Goal: Task Accomplishment & Management: Manage account settings

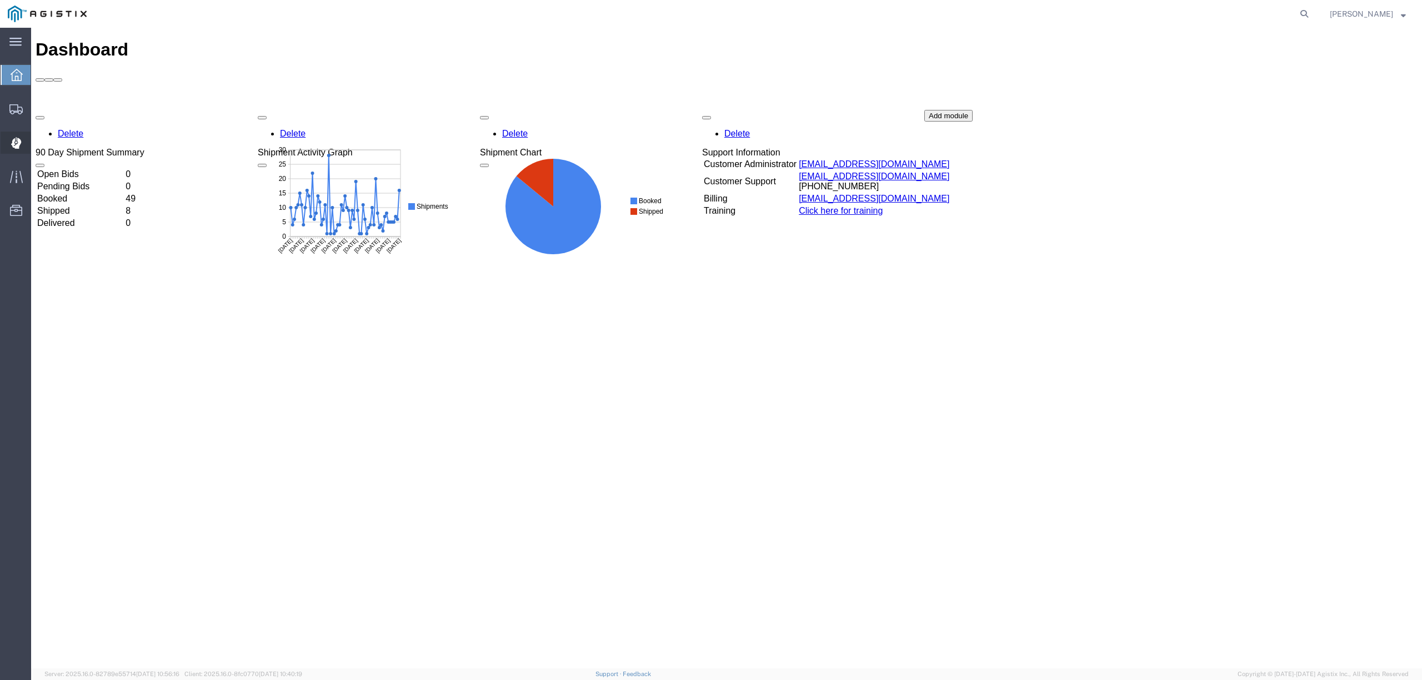
click at [38, 138] on span "Dispatch Manager" at bounding box center [35, 143] width 8 height 22
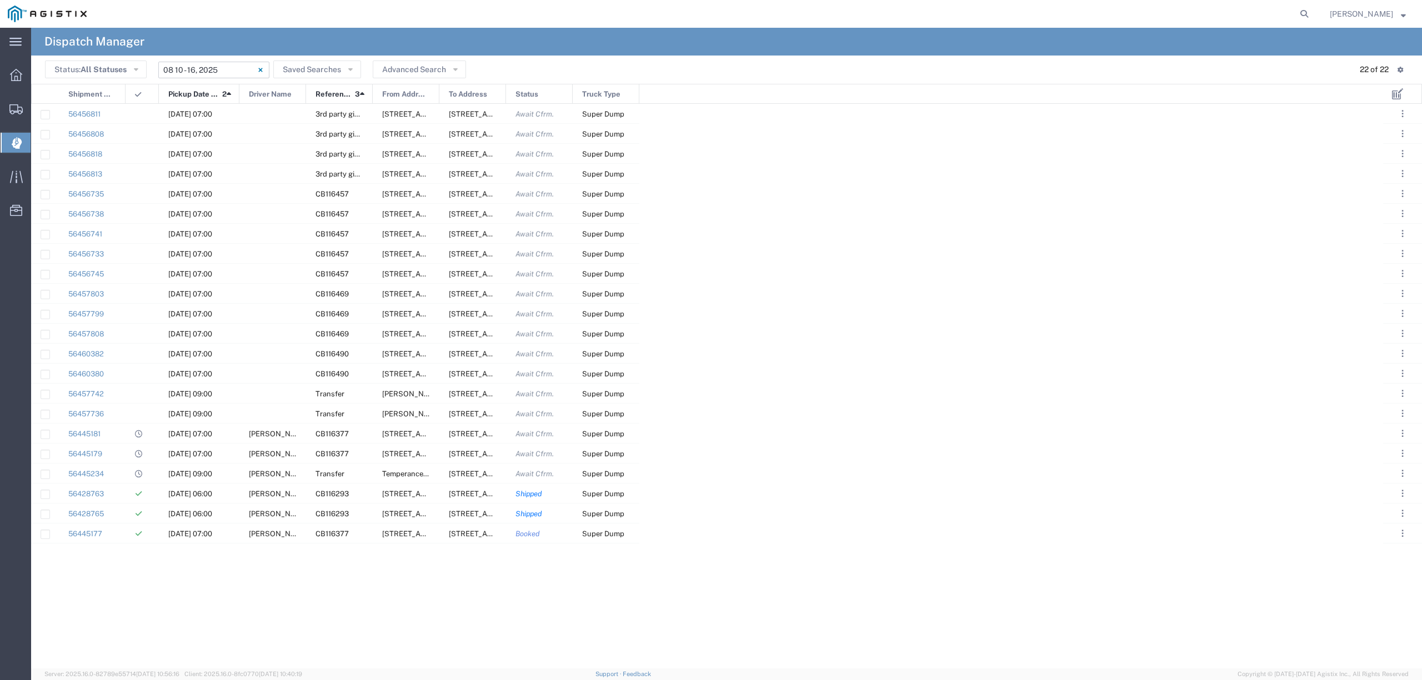
click at [178, 67] on input "08/10/2025 - 08/16/2025" at bounding box center [213, 70] width 111 height 17
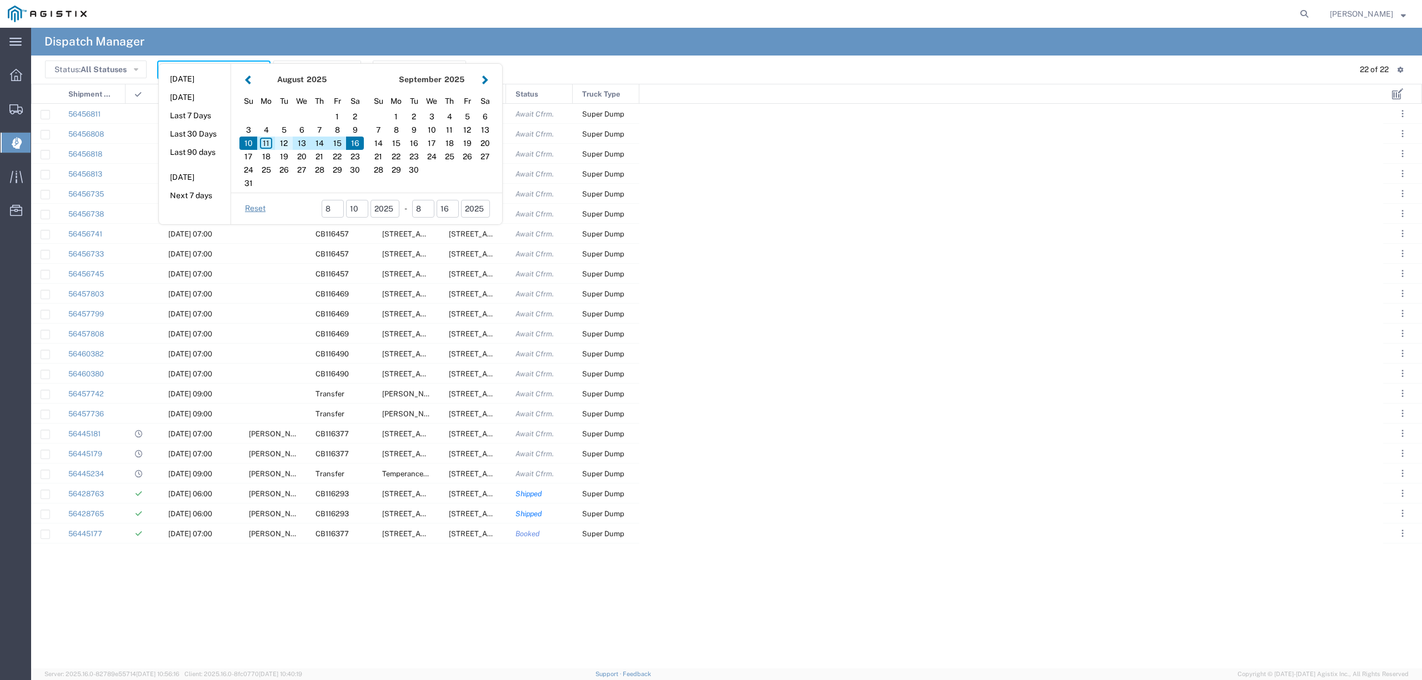
click at [282, 143] on div "12" at bounding box center [284, 143] width 18 height 13
type input "[DATE]"
type input "08/12/2025 - 08/12/2025"
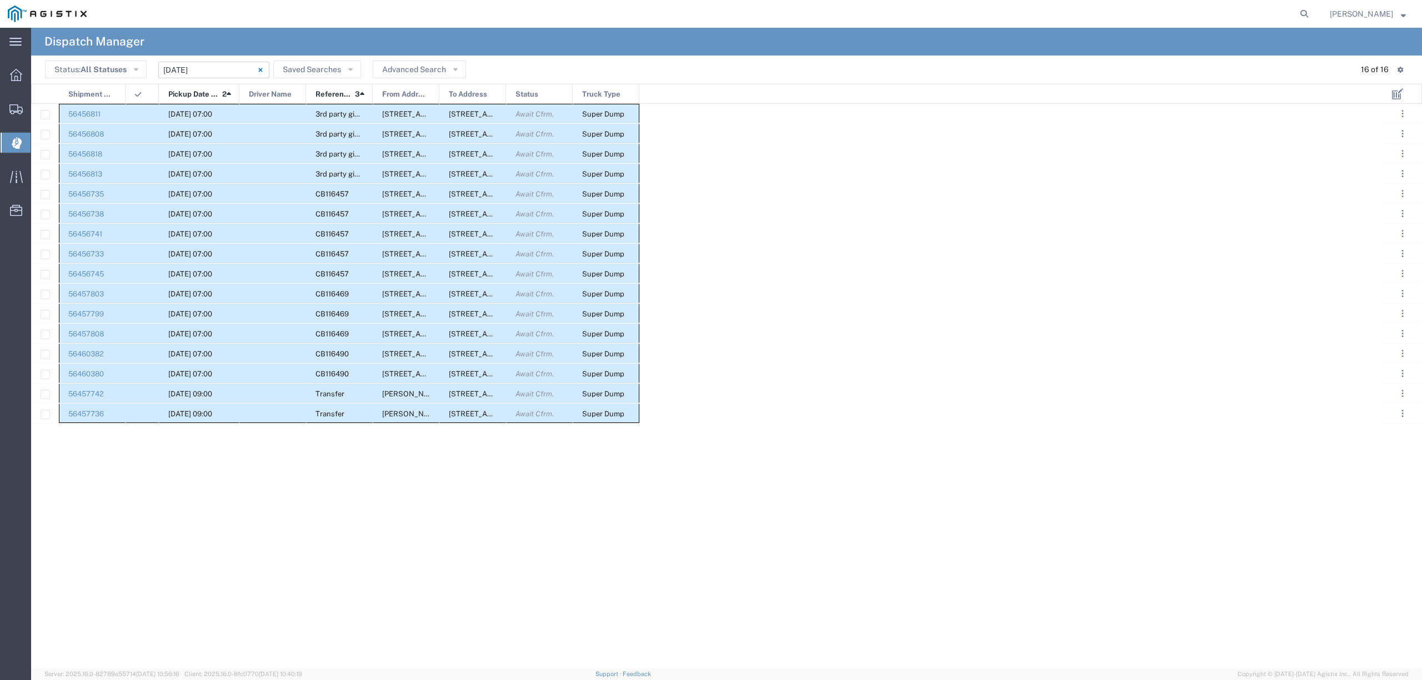
drag, startPoint x: 96, startPoint y: 104, endPoint x: 658, endPoint y: 451, distance: 659.8
click at [658, 451] on div "56456811 08/12/2025, 07:00 3rd party giveaway 308 W Alluvial Ave, Clovis, Calif…" at bounding box center [707, 386] width 1352 height 565
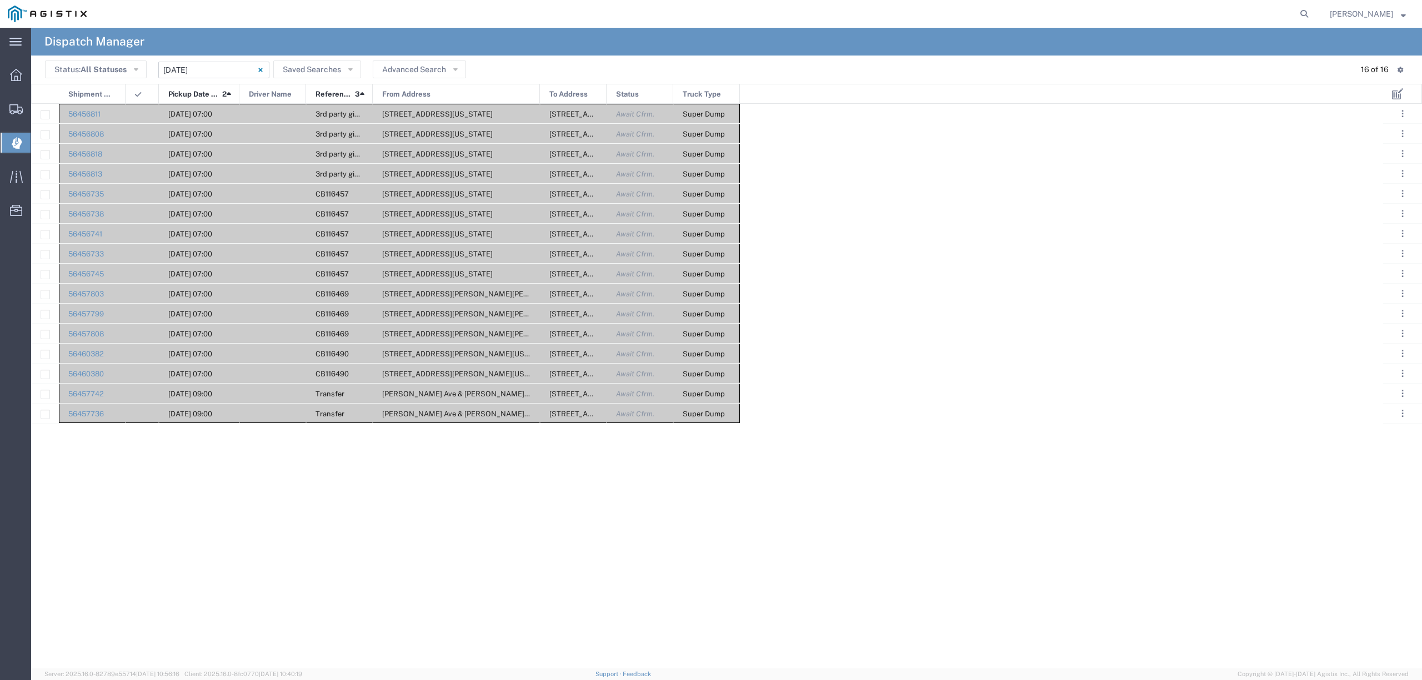
drag, startPoint x: 440, startPoint y: 92, endPoint x: 540, endPoint y: 90, distance: 100.5
click at [540, 90] on div "Shipment No. Pickup Date and Time 2 Driver Name Reference 3 From Address To Add…" at bounding box center [386, 94] width 709 height 20
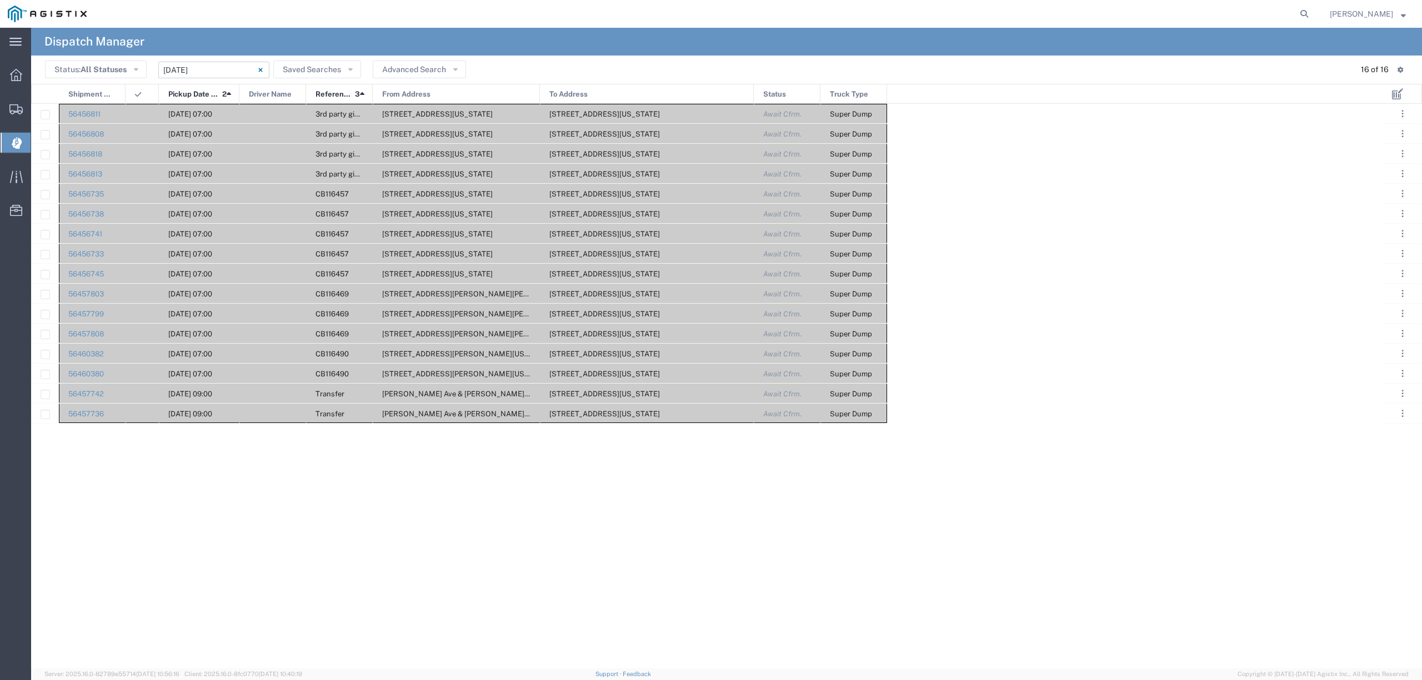
drag, startPoint x: 606, startPoint y: 91, endPoint x: 754, endPoint y: 90, distance: 147.7
click at [754, 90] on div at bounding box center [753, 94] width 4 height 20
click at [358, 551] on div "56456811 08/12/2025, 07:00 3rd party giveaway 308 W Alluvial Ave, Clovis, Calif…" at bounding box center [707, 386] width 1352 height 565
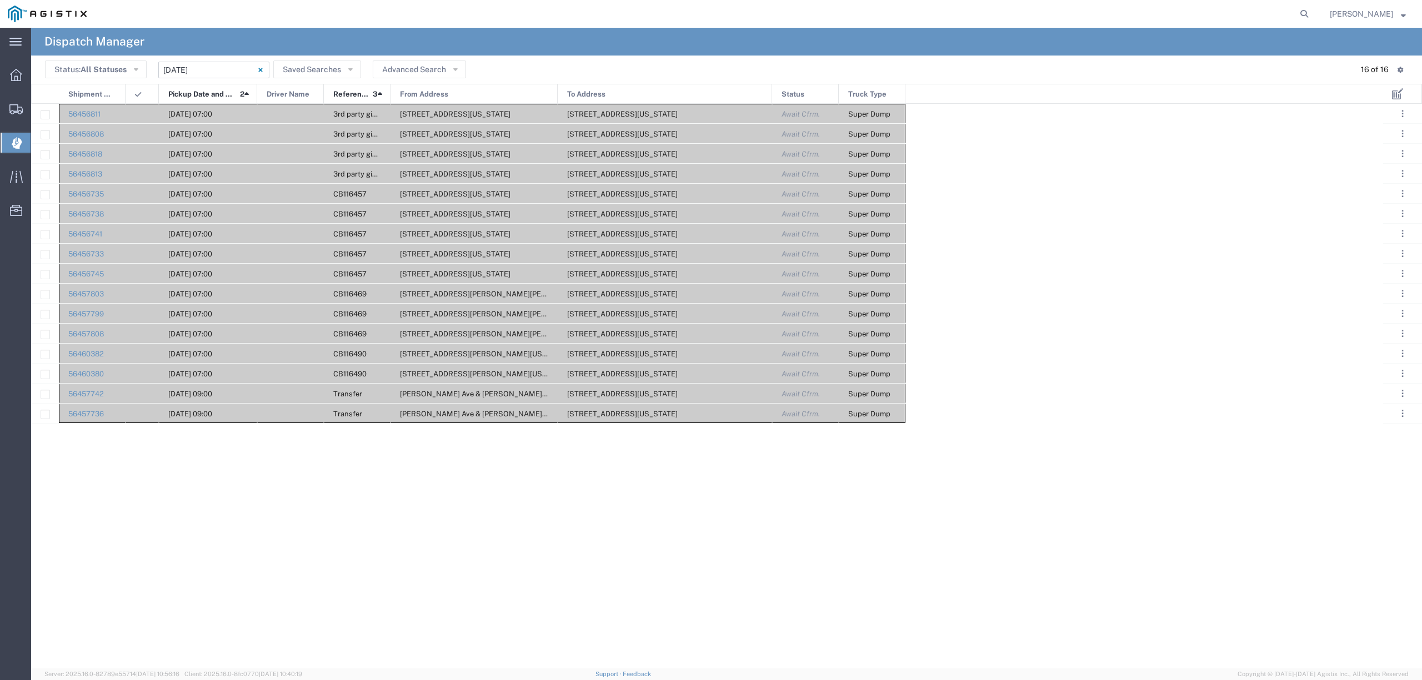
drag, startPoint x: 238, startPoint y: 93, endPoint x: 256, endPoint y: 92, distance: 17.8
click at [256, 92] on div at bounding box center [257, 94] width 4 height 20
click at [620, 69] on div "Status: All Statuses All Statuses Awaiting Assignment Declined Assigned Accepte…" at bounding box center [726, 69] width 1363 height 17
click at [180, 67] on input "[DATE] - [DATE]" at bounding box center [213, 70] width 111 height 17
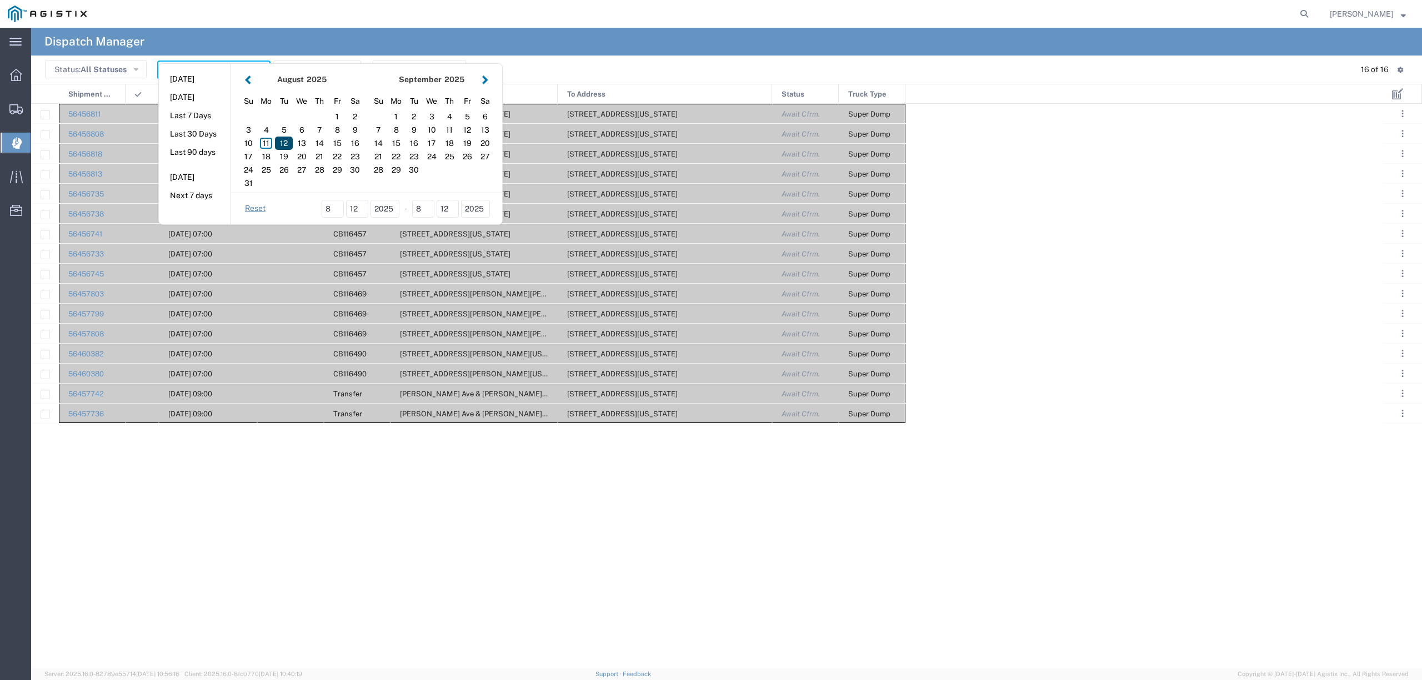
click at [283, 148] on div "12" at bounding box center [284, 143] width 18 height 13
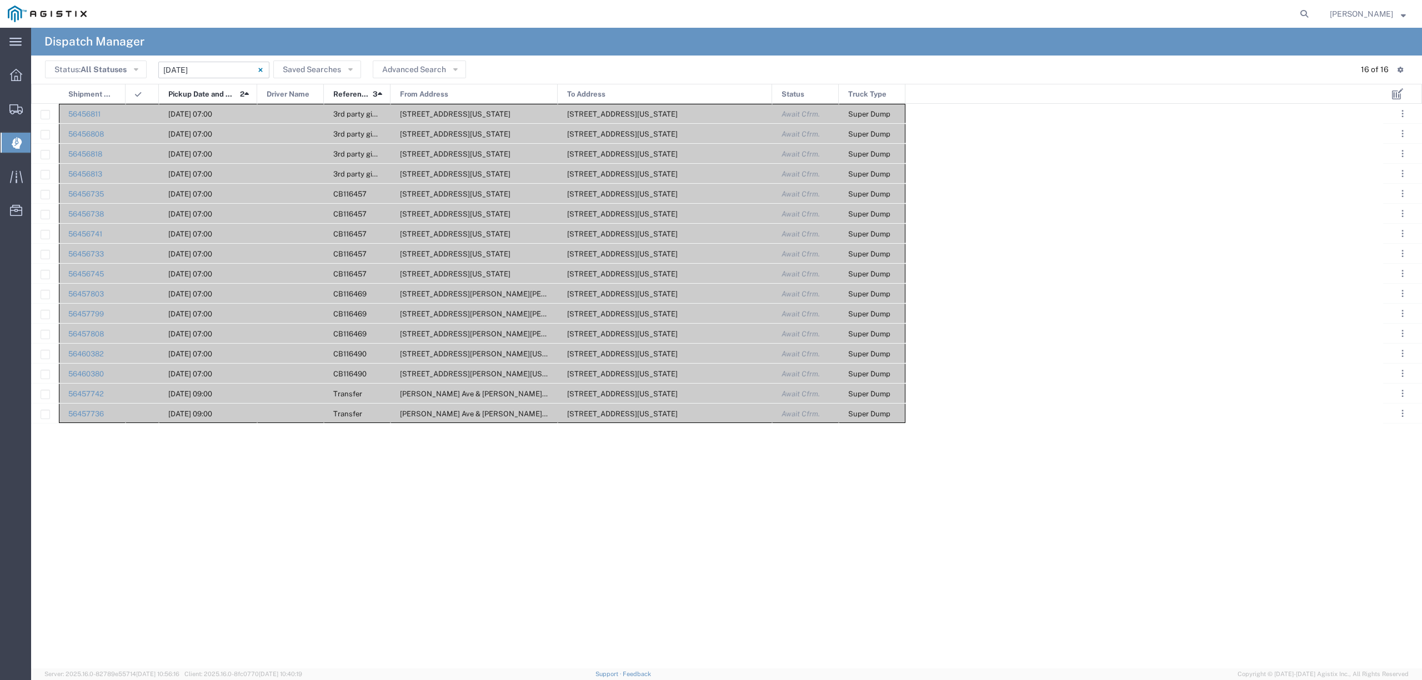
click at [214, 71] on input "[DATE] - [DATE]" at bounding box center [213, 70] width 111 height 17
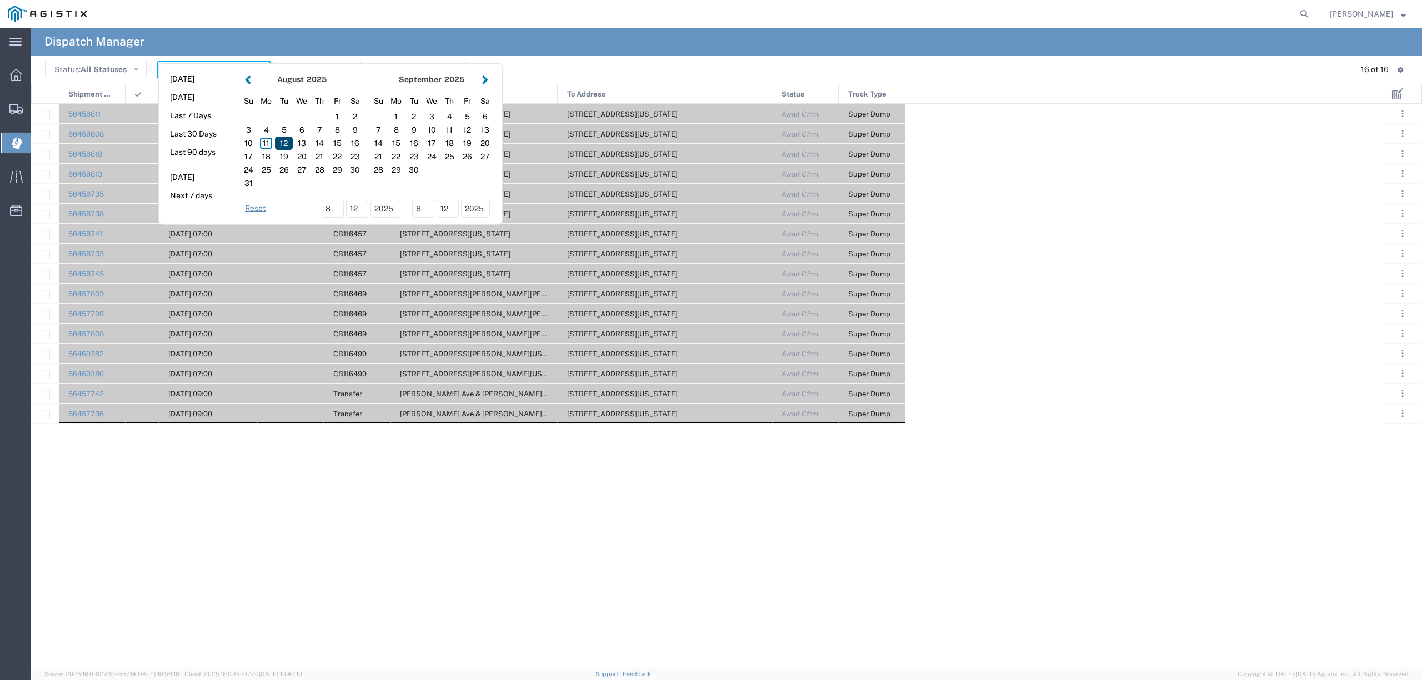
click at [287, 139] on div "12" at bounding box center [284, 143] width 18 height 13
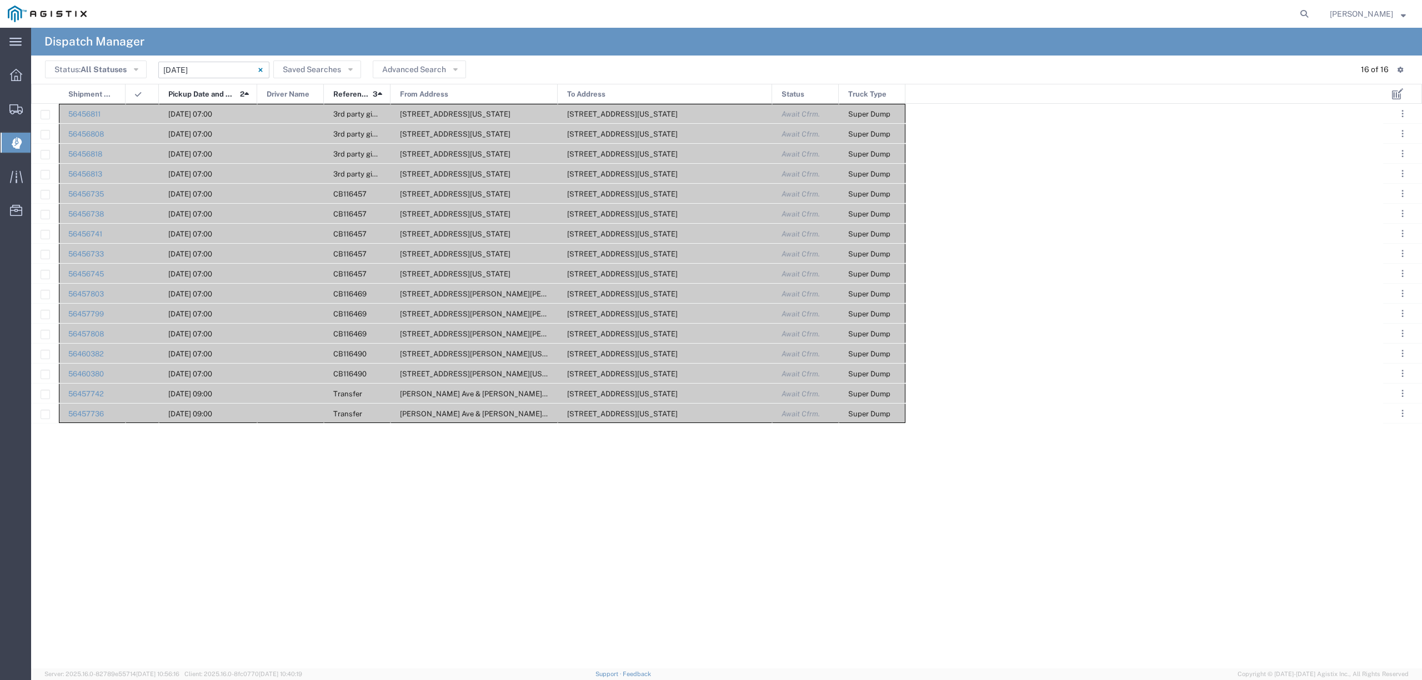
click at [178, 68] on input "[DATE] - [DATE]" at bounding box center [213, 70] width 111 height 17
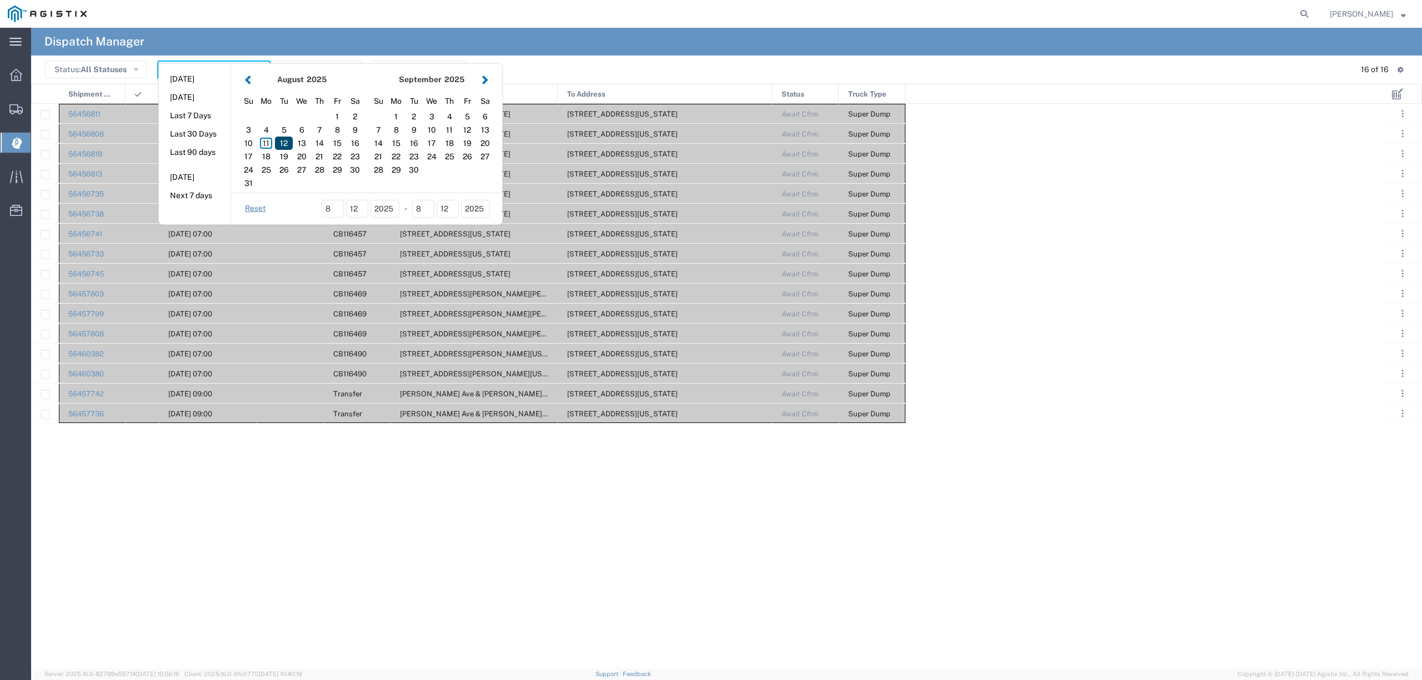
click at [288, 142] on div "12" at bounding box center [284, 143] width 18 height 13
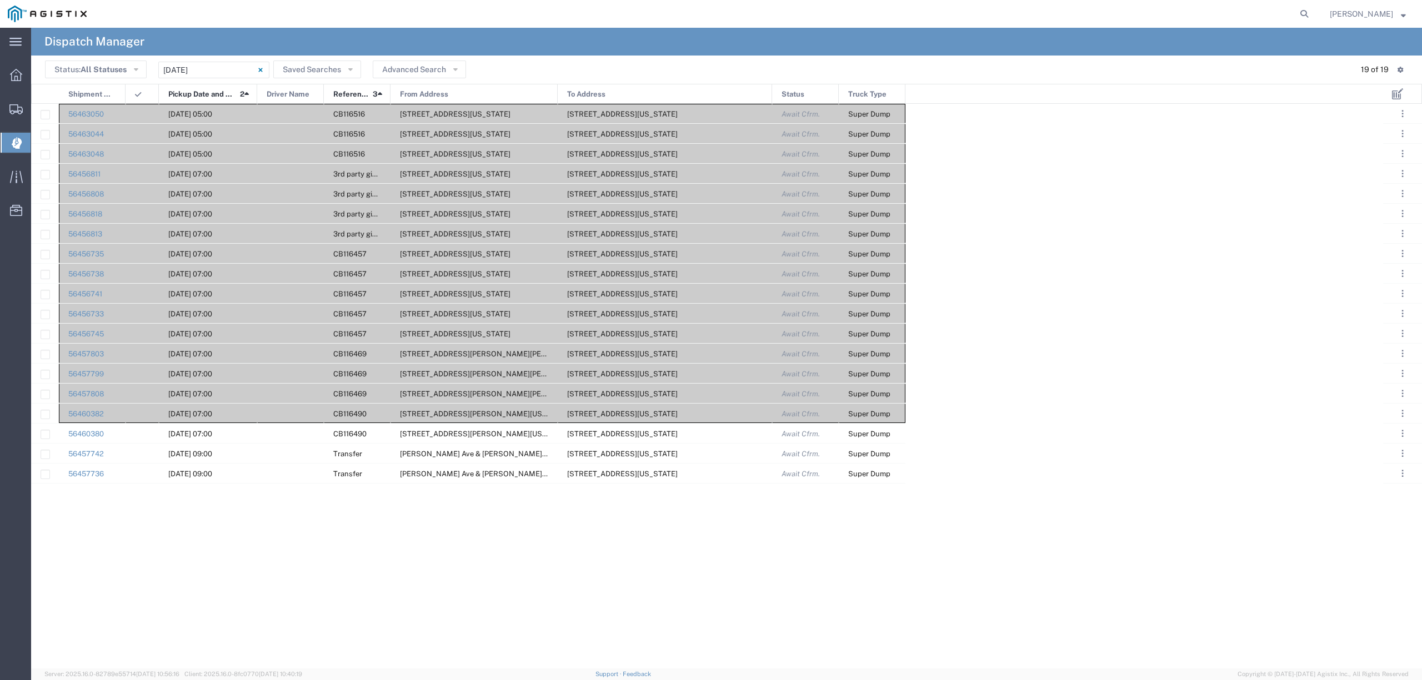
click at [355, 555] on div "56456811 08/12/2025, 07:00 3rd party giveaway 308 W Alluvial Ave, Clovis, Calif…" at bounding box center [707, 386] width 1352 height 565
drag, startPoint x: 93, startPoint y: 103, endPoint x: 635, endPoint y: 148, distance: 543.9
click at [635, 148] on div "Shipment No. Pickup Date and Time 2 Driver Name Reference 3 From Address To Add…" at bounding box center [726, 376] width 1391 height 585
click at [381, 538] on div "56456811 08/12/2025, 07:00 3rd party giveaway 308 W Alluvial Ave, Clovis, Calif…" at bounding box center [707, 386] width 1352 height 565
click at [165, 440] on div "[DATE] 07:00" at bounding box center [208, 433] width 98 height 19
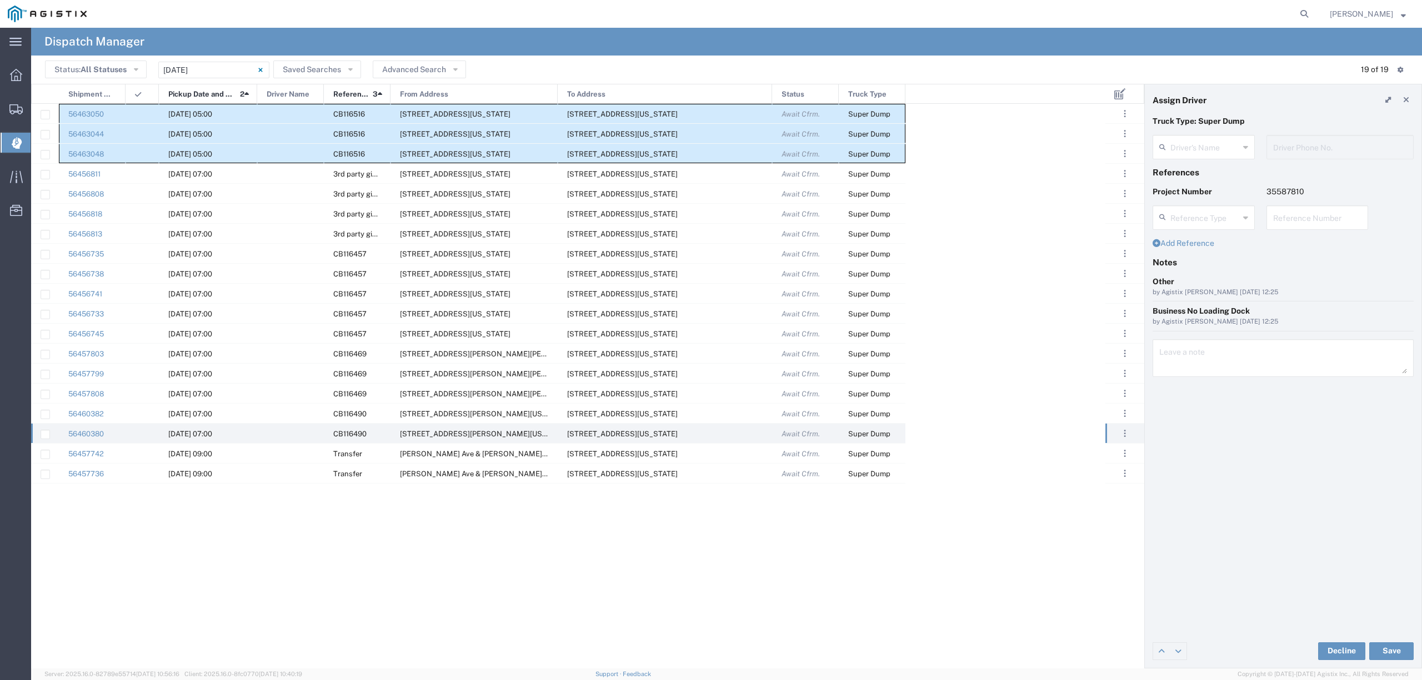
drag, startPoint x: 87, startPoint y: 107, endPoint x: 887, endPoint y: 159, distance: 801.4
click at [887, 159] on div "56456811 08/12/2025, 07:00 3rd party giveaway 308 W Alluvial Ave, Clovis, Calif…" at bounding box center [468, 294] width 874 height 380
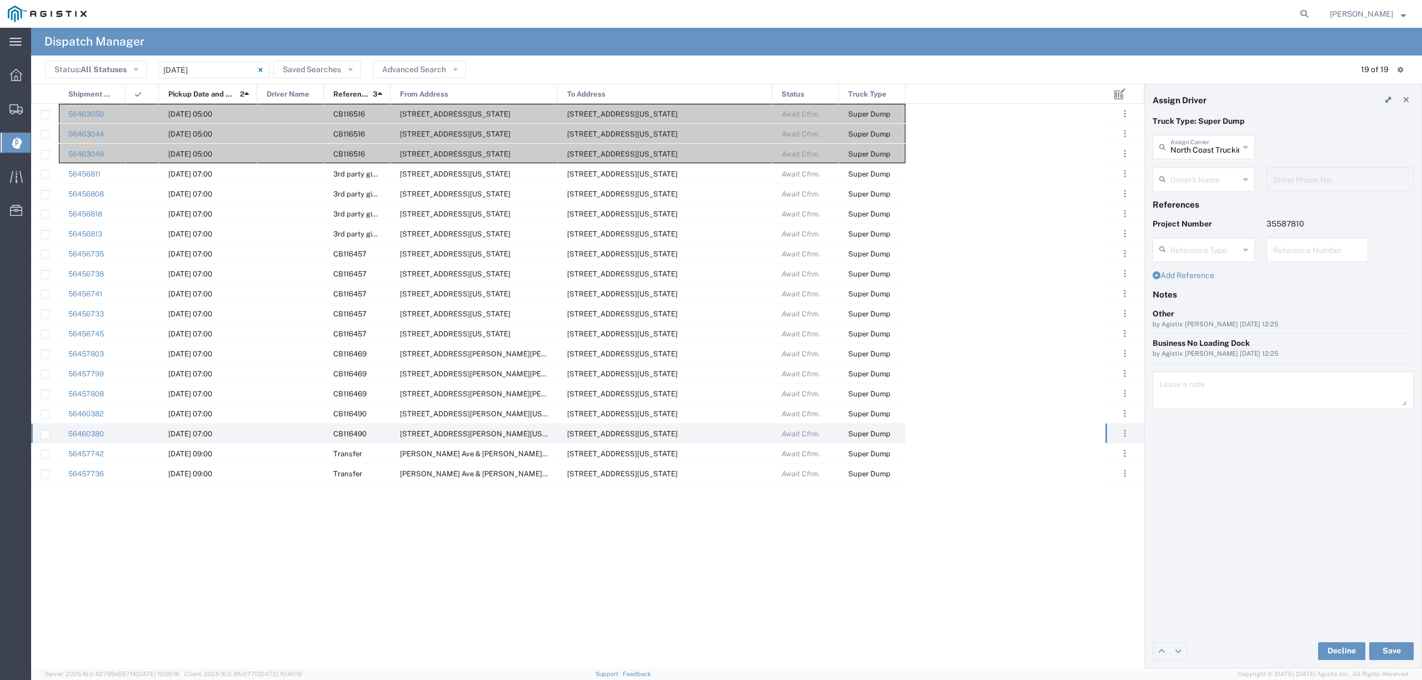
click at [289, 604] on div "56456811 08/12/2025, 07:00 3rd party giveaway 308 W Alluvial Ave, Clovis, Calif…" at bounding box center [568, 386] width 1074 height 565
drag, startPoint x: 270, startPoint y: 558, endPoint x: 227, endPoint y: 407, distance: 157.5
click at [270, 558] on div "56456811 08/12/2025, 07:00 3rd party giveaway 308 W Alluvial Ave, Clovis, Calif…" at bounding box center [568, 386] width 1074 height 565
drag, startPoint x: 86, startPoint y: 103, endPoint x: 800, endPoint y: 144, distance: 715.9
click at [800, 144] on div "Shipment No. Pickup Date and Time 2 Driver Name Reference 3 From Address To Add…" at bounding box center [587, 376] width 1113 height 585
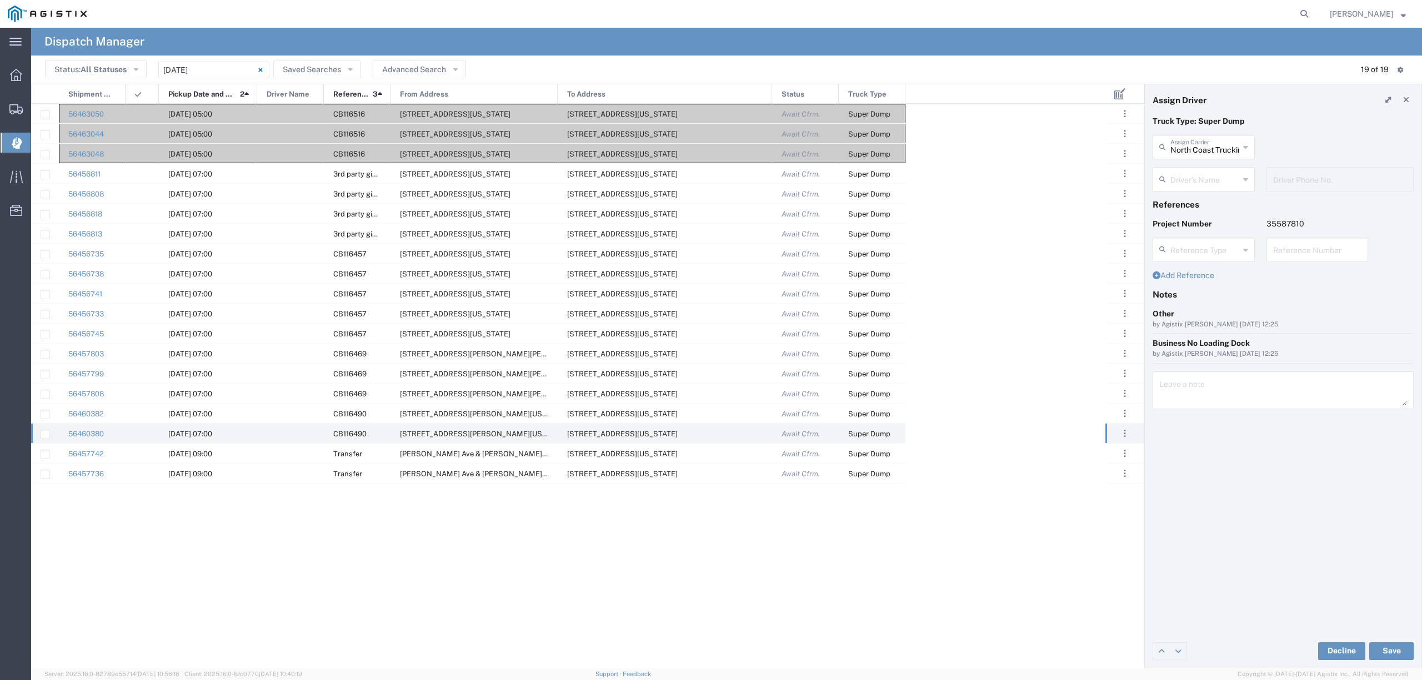
click at [294, 582] on div "56456811 08/12/2025, 07:00 3rd party giveaway 308 W Alluvial Ave, Clovis, Calif…" at bounding box center [568, 386] width 1074 height 565
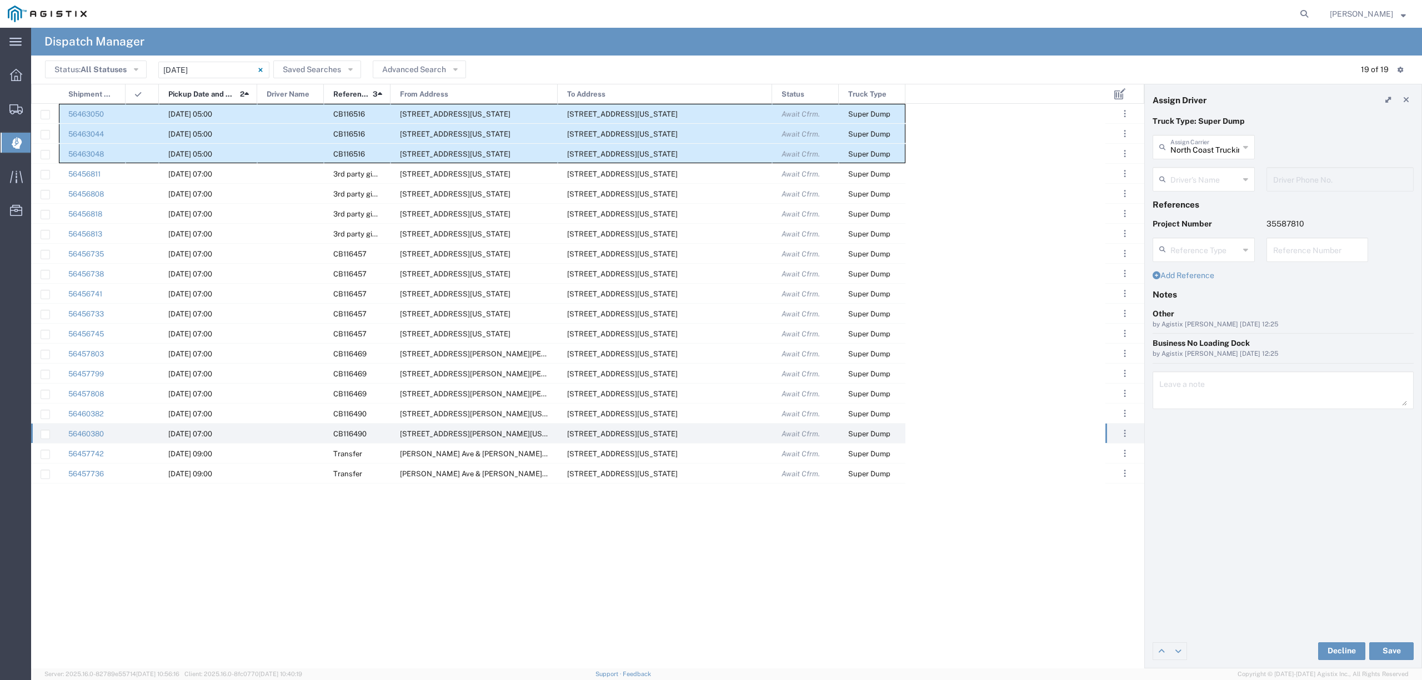
drag, startPoint x: 87, startPoint y: 108, endPoint x: 915, endPoint y: 157, distance: 829.4
click at [915, 157] on div "56456811 08/12/2025, 07:00 3rd party giveaway 308 W Alluvial Ave, Clovis, Calif…" at bounding box center [568, 386] width 1074 height 565
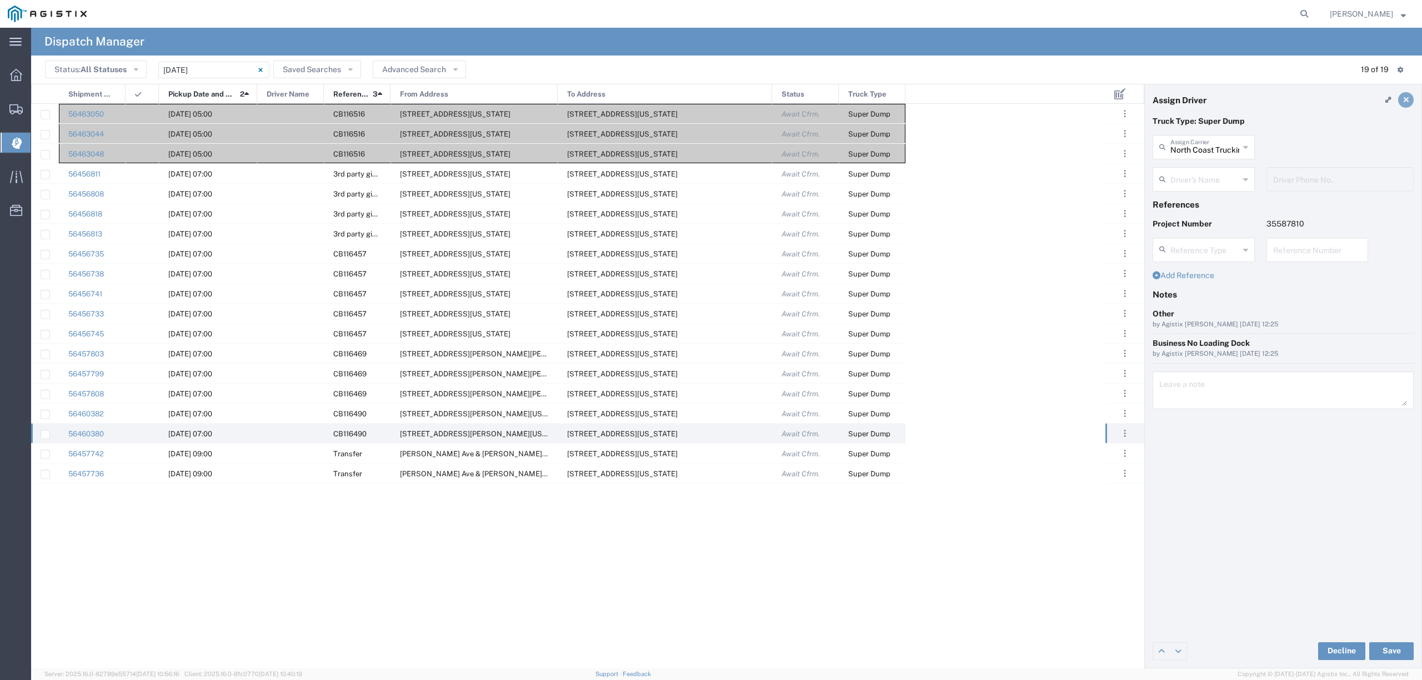
click at [1406, 97] on icon at bounding box center [1406, 100] width 6 height 8
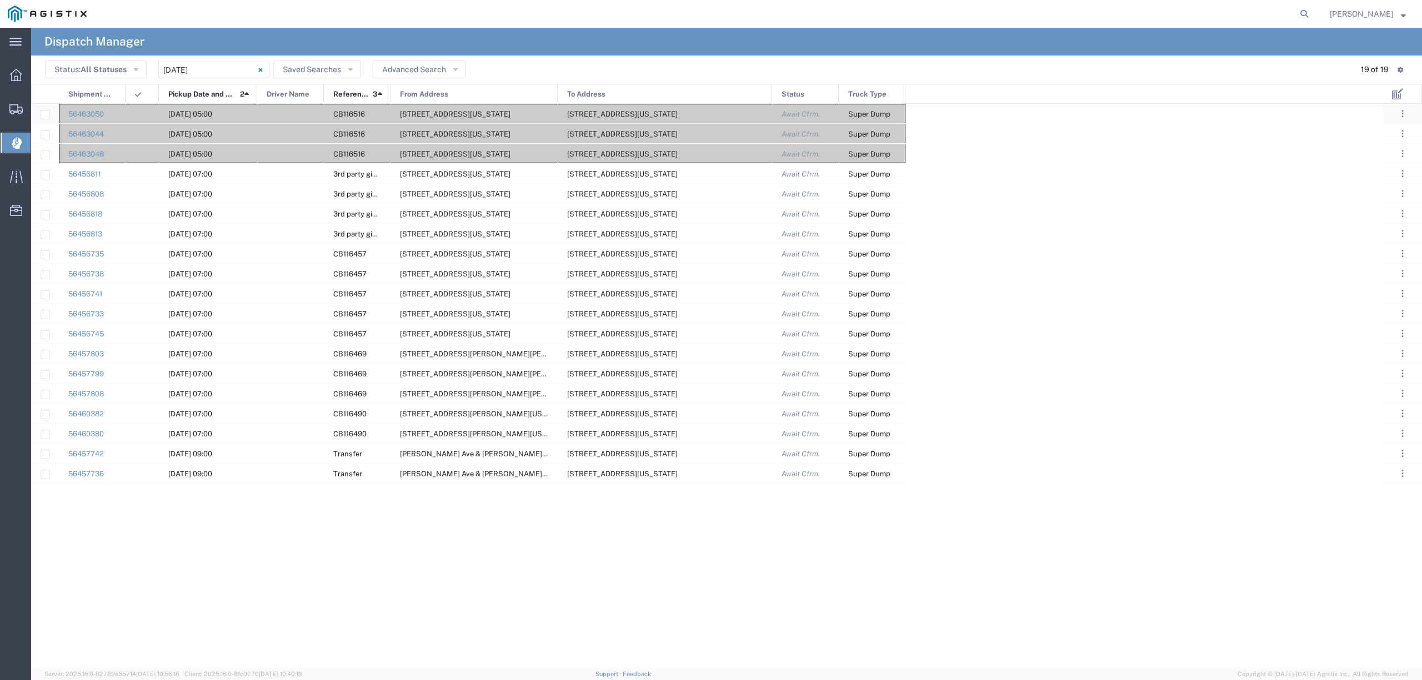
click at [290, 112] on div at bounding box center [290, 113] width 67 height 19
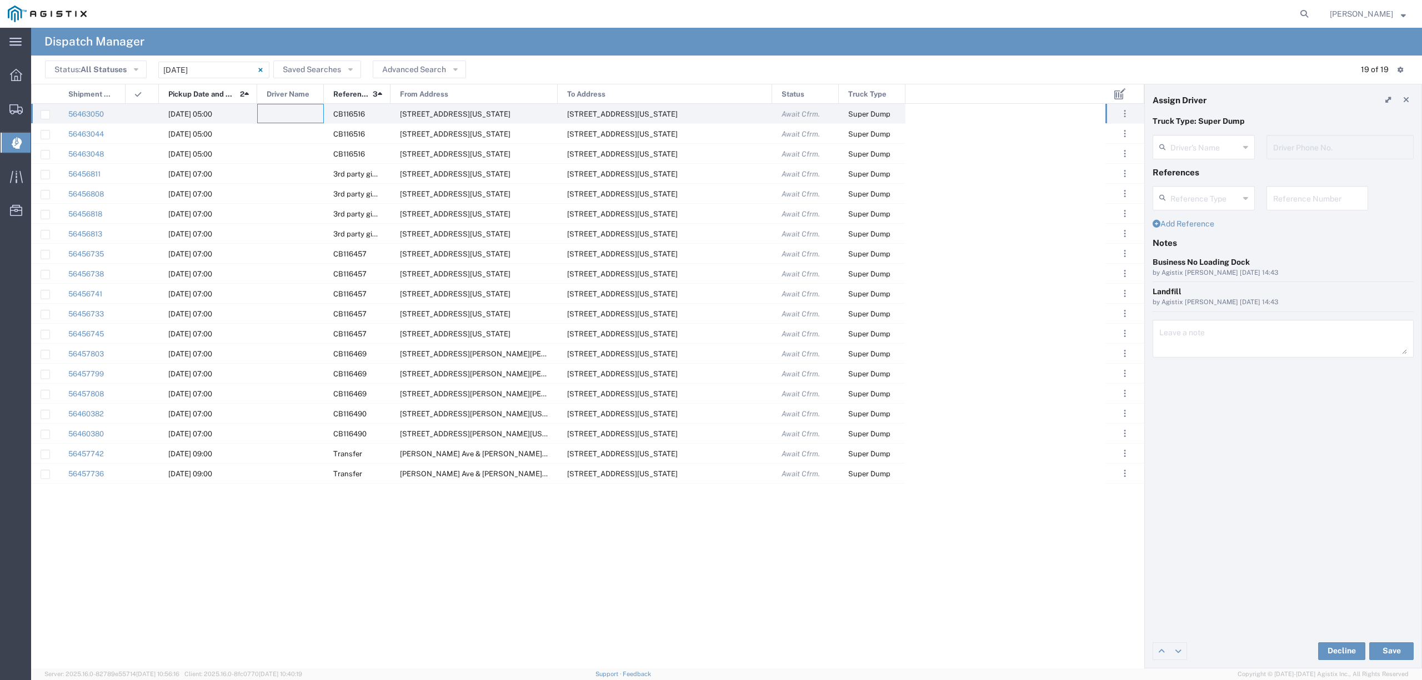
click at [1211, 145] on agx-dispatcher-assign-widget "Driver's Name Driver Phone No." at bounding box center [1282, 151] width 261 height 32
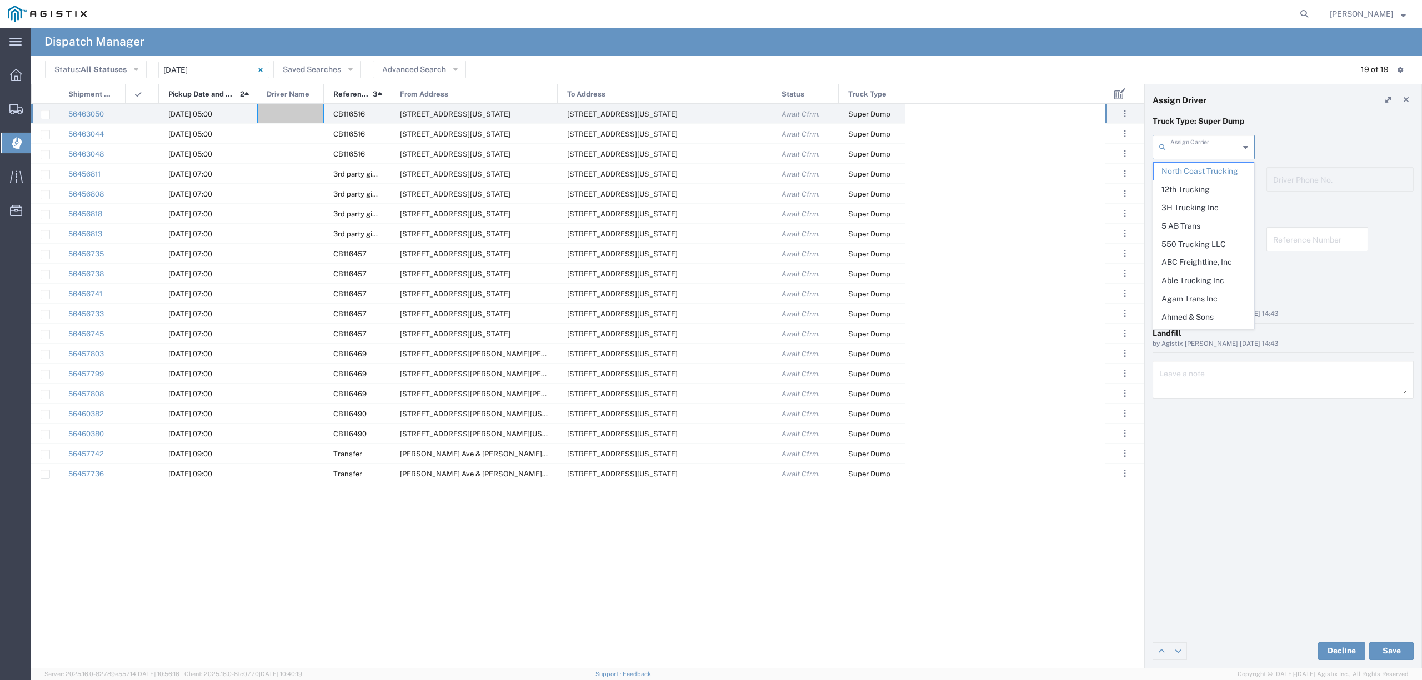
click at [1211, 145] on input "text" at bounding box center [1204, 146] width 69 height 19
click at [1225, 168] on span "550 Trucking LLC" at bounding box center [1202, 171] width 99 height 17
click at [1225, 183] on input "text" at bounding box center [1205, 178] width 70 height 19
click at [1304, 137] on div "550 Trucking LLC Assign Carrier 550 Trucking LLC" at bounding box center [1283, 151] width 273 height 32
click at [1408, 652] on button "Save" at bounding box center [1391, 652] width 44 height 18
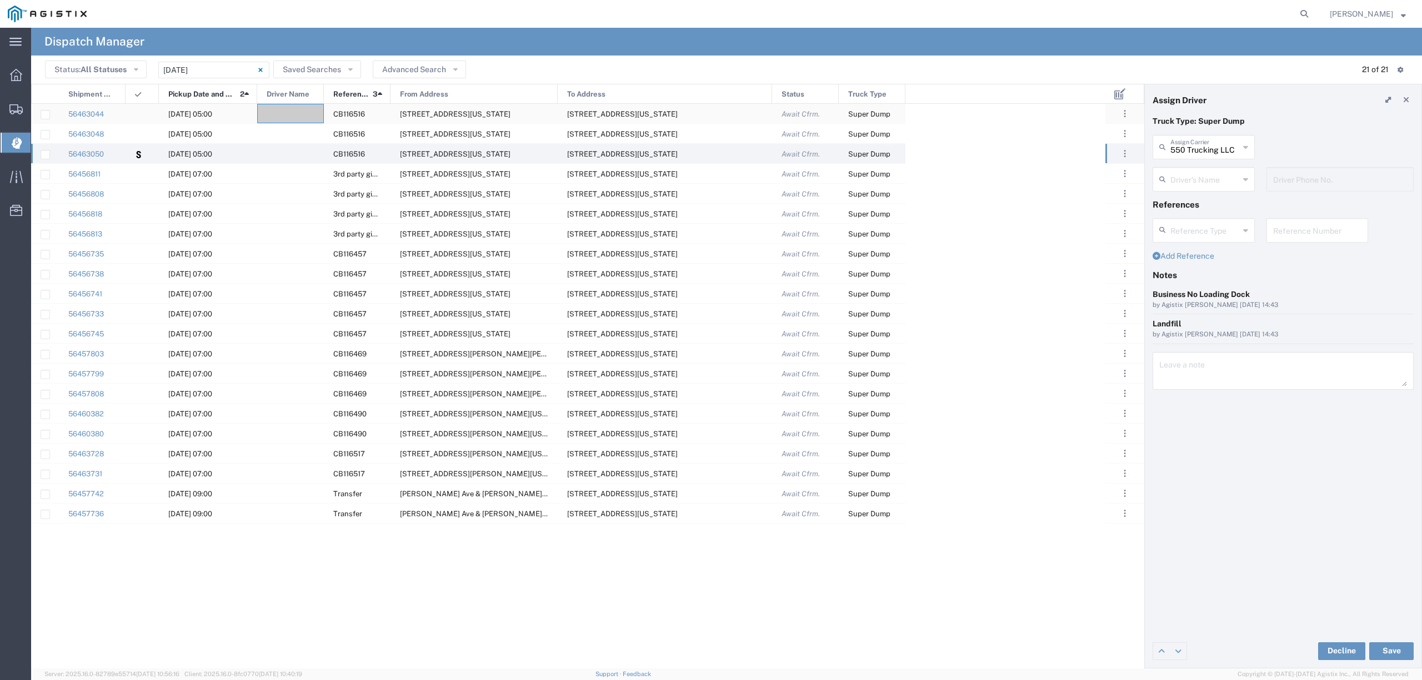
click at [276, 112] on div at bounding box center [290, 113] width 67 height 19
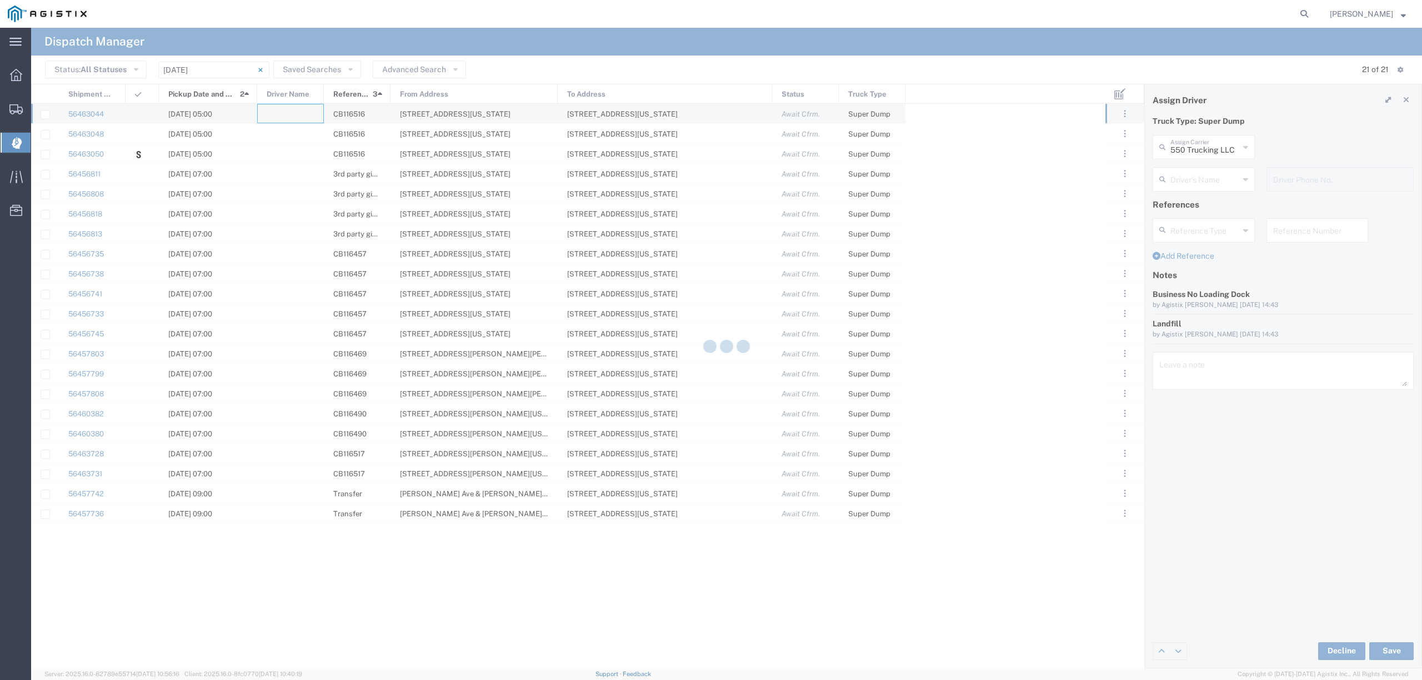
type input "North Coast Trucking"
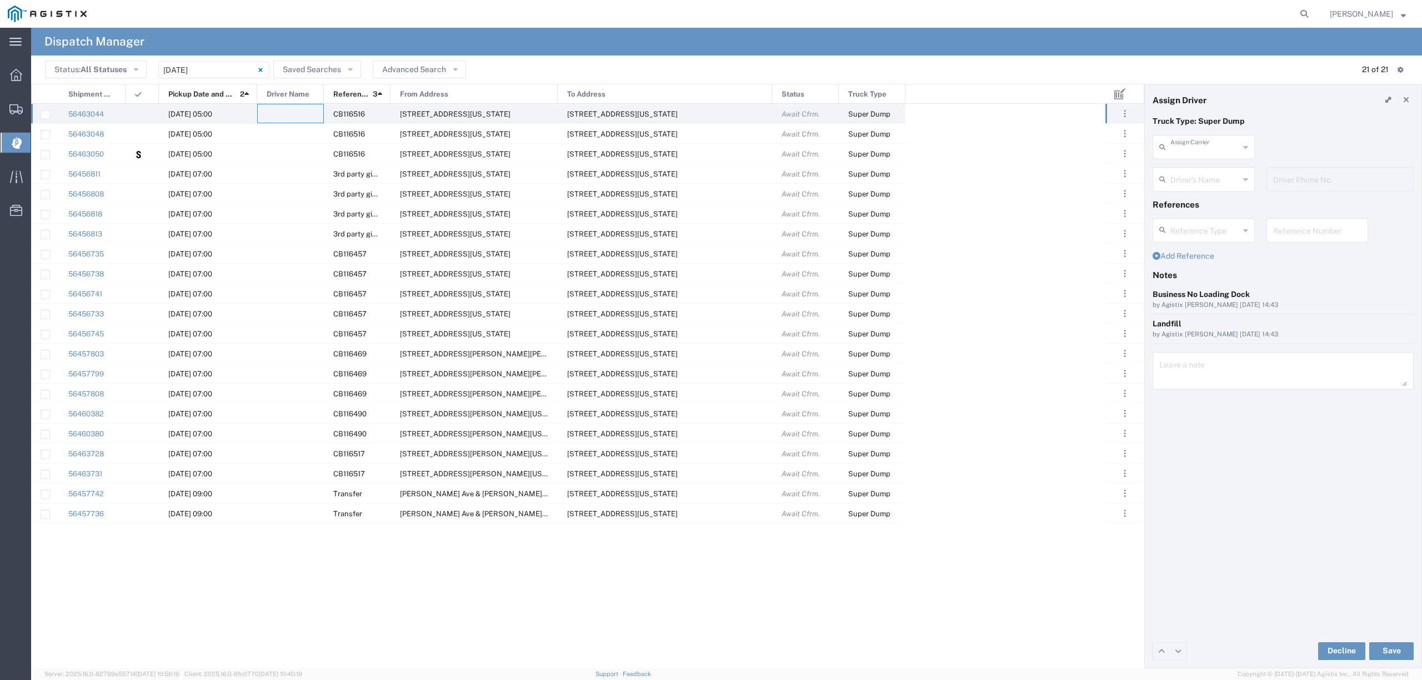
click at [1196, 149] on input "text" at bounding box center [1204, 146] width 69 height 19
click at [1206, 184] on span "James Coast Trucking, LLC" at bounding box center [1202, 180] width 99 height 34
type input "James Coast Trucking, LLC"
click at [1195, 167] on div "Driver's Name" at bounding box center [1203, 179] width 102 height 24
click at [1196, 180] on input "text" at bounding box center [1204, 178] width 69 height 19
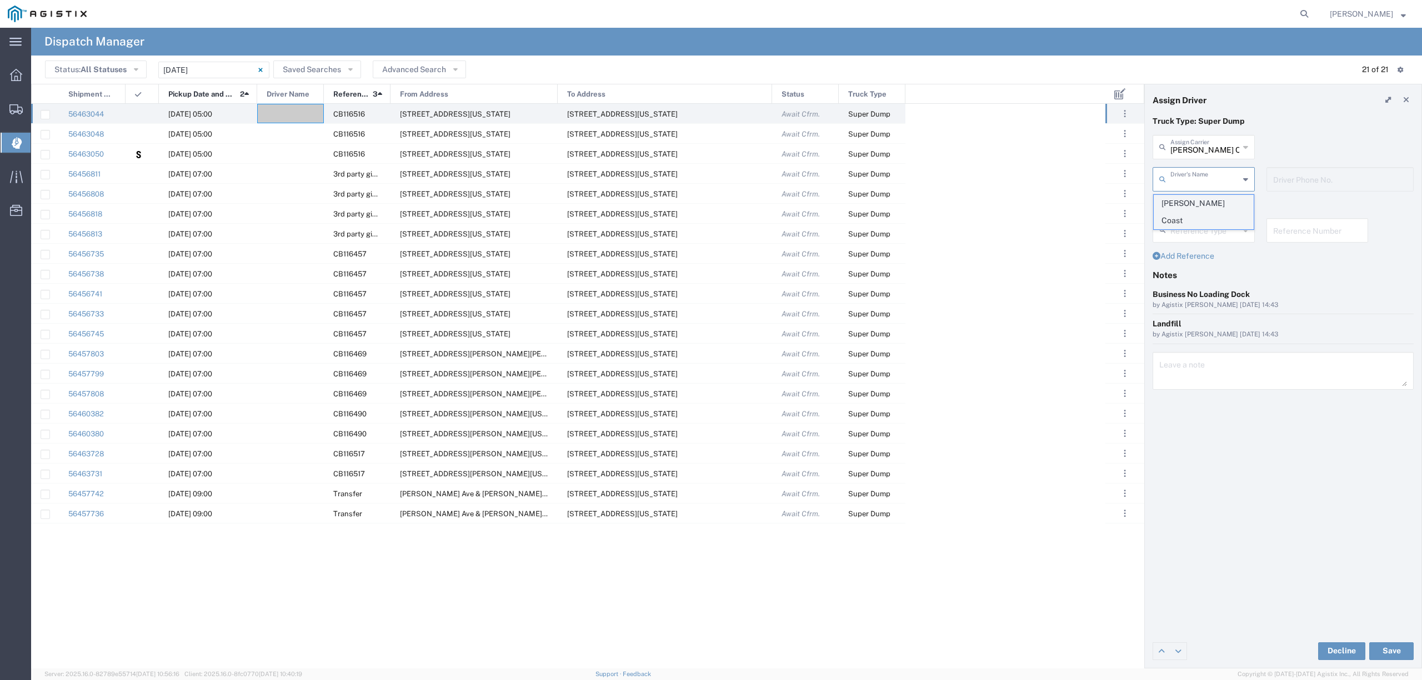
click at [1200, 200] on span "[PERSON_NAME] Coast" at bounding box center [1202, 212] width 99 height 34
type input "[PERSON_NAME] Coast"
type input "6616191927"
click at [1391, 643] on button "Save" at bounding box center [1391, 652] width 44 height 18
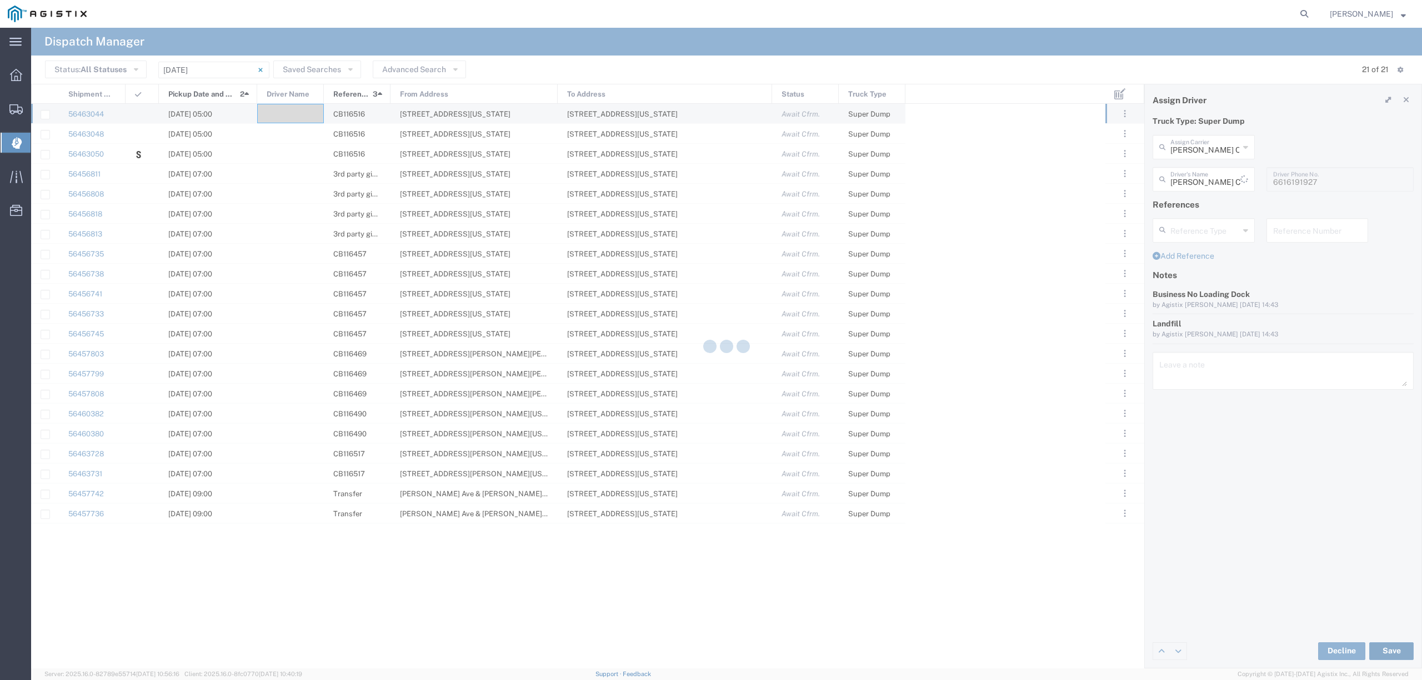
type input "[PERSON_NAME] Coast"
type input "James Coast Trucking, LLC"
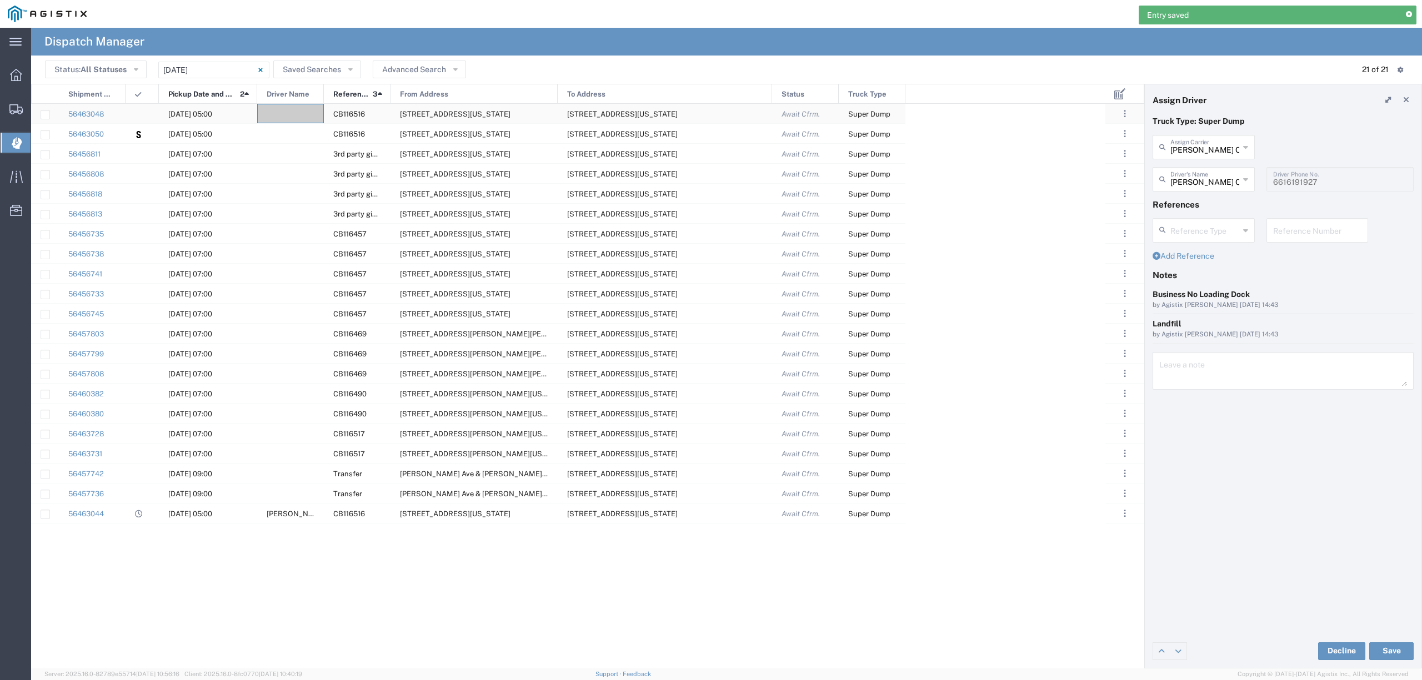
click at [288, 113] on div at bounding box center [290, 113] width 67 height 19
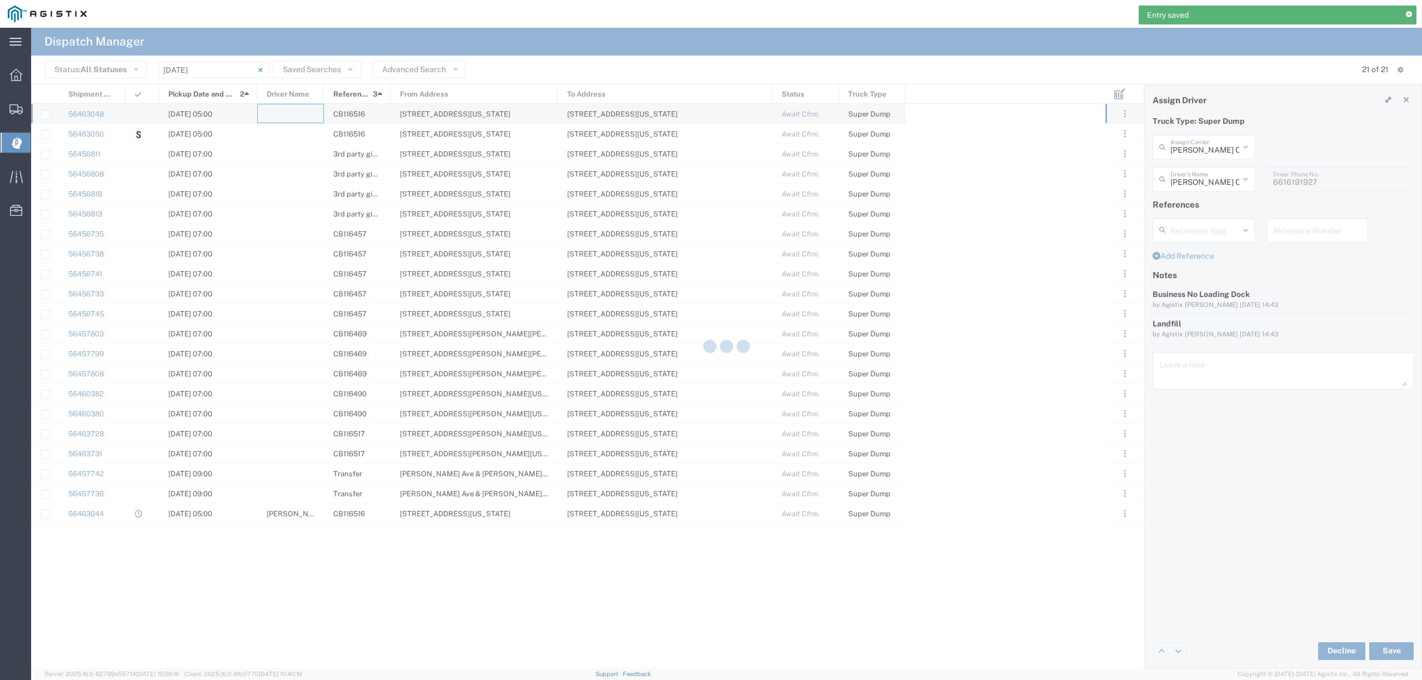
type input "North Coast Trucking"
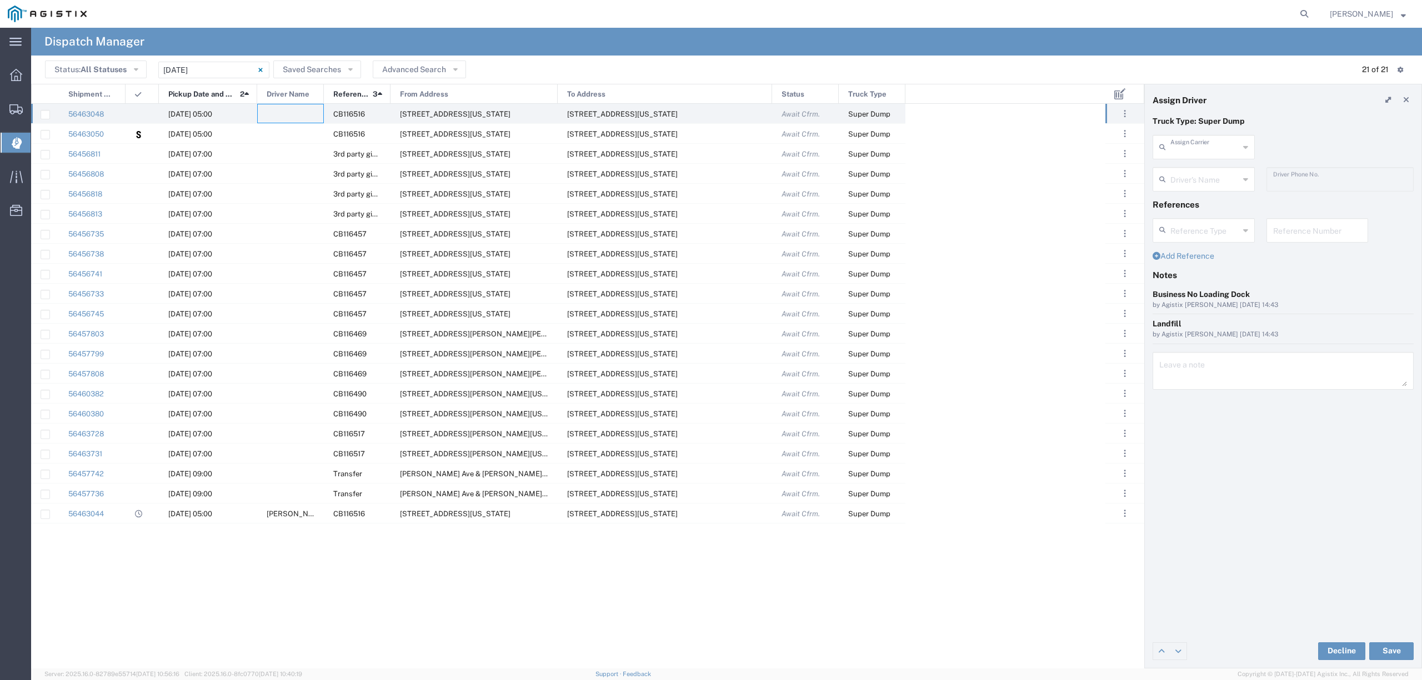
click at [1205, 153] on input "text" at bounding box center [1204, 146] width 69 height 19
click at [1195, 185] on span "Diana C Spangler dba Ohana Trucking" at bounding box center [1202, 180] width 99 height 34
type input "Diana C Spangler dba Ohana Trucking"
click at [1198, 177] on input "text" at bounding box center [1204, 178] width 69 height 19
click at [1202, 205] on span "[PERSON_NAME]" at bounding box center [1202, 203] width 99 height 17
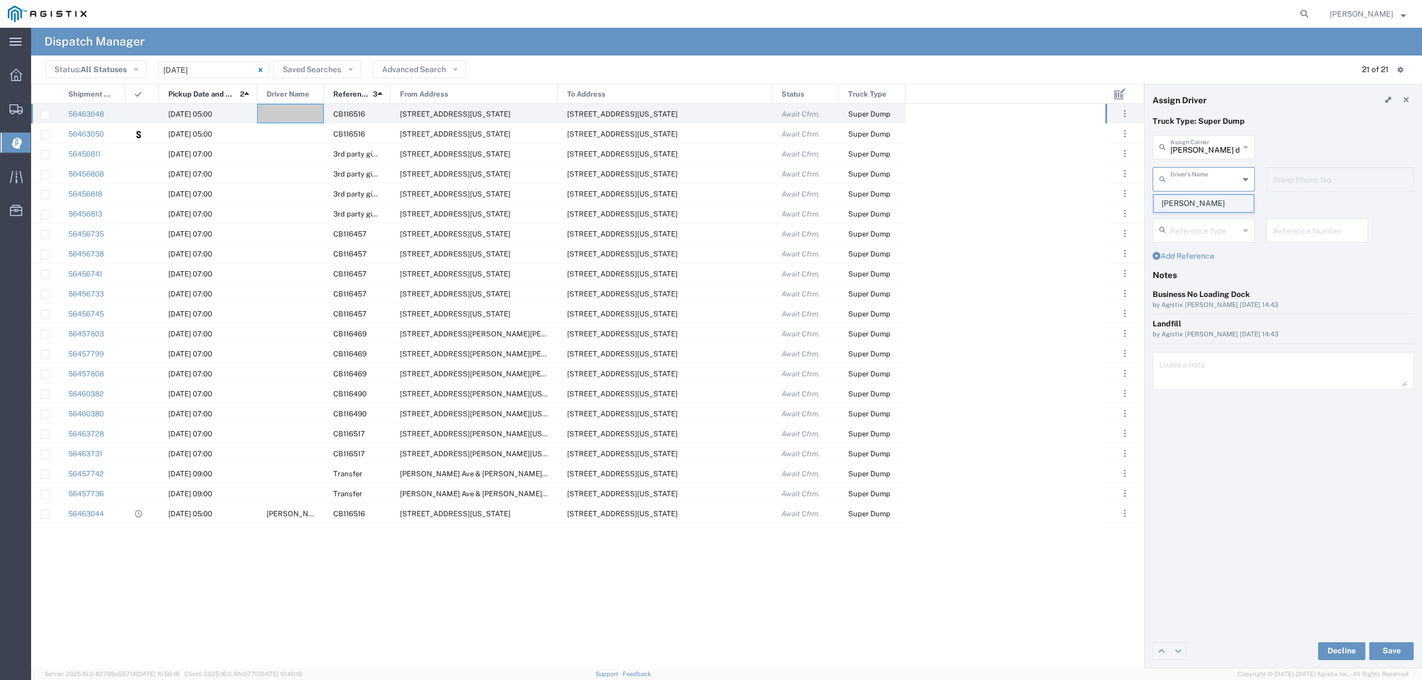
type input "[PERSON_NAME]"
type input "661-861-3250"
click at [1387, 650] on button "Save" at bounding box center [1391, 652] width 44 height 18
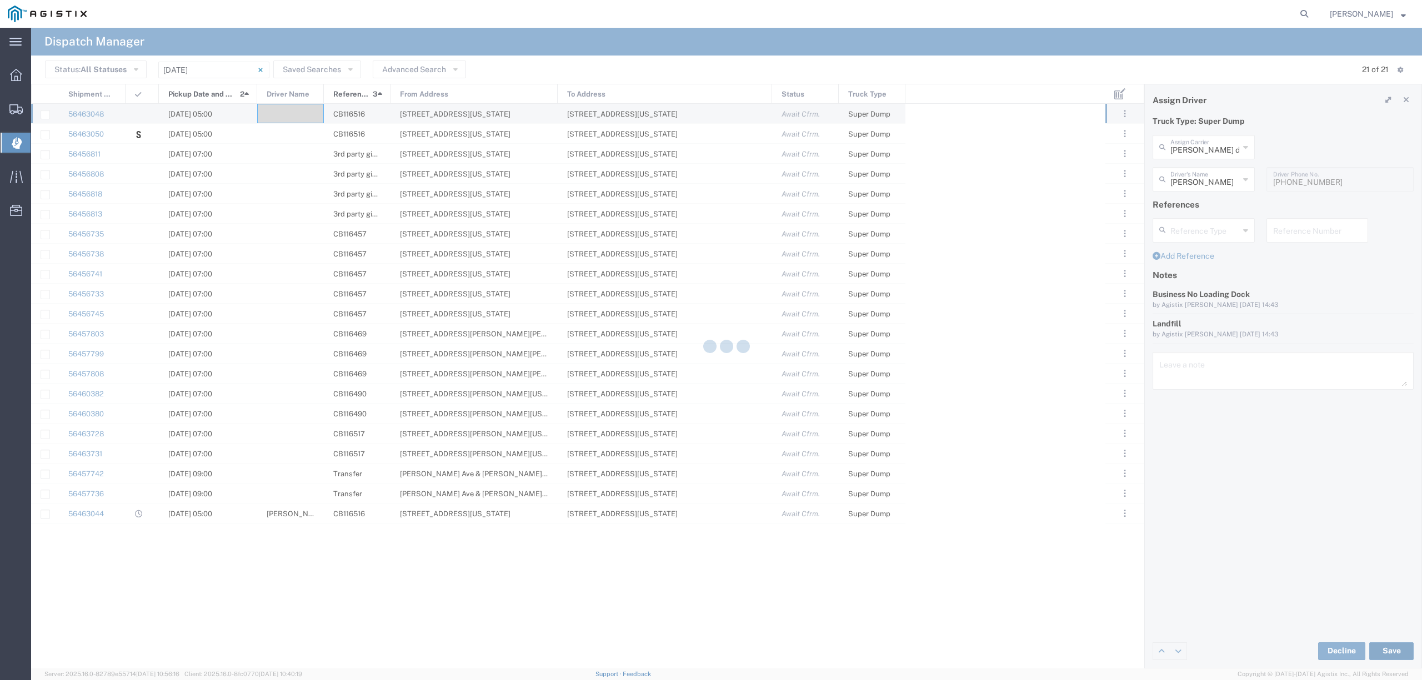
type input "[PERSON_NAME]"
type input "Diana C Spangler dba Ohana Trucking"
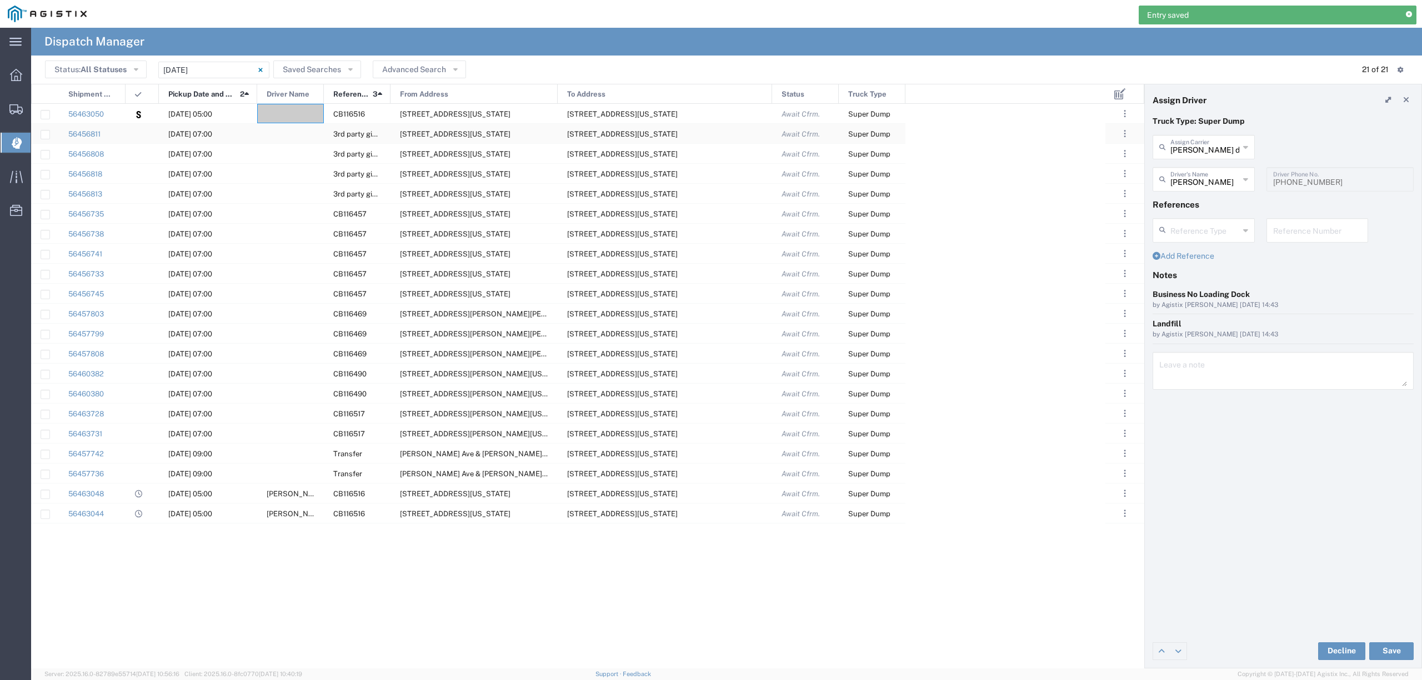
click at [294, 129] on div at bounding box center [290, 133] width 67 height 19
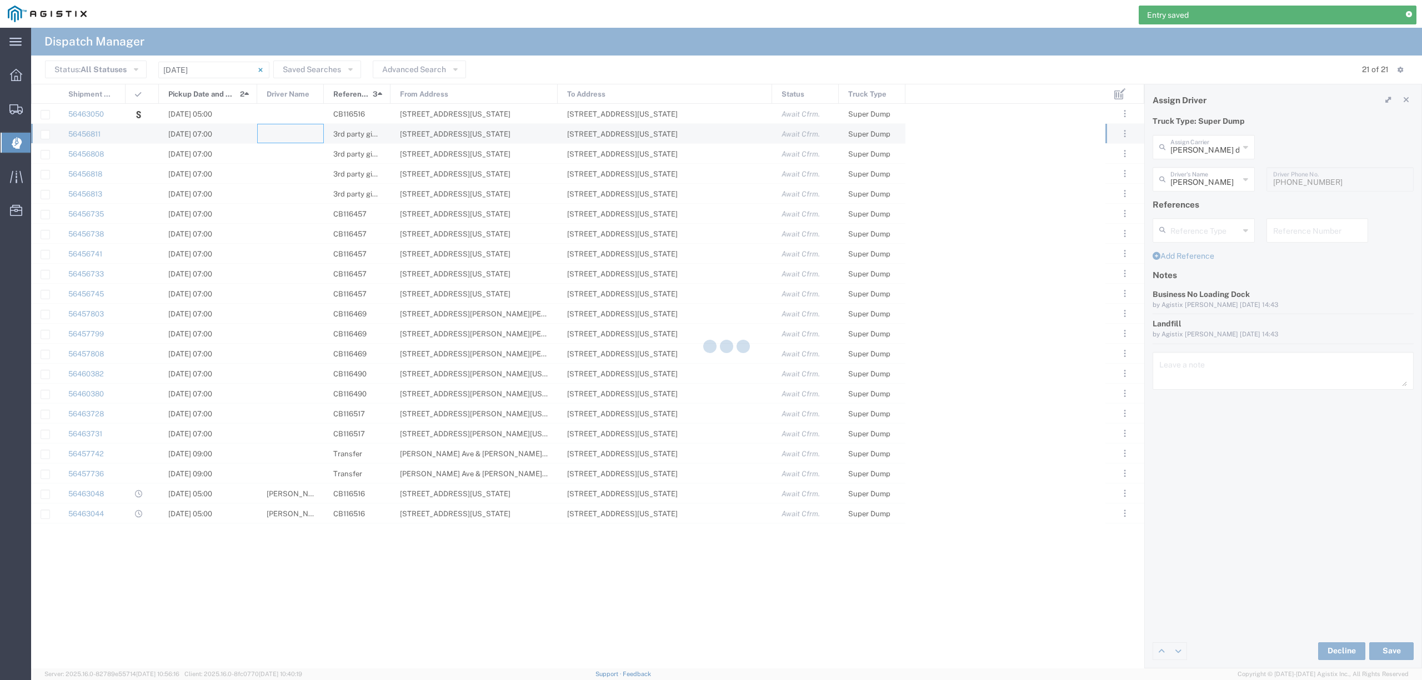
type input "North Coast Trucking"
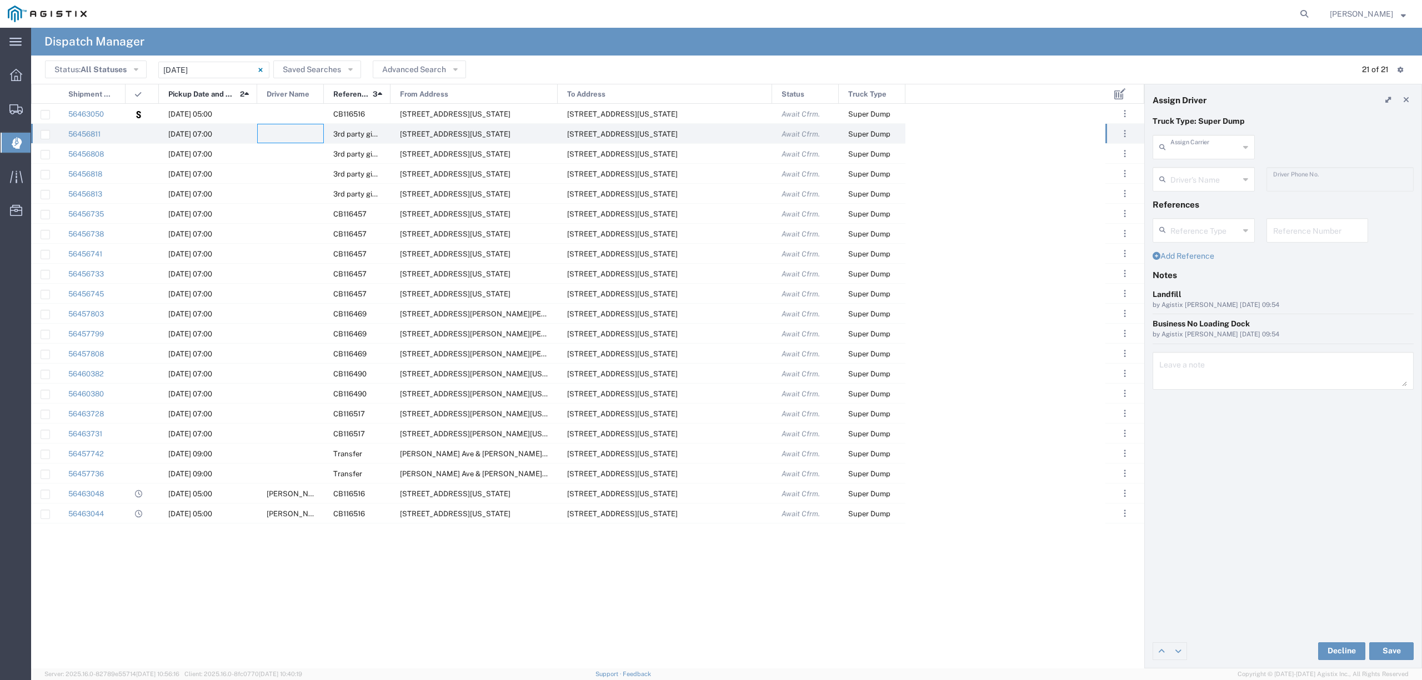
click at [1178, 149] on input "text" at bounding box center [1204, 146] width 69 height 19
click at [1208, 180] on span "Singh Bro Transport Inc" at bounding box center [1202, 171] width 99 height 17
type input "Singh Bro Transport Inc"
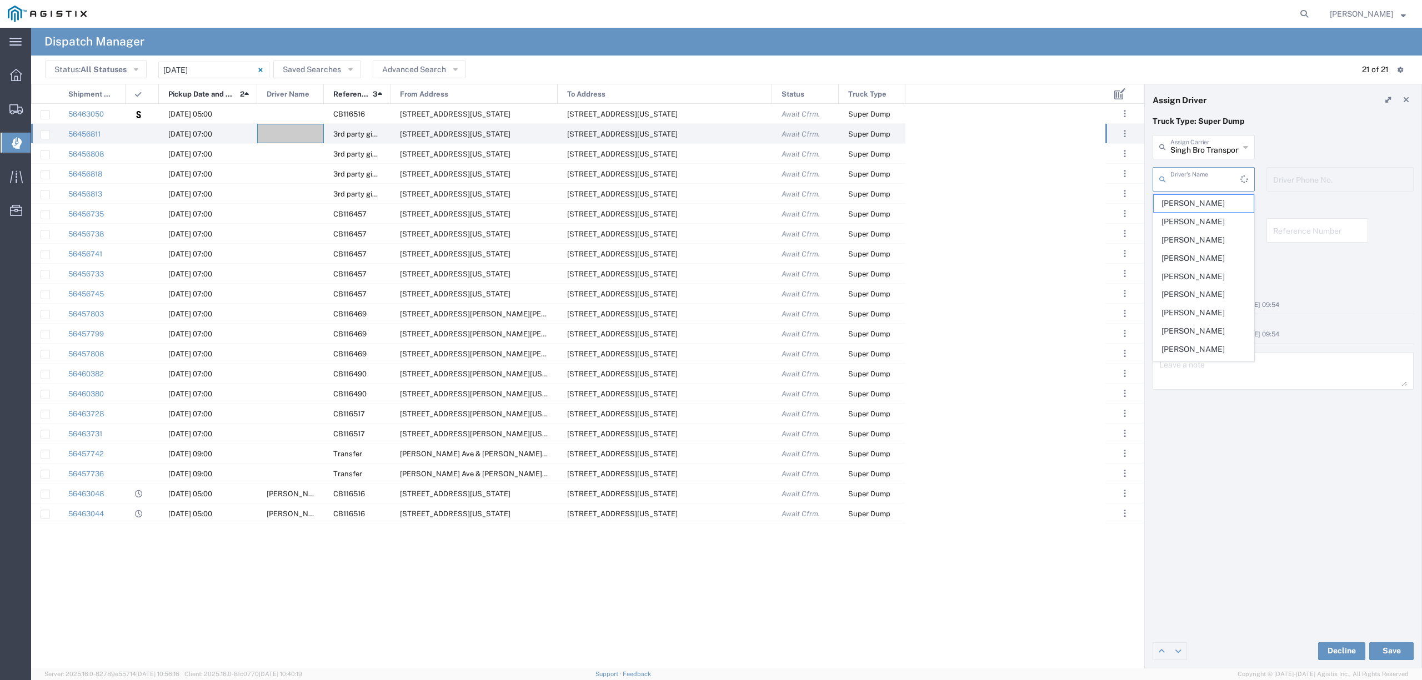
click at [1208, 187] on input "text" at bounding box center [1205, 178] width 70 height 19
click at [1223, 203] on span "[PERSON_NAME]" at bounding box center [1202, 203] width 99 height 17
type input "[PERSON_NAME]"
type input "5106773693"
click at [1388, 652] on button "Save" at bounding box center [1391, 652] width 44 height 18
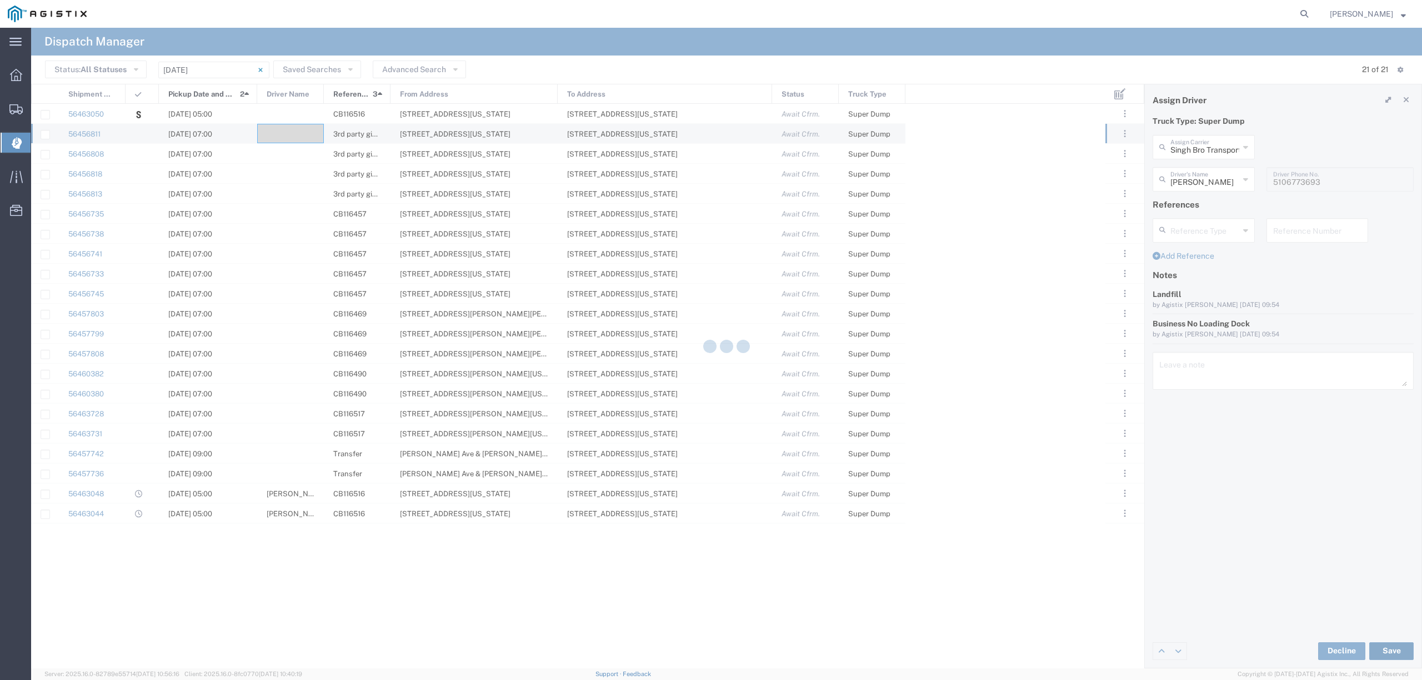
type input "[PERSON_NAME]"
type input "Singh Bro Transport Inc"
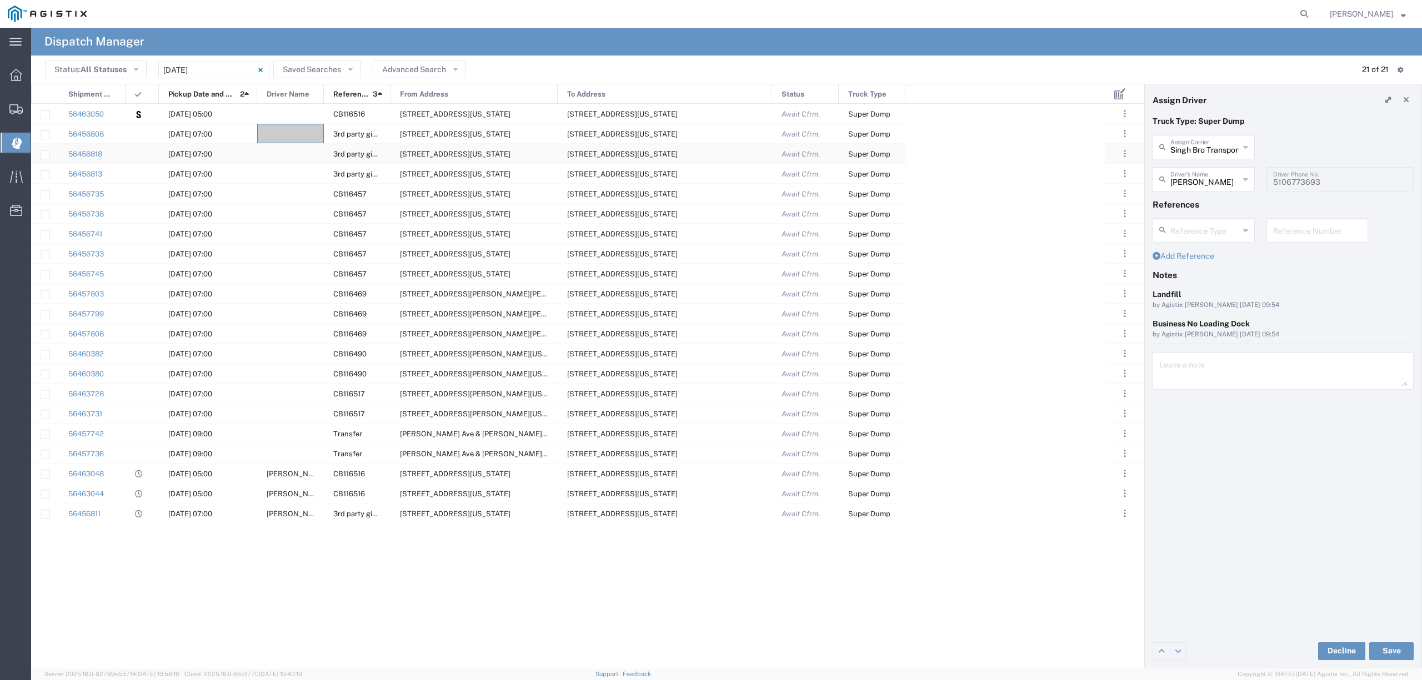
click at [305, 156] on div at bounding box center [290, 153] width 67 height 19
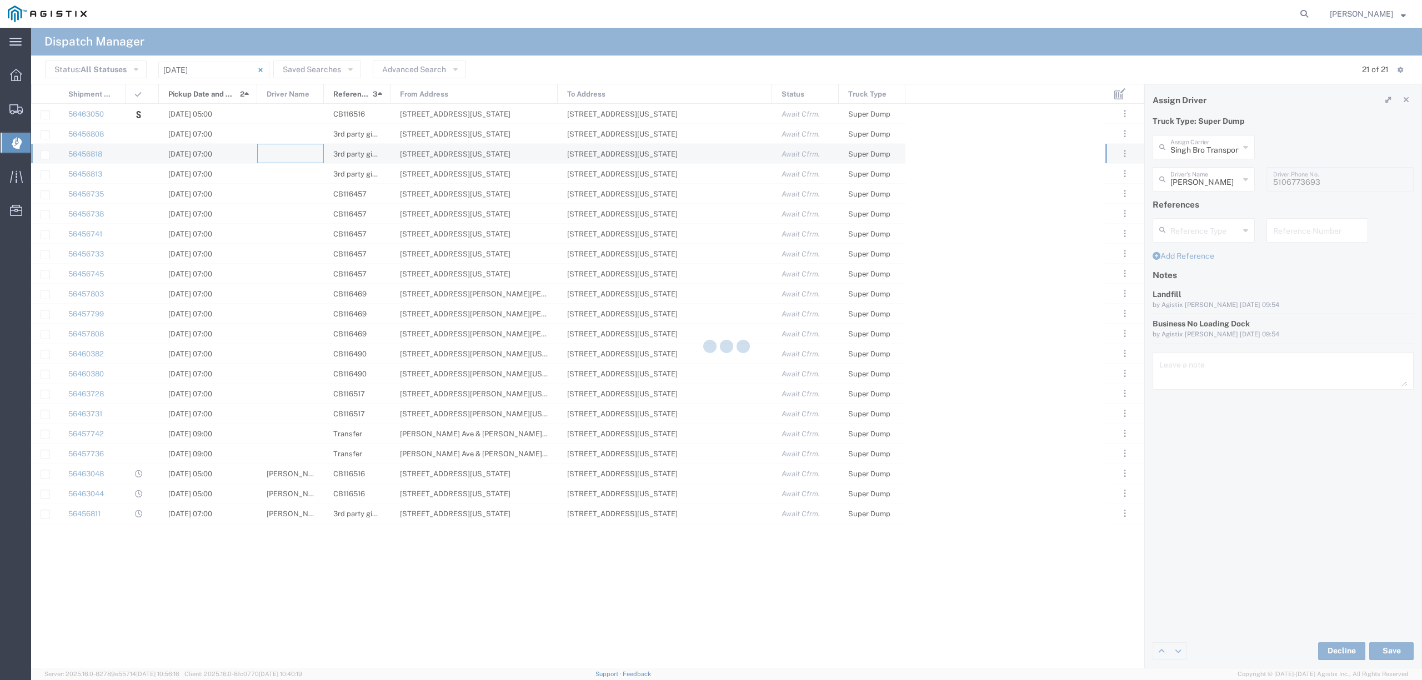
type input "North Coast Trucking"
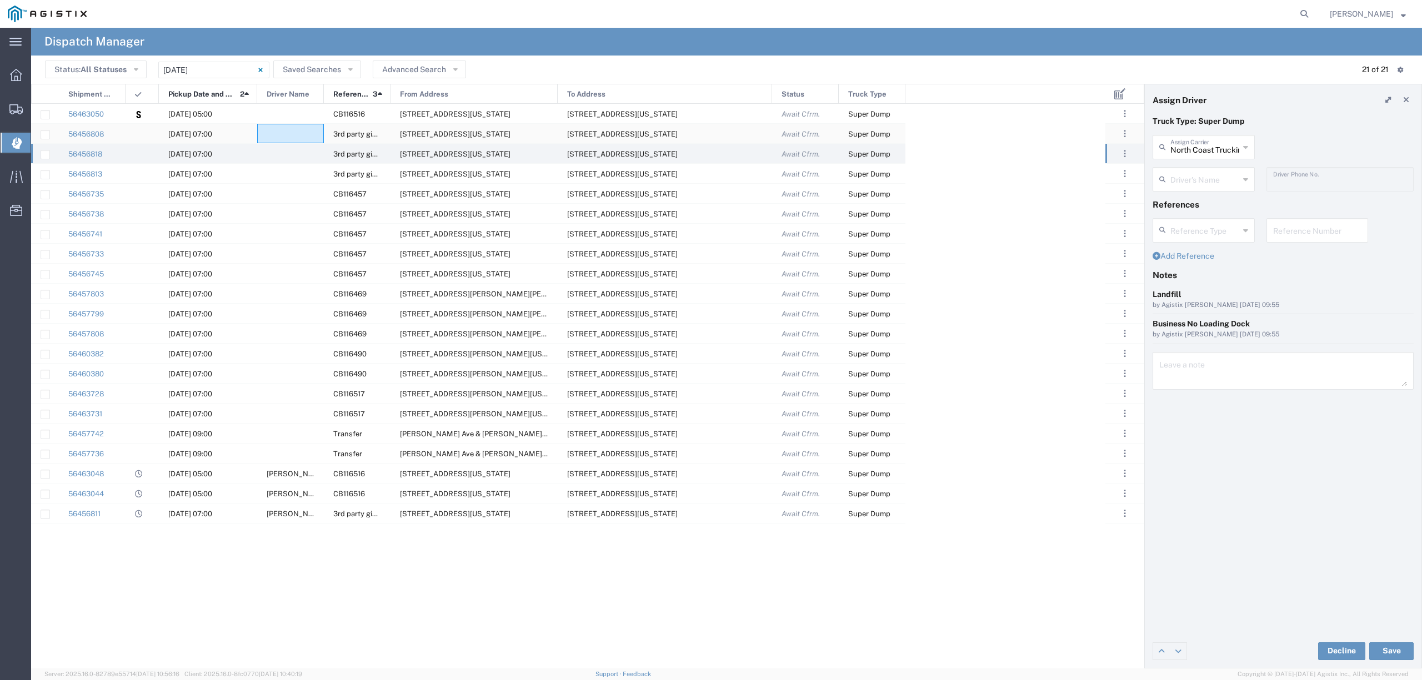
click at [289, 130] on div at bounding box center [290, 133] width 67 height 19
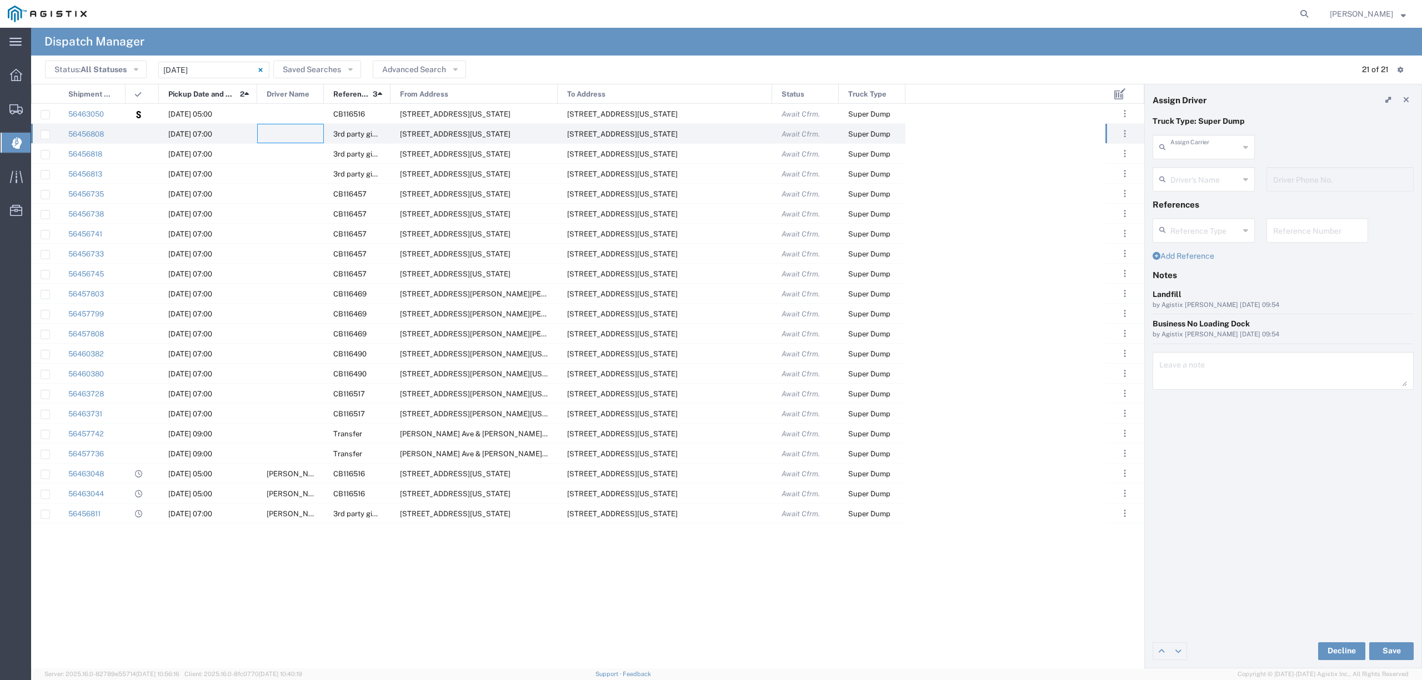
click at [1215, 149] on input "text" at bounding box center [1204, 146] width 69 height 19
click at [1216, 172] on span "Singh Bro Transport Inc" at bounding box center [1202, 171] width 99 height 17
click at [1404, 649] on button "Save" at bounding box center [1391, 652] width 44 height 18
click at [285, 152] on div at bounding box center [290, 153] width 67 height 19
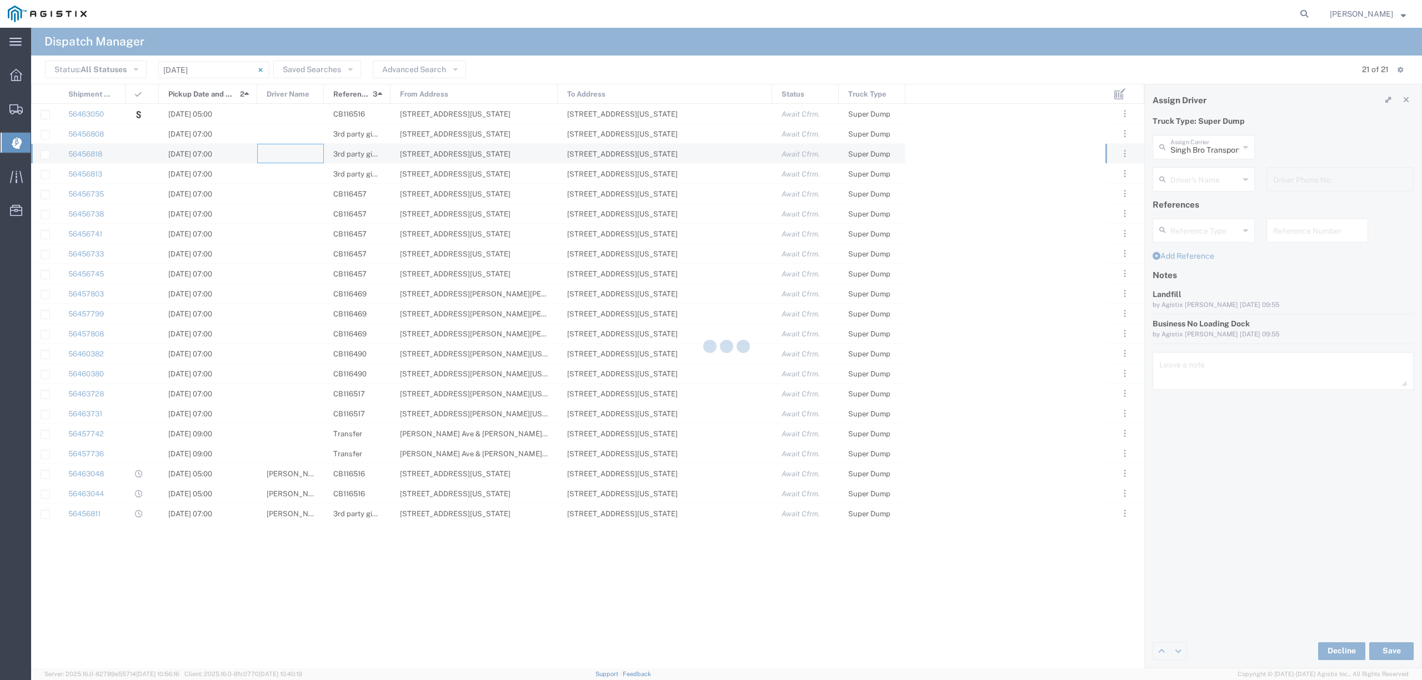
type input "North Coast Trucking"
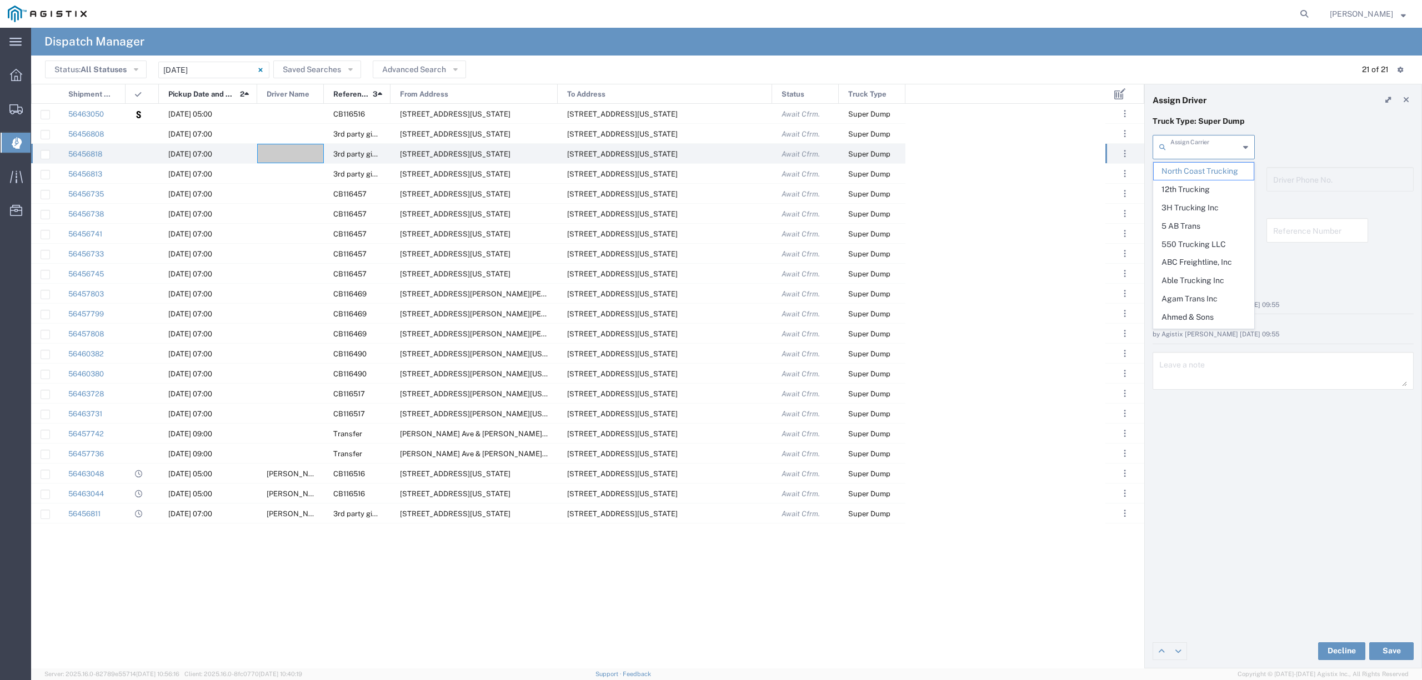
click at [1222, 143] on input "text" at bounding box center [1204, 146] width 69 height 19
click at [1226, 194] on span "Dragon Material Transport Inc" at bounding box center [1202, 180] width 99 height 34
type input "Dragon Material Transport Inc"
click at [1222, 176] on input "text" at bounding box center [1205, 178] width 70 height 19
click at [1180, 223] on span "[PERSON_NAME]" at bounding box center [1202, 221] width 99 height 17
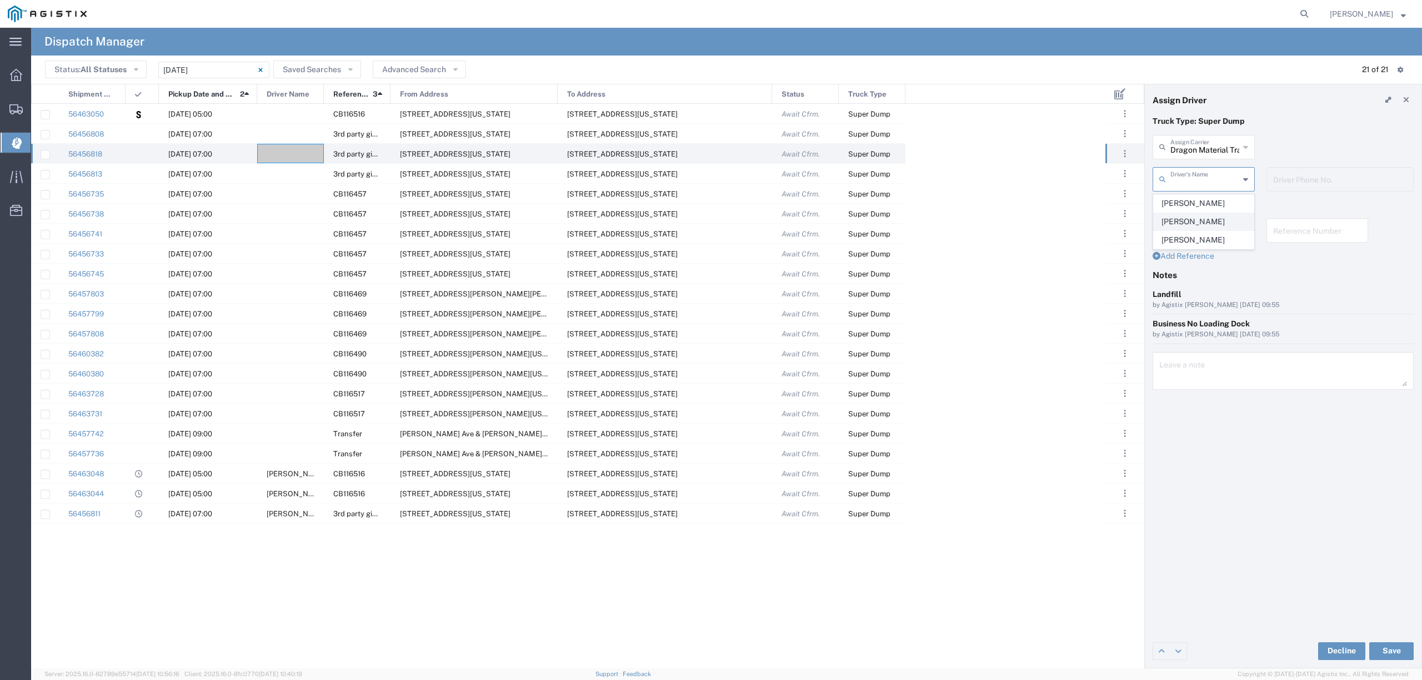
type input "[PERSON_NAME]"
type input "(559) 365-4087"
click at [1407, 651] on button "Save" at bounding box center [1391, 652] width 44 height 18
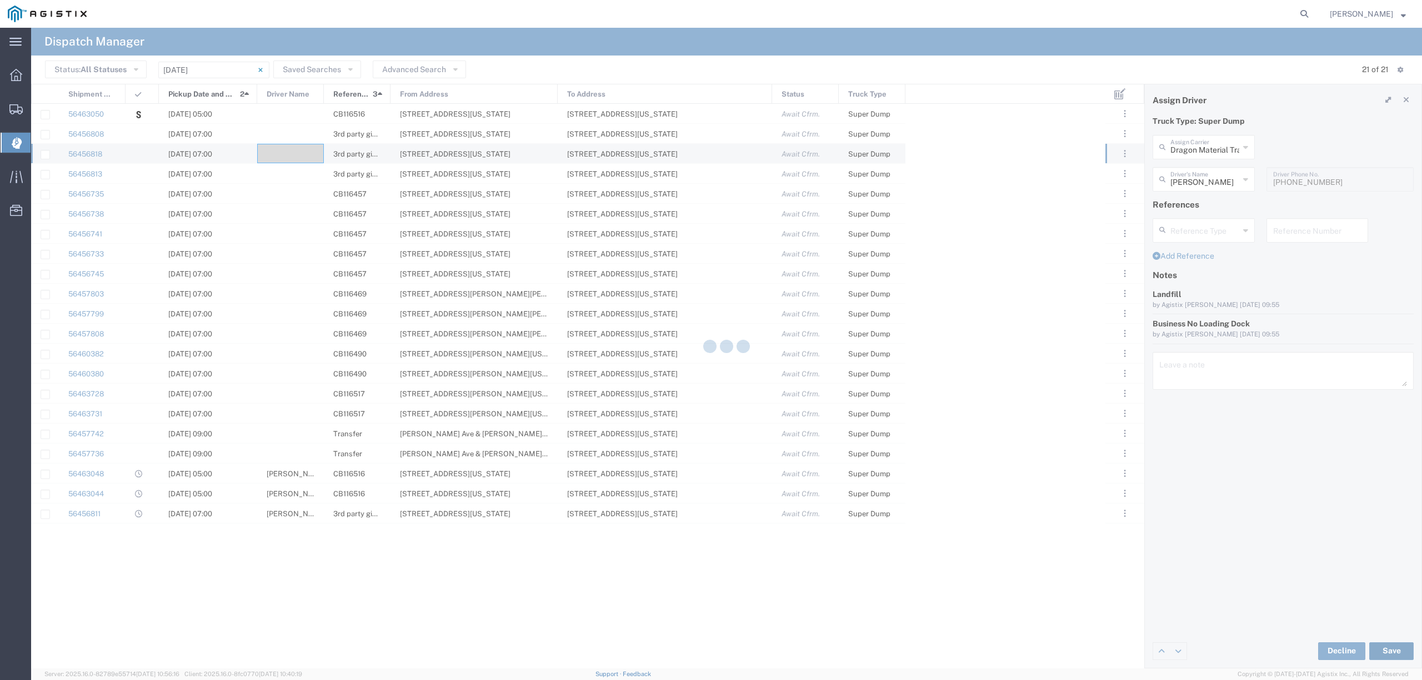
type input "[PERSON_NAME]"
type input "Dragon Material Transport Inc"
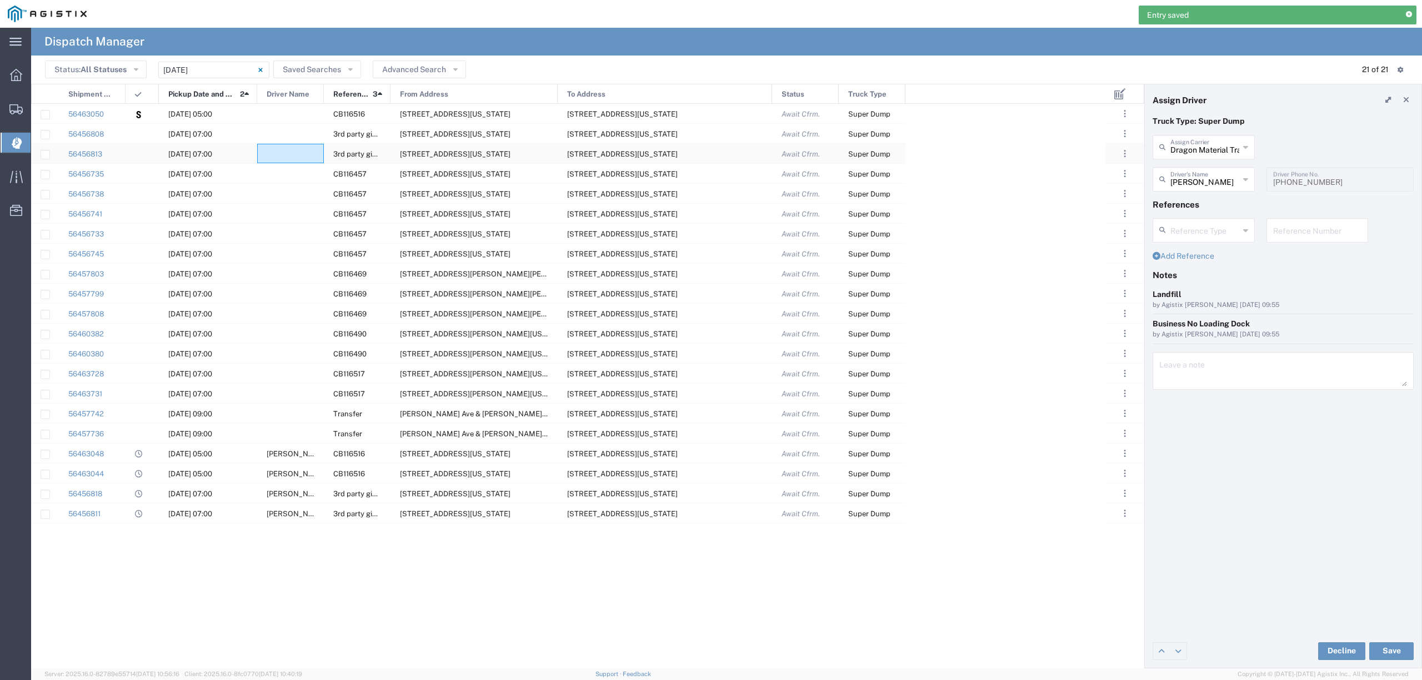
click at [290, 149] on div at bounding box center [290, 153] width 67 height 19
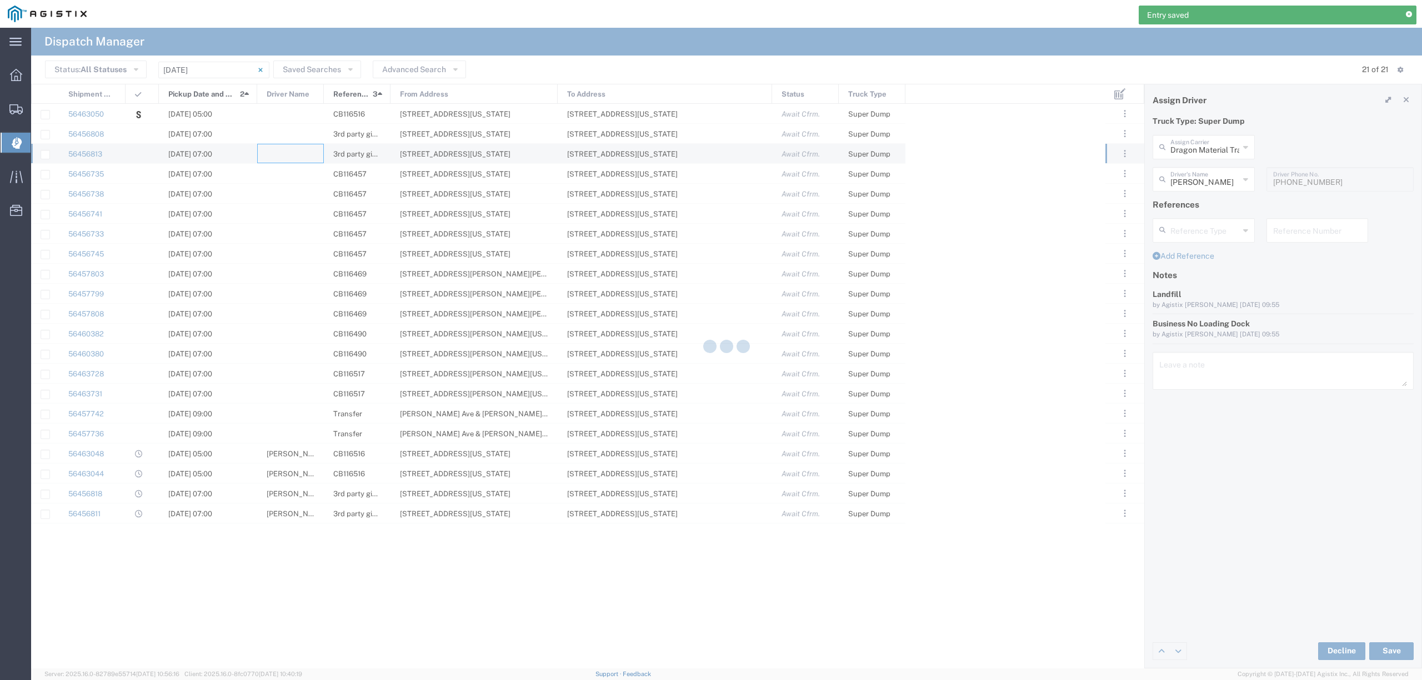
type input "North Coast Trucking"
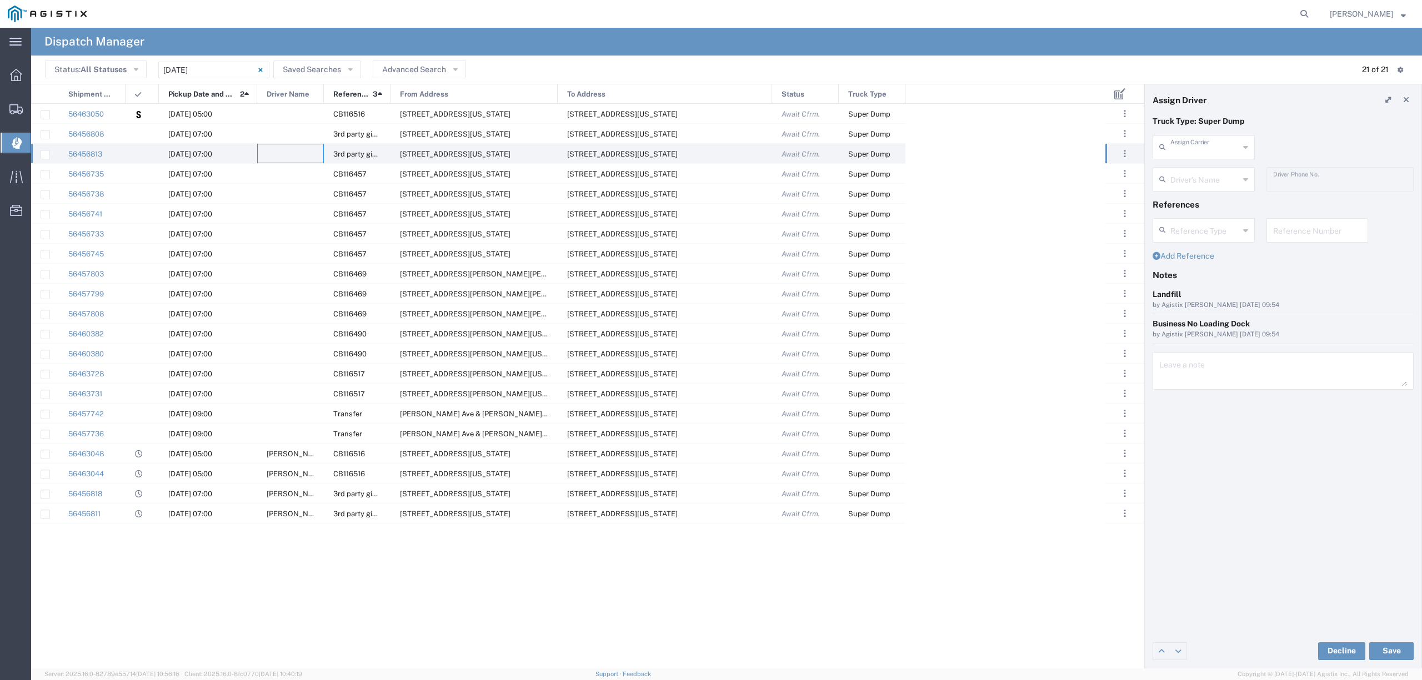
click at [1202, 143] on input "text" at bounding box center [1204, 146] width 69 height 19
click at [1193, 185] on span "Dragon Material Transport Inc" at bounding box center [1202, 180] width 99 height 34
type input "Dragon Material Transport Inc"
click at [1191, 178] on input "text" at bounding box center [1205, 178] width 70 height 19
click at [1194, 200] on span "[PERSON_NAME]" at bounding box center [1202, 203] width 99 height 17
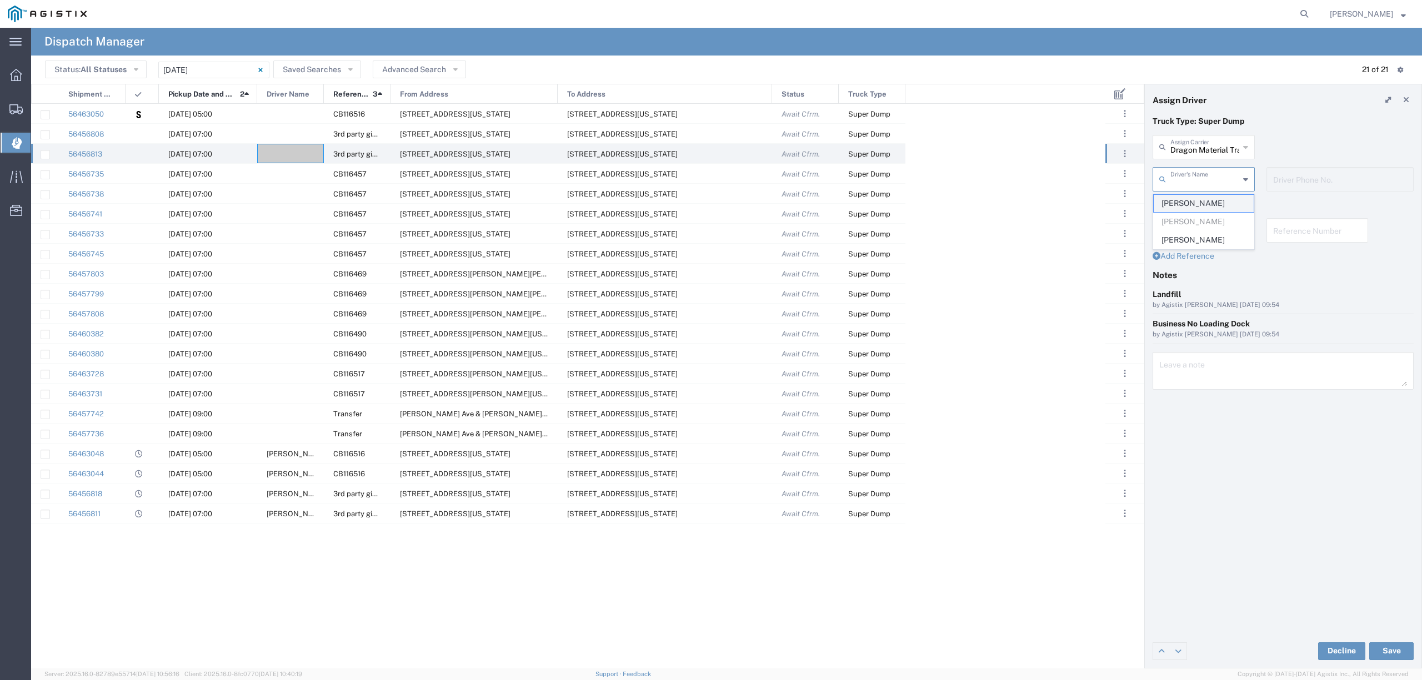
type input "[PERSON_NAME]"
type input "(559) 352-2766"
click at [1391, 652] on button "Save" at bounding box center [1391, 652] width 44 height 18
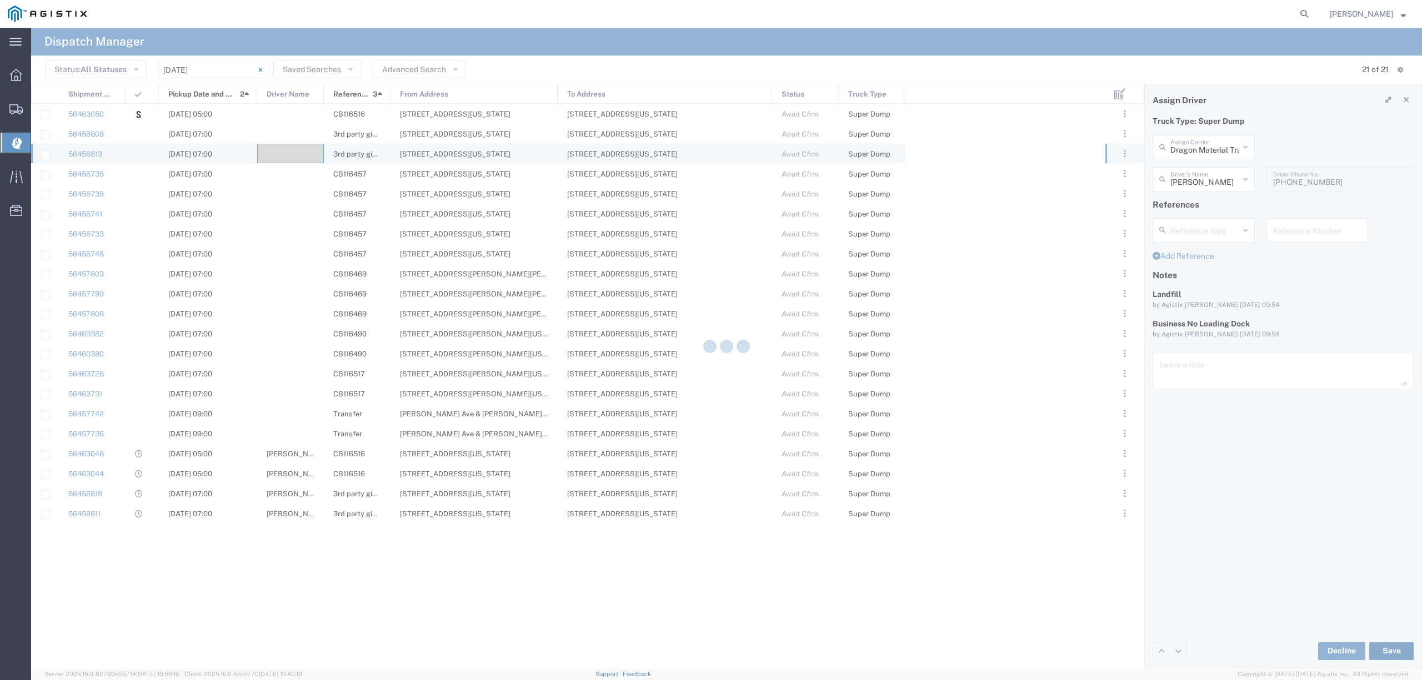
type input "[PERSON_NAME]"
type input "Dragon Material Transport Inc"
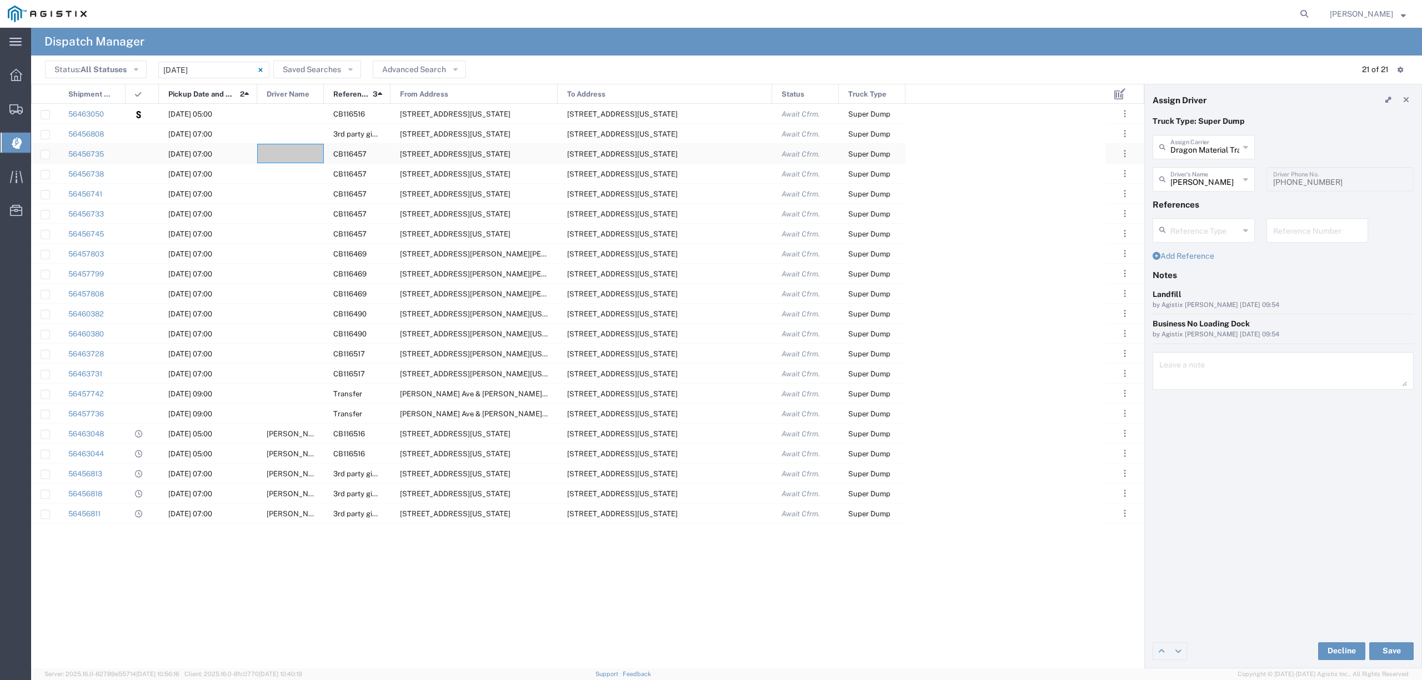
click at [276, 156] on div at bounding box center [290, 153] width 67 height 19
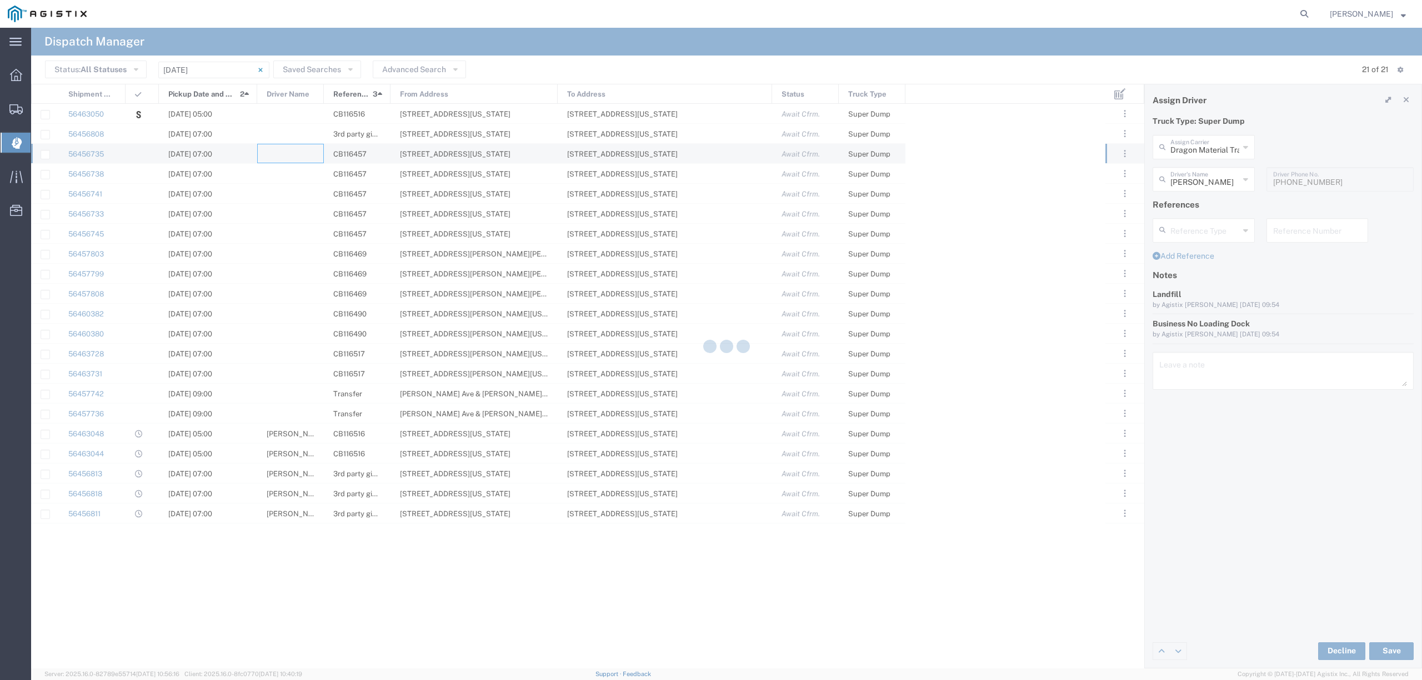
type input "North Coast Trucking"
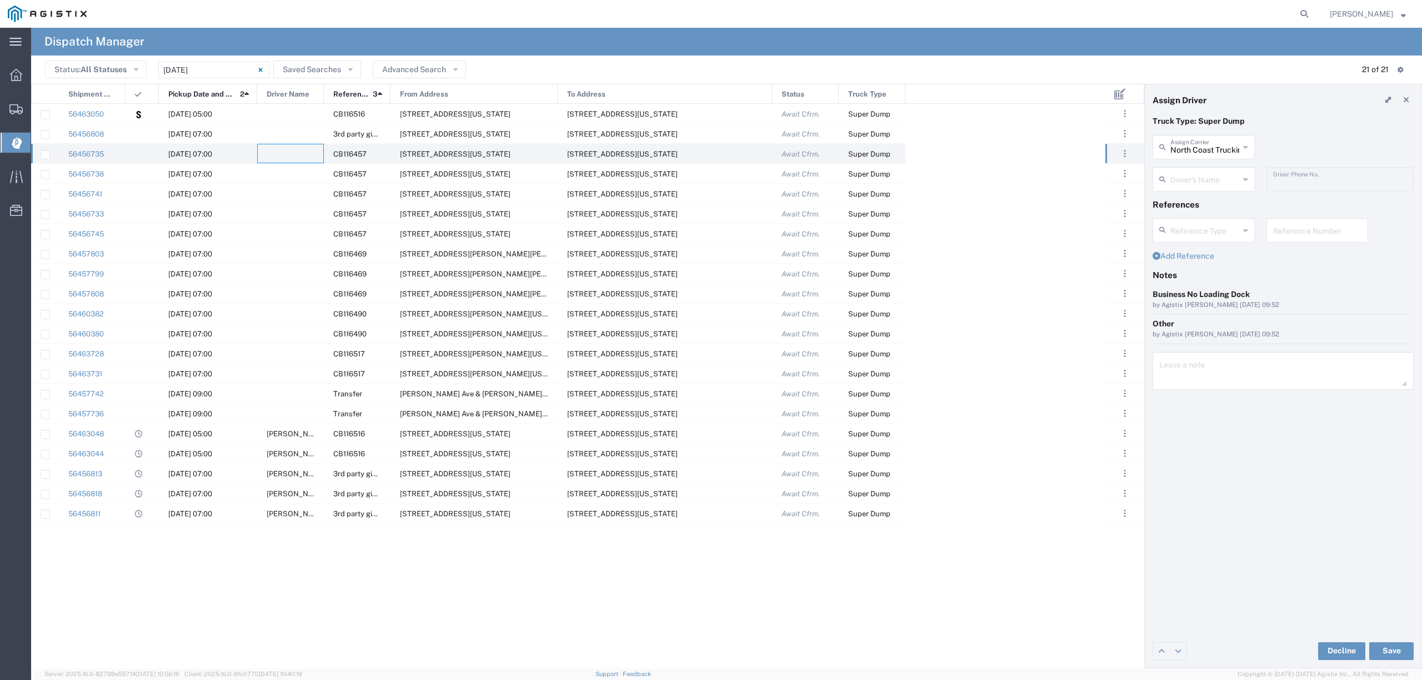
click at [1181, 180] on input "text" at bounding box center [1204, 178] width 69 height 19
click at [1197, 220] on span "[PERSON_NAME]" at bounding box center [1202, 221] width 99 height 17
type input "[PERSON_NAME]"
type input "916-969-7820"
click at [1389, 643] on button "Save" at bounding box center [1391, 652] width 44 height 18
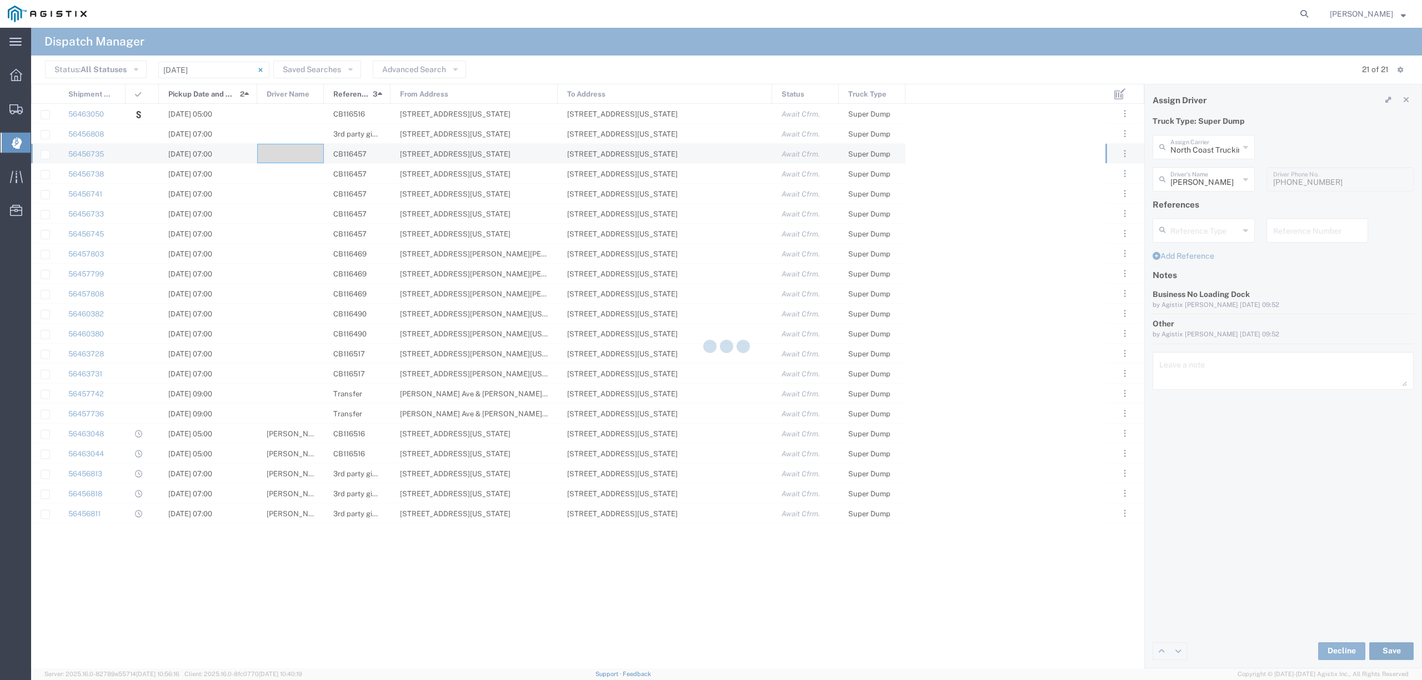
type input "[PERSON_NAME]"
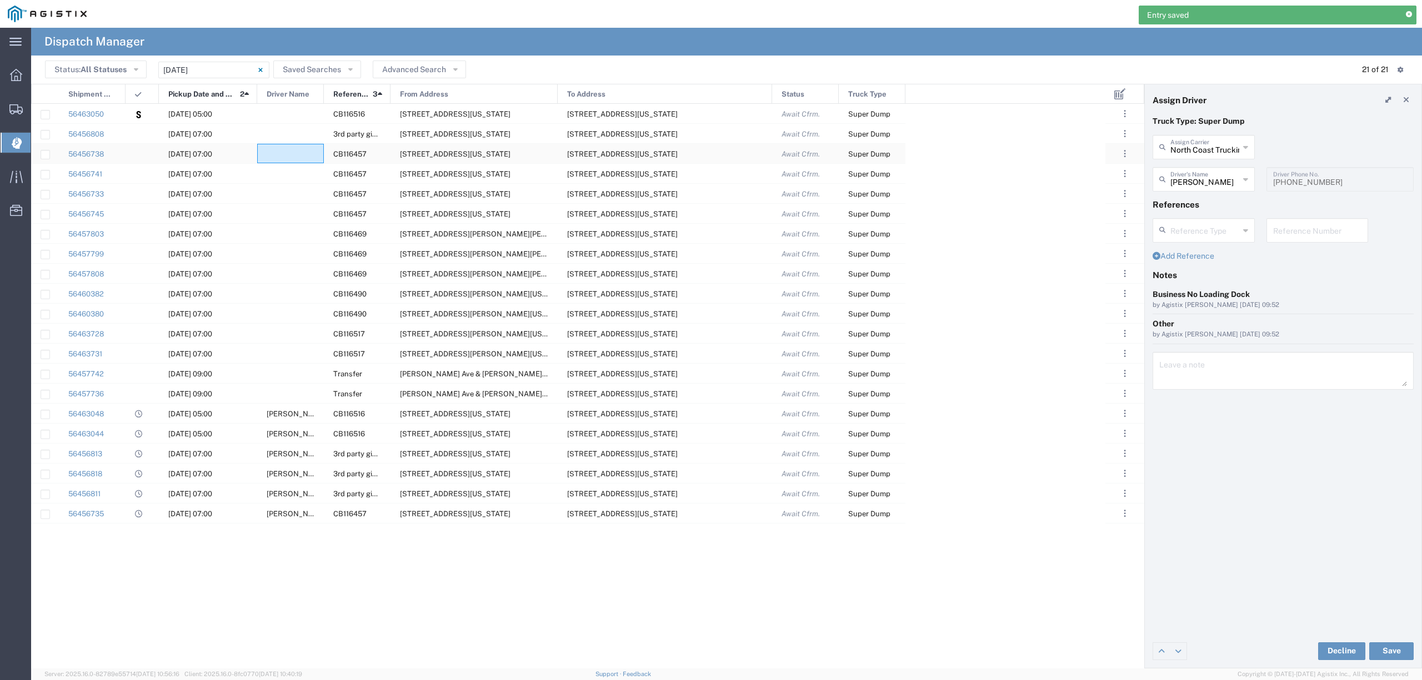
click at [285, 154] on div at bounding box center [290, 153] width 67 height 19
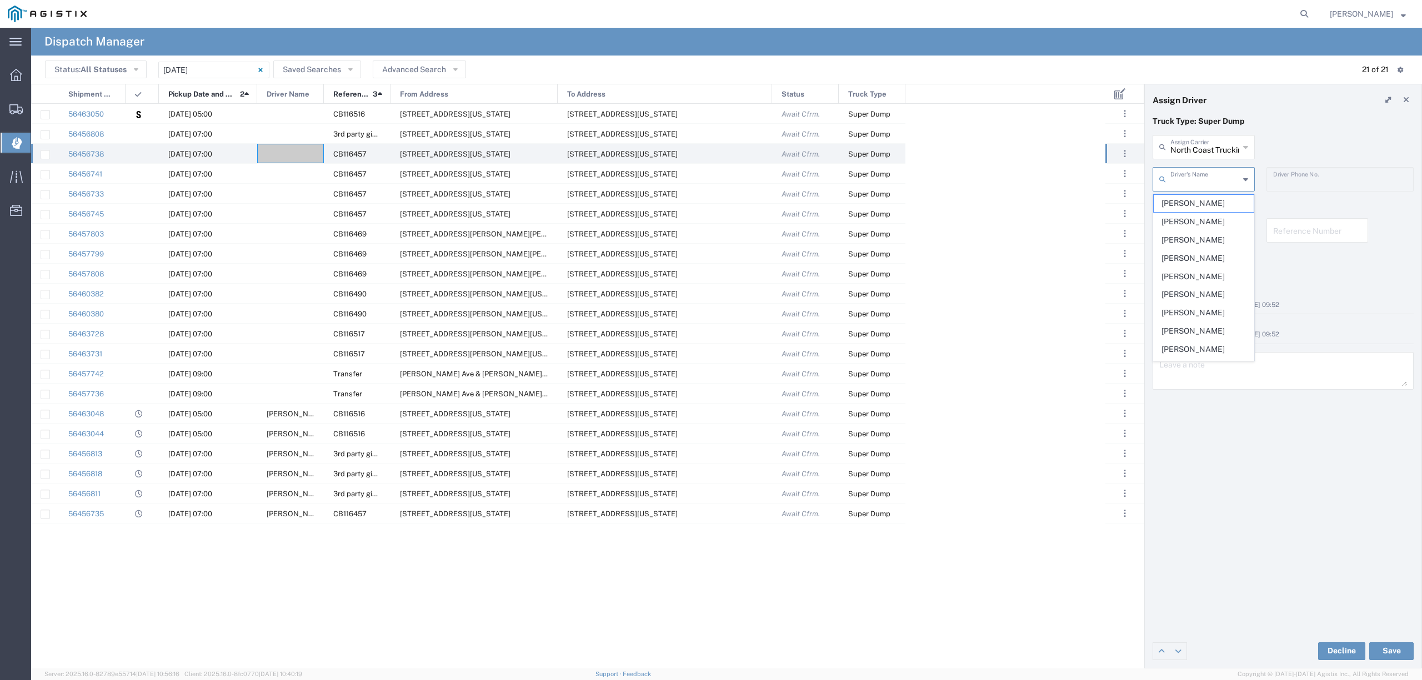
click at [1175, 176] on input "text" at bounding box center [1204, 178] width 69 height 19
click at [1192, 204] on span "[PERSON_NAME]" at bounding box center [1202, 203] width 99 height 17
type input "[PERSON_NAME]"
type input "9162719004"
click at [1389, 651] on button "Save" at bounding box center [1391, 652] width 44 height 18
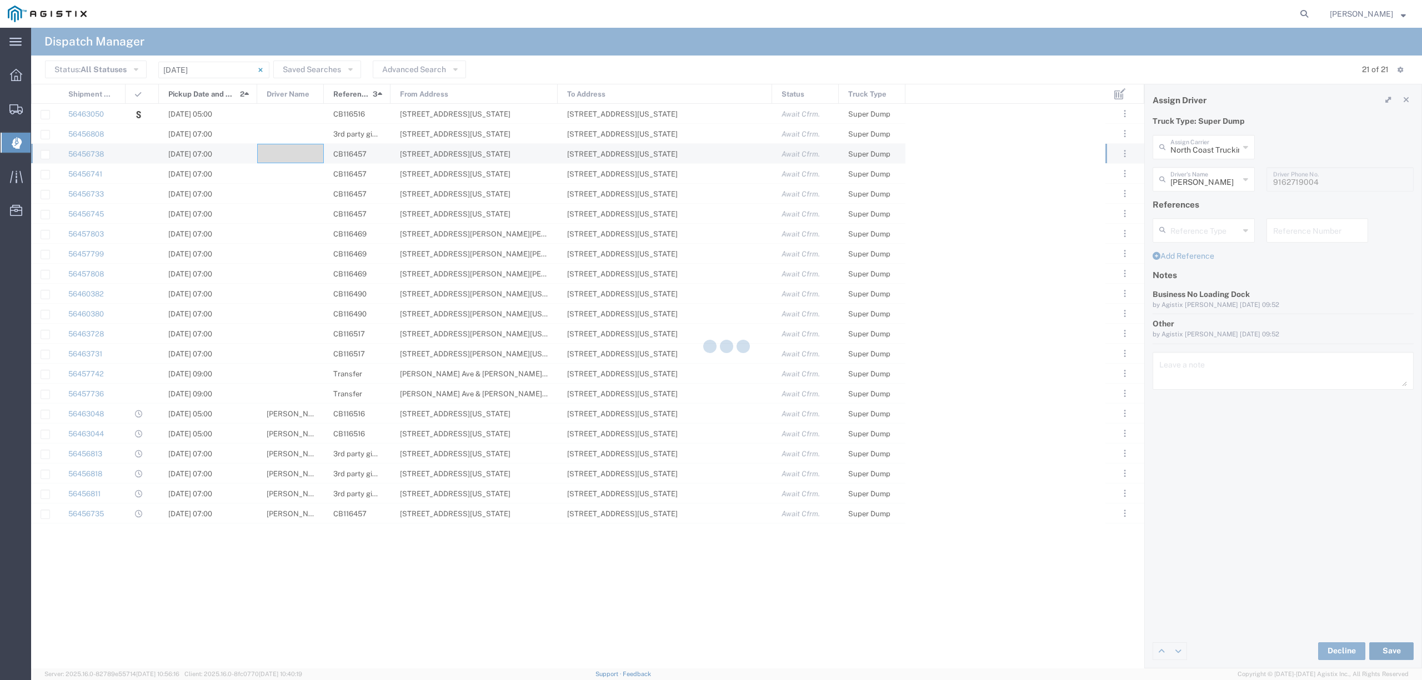
type input "[PERSON_NAME]"
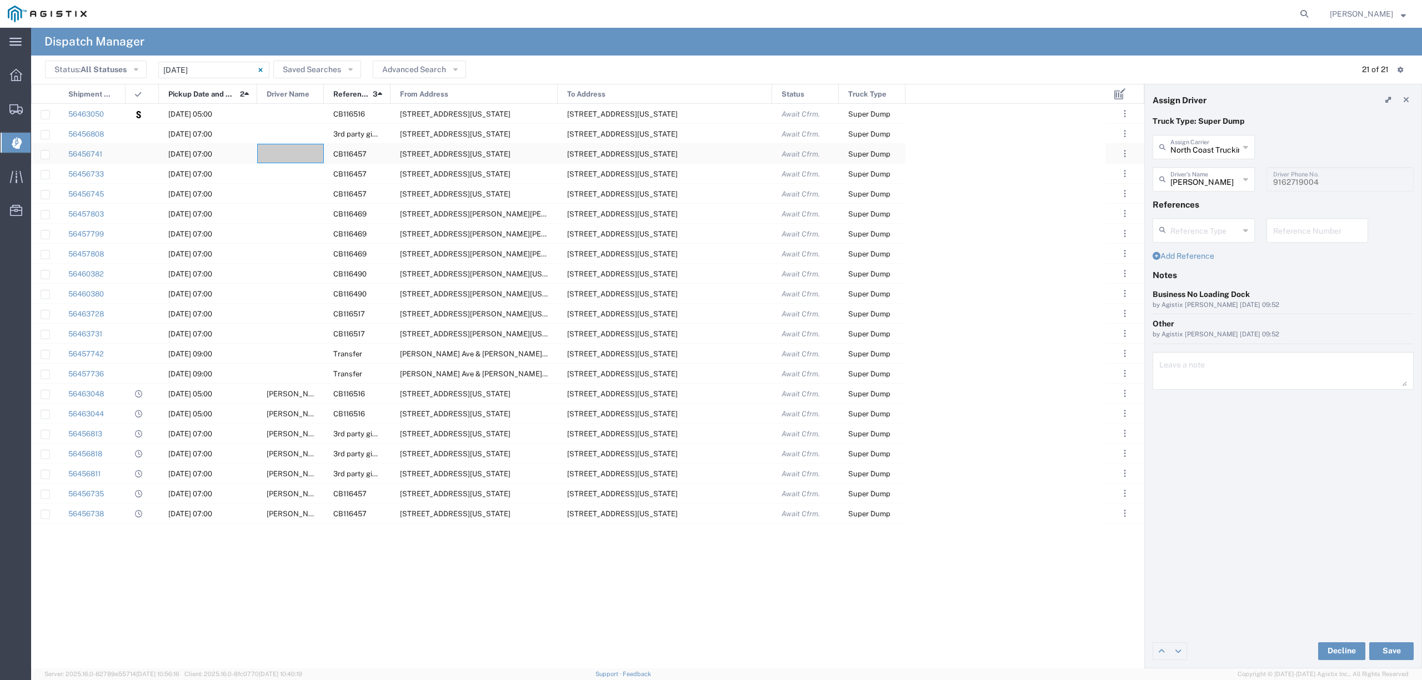
click at [295, 149] on div at bounding box center [290, 153] width 67 height 19
click at [1197, 143] on input "text" at bounding box center [1204, 146] width 69 height 19
click at [1200, 169] on span "Ajeezy Trucking, LLC" at bounding box center [1202, 171] width 99 height 17
type input "Ajeezy Trucking, LLC"
click at [1200, 172] on input "text" at bounding box center [1205, 178] width 70 height 19
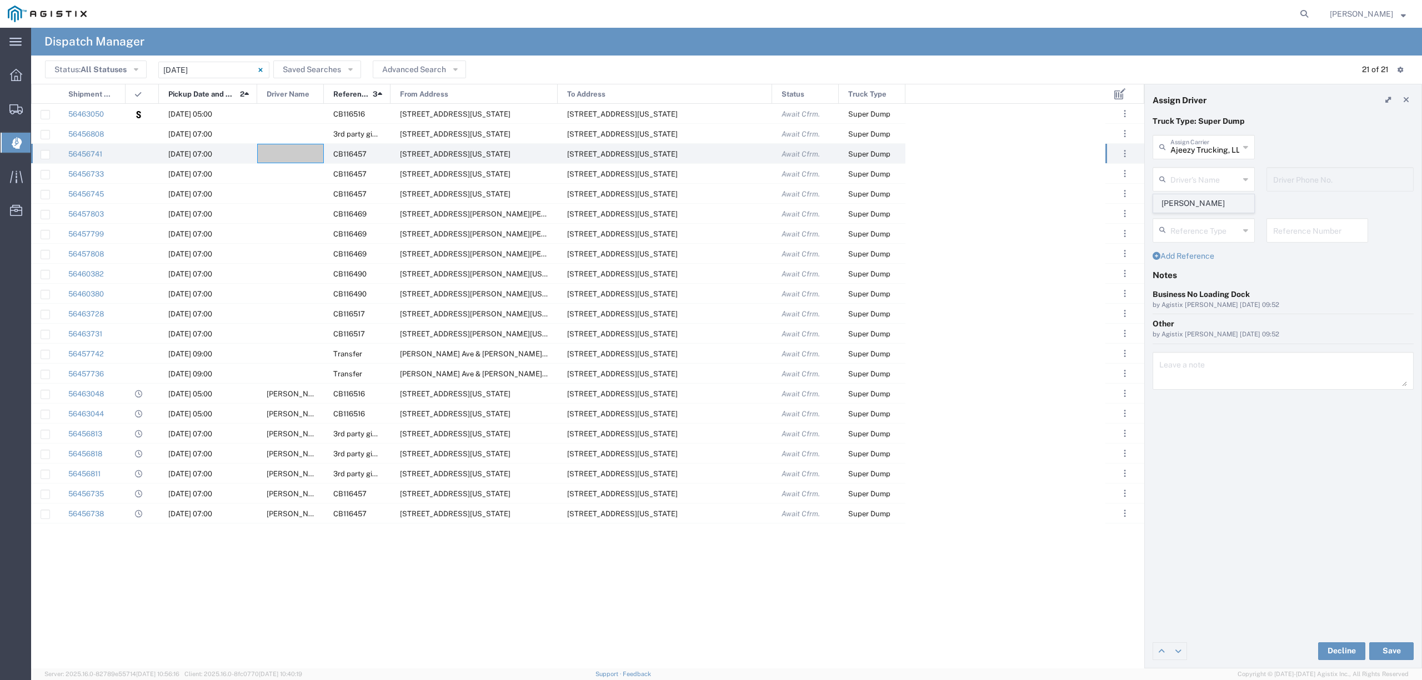
click at [1195, 196] on span "[PERSON_NAME]" at bounding box center [1202, 203] width 99 height 17
type input "[PERSON_NAME]"
type input "916-333-9398"
click at [1388, 644] on button "Save" at bounding box center [1391, 652] width 44 height 18
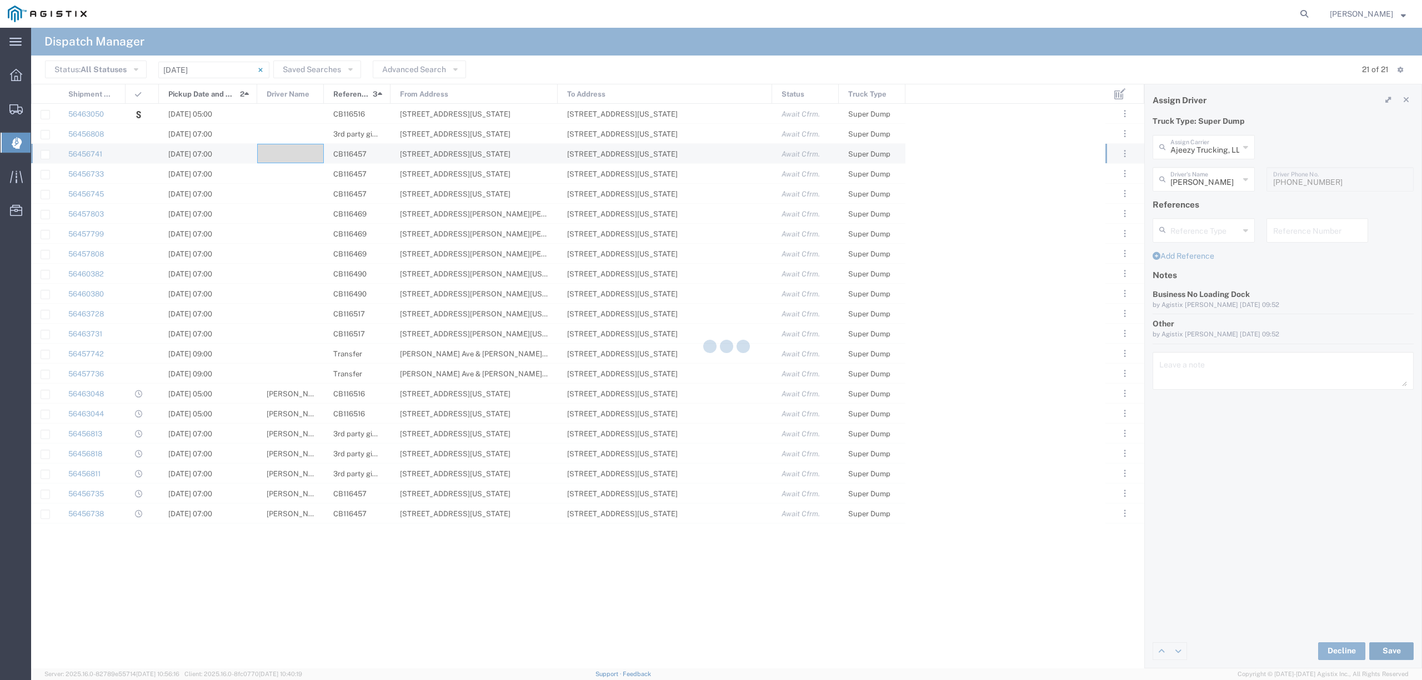
type input "[PERSON_NAME]"
type input "Ajeezy Trucking, LLC"
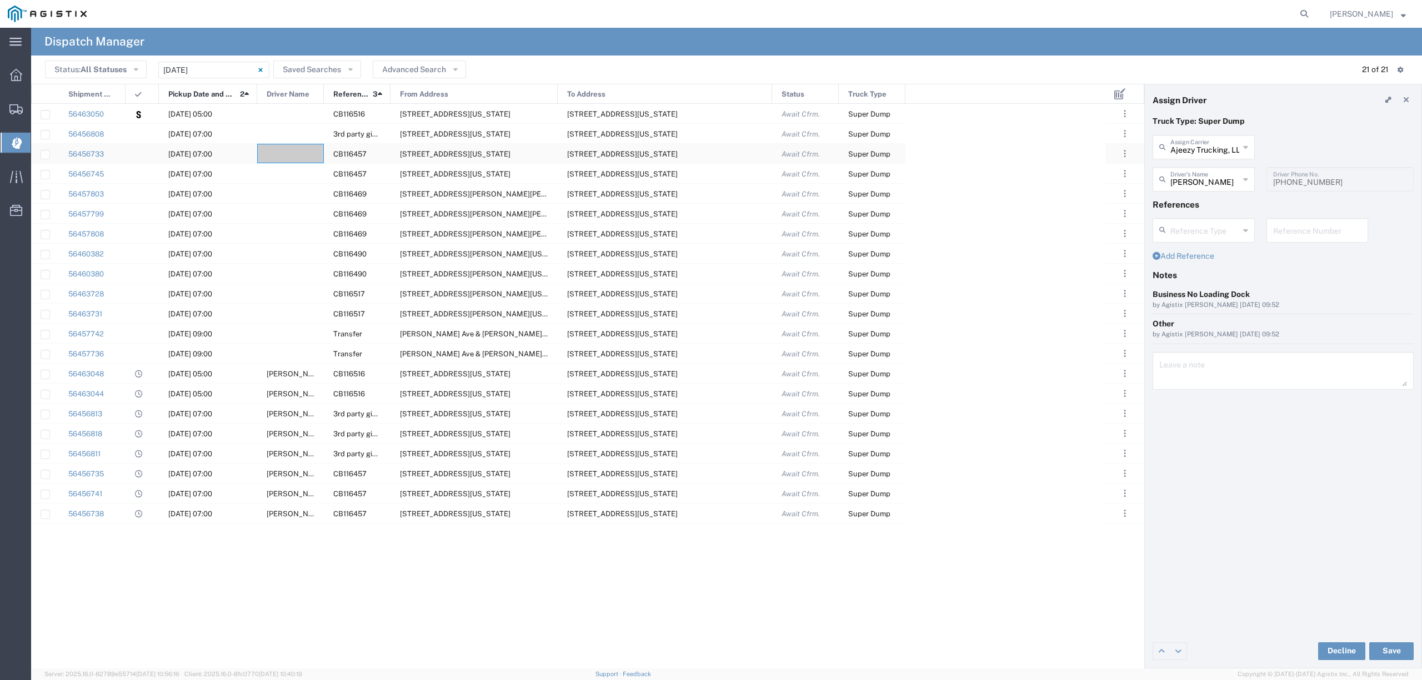
click at [309, 152] on div at bounding box center [290, 153] width 67 height 19
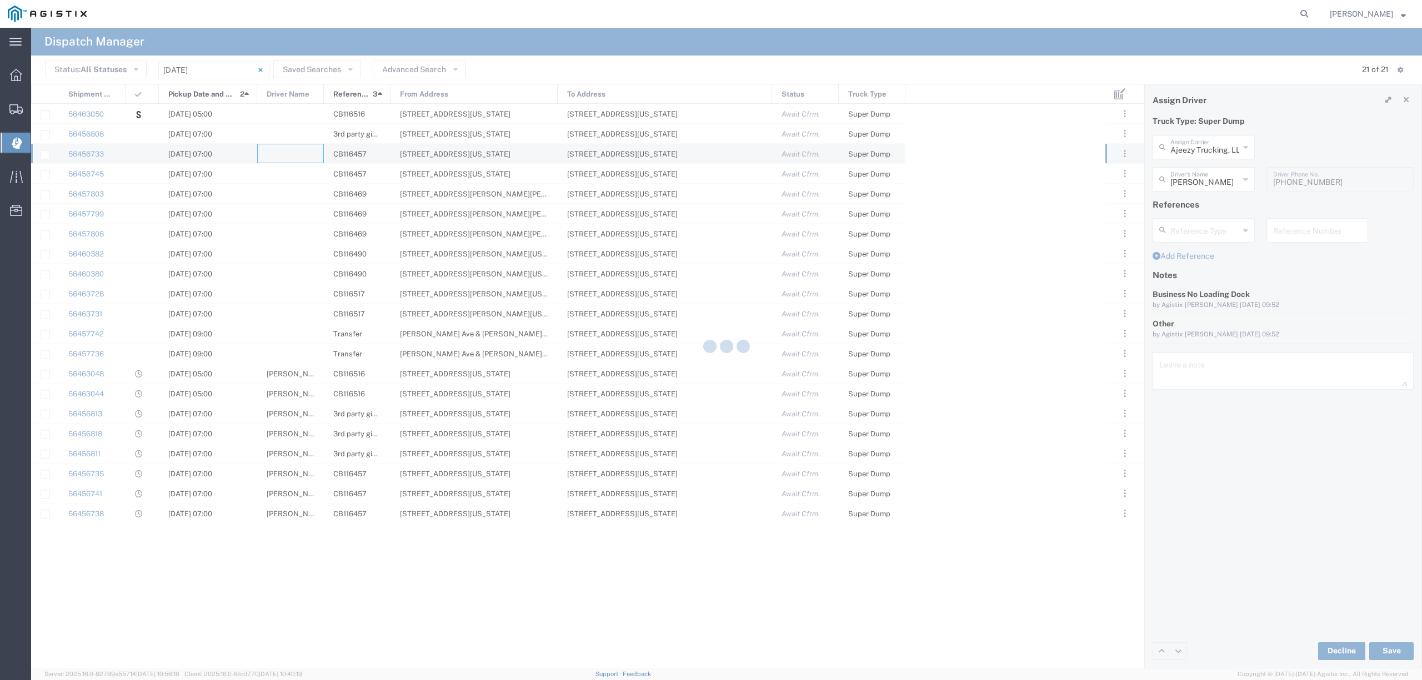
type input "North Coast Trucking"
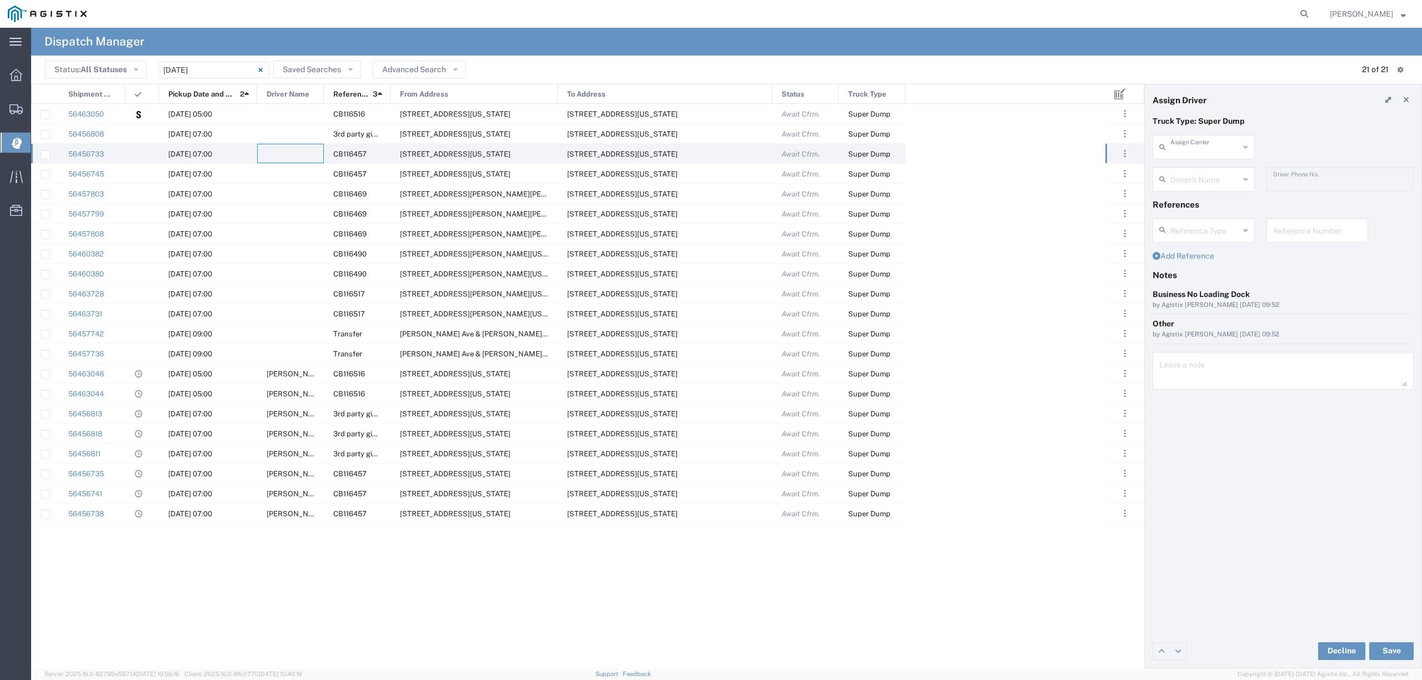
click at [1208, 149] on input "text" at bounding box center [1204, 146] width 69 height 19
click at [1211, 185] on span "Shaan Transportation Inc" at bounding box center [1202, 180] width 99 height 34
type input "Shaan Transportation Inc"
click at [1217, 173] on input "text" at bounding box center [1205, 178] width 70 height 19
click at [1224, 200] on span "[PERSON_NAME]" at bounding box center [1202, 203] width 99 height 17
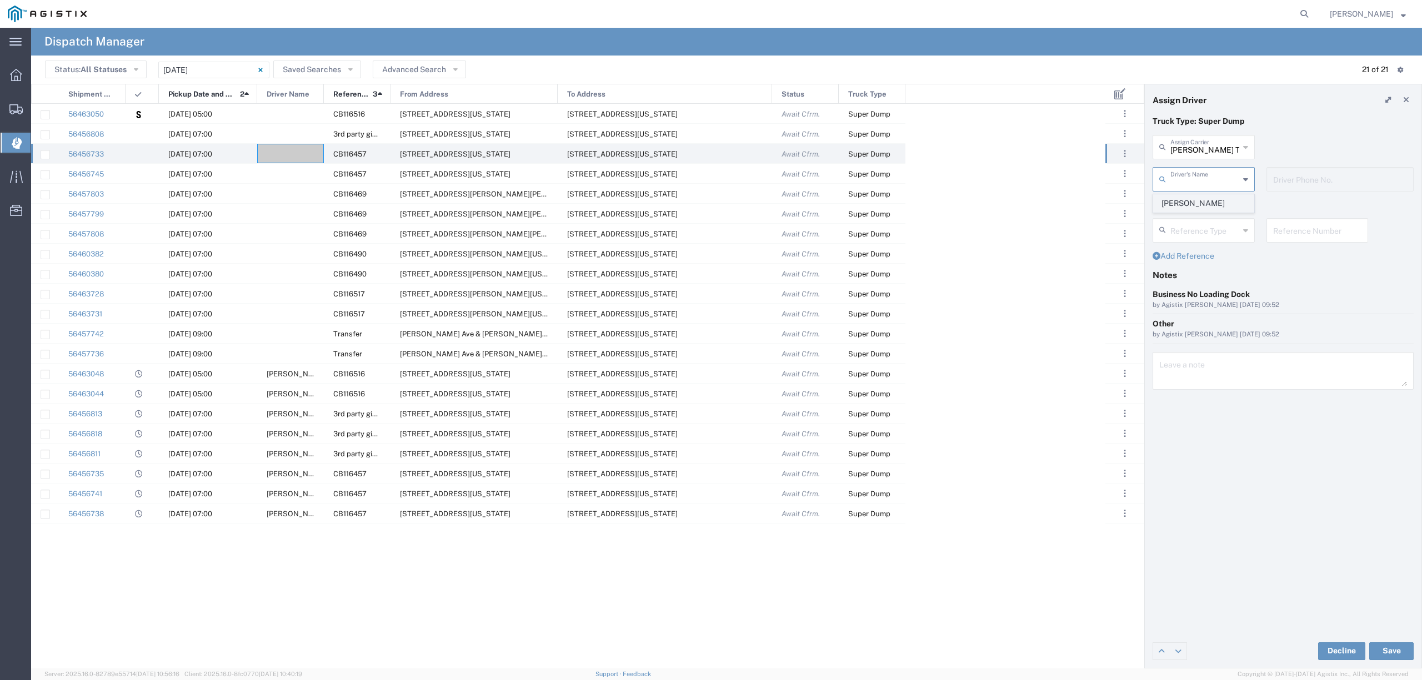
type input "[PERSON_NAME]"
type input "916-710-5197"
click at [1408, 655] on button "Save" at bounding box center [1391, 652] width 44 height 18
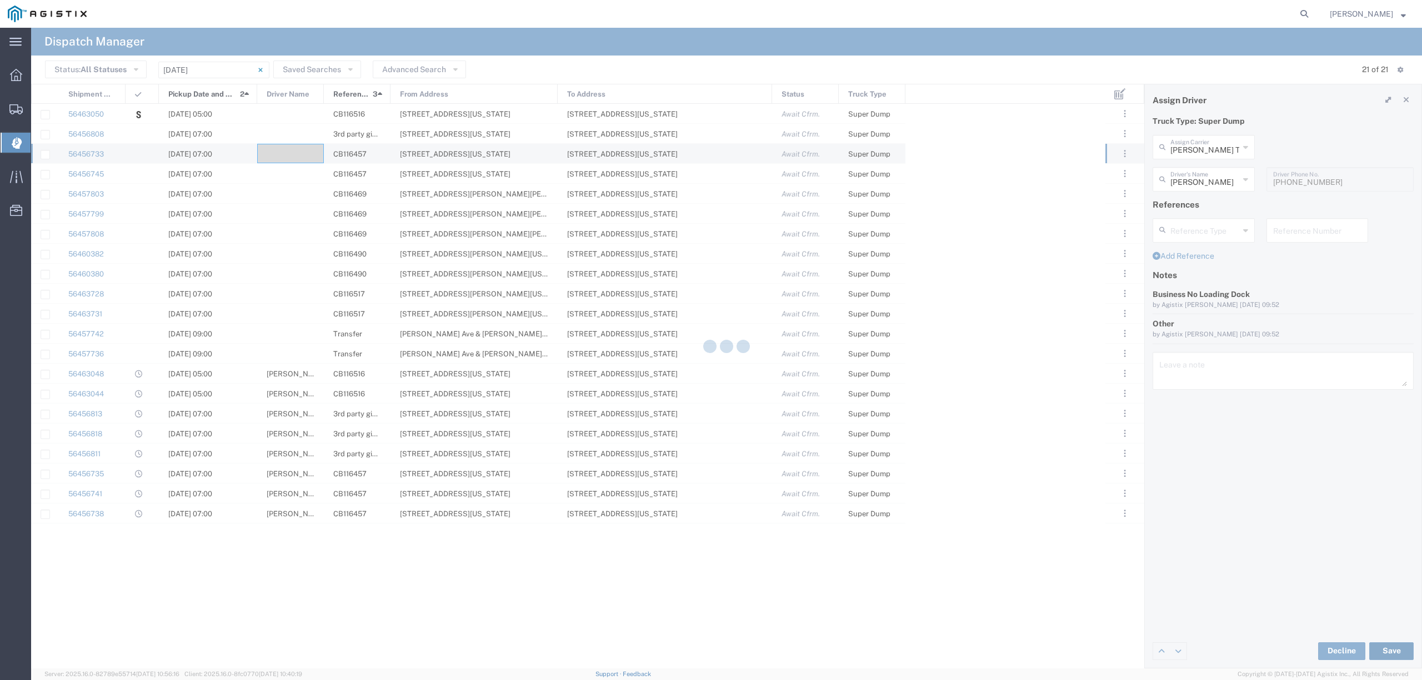
type input "[PERSON_NAME]"
type input "Shaan Transportation Inc"
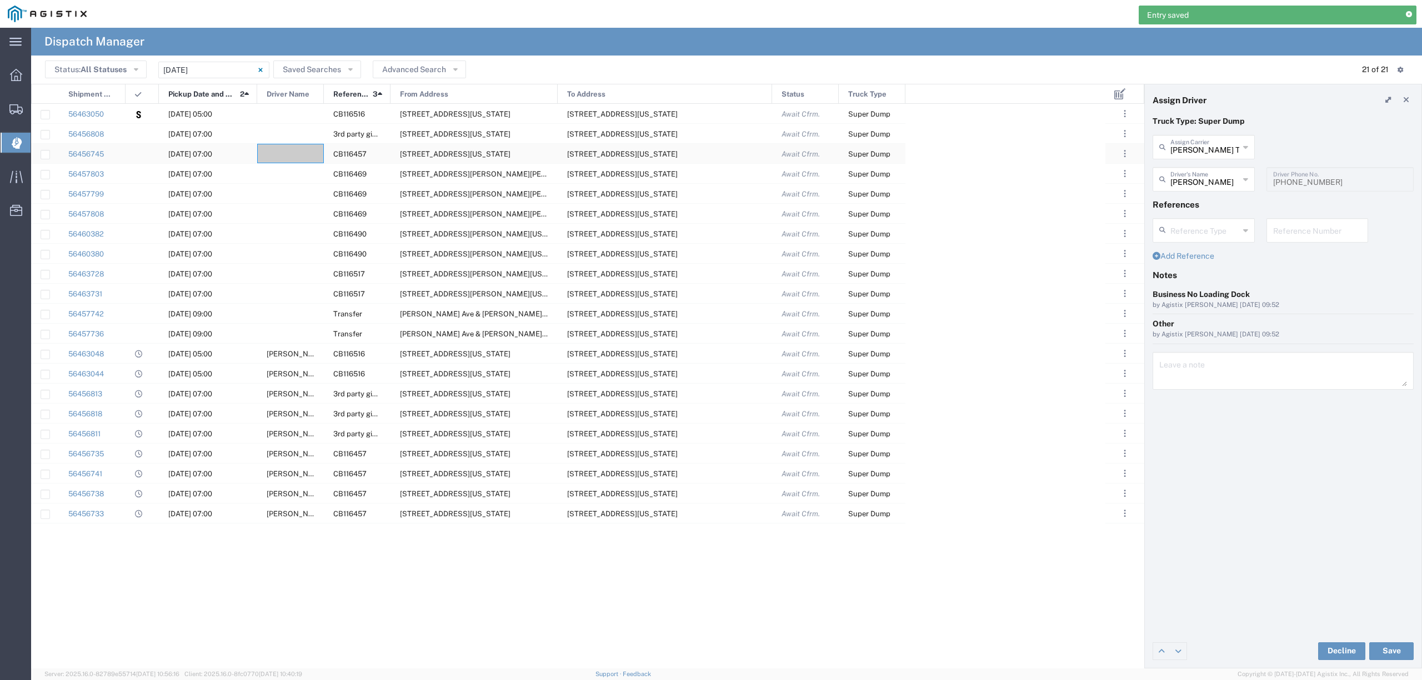
click at [294, 151] on div at bounding box center [290, 153] width 67 height 19
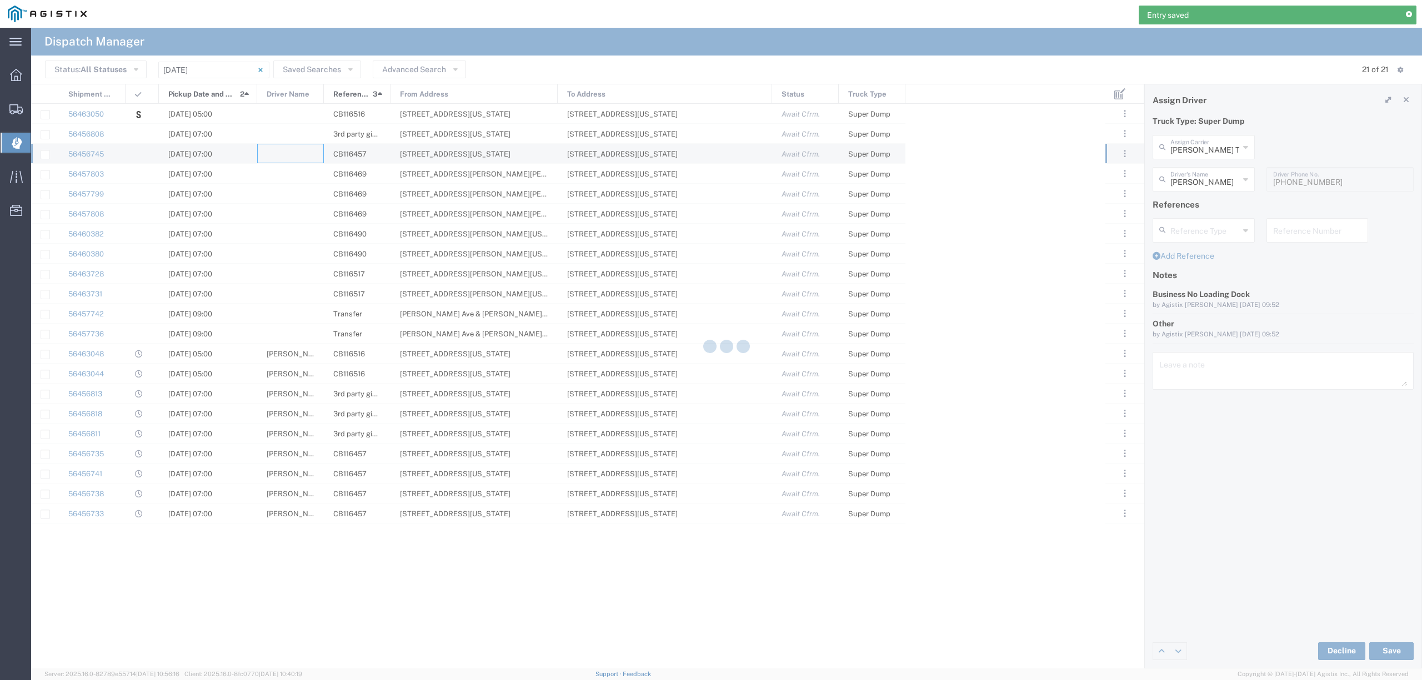
type input "North Coast Trucking"
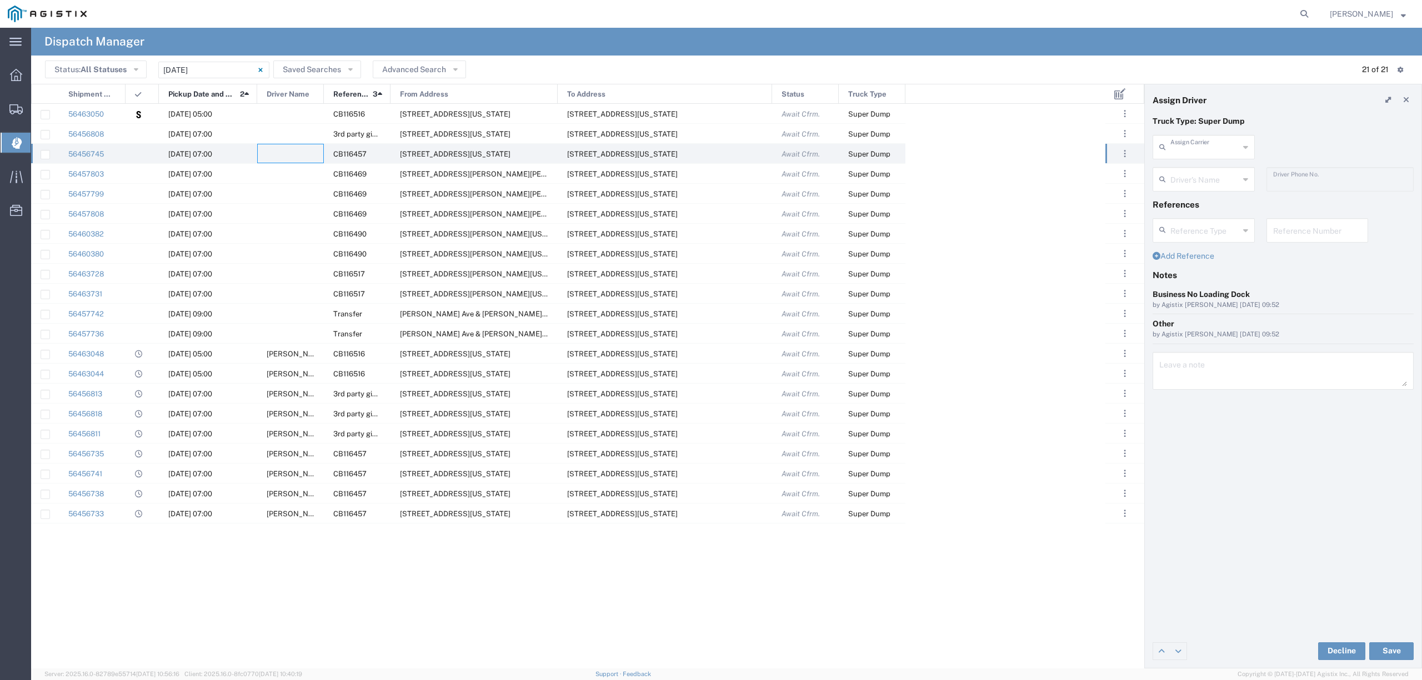
click at [1207, 148] on input "text" at bounding box center [1204, 146] width 69 height 19
click at [1196, 172] on span "Atwal Carriers Inc" at bounding box center [1202, 180] width 99 height 34
type input "Atwal Carriers Inc"
click at [1201, 174] on input "text" at bounding box center [1204, 178] width 69 height 19
click at [1209, 238] on span "[PERSON_NAME]" at bounding box center [1202, 240] width 99 height 17
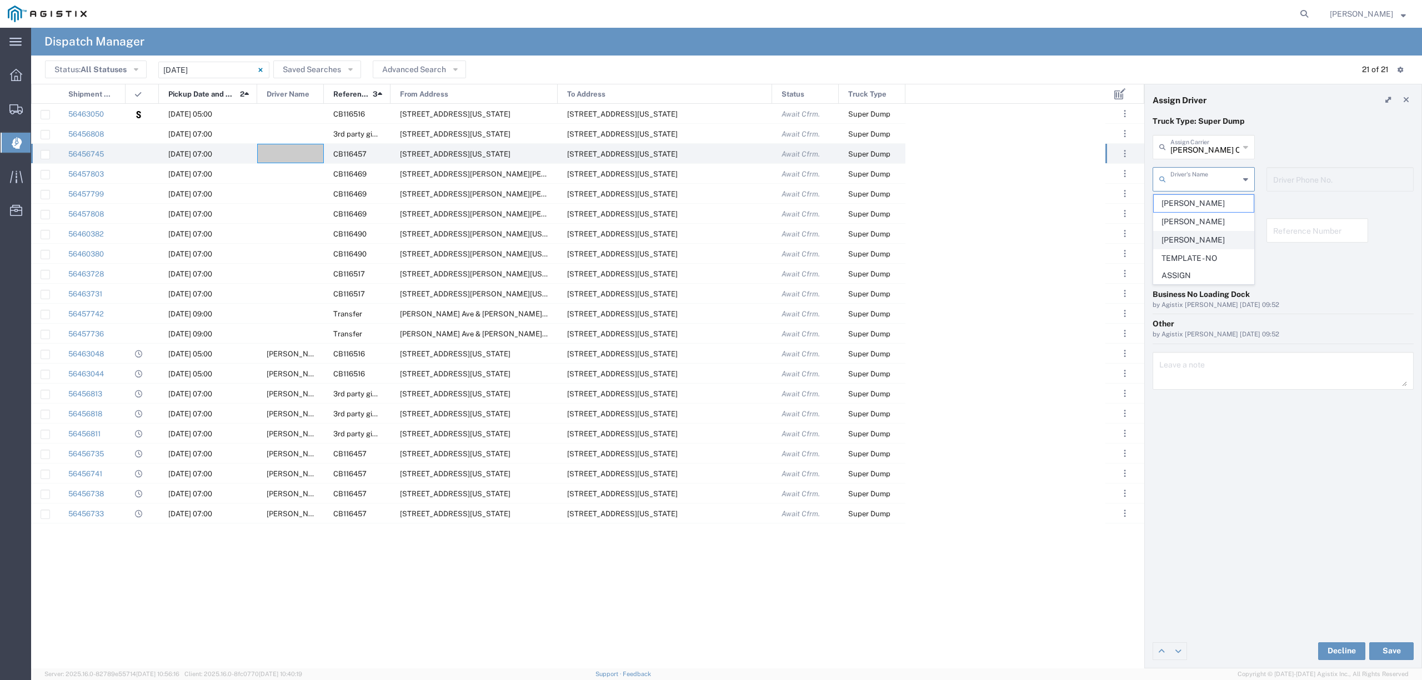
type input "[PERSON_NAME]"
type input "916-862-4448"
click at [1391, 659] on button "Save" at bounding box center [1391, 652] width 44 height 18
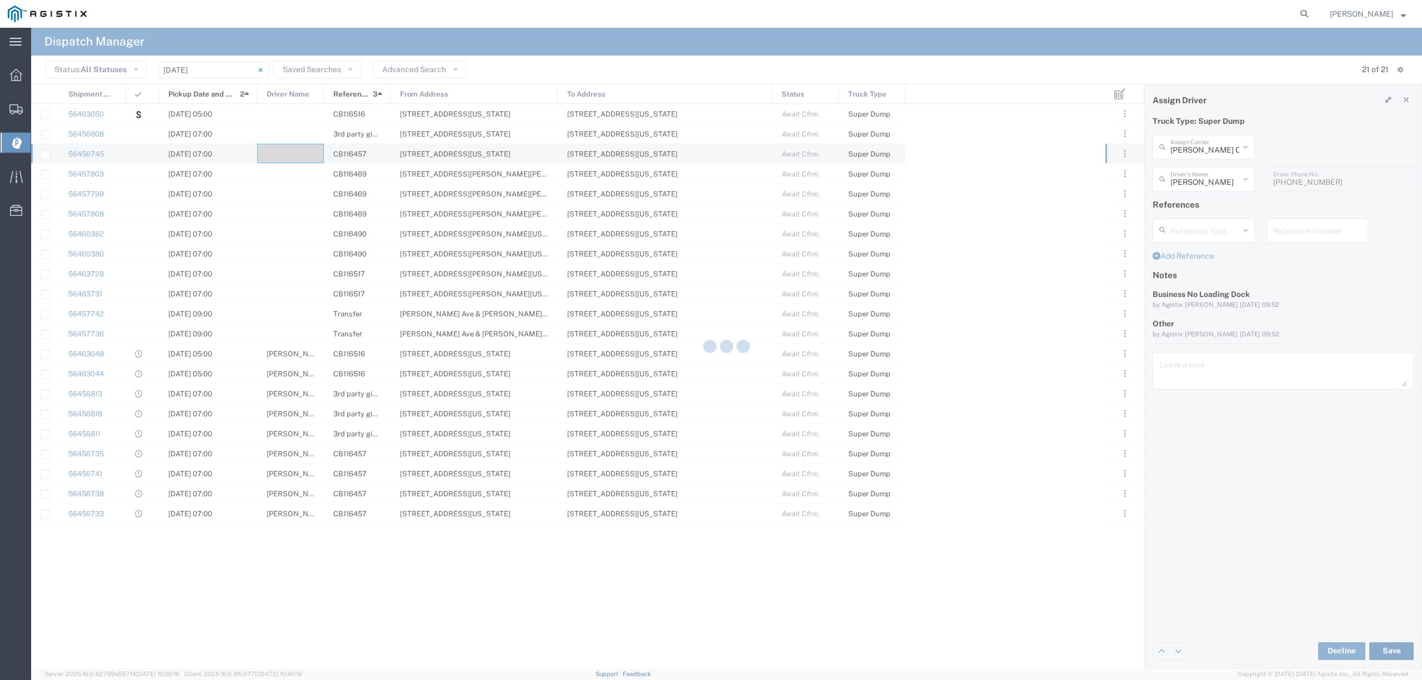
type input "[PERSON_NAME]"
type input "Atwal Carriers Inc"
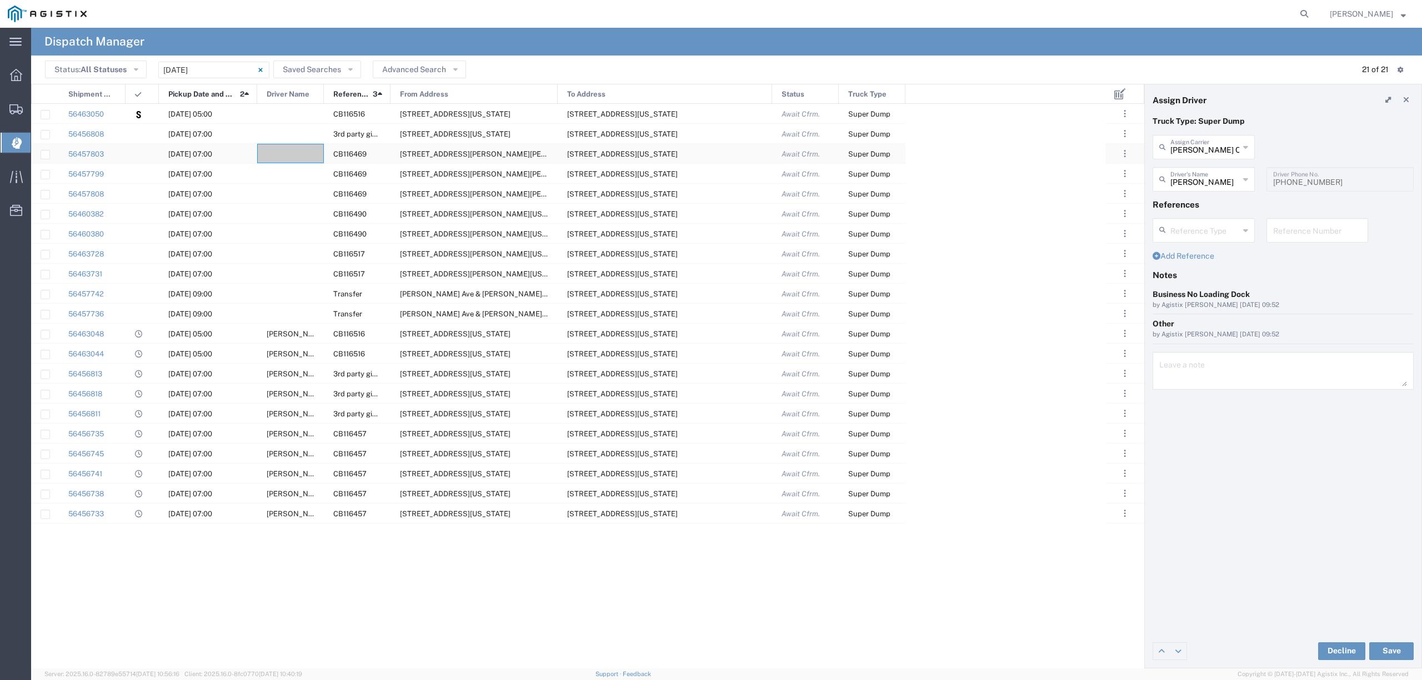
click at [300, 150] on div at bounding box center [290, 153] width 67 height 19
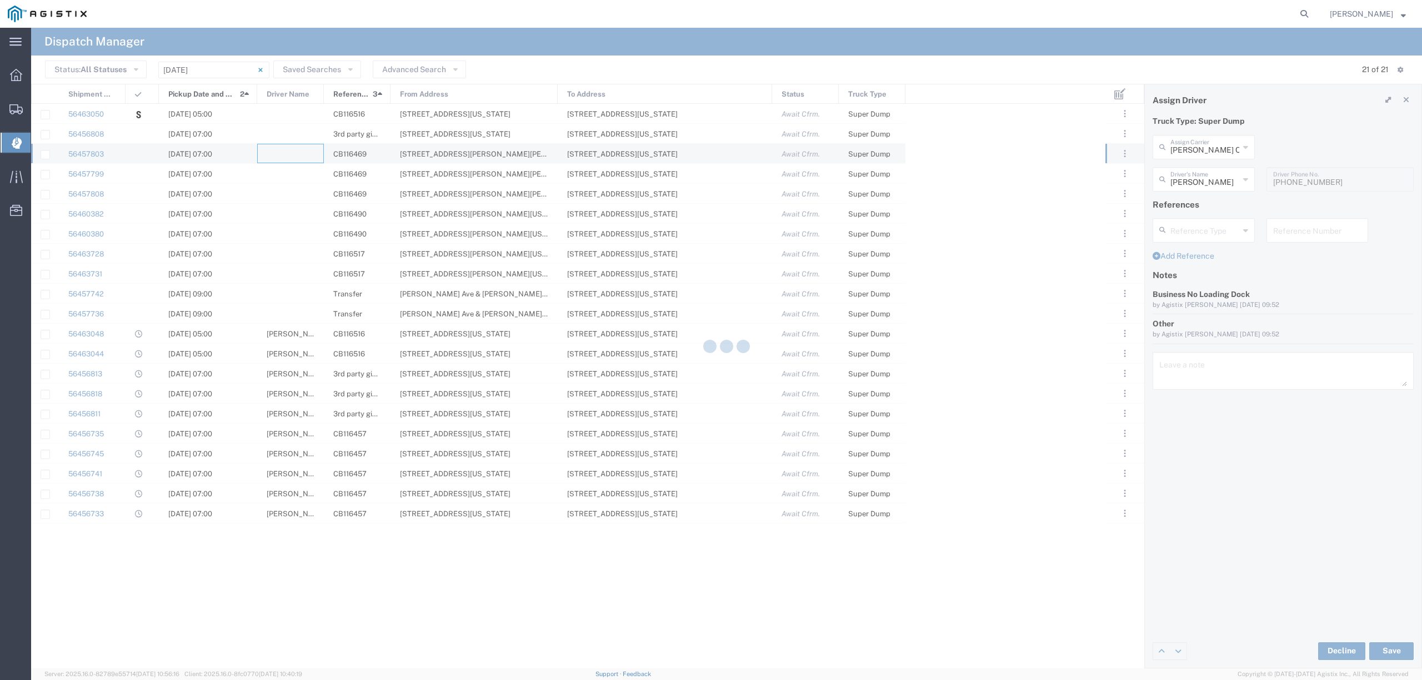
type input "North Coast Trucking"
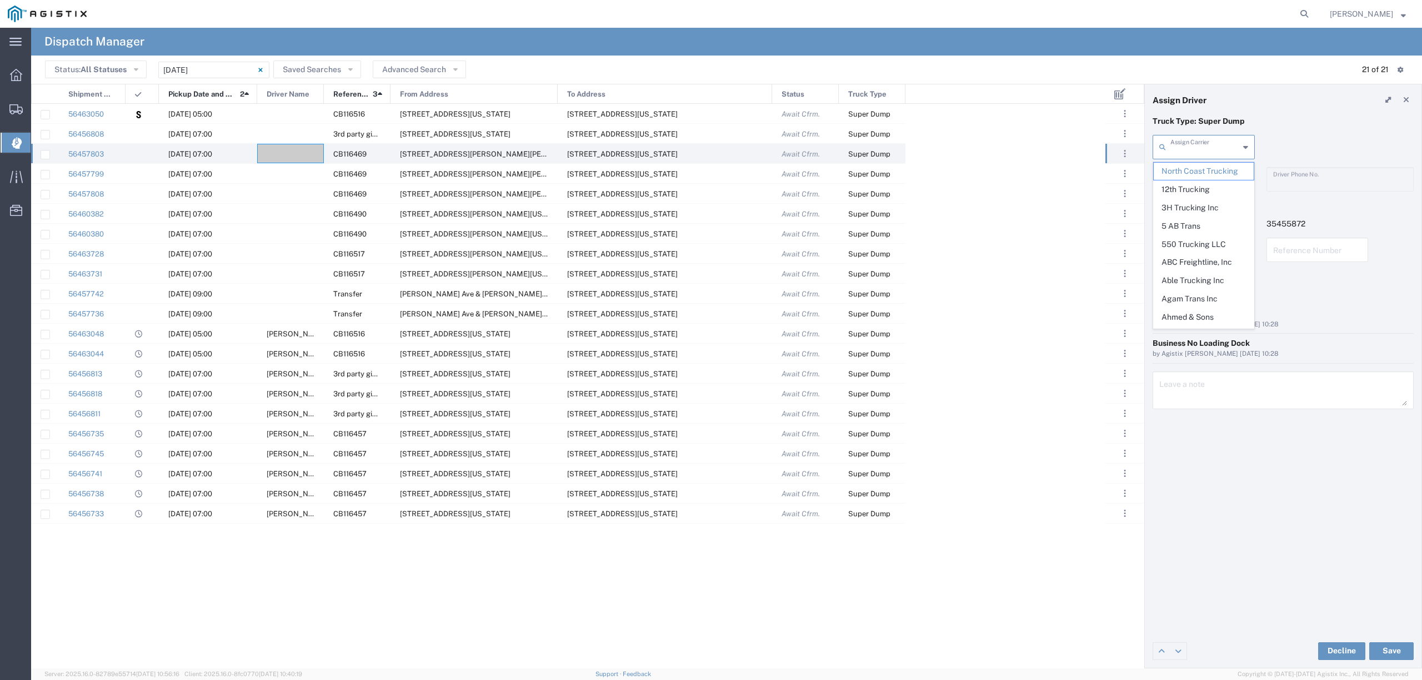
click at [1197, 149] on input "text" at bounding box center [1204, 146] width 69 height 19
click at [1218, 180] on span "Augies Transportation LLC" at bounding box center [1202, 180] width 99 height 34
type input "Augies Transportation LLC"
click at [1217, 180] on input "text" at bounding box center [1205, 178] width 70 height 19
click at [1227, 203] on span "[PERSON_NAME]" at bounding box center [1202, 203] width 99 height 17
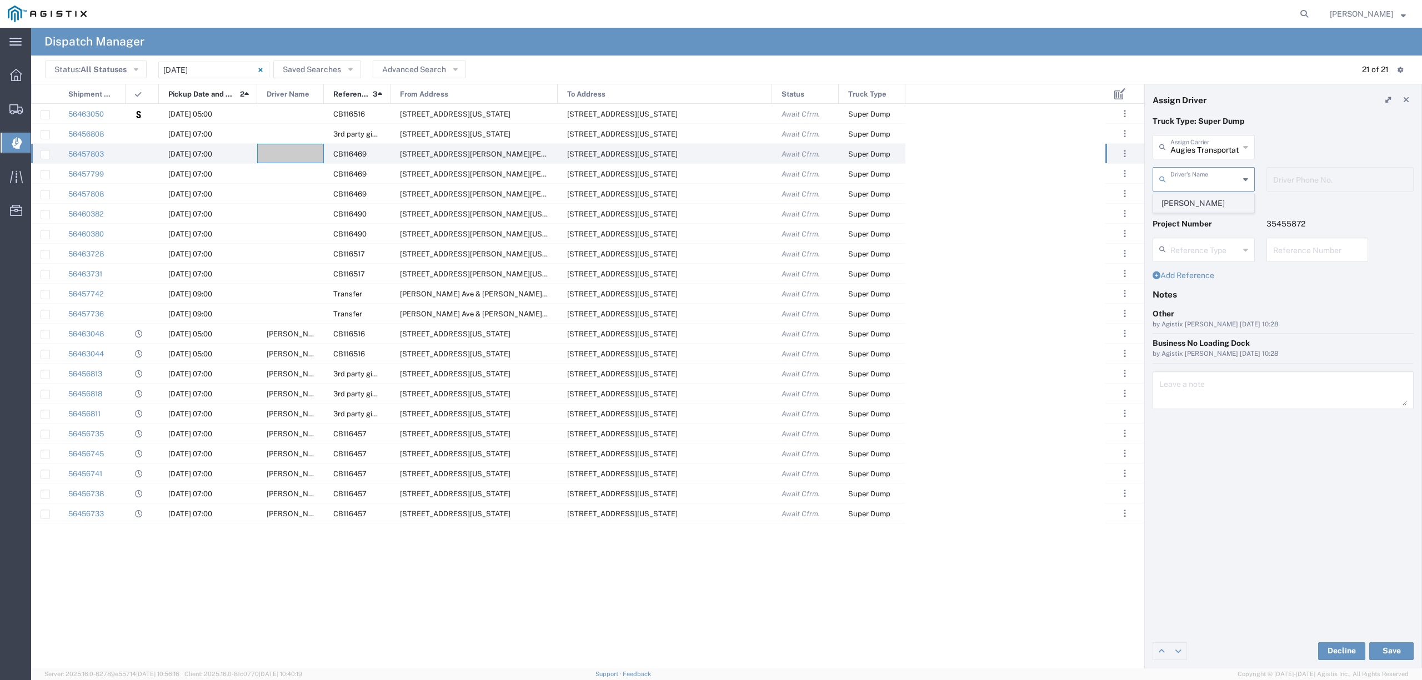
type input "[PERSON_NAME]"
type input "661-364-2360"
click at [1387, 654] on button "Save" at bounding box center [1391, 652] width 44 height 18
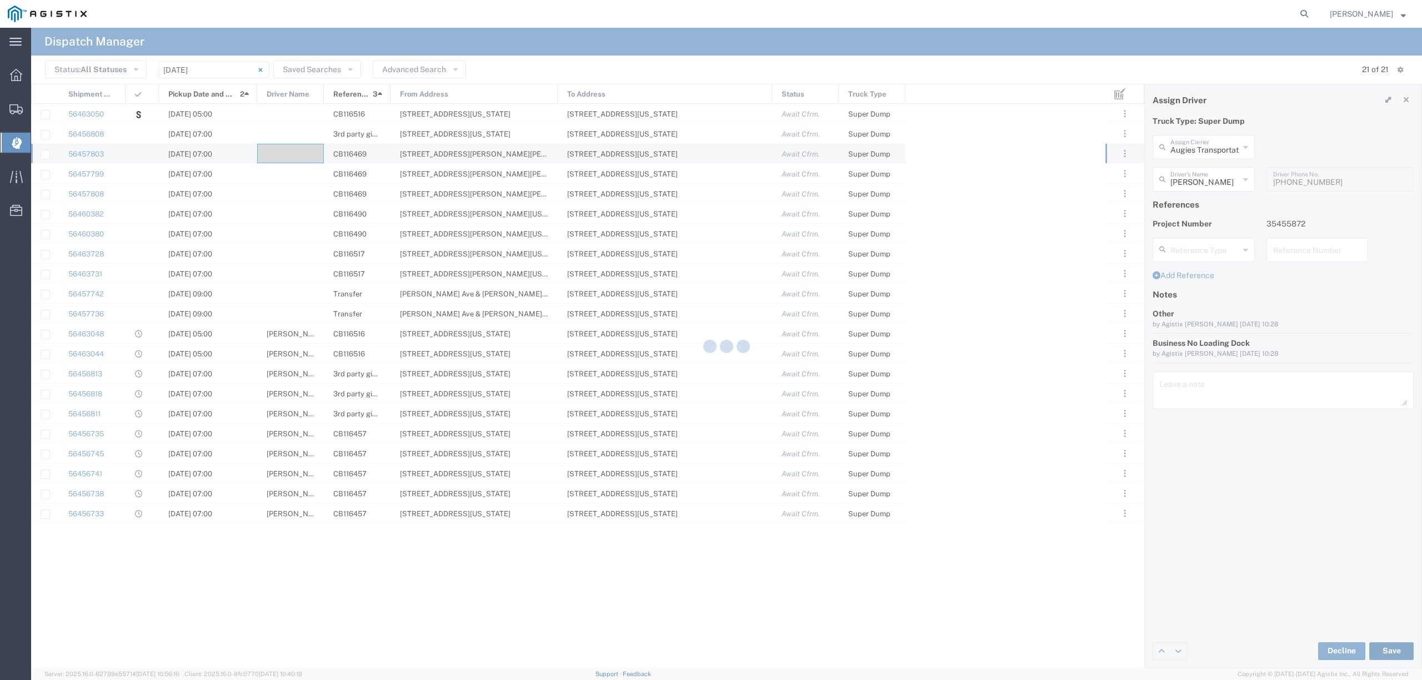
type input "[PERSON_NAME]"
type input "Augies Transportation LLC"
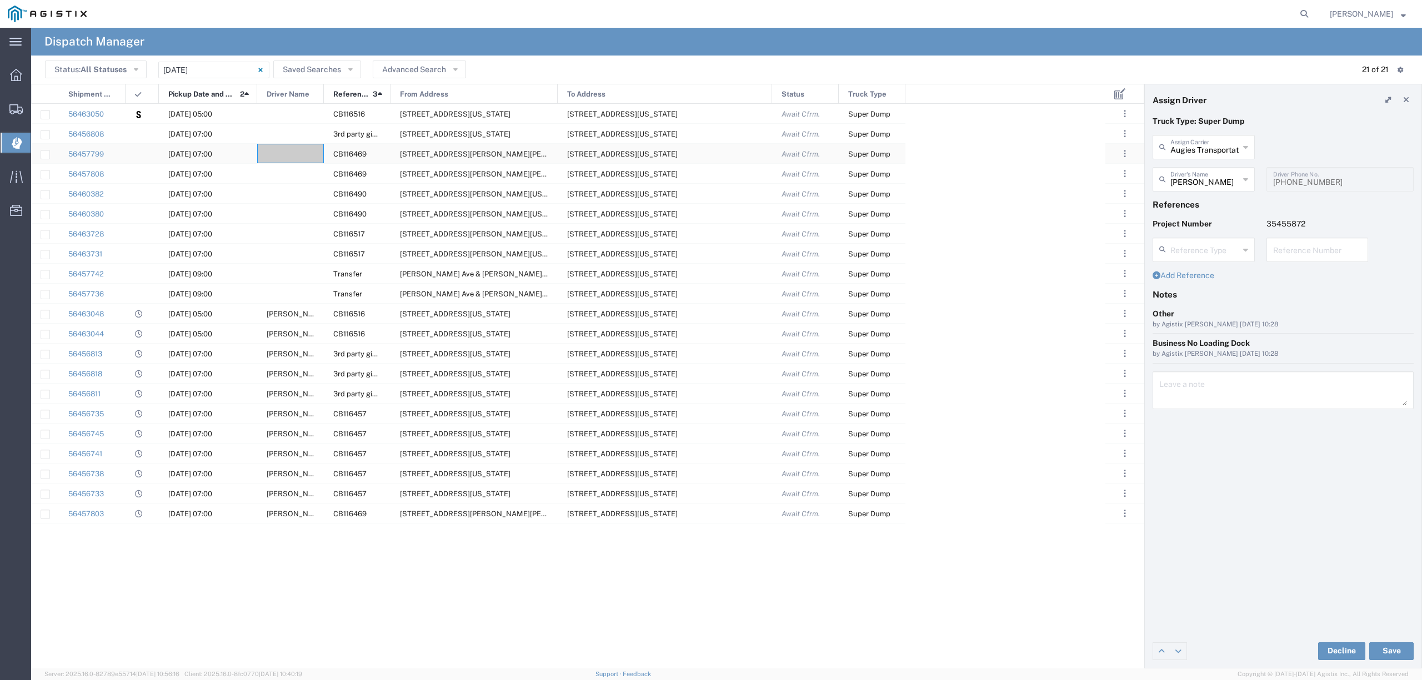
click at [289, 156] on div at bounding box center [290, 153] width 67 height 19
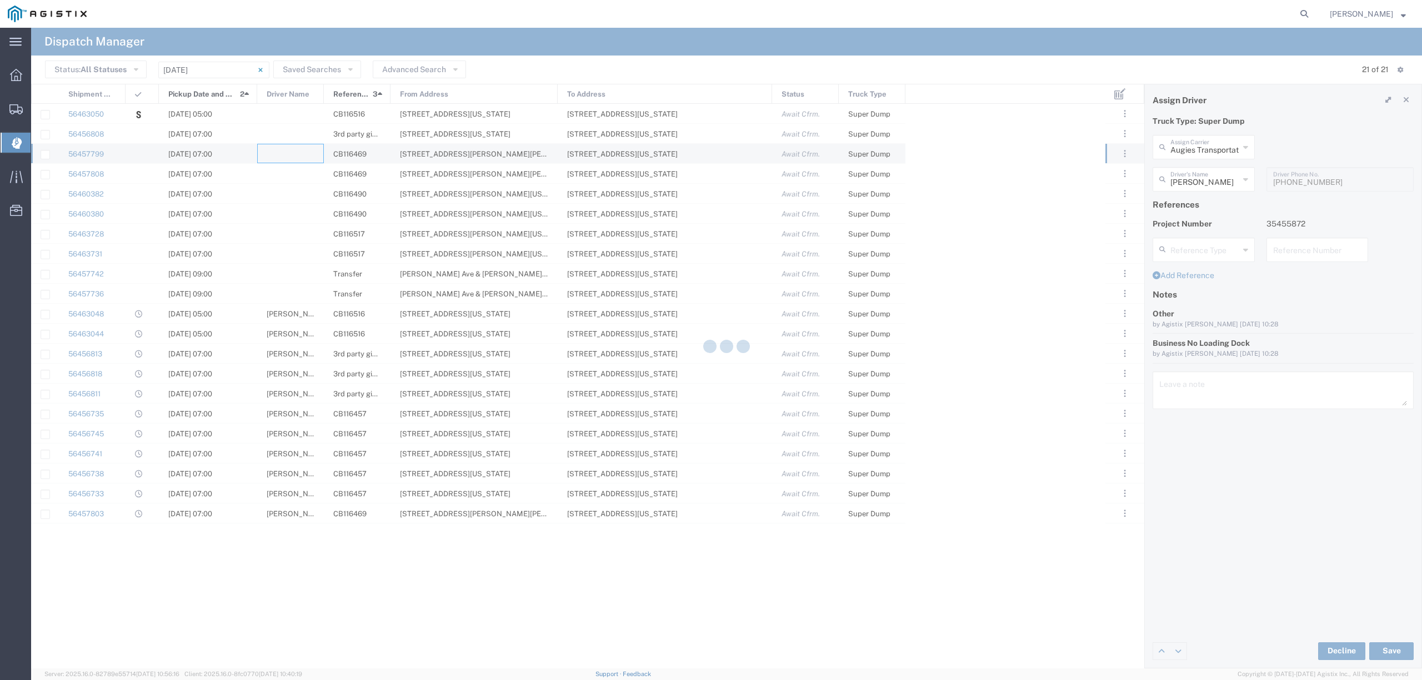
type input "North Coast Trucking"
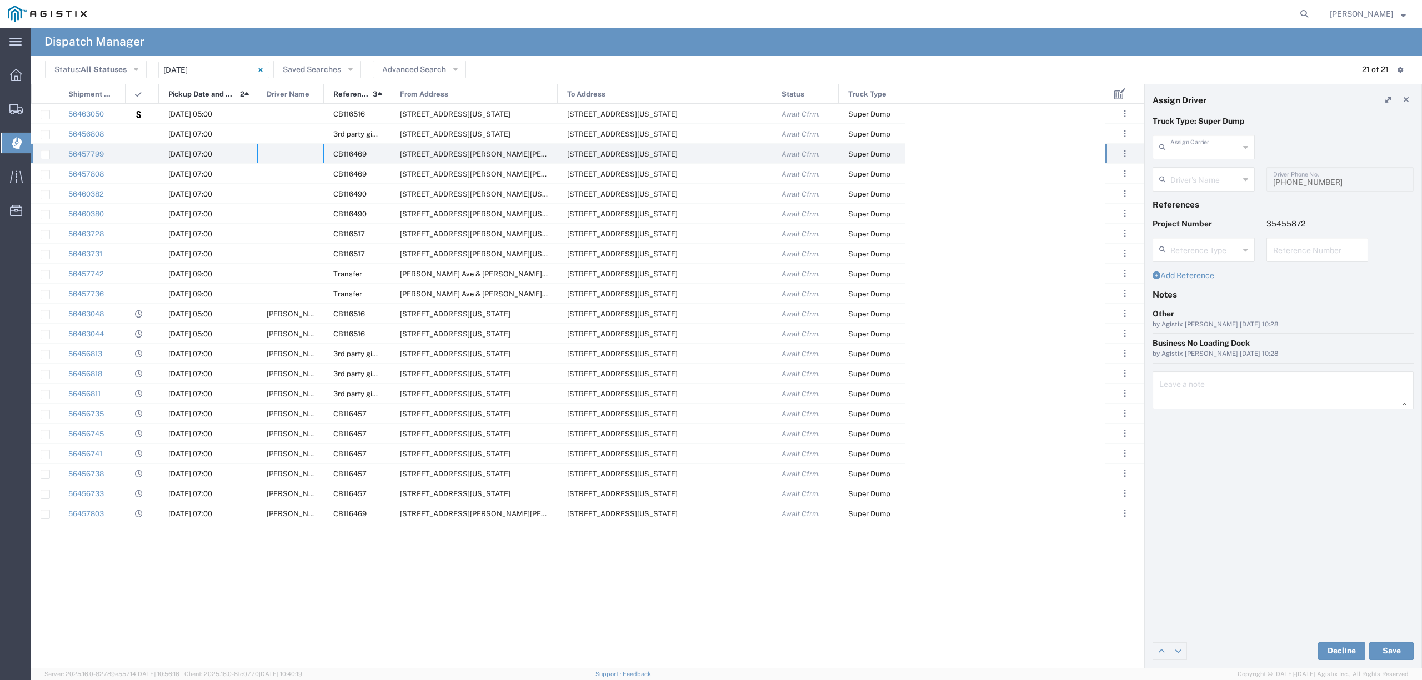
click at [1193, 148] on input "text" at bounding box center [1204, 146] width 69 height 19
type input "j"
click at [1210, 173] on span "JEAE Trucking LLC" at bounding box center [1202, 171] width 99 height 17
type input "JEAE Trucking LLC"
click at [1210, 173] on input "text" at bounding box center [1205, 178] width 70 height 19
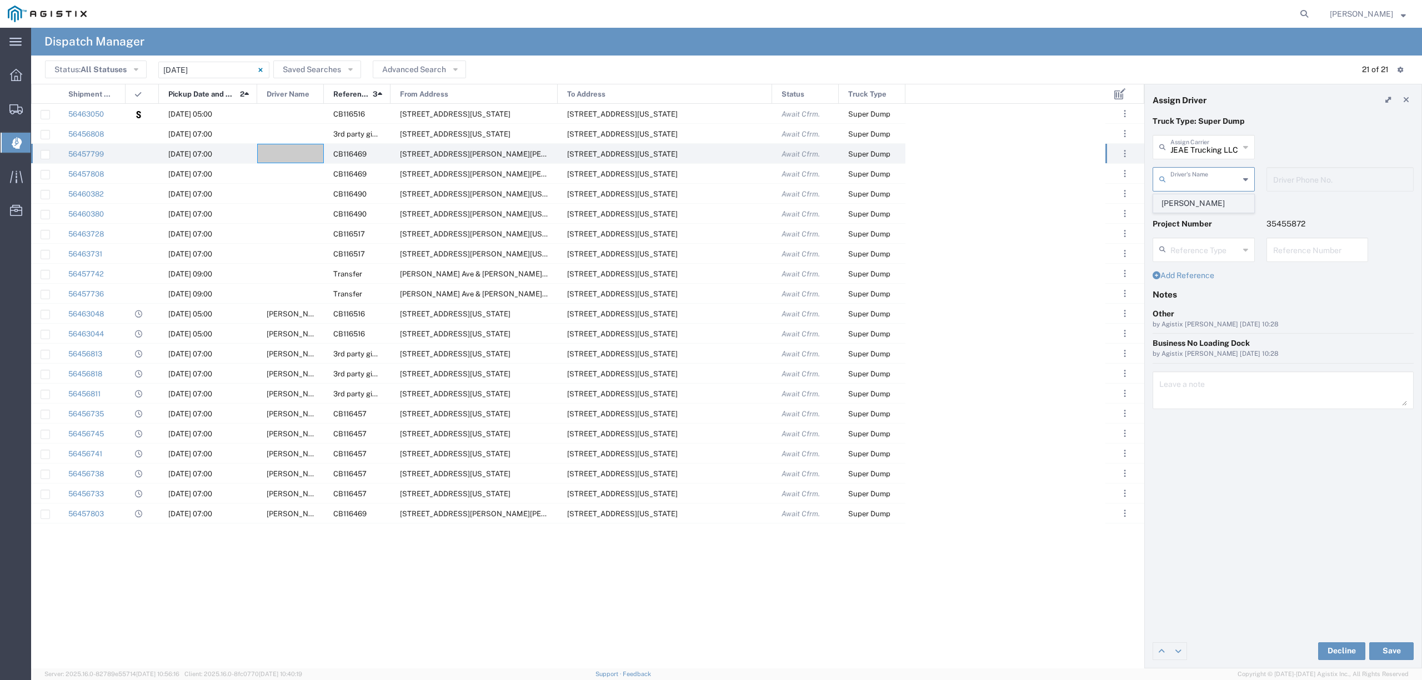
click at [1211, 205] on span "Hector Velasquez" at bounding box center [1202, 203] width 99 height 17
click at [1389, 650] on button "Save" at bounding box center [1391, 652] width 44 height 18
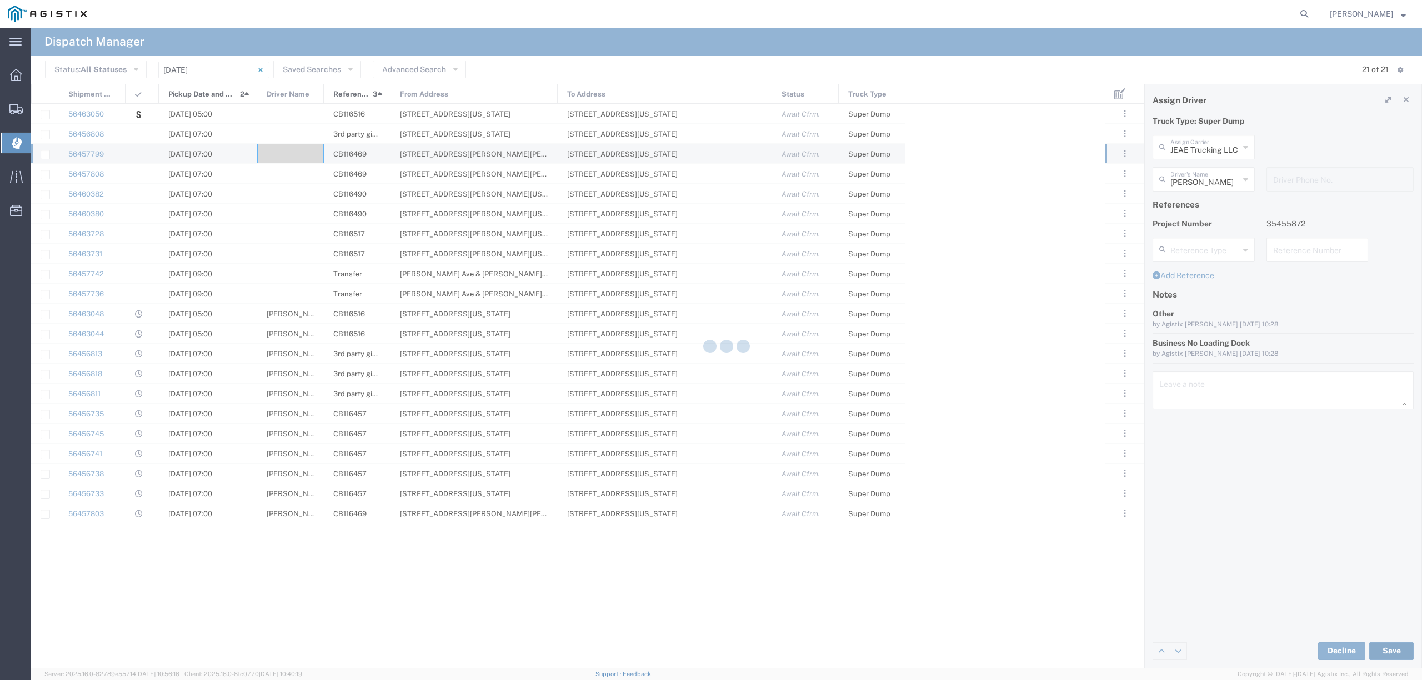
type input "Hector Velasquez"
type input "JEAE Trucking LLC"
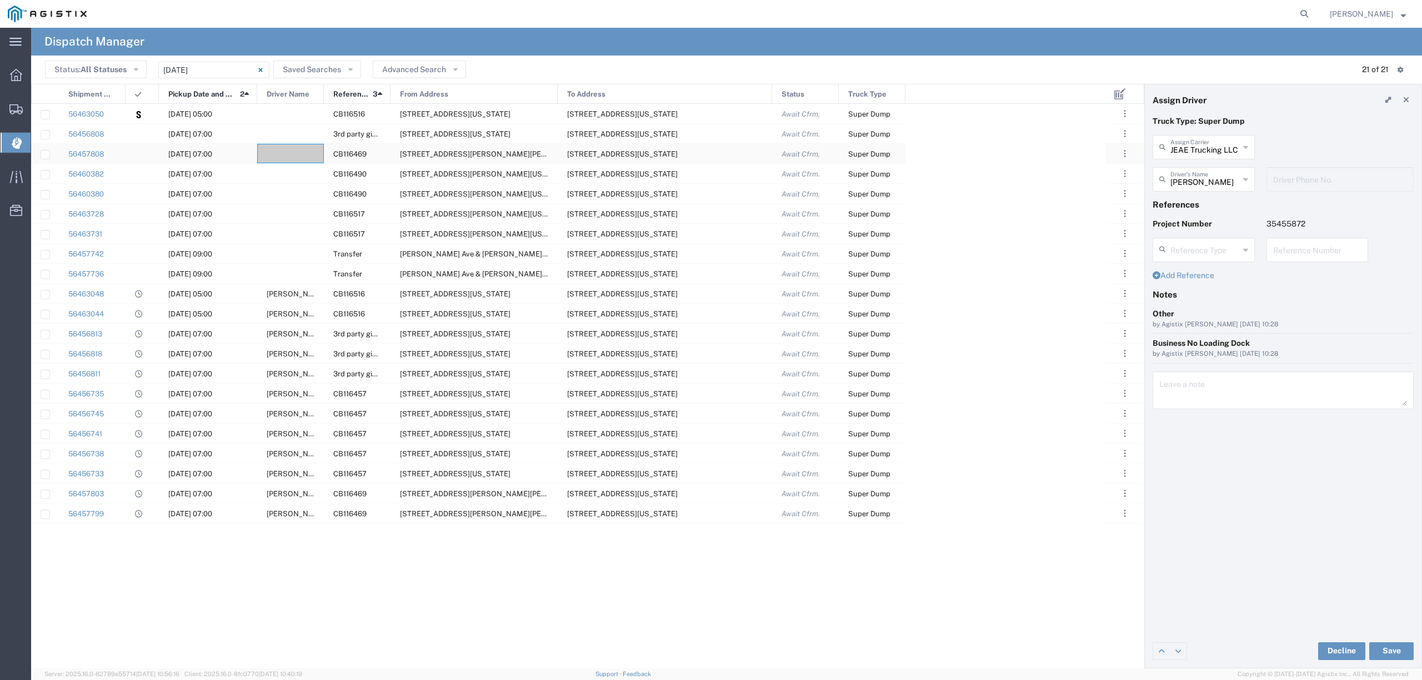
click at [281, 152] on div at bounding box center [290, 153] width 67 height 19
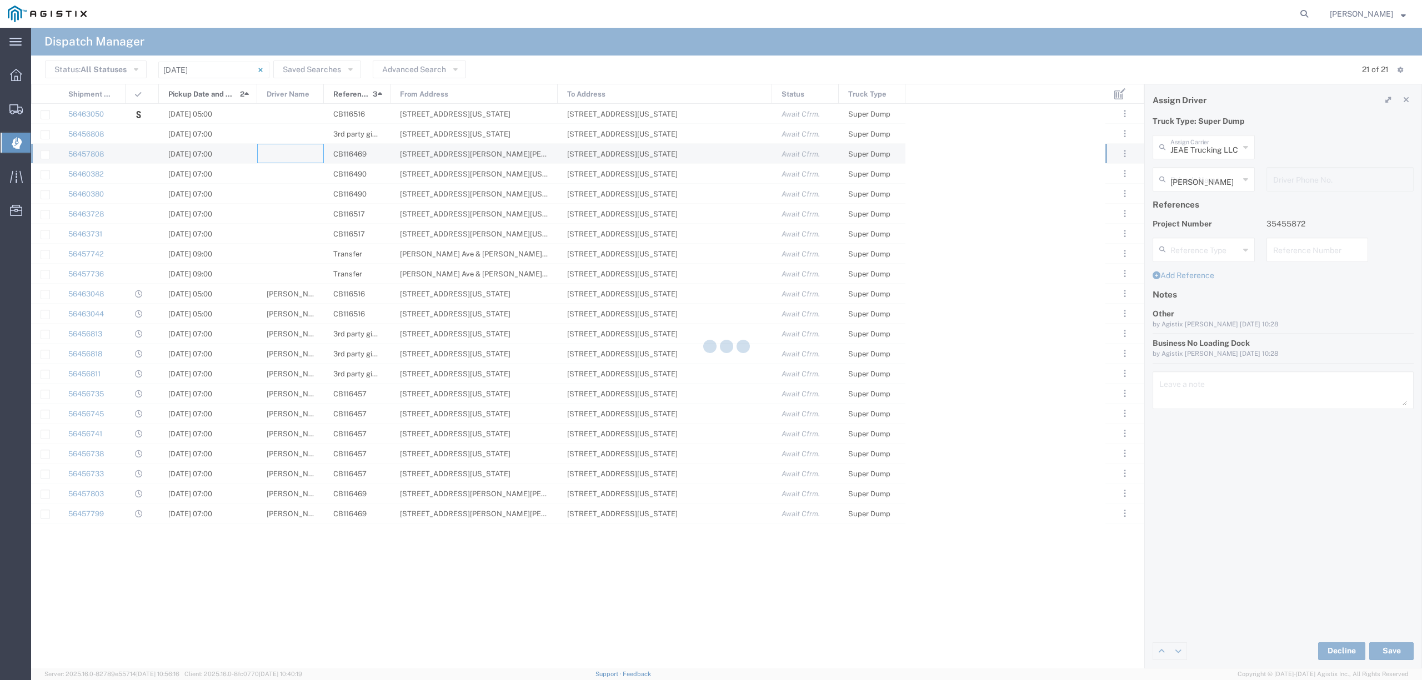
type input "North Coast Trucking"
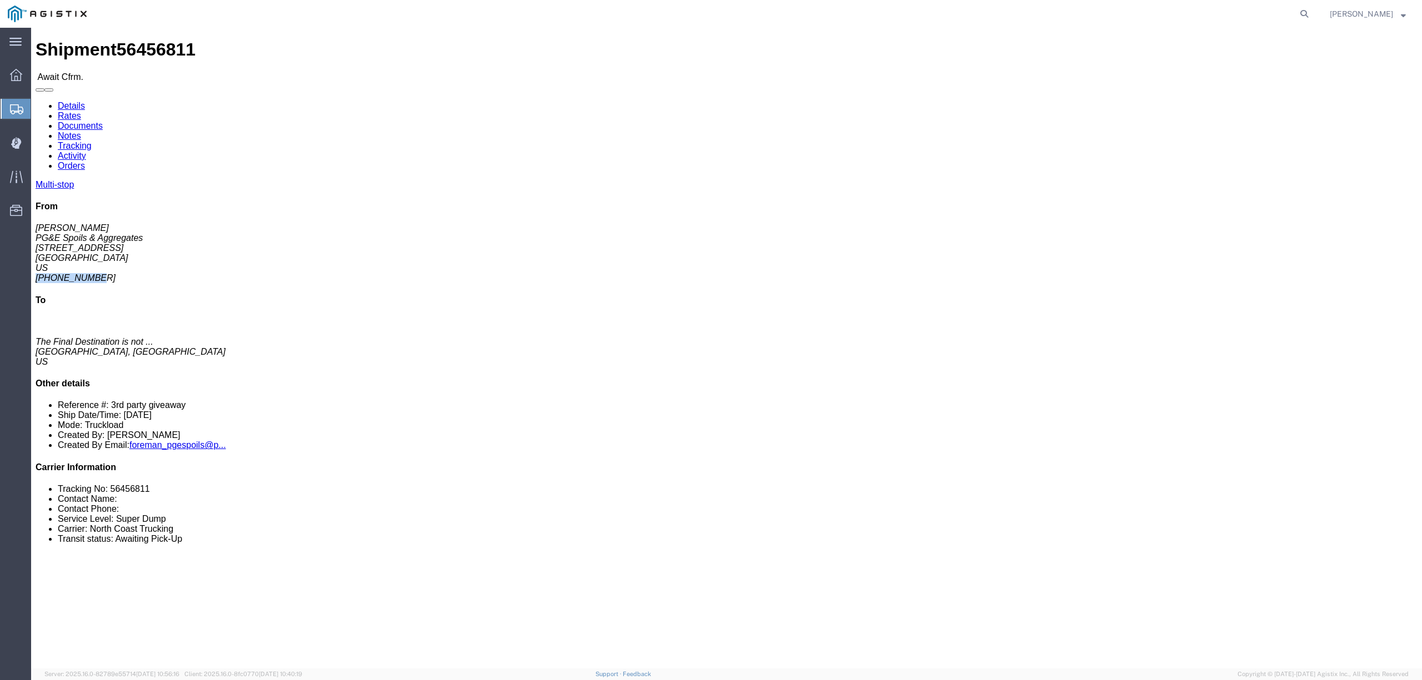
drag, startPoint x: 1241, startPoint y: 136, endPoint x: 1184, endPoint y: 143, distance: 57.2
click address "Karl Wein PG&E Spoils & Aggregates 308 W Alluvial Ave Clovis, CA 93611 US 559-6…"
copy address "559-618-2008"
drag, startPoint x: 414, startPoint y: 304, endPoint x: 394, endPoint y: 309, distance: 20.5
click div "308 W Alluvial Ave, Clovis, CA, 93611, US"
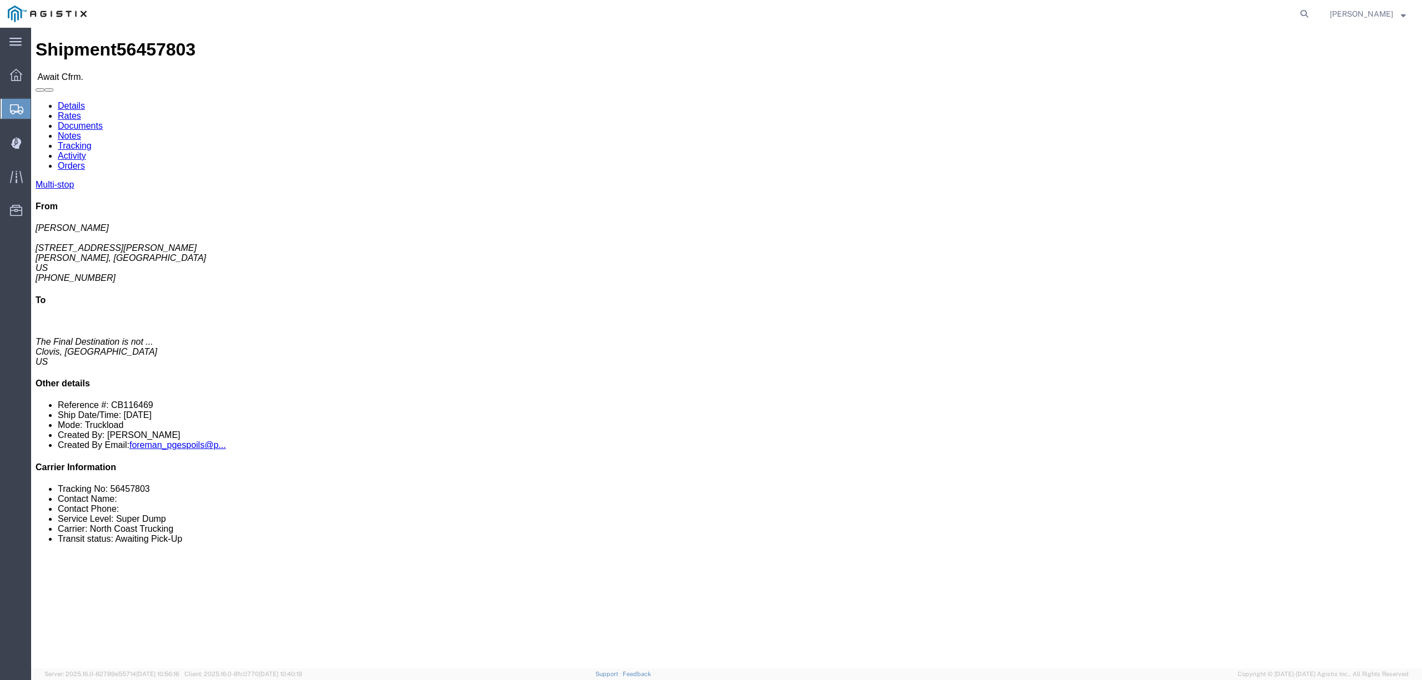
drag, startPoint x: 403, startPoint y: 309, endPoint x: 260, endPoint y: 311, distance: 142.7
click div "308 W Alluvial Ave, Clovis, CA, 93611, US"
drag, startPoint x: 1241, startPoint y: 142, endPoint x: 1172, endPoint y: 137, distance: 69.0
click div "Multi-stop From Jacob 2560 S. Dearing Fresno, CA US 707-835-6193 To The Final D…"
copy address "707-835-6193"
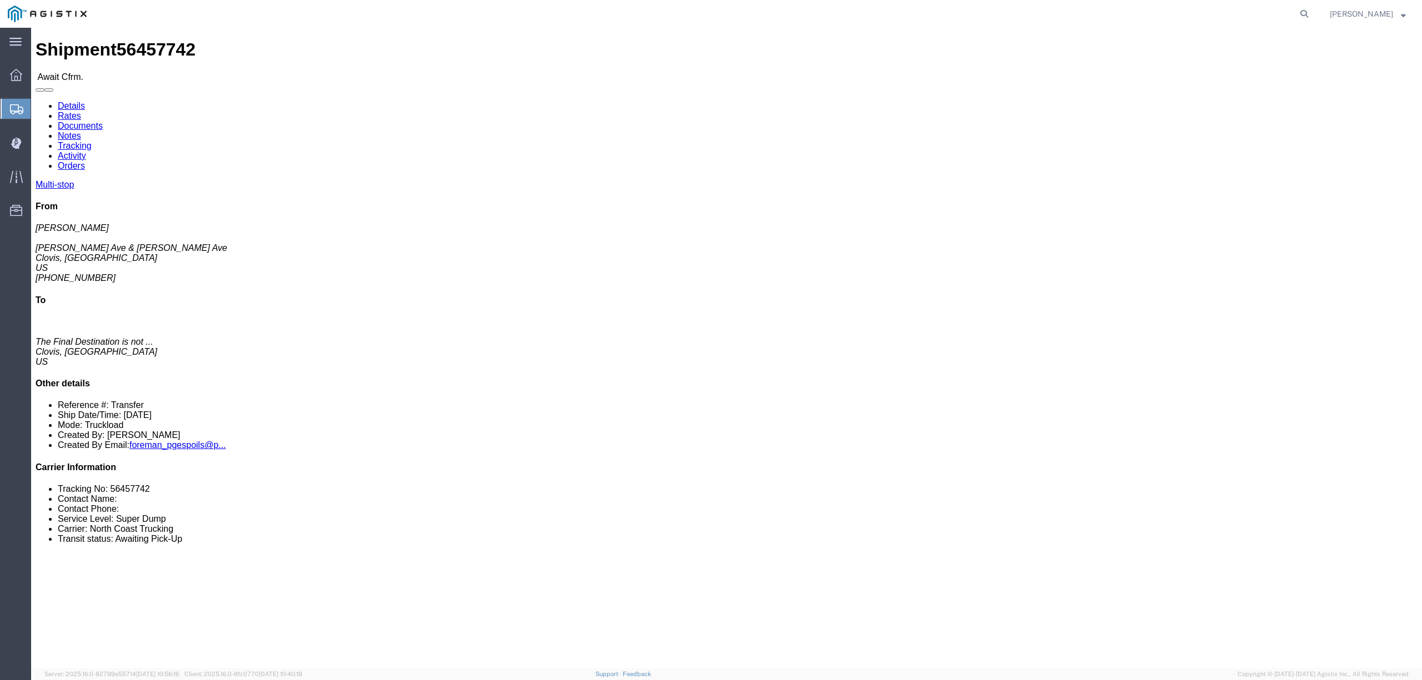
click address "Blake De Wolf Ave & E. Donner Ave Clovis, CA US 559-207-5272"
drag, startPoint x: 1244, startPoint y: 138, endPoint x: 1172, endPoint y: 138, distance: 72.2
click div "Multi-stop From Blake De Wolf Ave & E. Donner Ave Clovis, CA US 559-207-5272 To…"
copy address "559-207-5272"
click p "Batch Request #: CB116490 Project Number: 35587810"
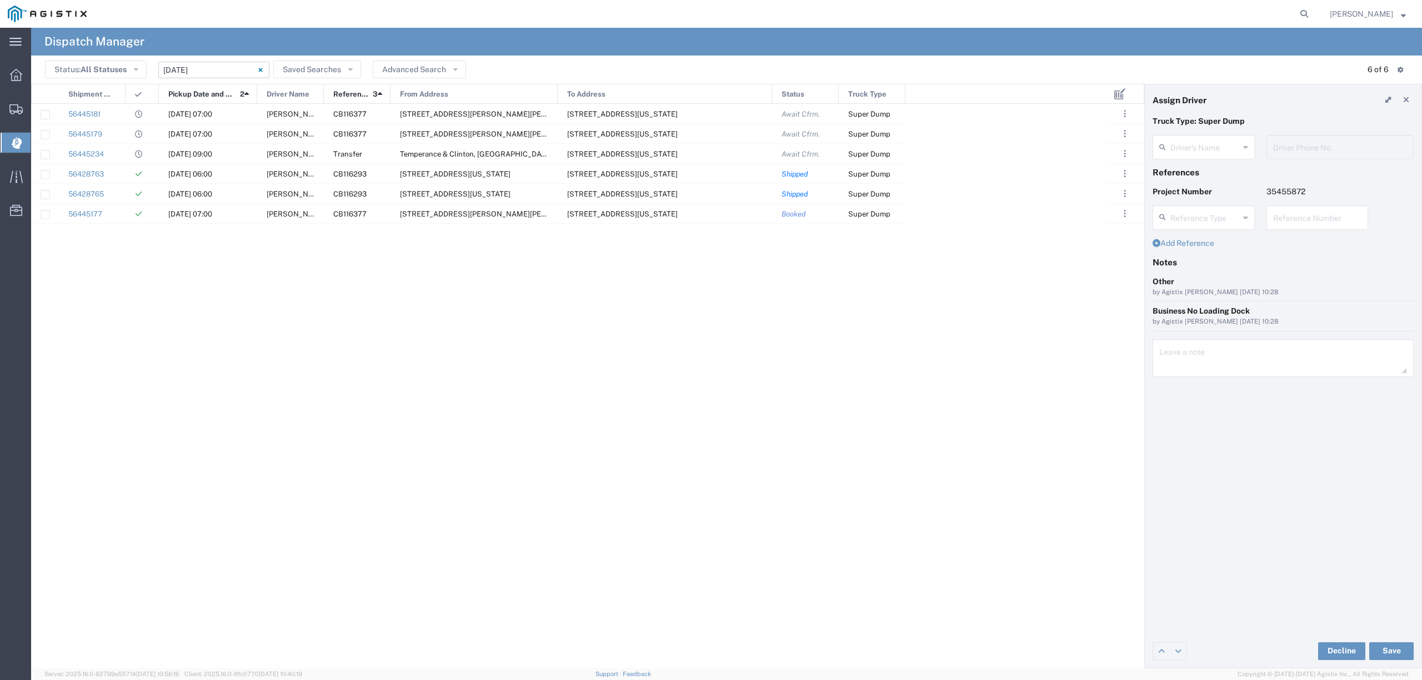
click at [215, 68] on input "08/11/2025 - 08/11/2025" at bounding box center [213, 70] width 111 height 17
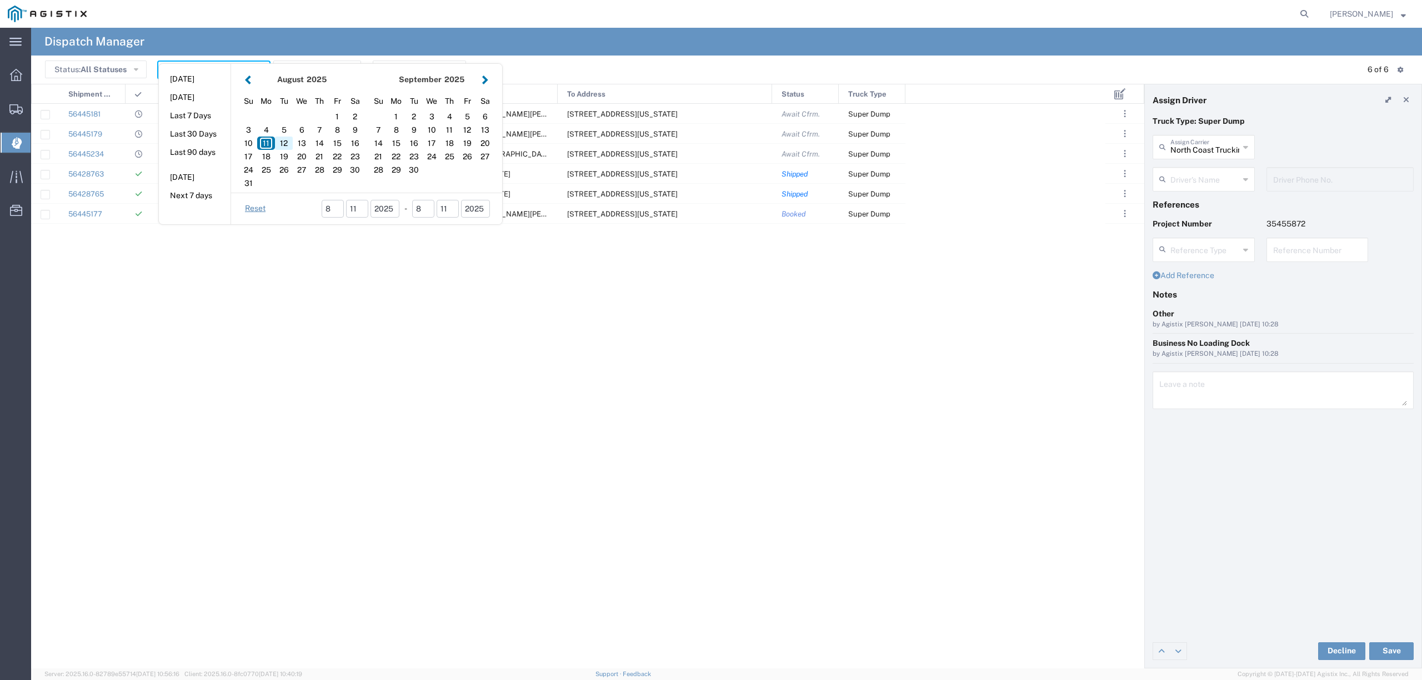
click at [287, 141] on div "12" at bounding box center [284, 143] width 18 height 13
type input "[DATE]"
type input "[DATE] - [DATE]"
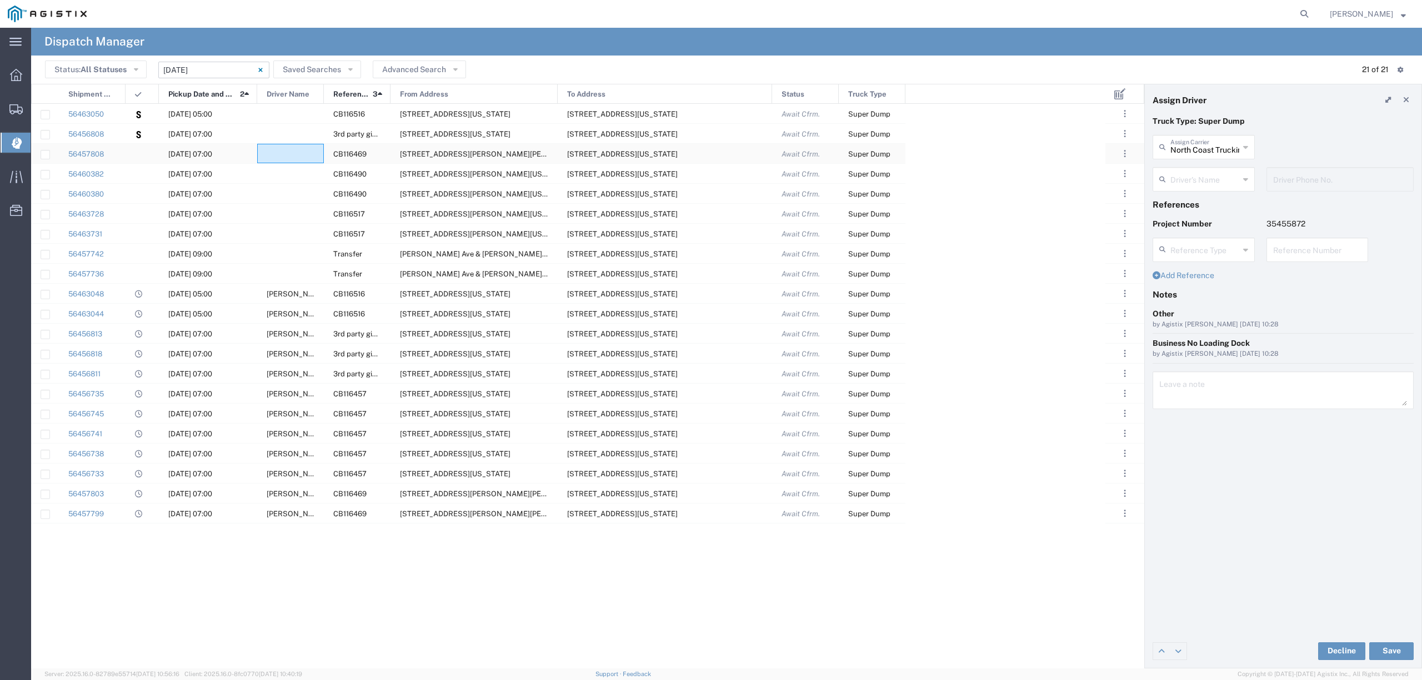
click at [273, 150] on div at bounding box center [290, 153] width 67 height 19
click at [1208, 148] on input "text" at bounding box center [1204, 146] width 69 height 19
click at [1195, 170] on span "Trebol Trucking LLC" at bounding box center [1202, 171] width 99 height 17
type input "Trebol Trucking LLC"
click at [1193, 182] on input "text" at bounding box center [1205, 178] width 70 height 19
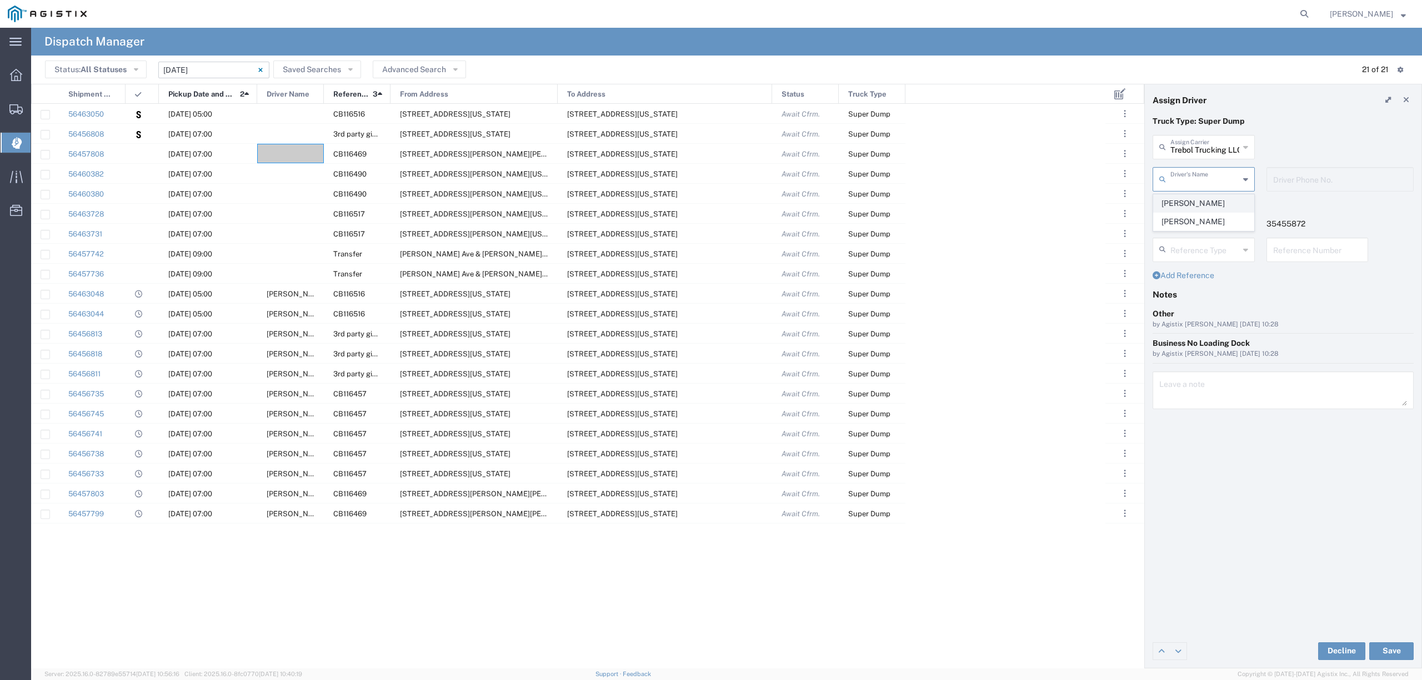
click at [1218, 204] on span "Gustavo Esparza" at bounding box center [1202, 203] width 99 height 17
type input "[PERSON_NAME]"
type input "559-631-6547"
click at [1384, 649] on button "Save" at bounding box center [1391, 652] width 44 height 18
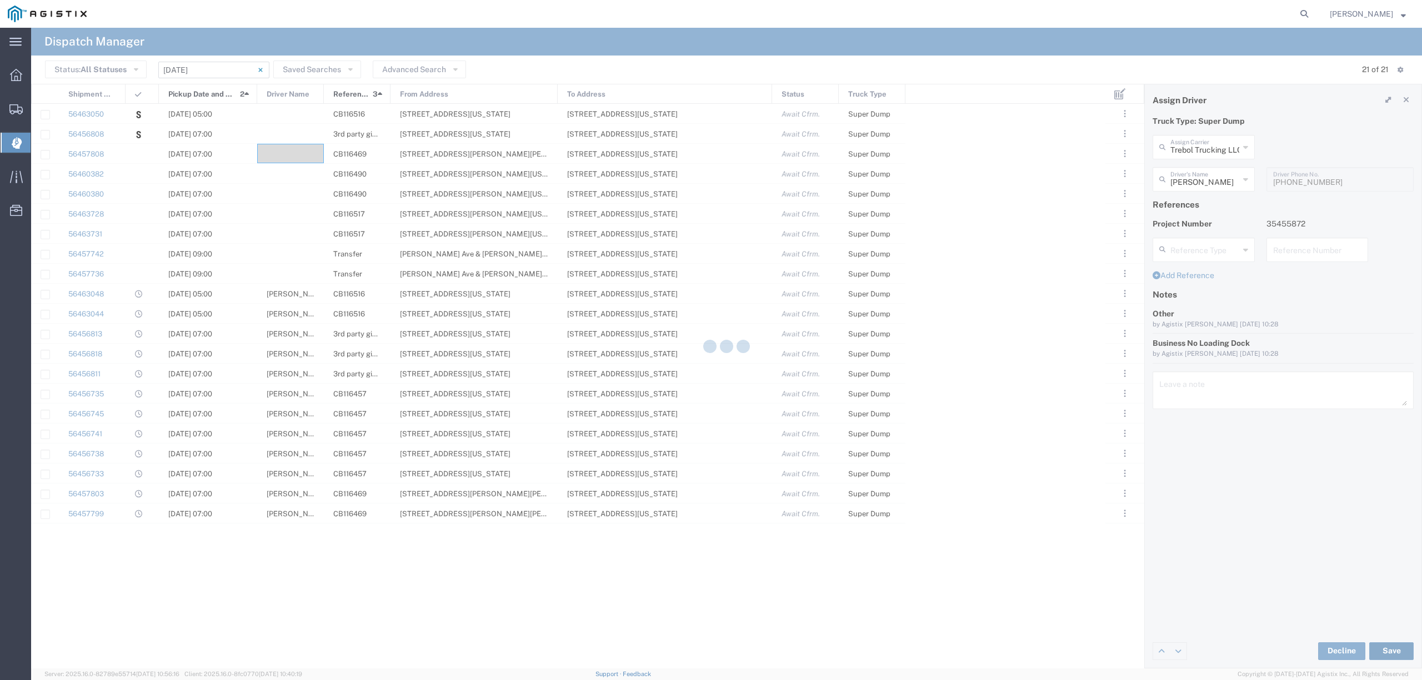
type input "[PERSON_NAME]"
type input "Trebol Trucking LLC"
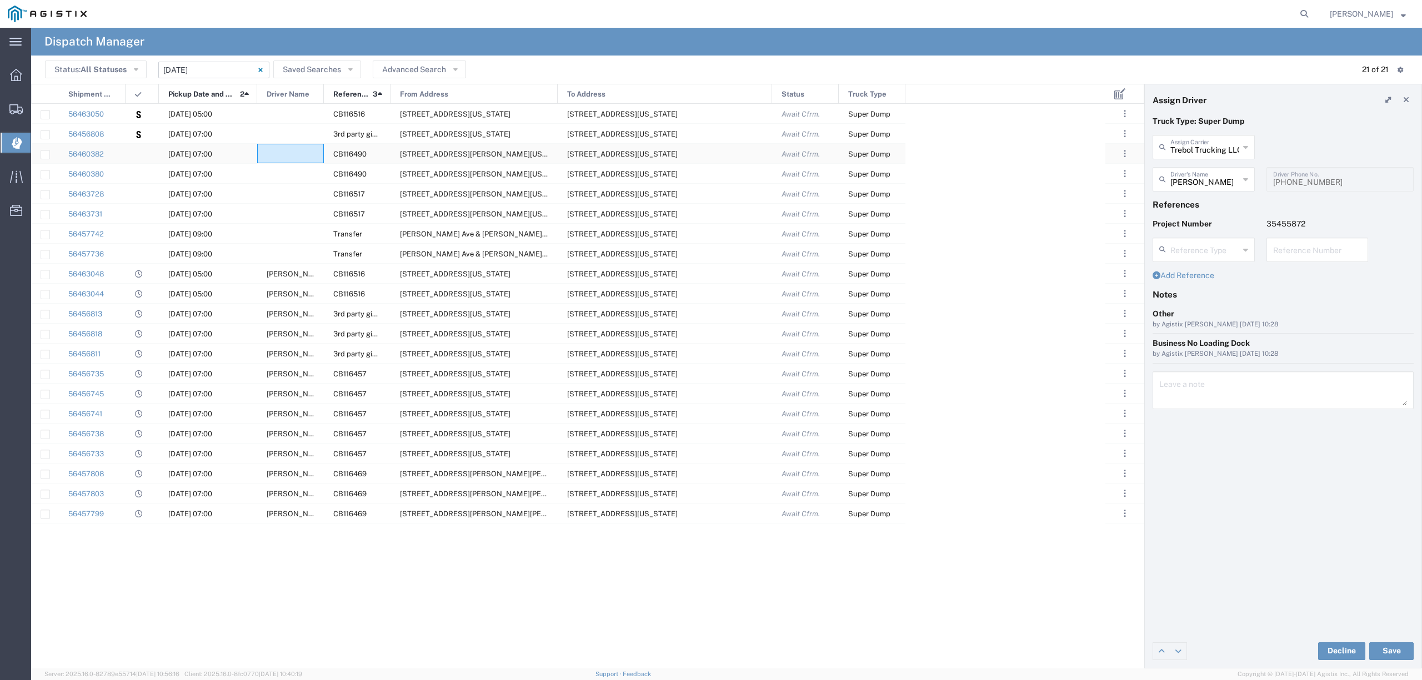
click at [280, 152] on div at bounding box center [290, 153] width 67 height 19
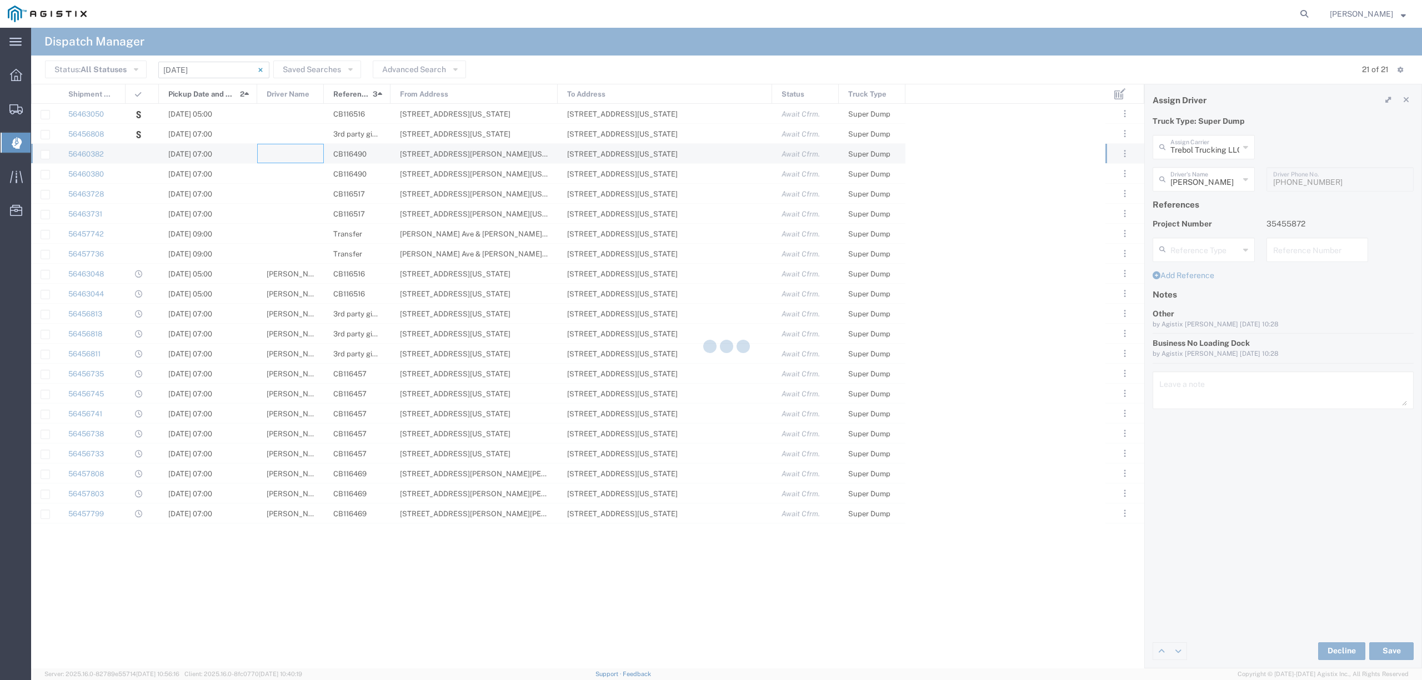
type input "North Coast Trucking"
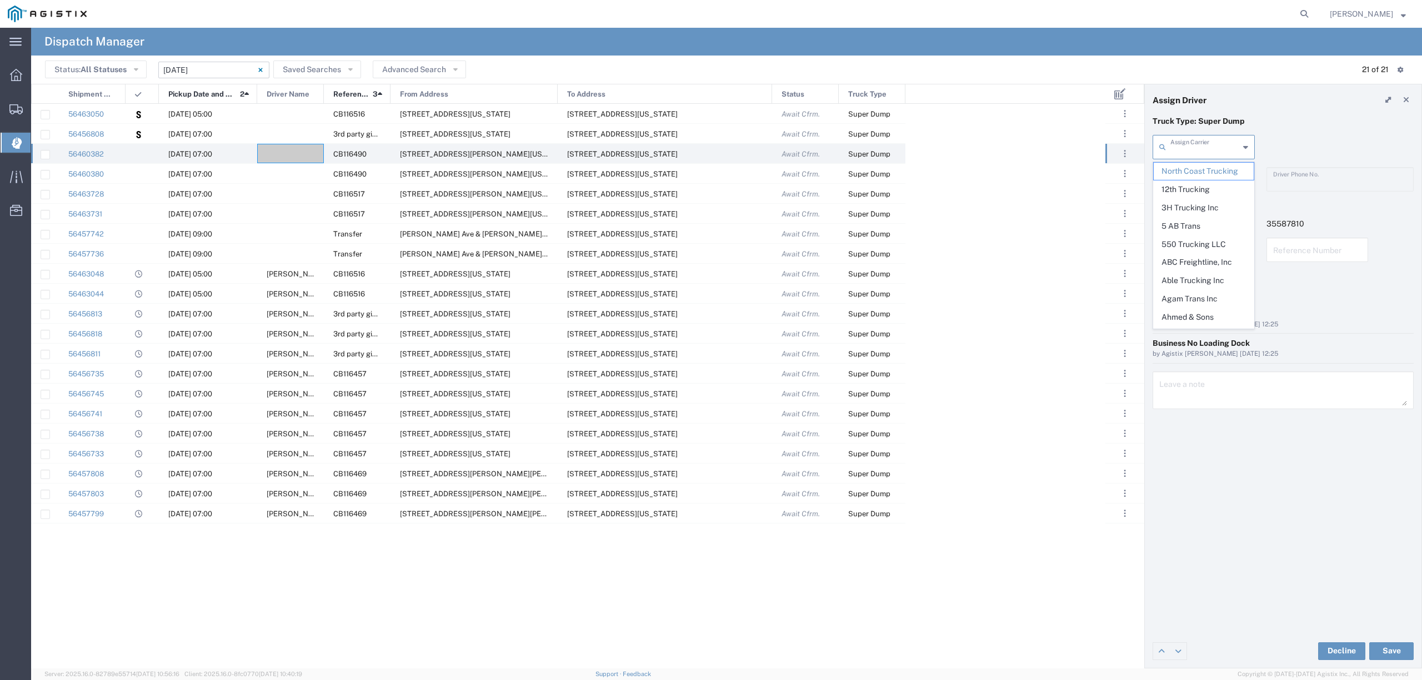
click at [1196, 154] on input "text" at bounding box center [1204, 146] width 69 height 19
click at [1194, 170] on span "GCH Trucking Inc" at bounding box center [1202, 171] width 99 height 17
type input "GCH Trucking Inc"
click at [1194, 178] on input "text" at bounding box center [1205, 178] width 70 height 19
click at [1200, 210] on span "[PERSON_NAME]" at bounding box center [1202, 203] width 99 height 17
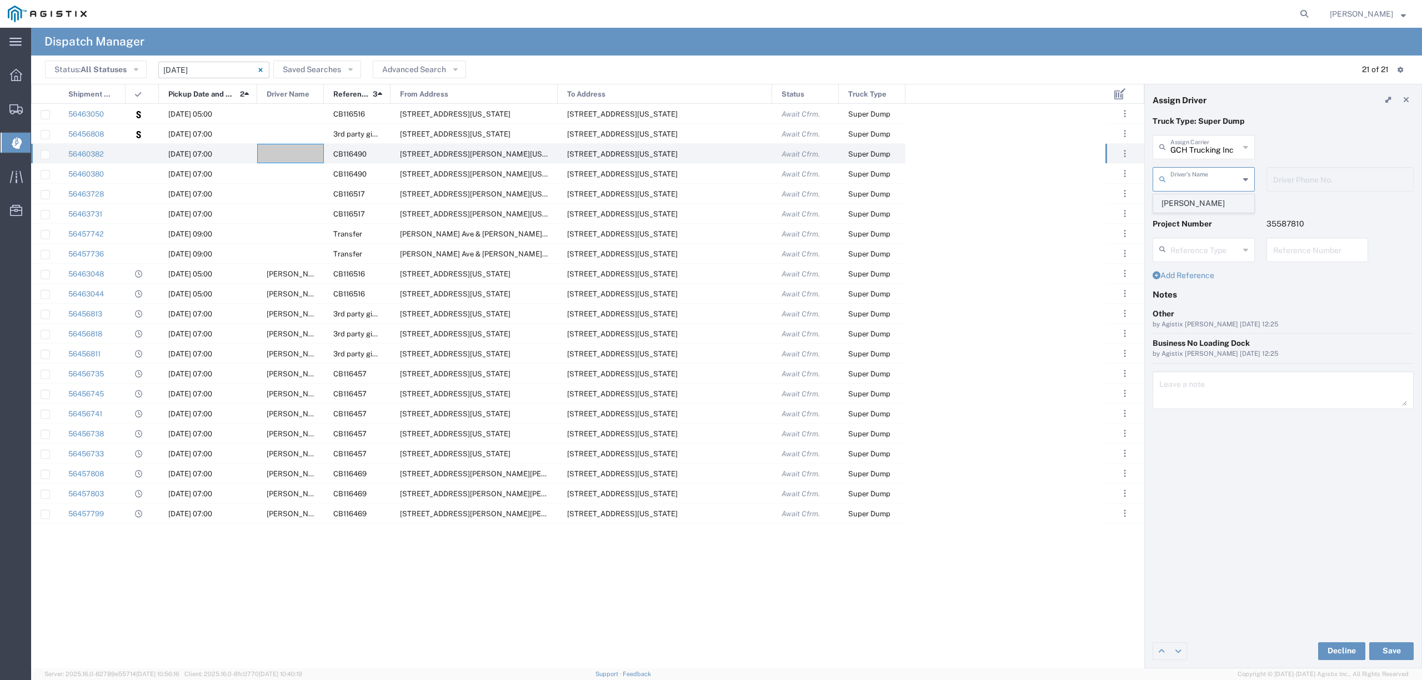
type input "[PERSON_NAME]"
type input "6618735358"
click at [1382, 652] on button "Save" at bounding box center [1391, 652] width 44 height 18
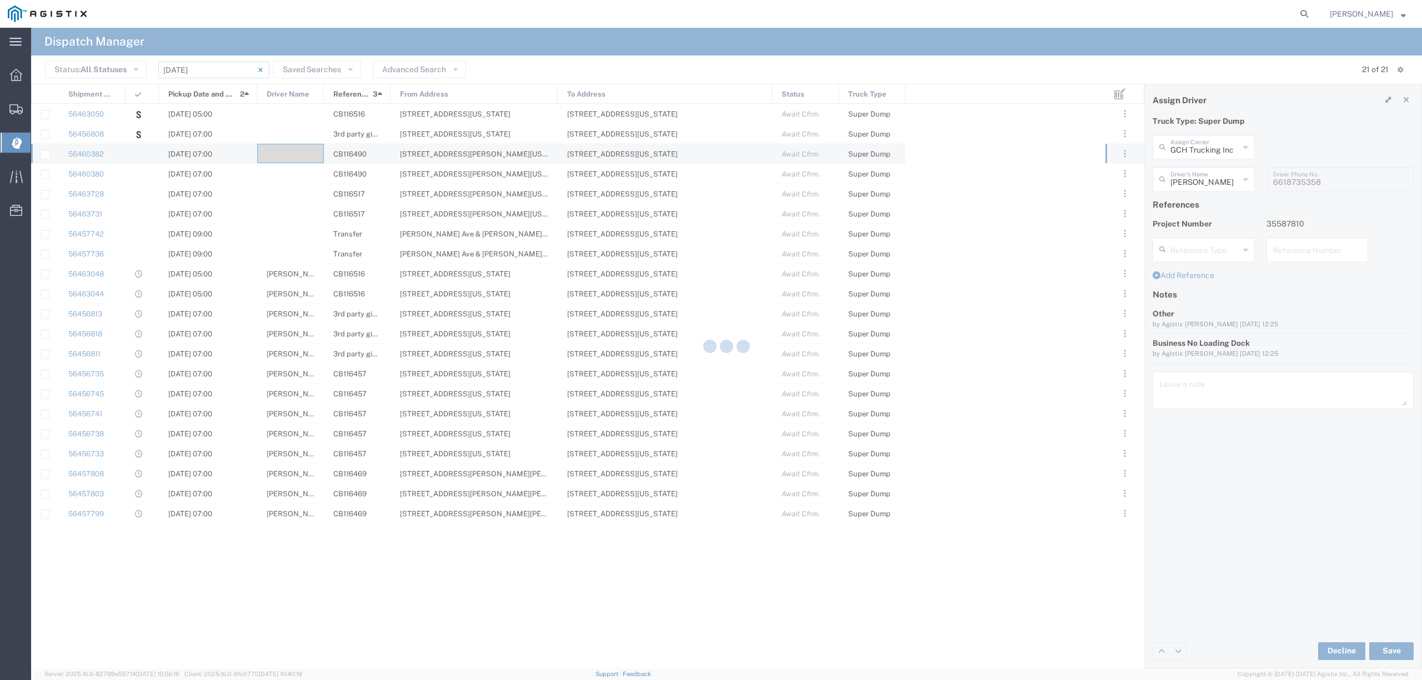
type input "[PERSON_NAME]"
type input "GCH Trucking Inc"
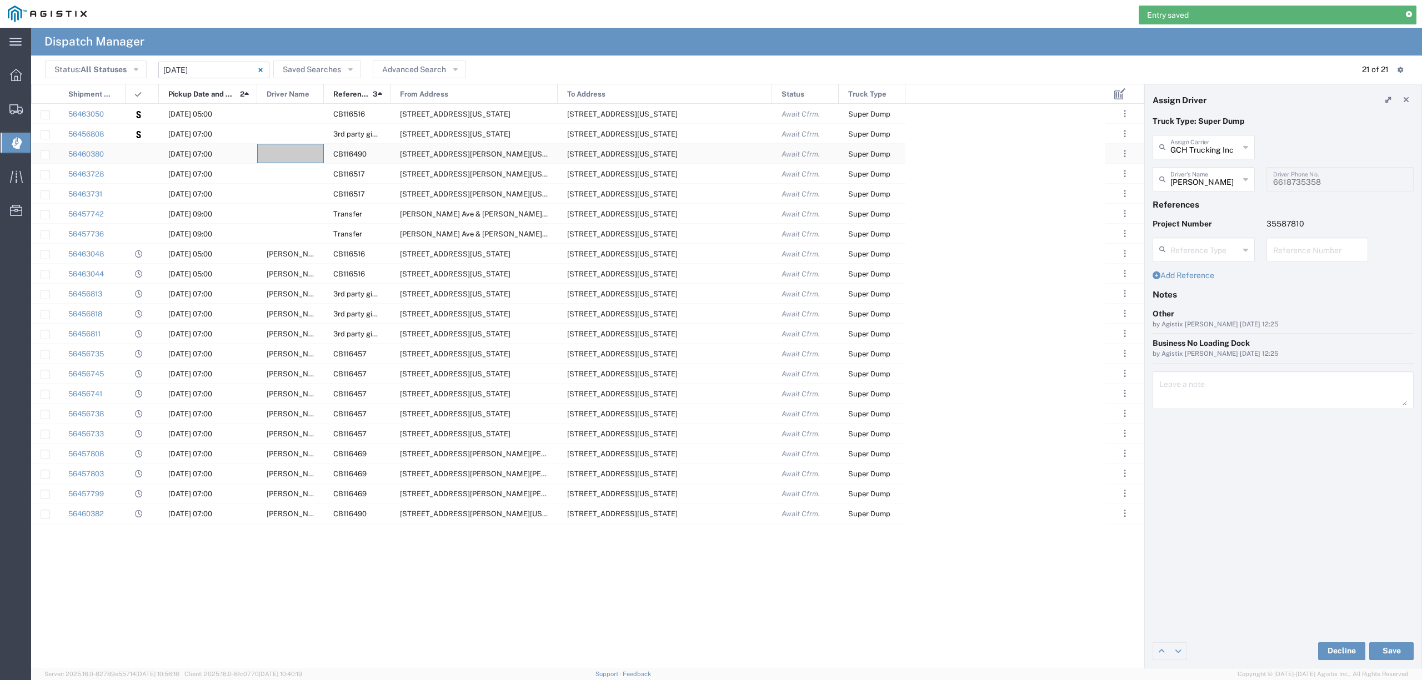
click at [298, 151] on div at bounding box center [290, 153] width 67 height 19
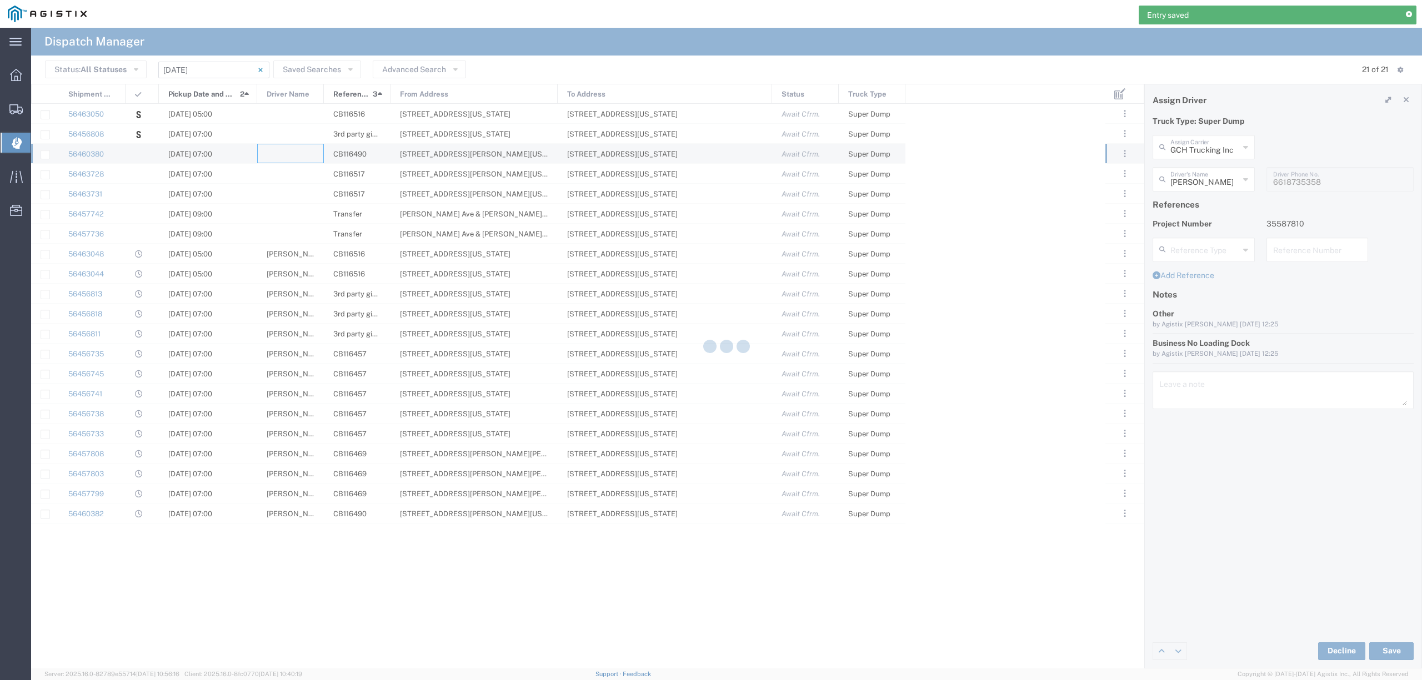
type input "North Coast Trucking"
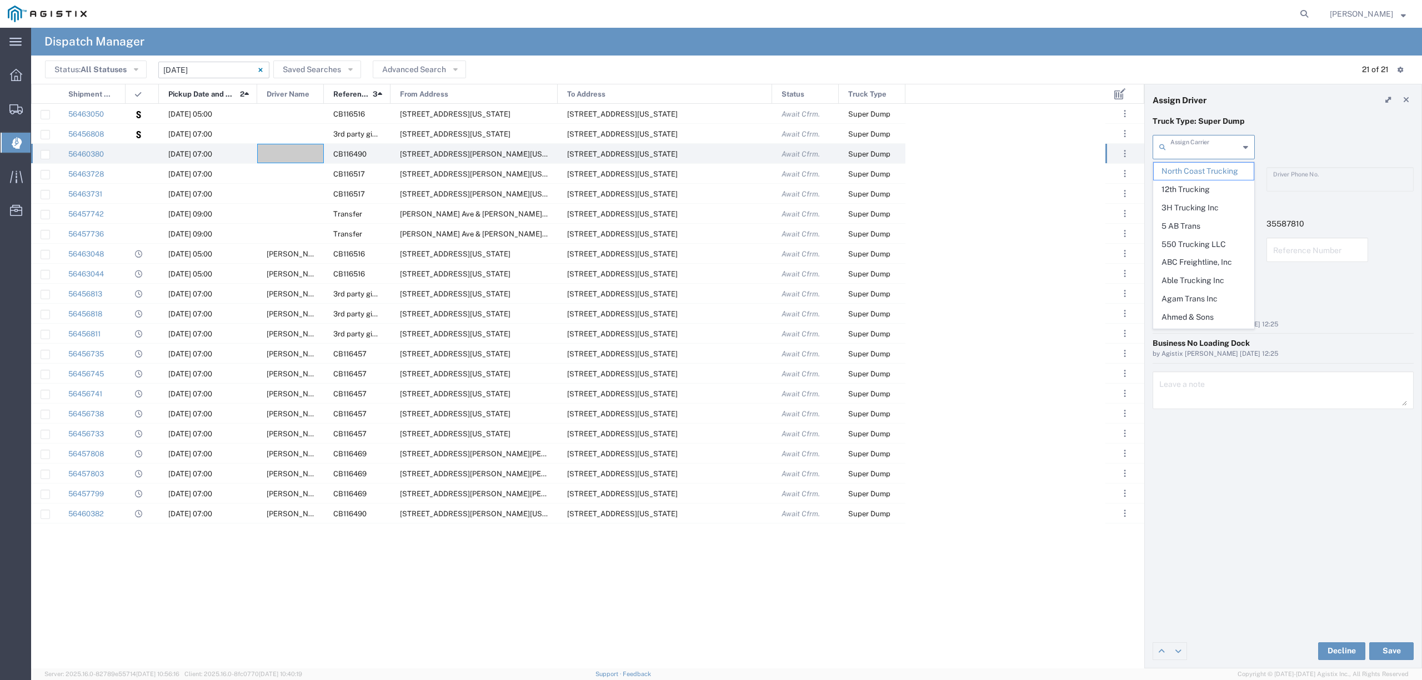
click at [1185, 152] on input "text" at bounding box center [1204, 146] width 69 height 19
click at [1193, 173] on span "TC Trucklines Inc" at bounding box center [1202, 171] width 99 height 17
type input "TC Trucklines Inc"
click at [1196, 176] on input "text" at bounding box center [1205, 178] width 70 height 19
click at [1200, 207] on span "[PERSON_NAME]" at bounding box center [1202, 203] width 99 height 17
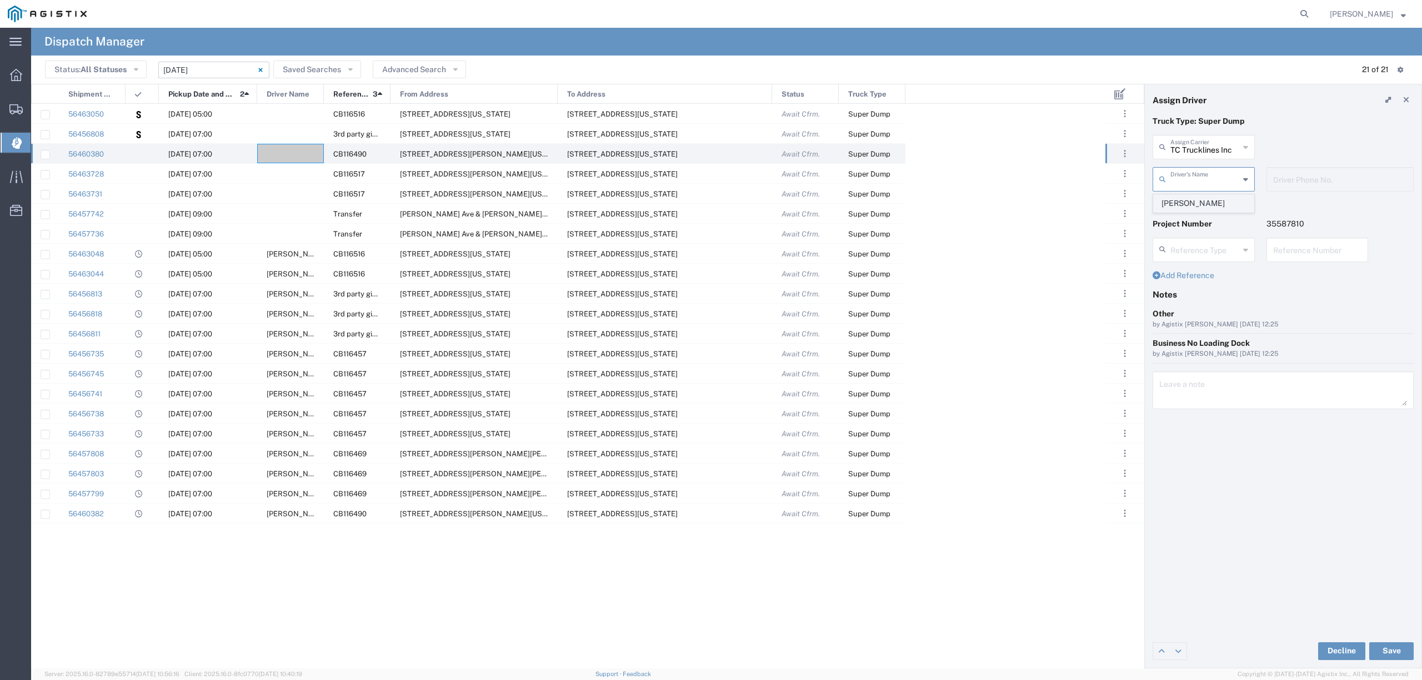
type input "[PERSON_NAME]"
type input "5593756728"
click at [1389, 649] on button "Save" at bounding box center [1391, 652] width 44 height 18
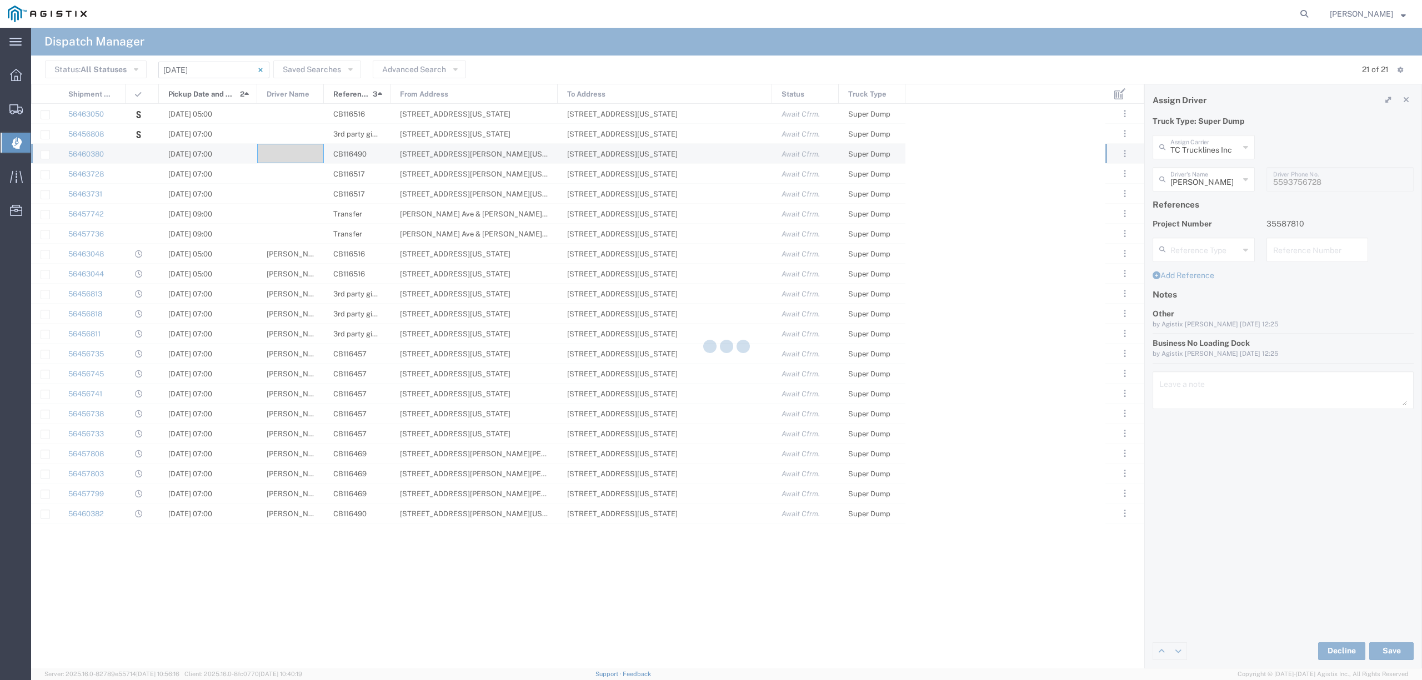
type input "[PERSON_NAME]"
type input "TC Trucklines Inc"
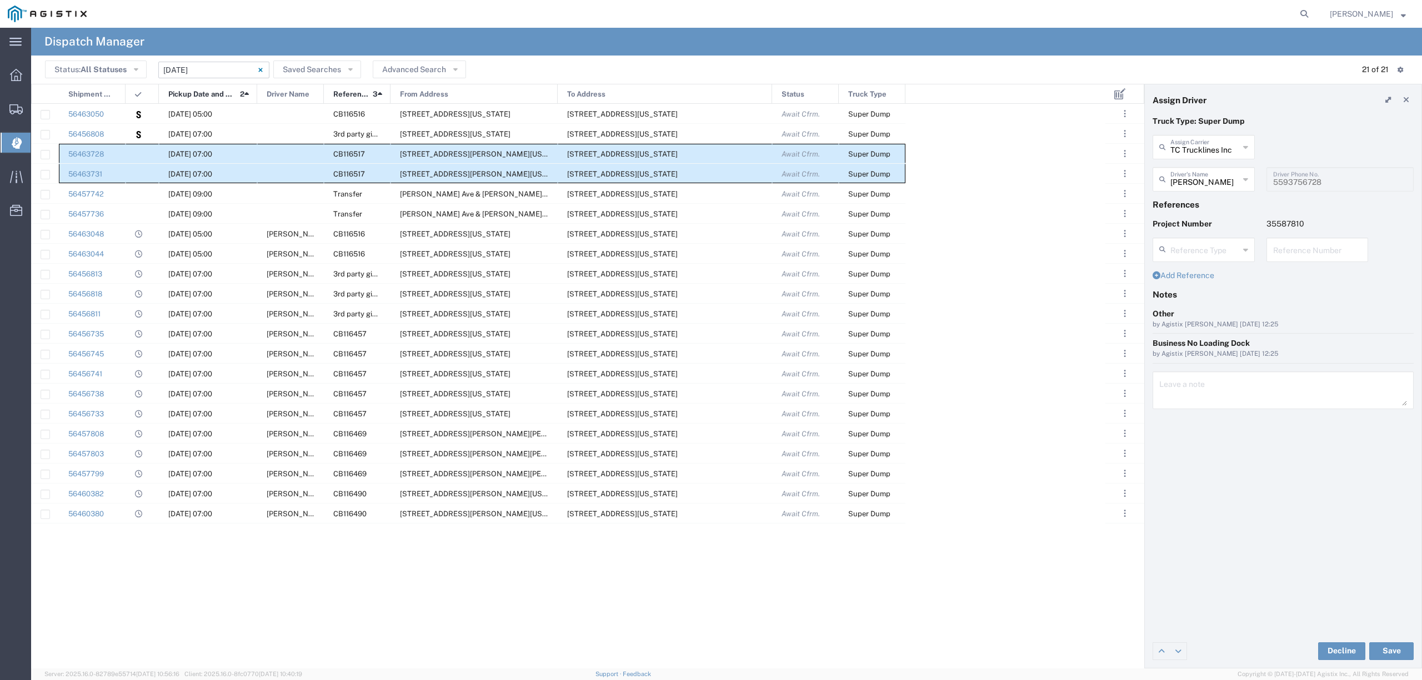
drag, startPoint x: 94, startPoint y: 145, endPoint x: 899, endPoint y: 171, distance: 805.1
click at [899, 171] on div "56463050 08/12/2025, 05:00 CB116516 2401 Coffee Rd, Bakersfield, California, 93…" at bounding box center [468, 314] width 874 height 420
click at [221, 66] on input "[DATE] - [DATE]" at bounding box center [213, 70] width 111 height 17
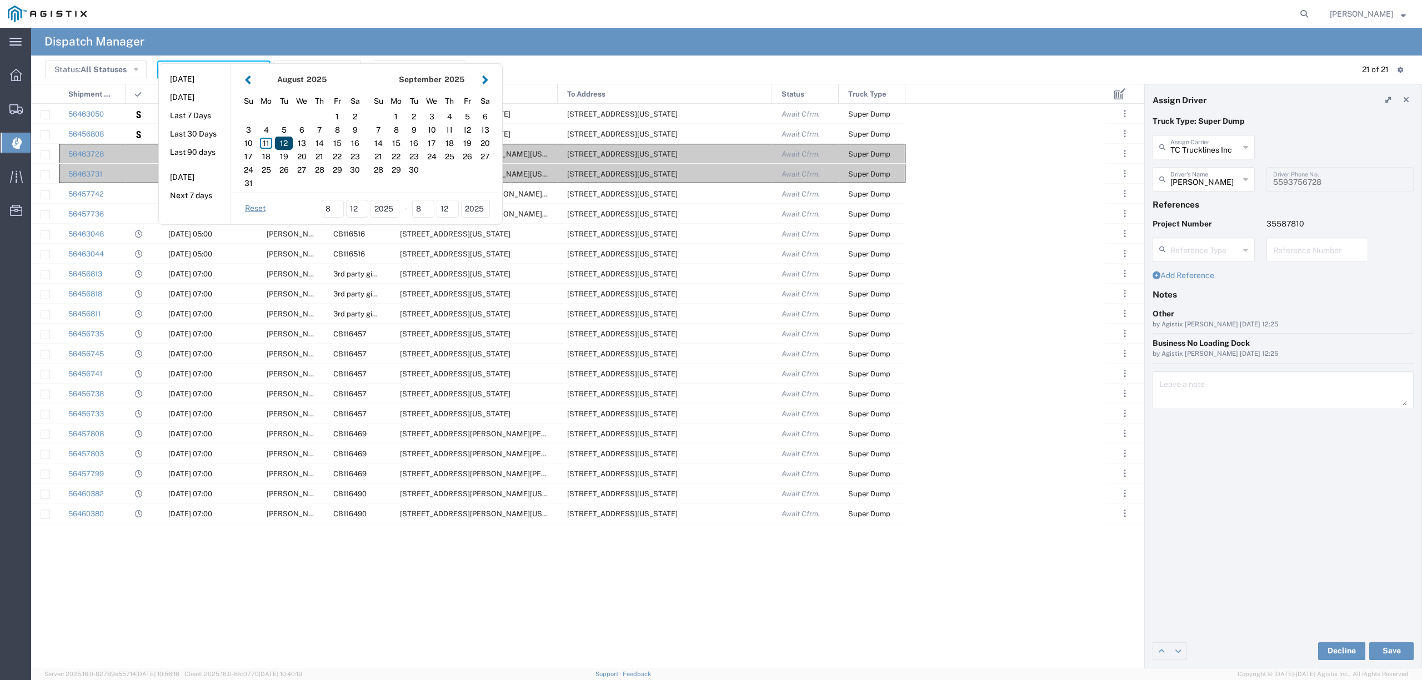
click at [281, 140] on div "12" at bounding box center [284, 143] width 18 height 13
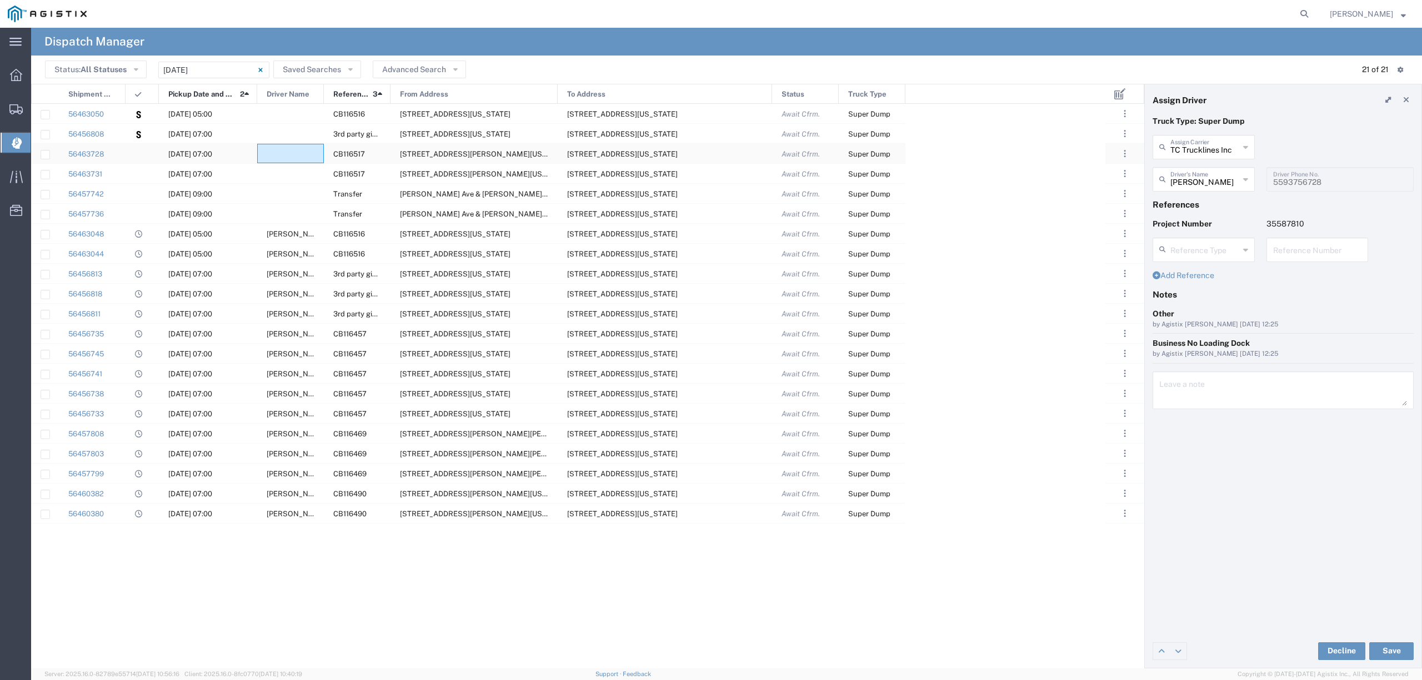
click at [263, 157] on div at bounding box center [290, 153] width 67 height 19
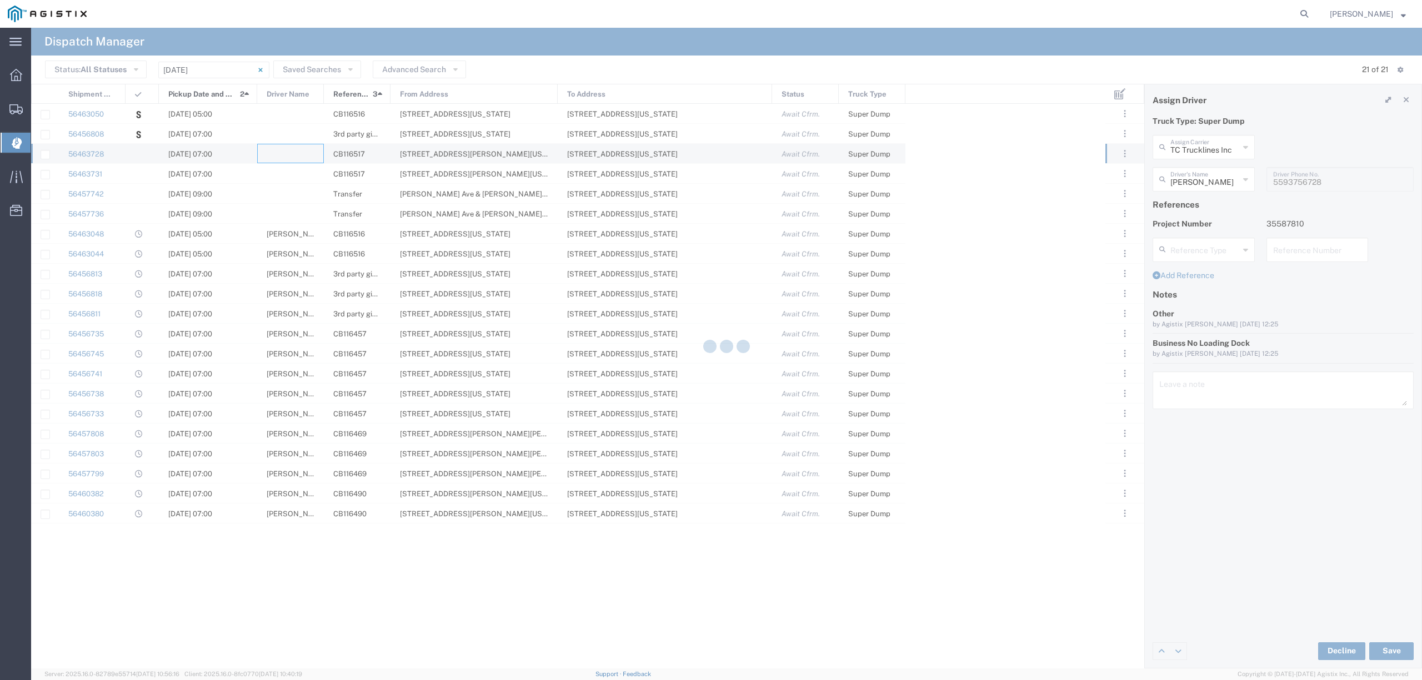
type input "North Coast Trucking"
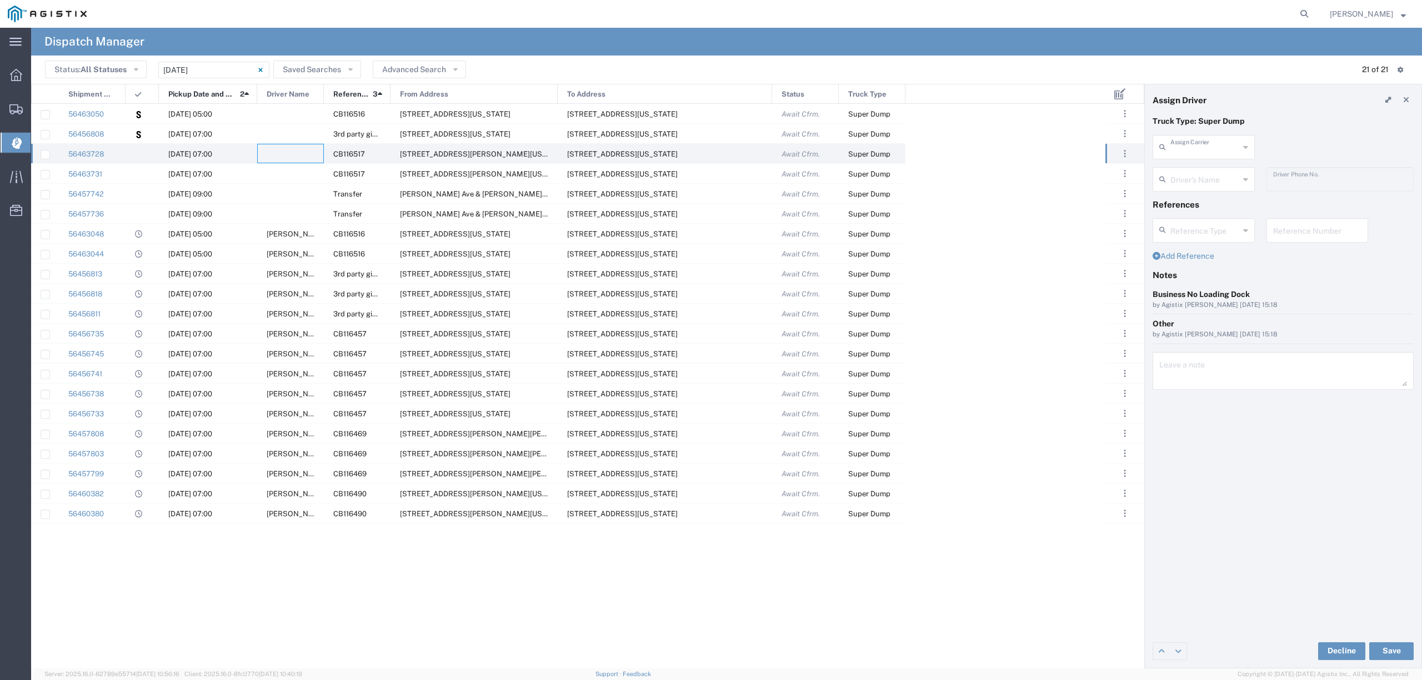
click at [1218, 145] on input "text" at bounding box center [1204, 146] width 69 height 19
click at [1216, 183] on span "Wampler Solutions LLC" at bounding box center [1202, 180] width 99 height 34
type input "Wampler Solutions LLC"
click at [1216, 183] on input "text" at bounding box center [1205, 178] width 70 height 19
click at [1218, 264] on span "[PERSON_NAME]" at bounding box center [1202, 258] width 99 height 17
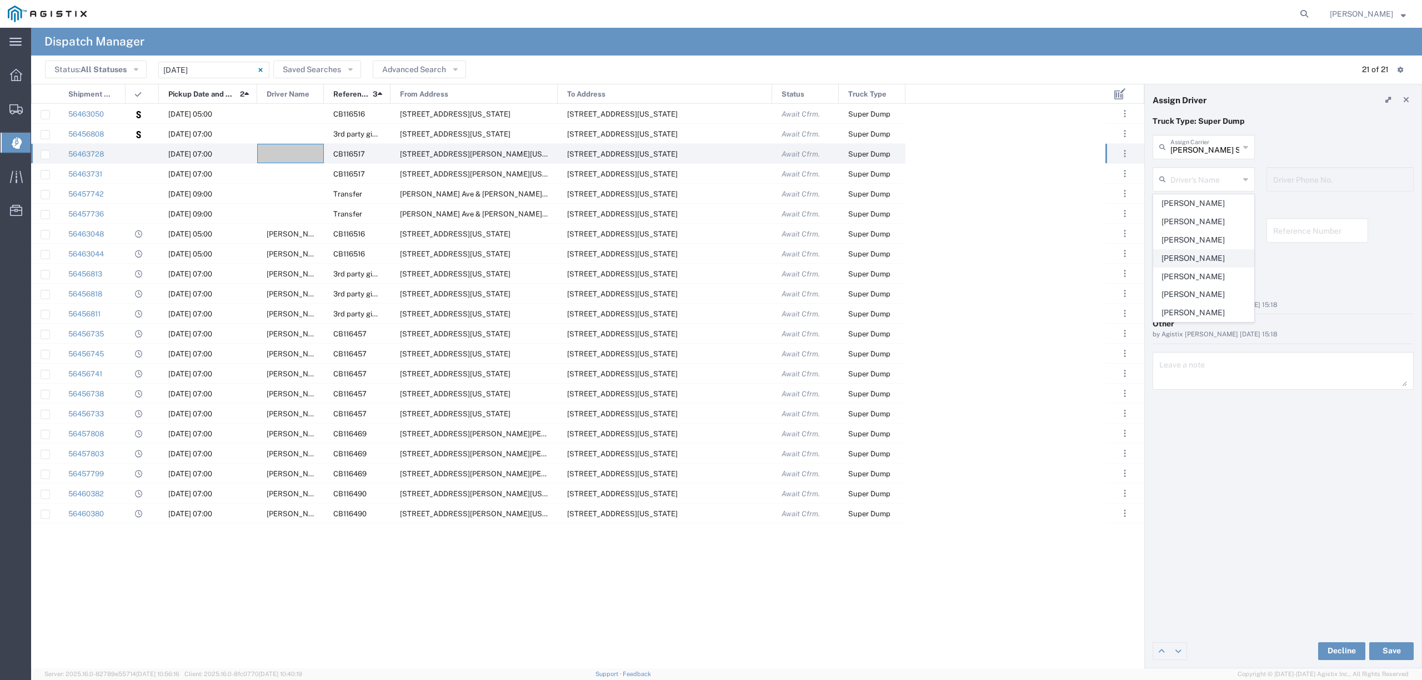
type input "[PERSON_NAME]"
type input "530-262-9331"
click at [1397, 640] on div "Decline Save" at bounding box center [1283, 651] width 277 height 33
click at [1398, 648] on button "Save" at bounding box center [1391, 652] width 44 height 18
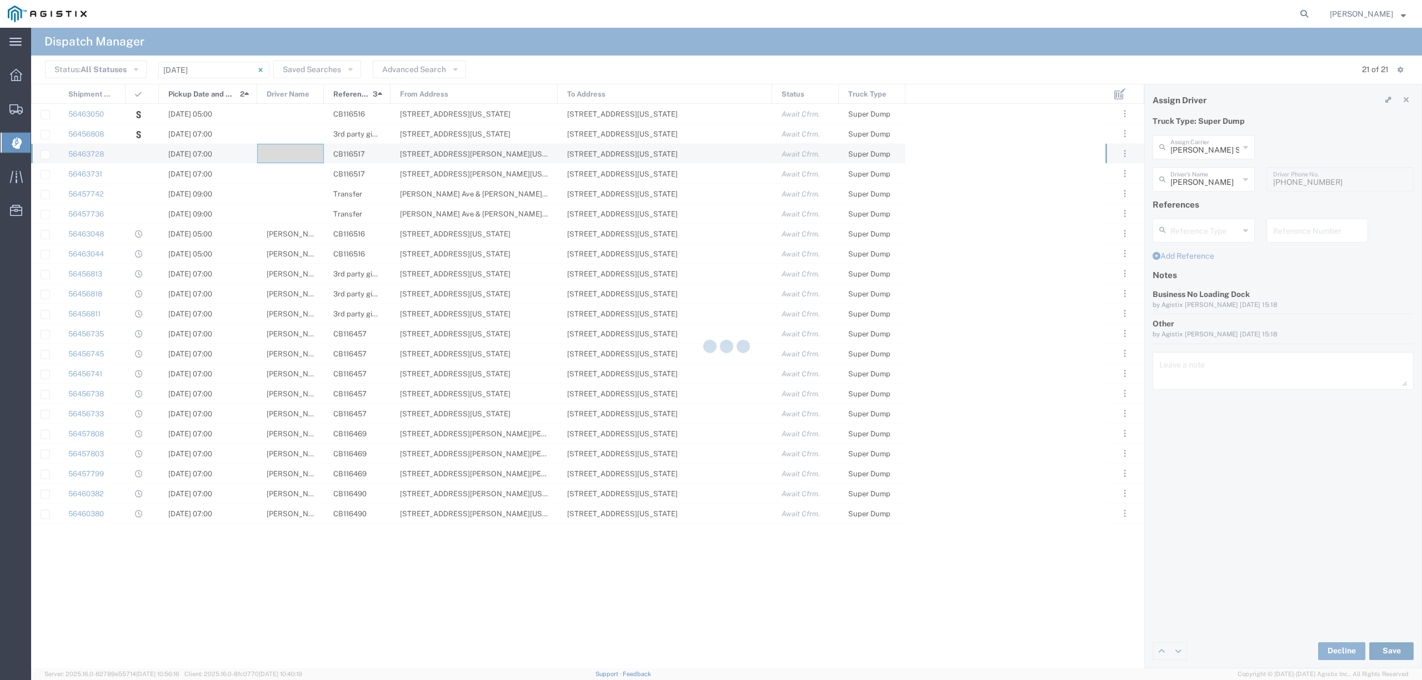
type input "[PERSON_NAME]"
type input "Wampler Solutions LLC"
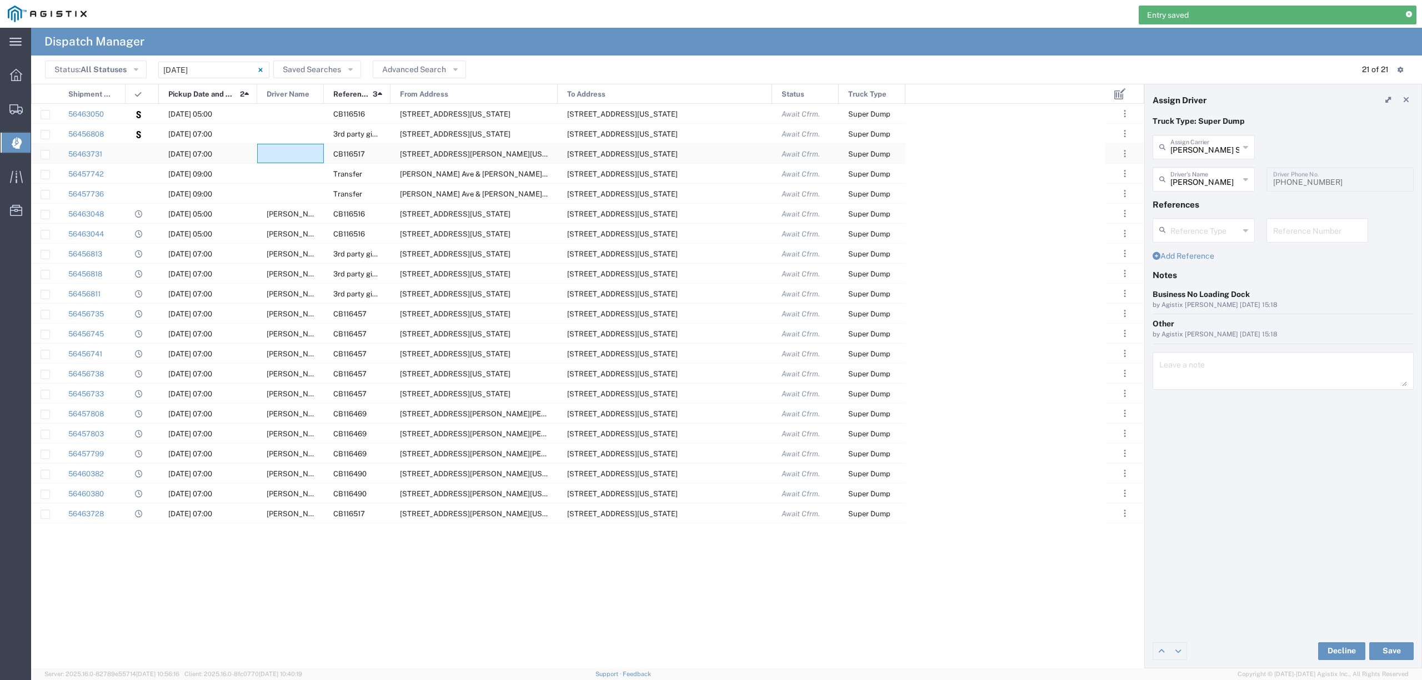
click at [289, 150] on div at bounding box center [290, 153] width 67 height 19
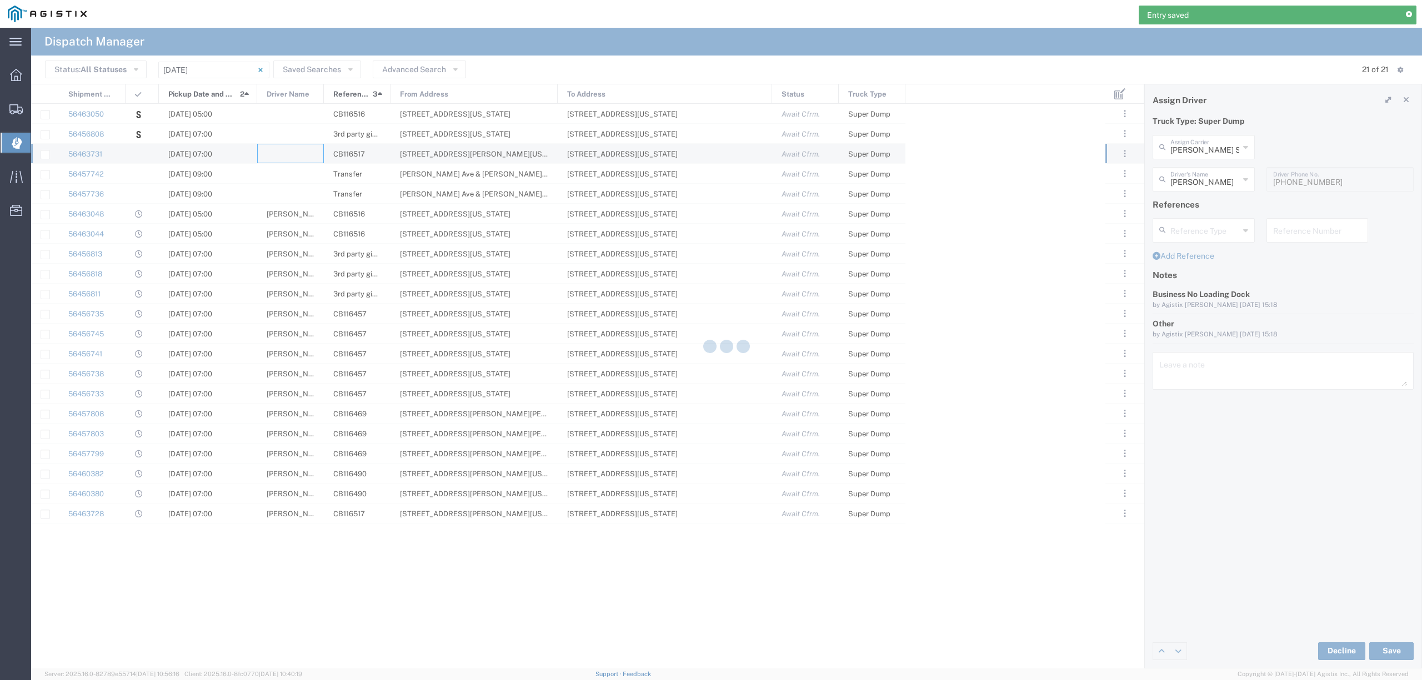
type input "North Coast Trucking"
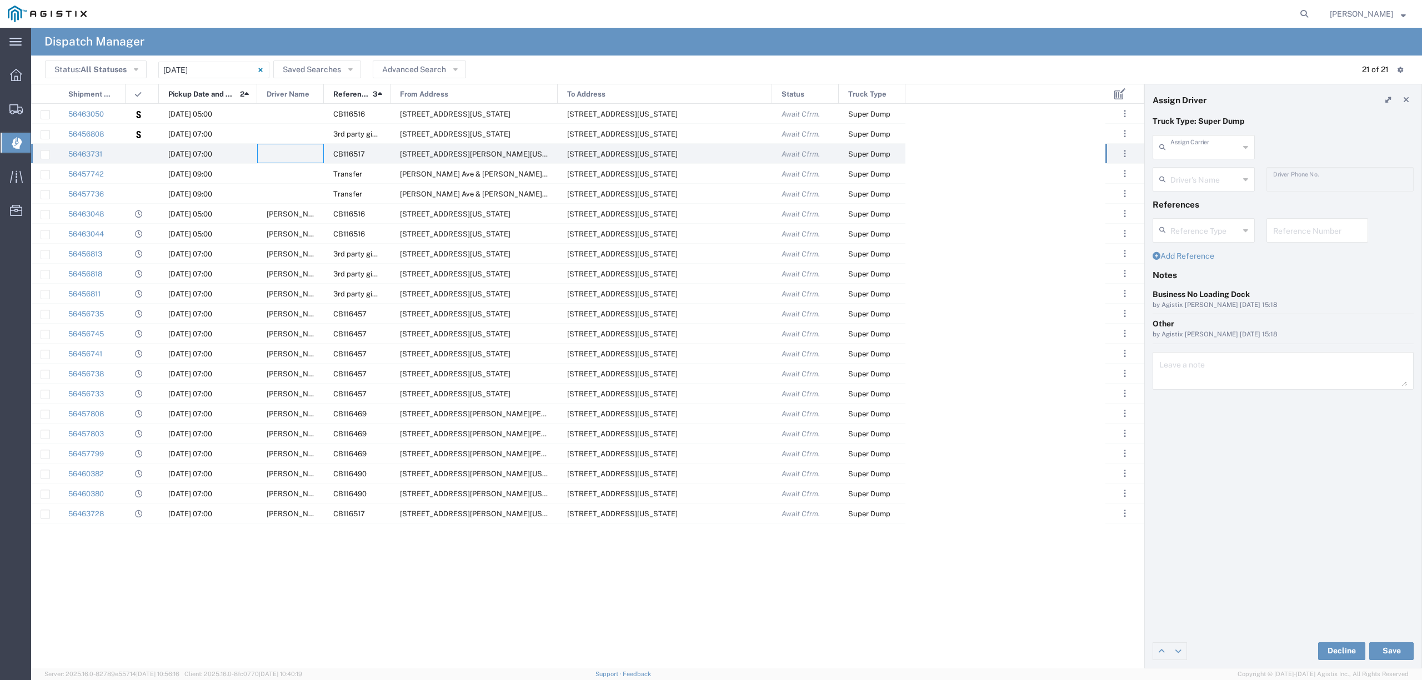
click at [1191, 151] on input "text" at bounding box center [1204, 146] width 69 height 19
click at [1212, 170] on span "Wampler Solutions LLC" at bounding box center [1202, 180] width 99 height 34
type input "Wampler Solutions LLC"
click at [1206, 177] on input "text" at bounding box center [1204, 178] width 69 height 19
click at [1216, 277] on span "[PERSON_NAME]" at bounding box center [1202, 276] width 99 height 17
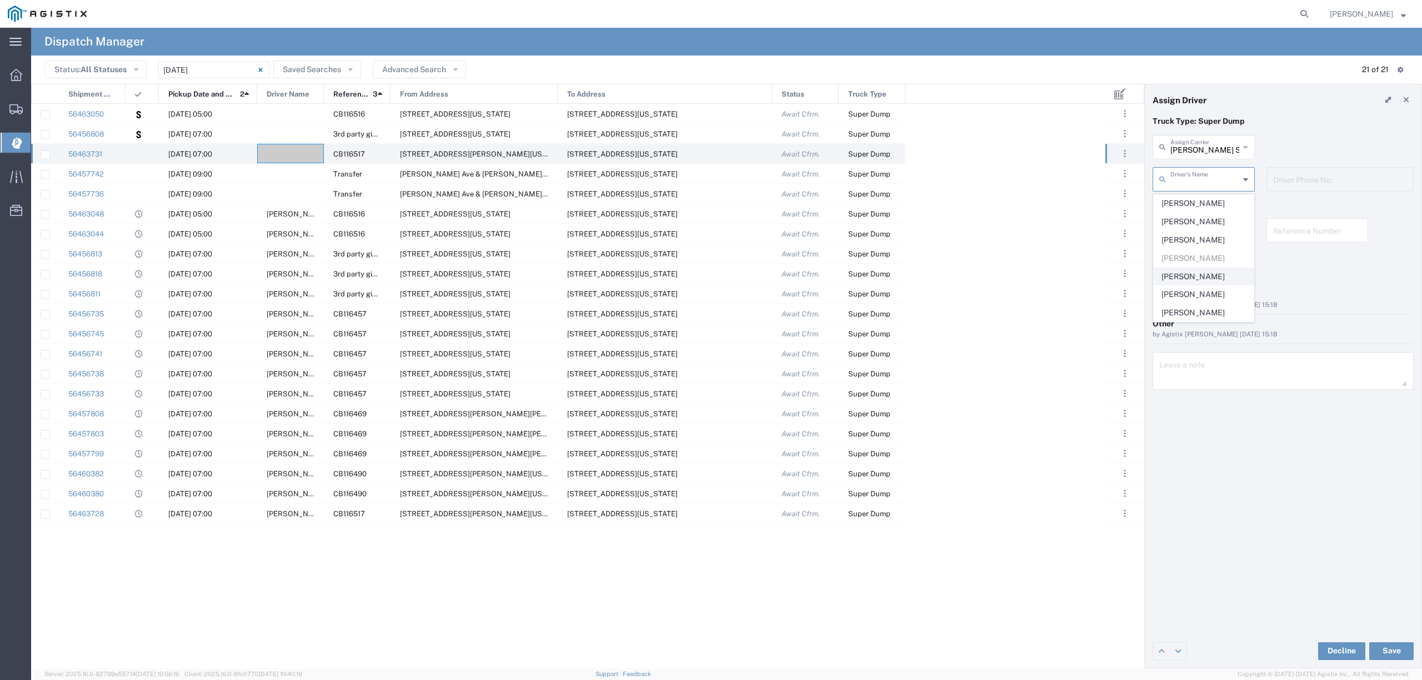
type input "[PERSON_NAME]"
type input "530-933-1614"
click at [1382, 650] on button "Save" at bounding box center [1391, 652] width 44 height 18
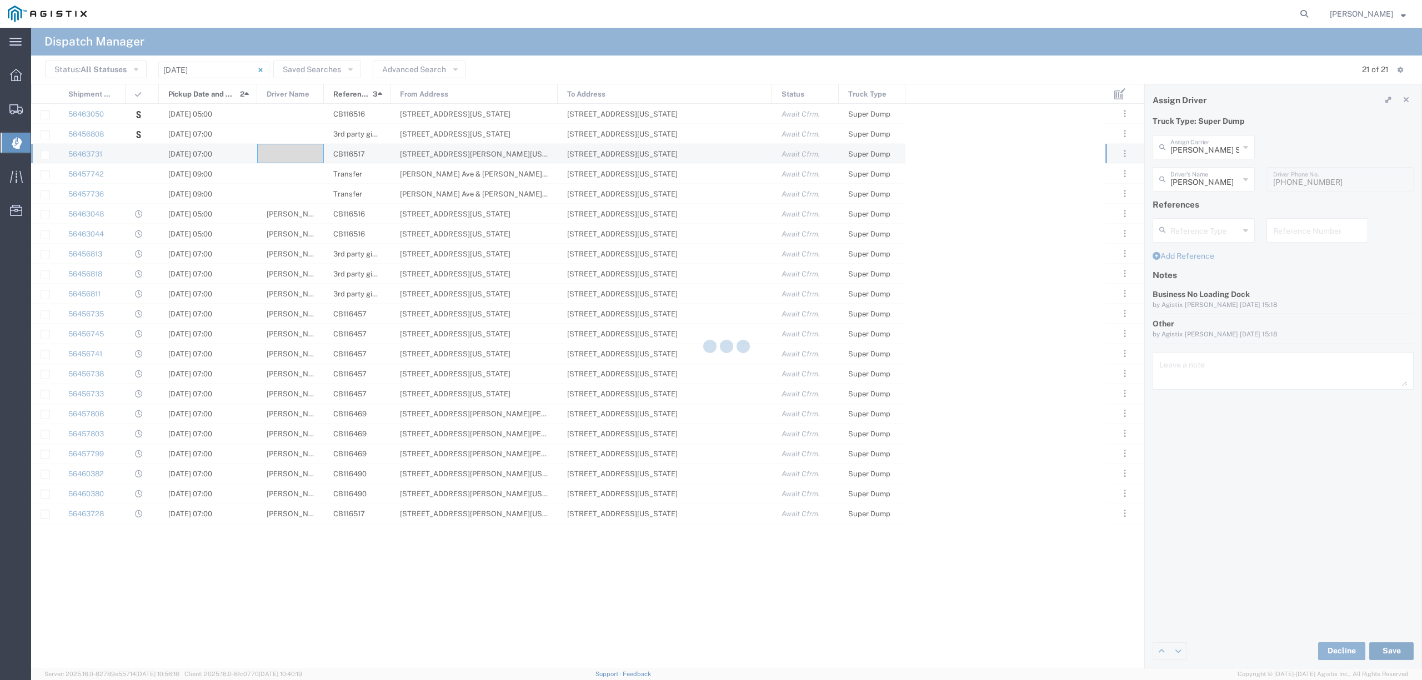
type input "[PERSON_NAME]"
type input "Wampler Solutions LLC"
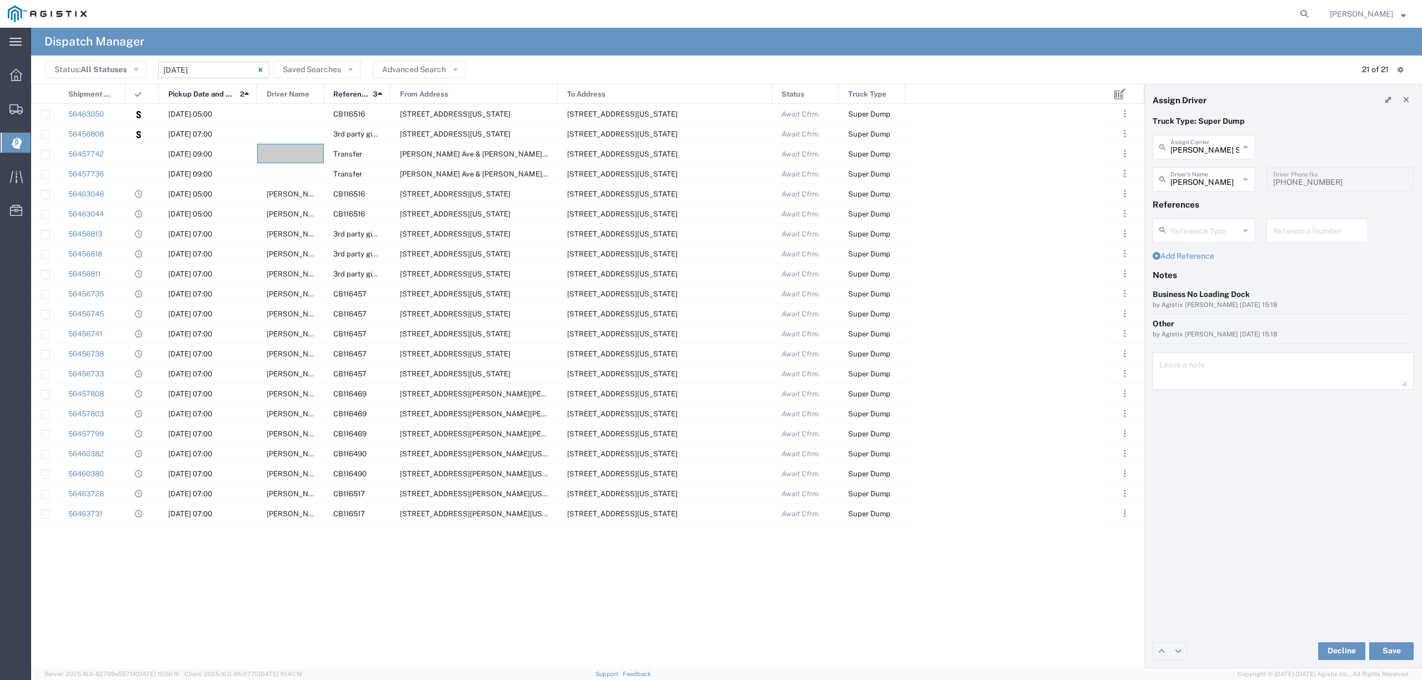
click at [220, 65] on input "[DATE] - [DATE]" at bounding box center [213, 70] width 111 height 17
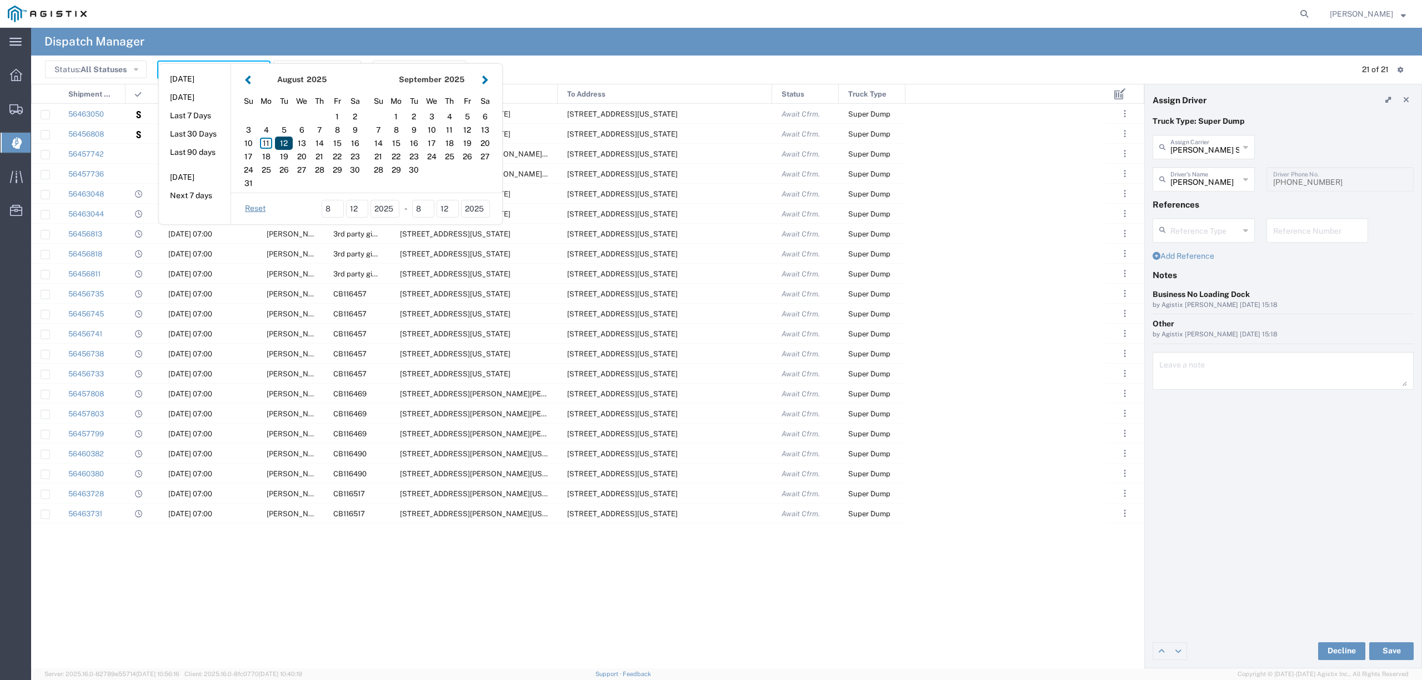
click at [288, 139] on div "12" at bounding box center [284, 143] width 18 height 13
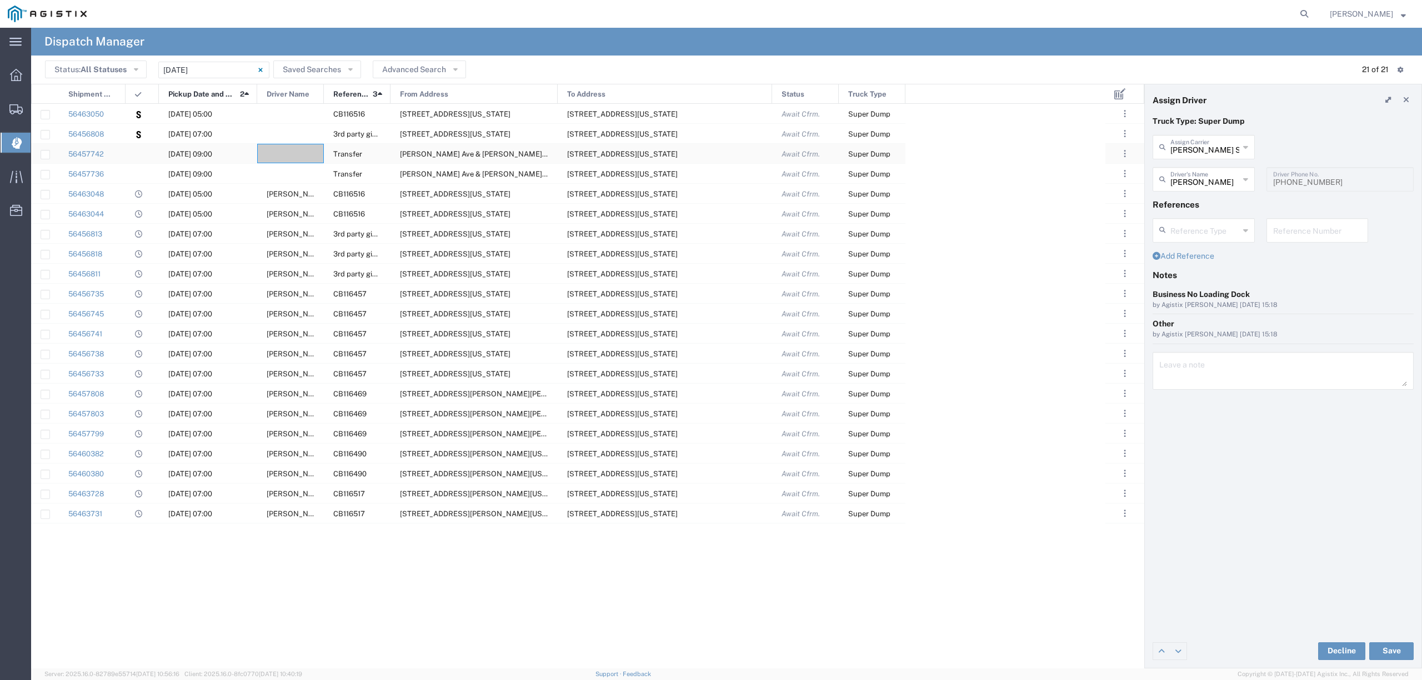
click at [289, 151] on div at bounding box center [290, 153] width 67 height 19
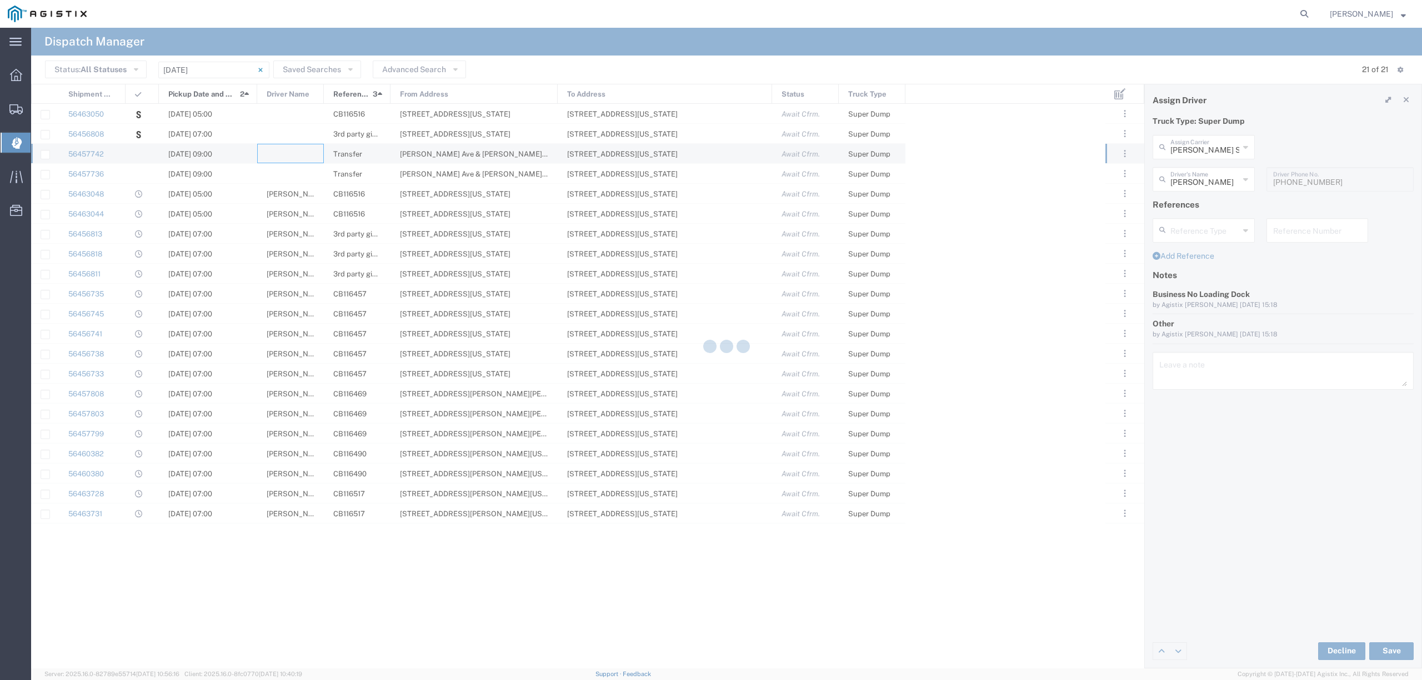
type input "North Coast Trucking"
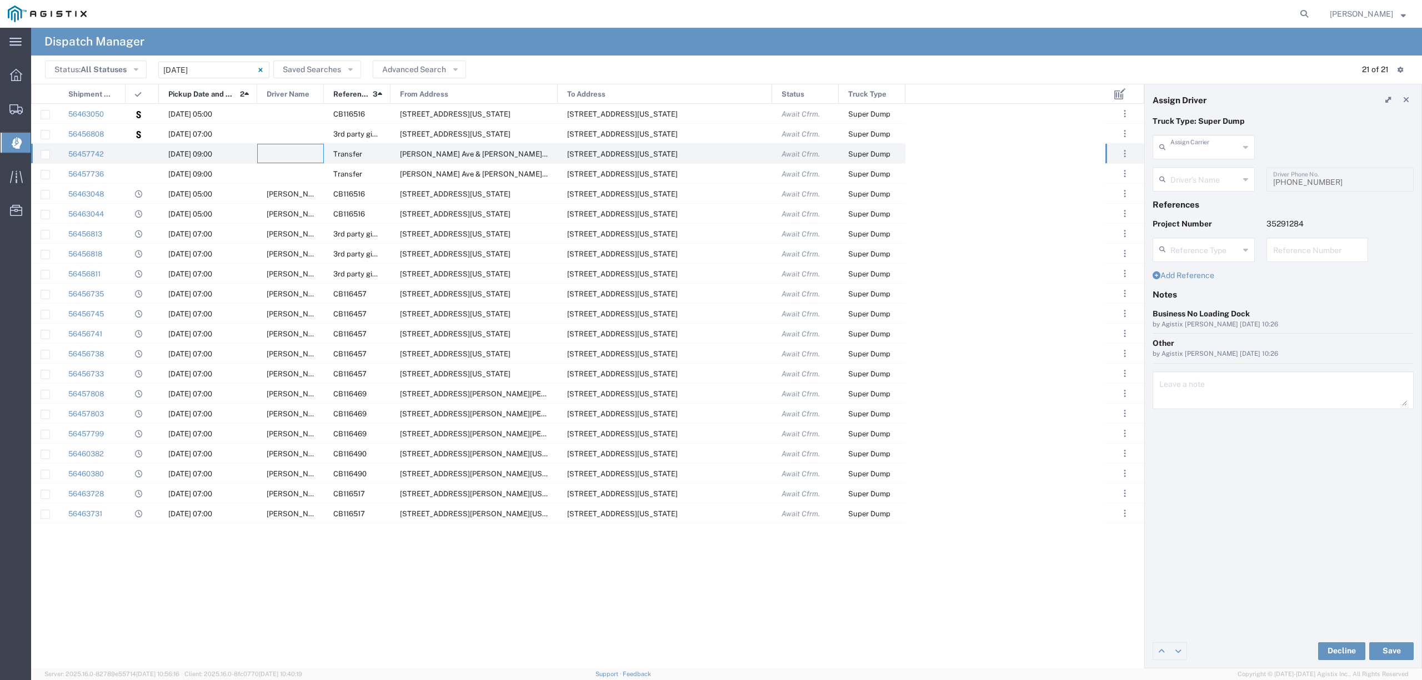
click at [1231, 147] on input "text" at bounding box center [1204, 146] width 69 height 19
type input "5"
click at [1236, 174] on span "550 Trucking LLC" at bounding box center [1202, 171] width 99 height 17
type input "550 Trucking LLC"
click at [1236, 174] on input "text" at bounding box center [1205, 178] width 70 height 19
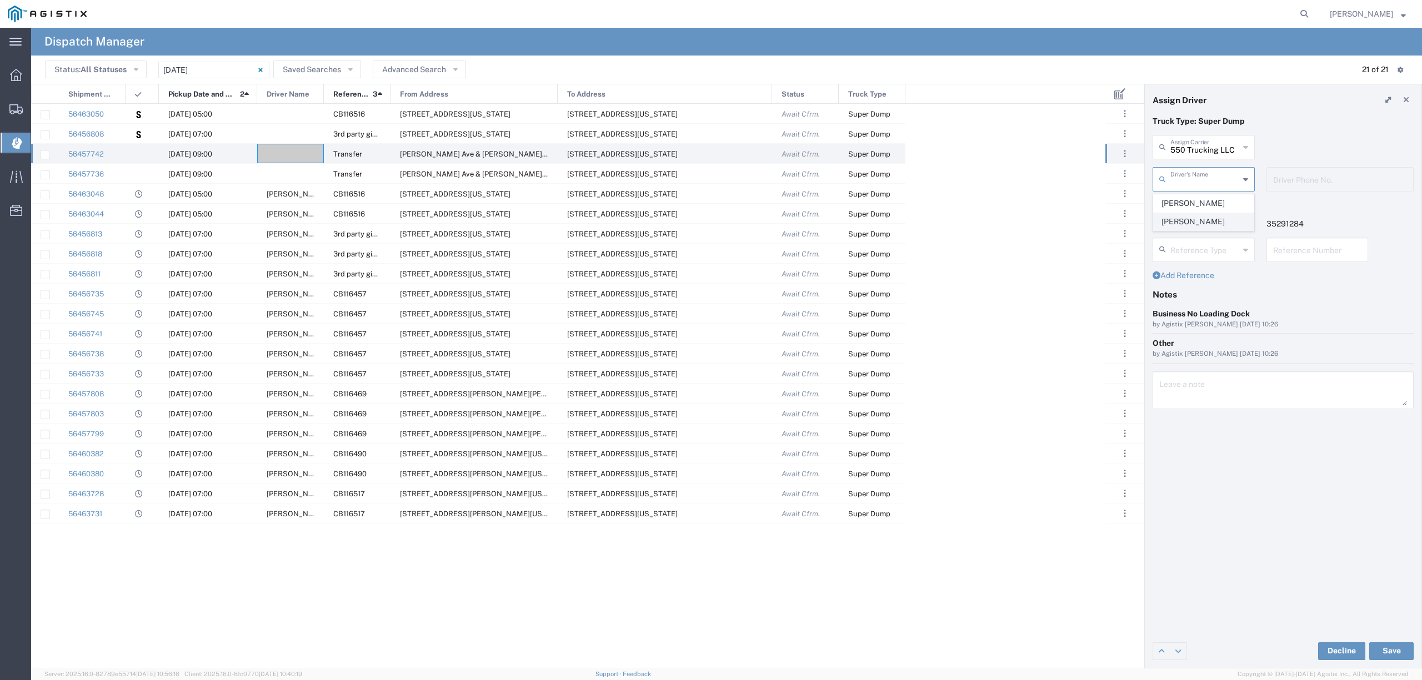
click at [1216, 222] on span "[PERSON_NAME]" at bounding box center [1202, 221] width 99 height 17
type input "[PERSON_NAME]"
type input "661-484-0212"
click at [1389, 654] on button "Save" at bounding box center [1391, 652] width 44 height 18
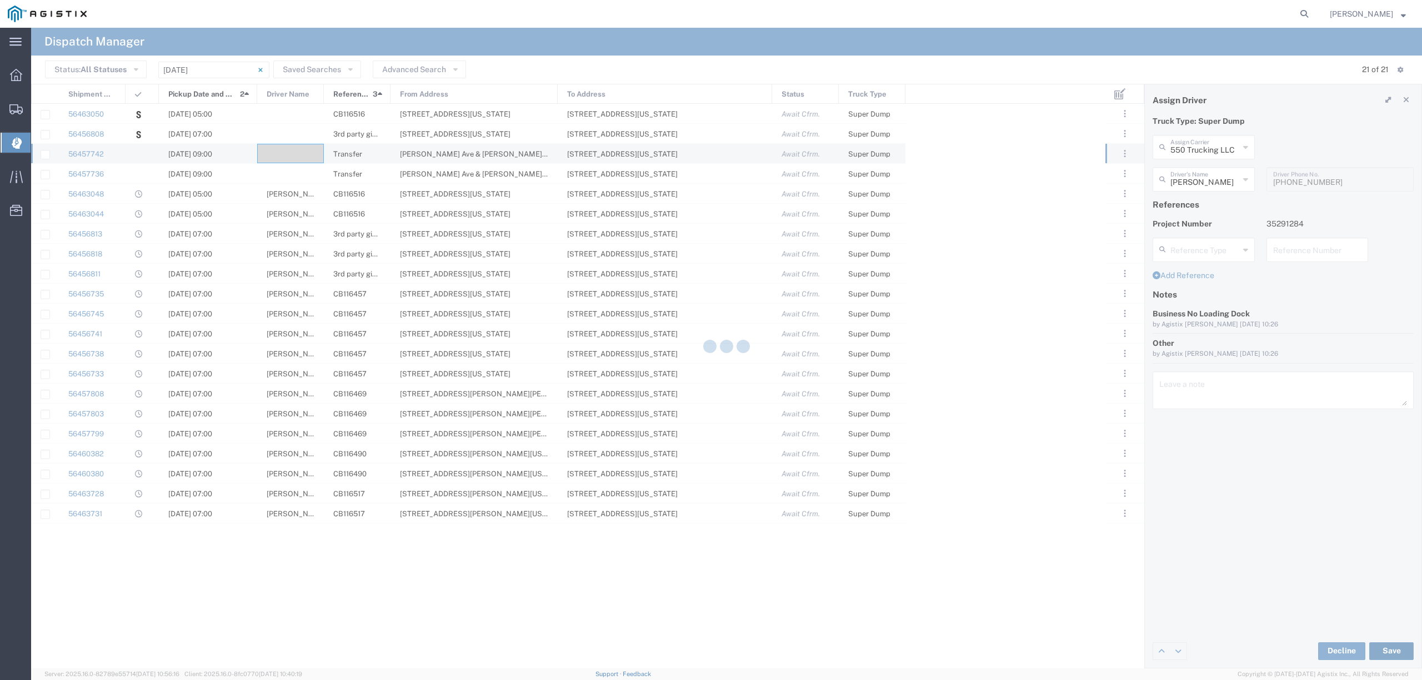
type input "[PERSON_NAME]"
type input "550 Trucking LLC"
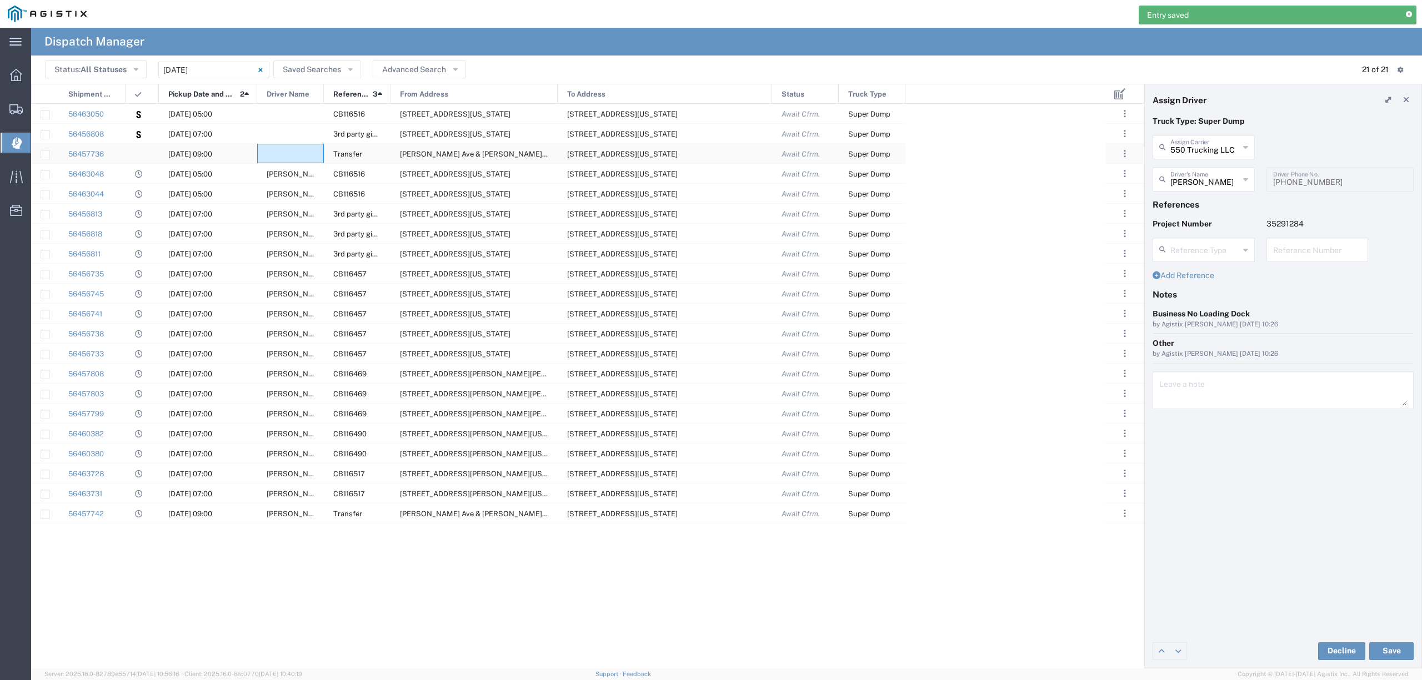
click at [289, 152] on div at bounding box center [290, 153] width 67 height 19
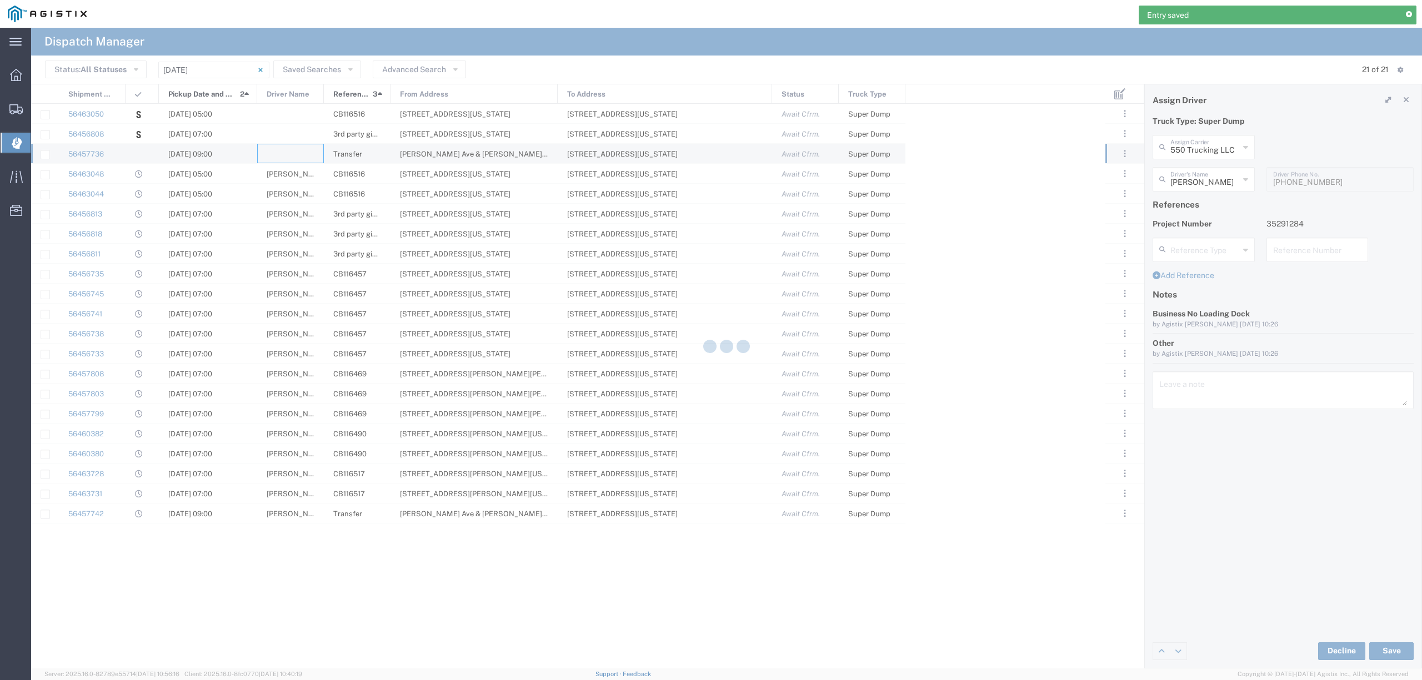
type input "North Coast Trucking"
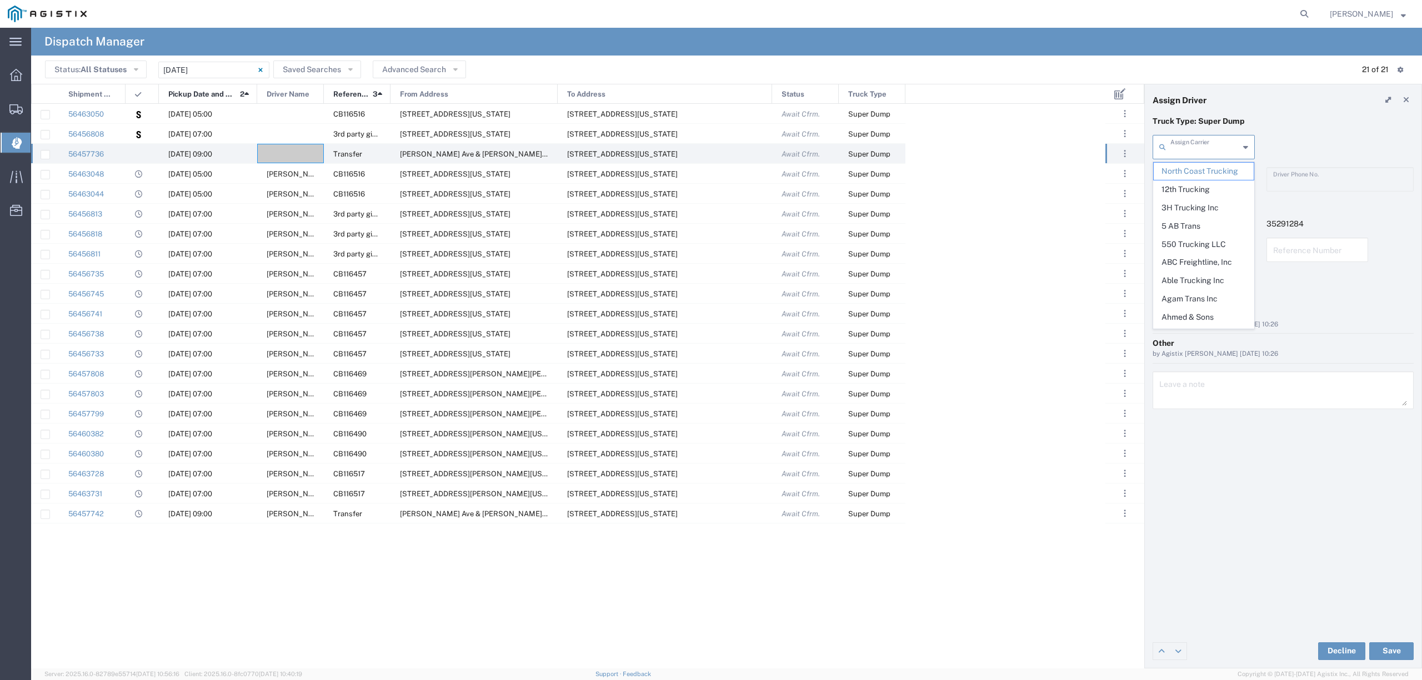
click at [1238, 145] on input "text" at bounding box center [1204, 146] width 69 height 19
click at [1225, 174] on span "JVSA Trucking LLC" at bounding box center [1202, 171] width 99 height 17
type input "JVSA Trucking LLC"
click at [1226, 179] on input "text" at bounding box center [1205, 178] width 70 height 19
click at [1202, 202] on span "[PERSON_NAME]" at bounding box center [1202, 203] width 99 height 17
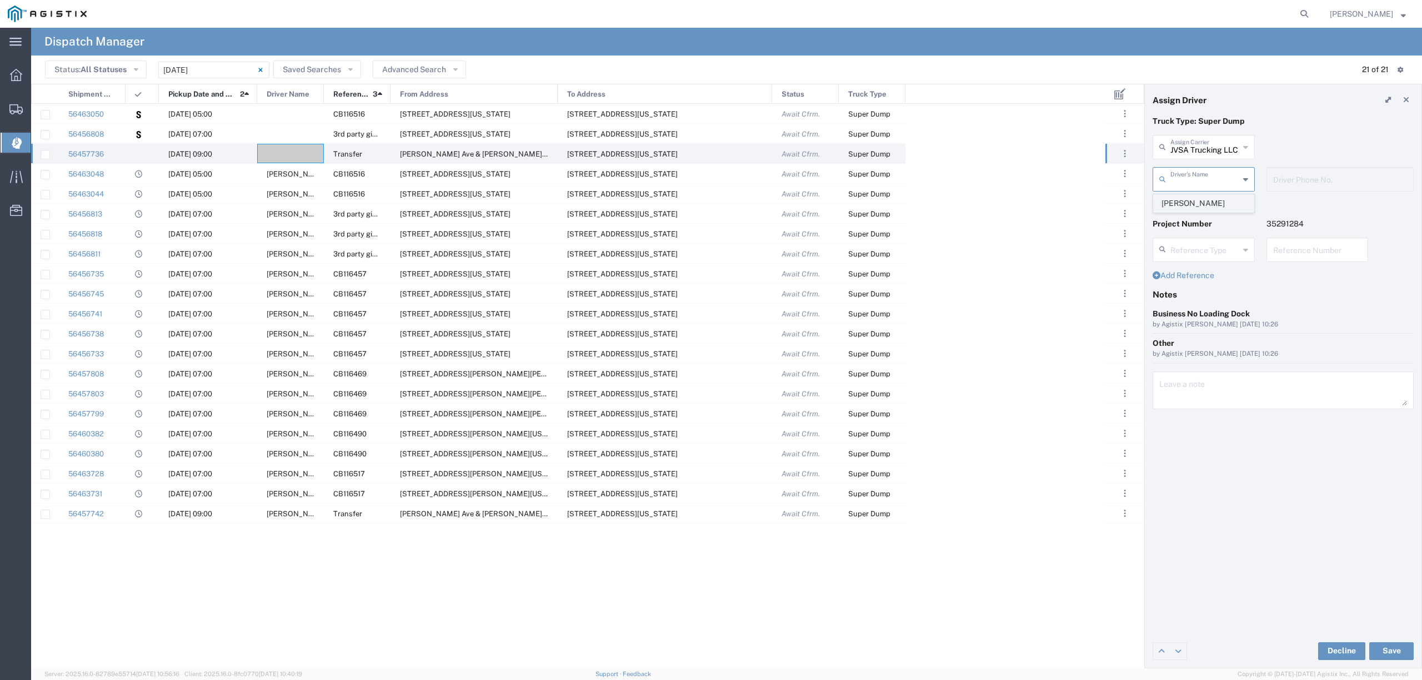
type input "[PERSON_NAME]"
type input "661-805-5154"
click at [1384, 648] on button "Save" at bounding box center [1391, 652] width 44 height 18
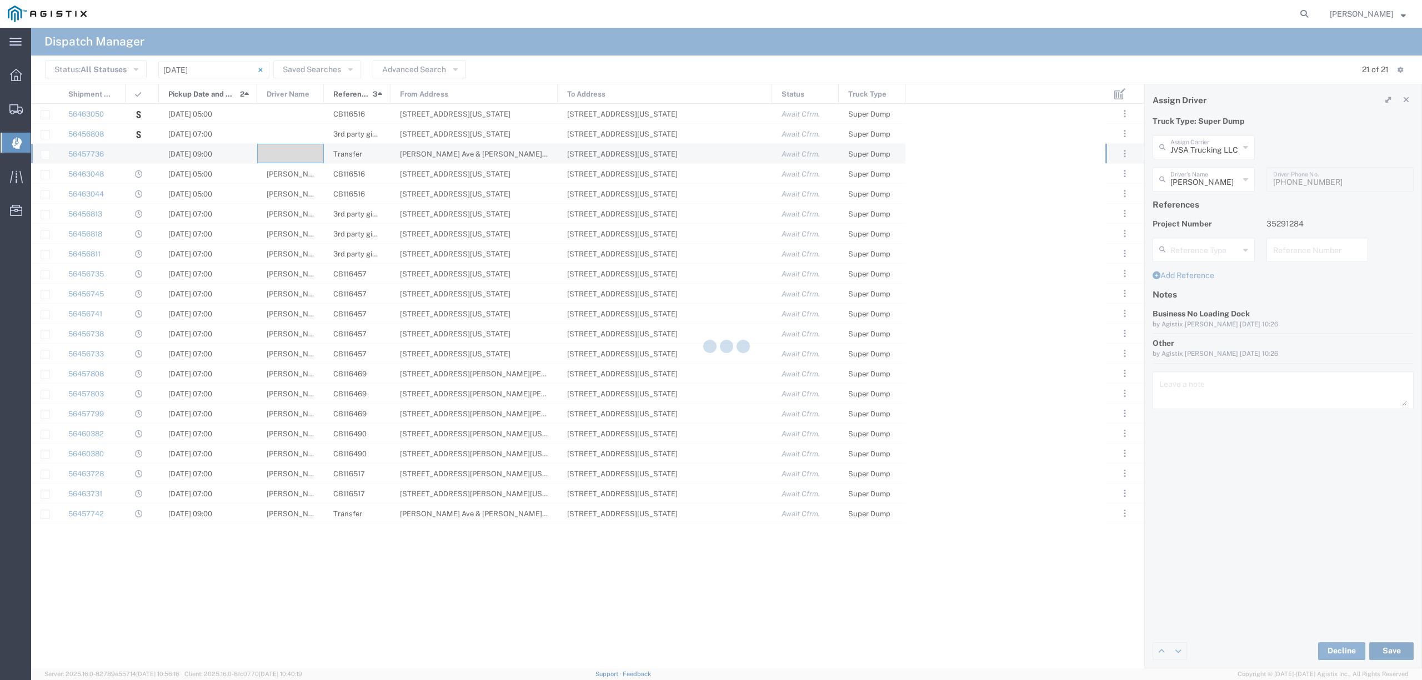
type input "[PERSON_NAME]"
type input "JVSA Trucking LLC"
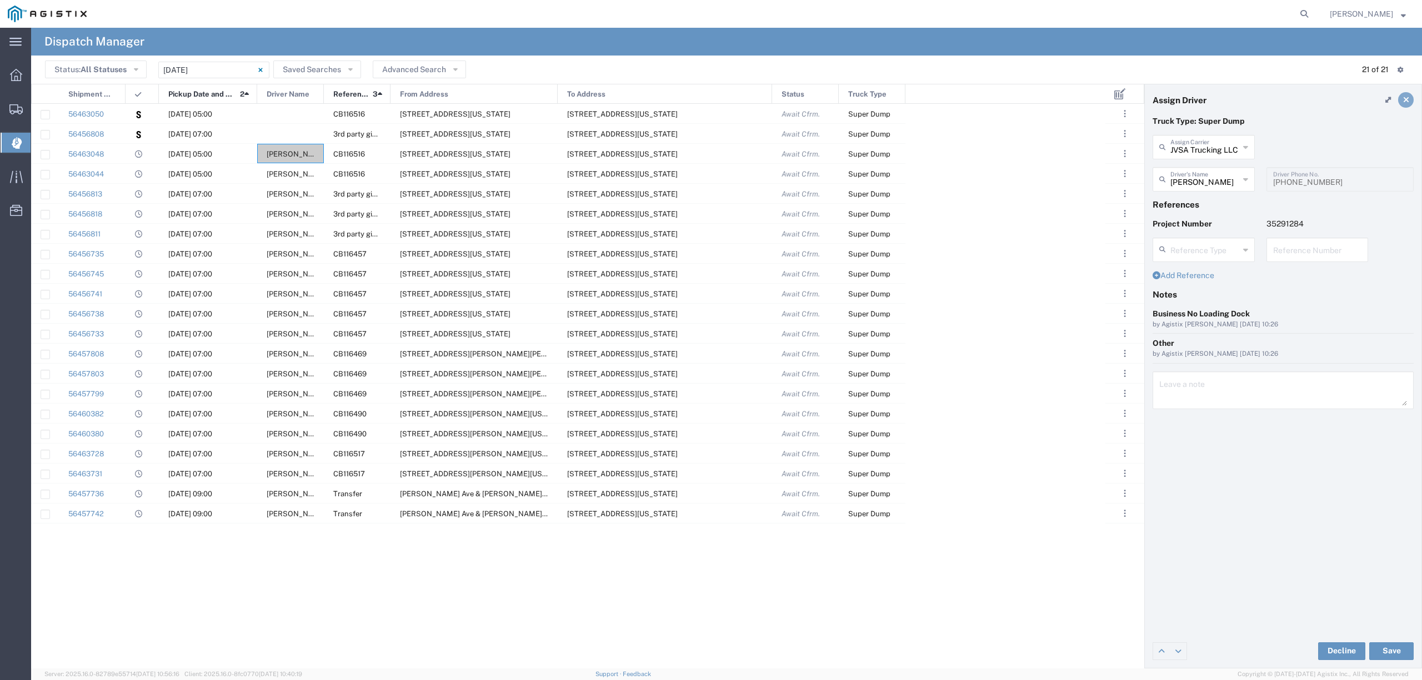
click at [1409, 101] on link at bounding box center [1406, 100] width 16 height 16
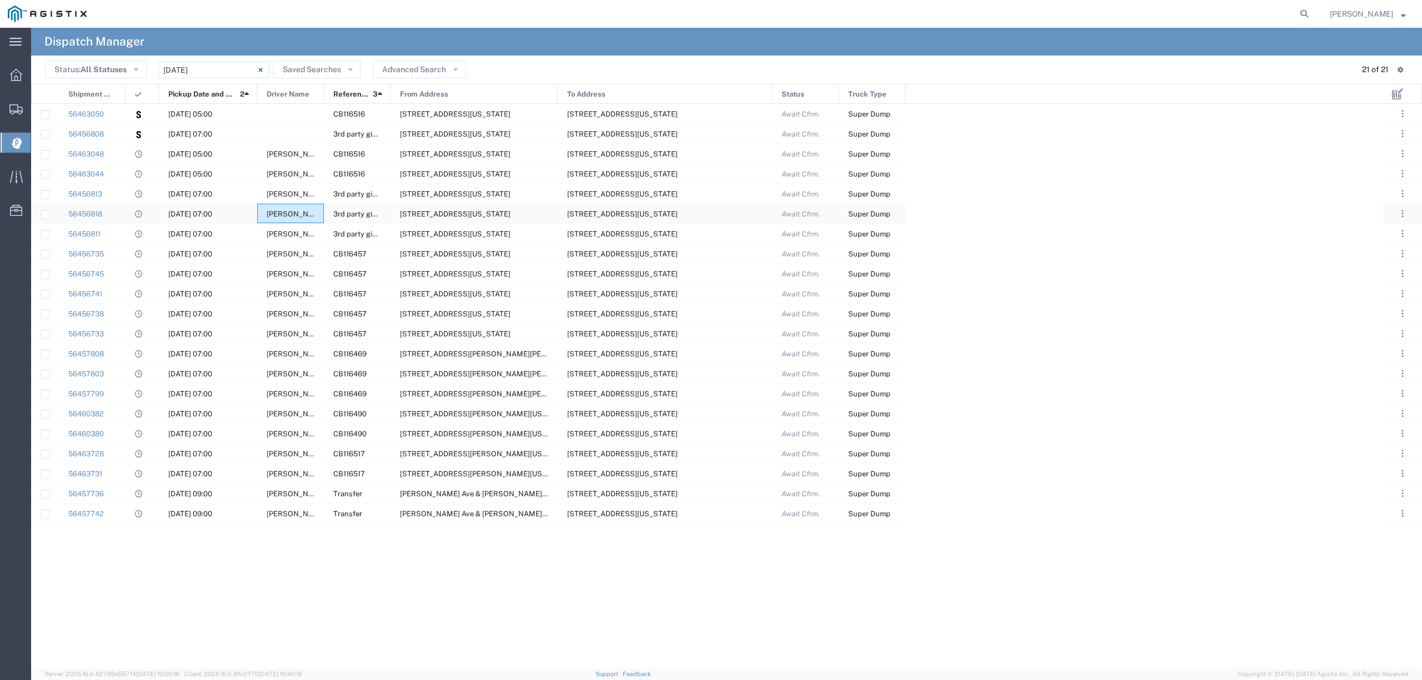
click at [289, 214] on span "[PERSON_NAME]" at bounding box center [297, 214] width 60 height 8
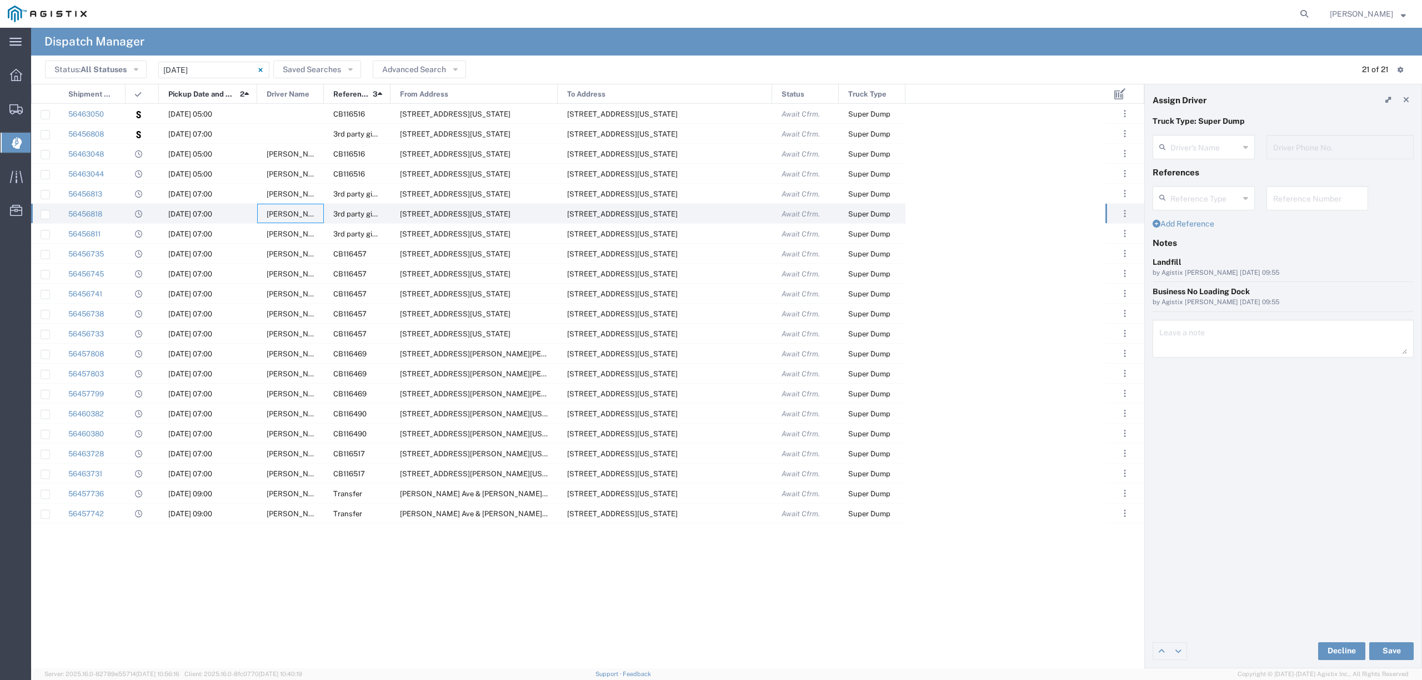
type input "[PERSON_NAME]"
type input "(559) 365-4087"
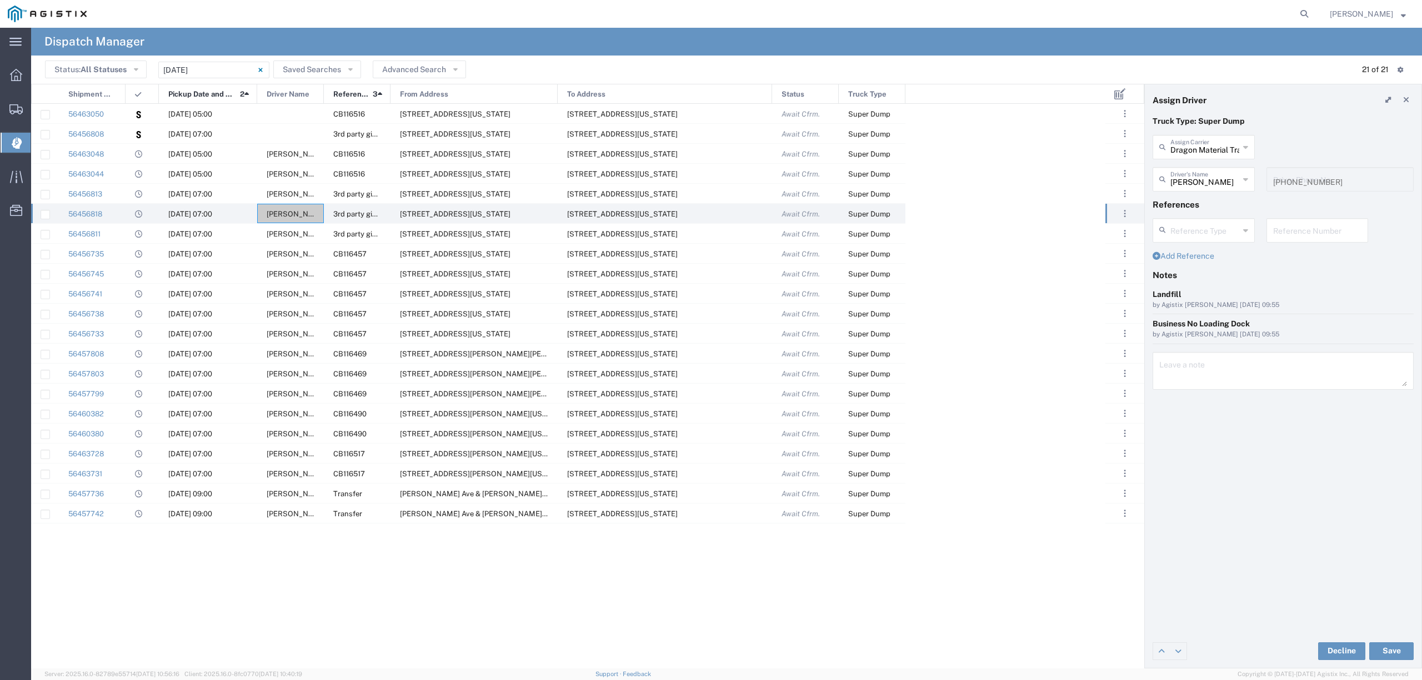
click at [1264, 191] on div "(559) 365-4087 Driver Phone No." at bounding box center [1339, 183] width 159 height 32
click at [291, 194] on span "[PERSON_NAME]" at bounding box center [297, 194] width 60 height 8
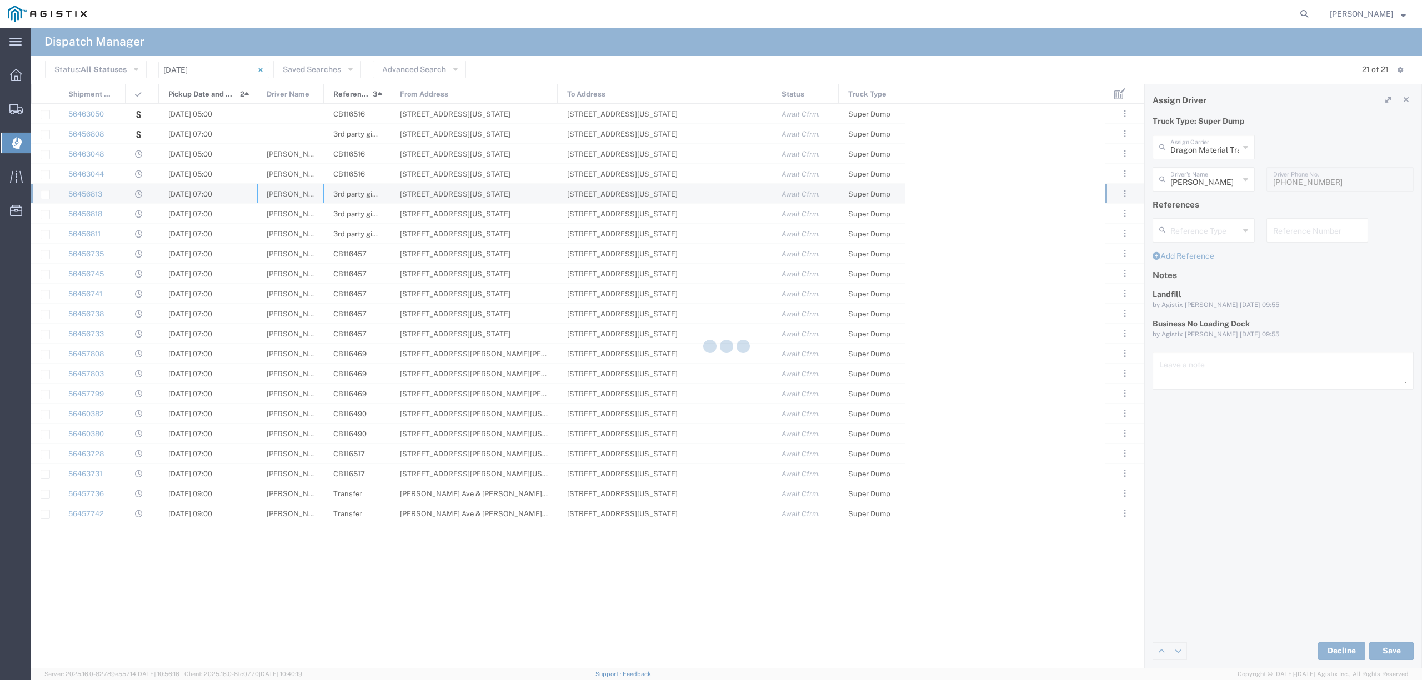
type input "[PERSON_NAME]"
type input "(559) 352-2766"
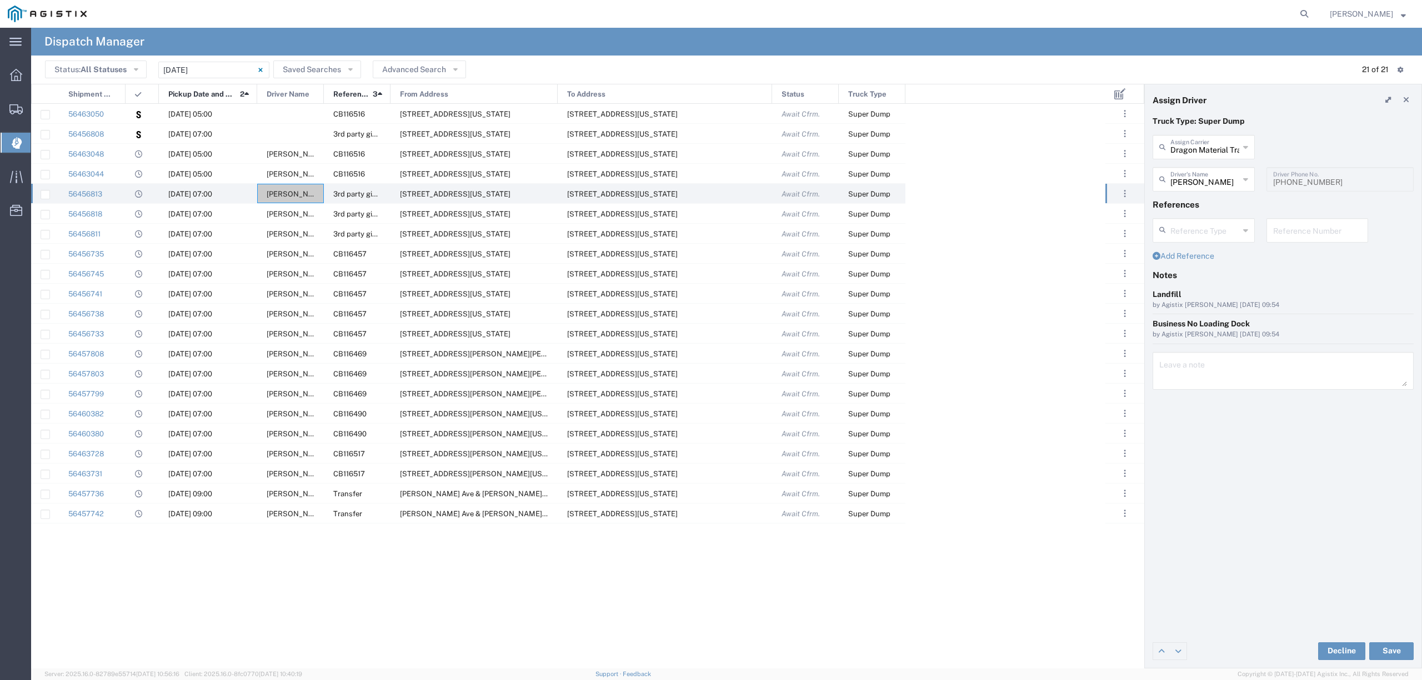
click at [1233, 183] on div "Dan Osborn Driver's Name Dan Osborn Kristy Lee Lonnie Martinez (559) 352-2766 D…" at bounding box center [1283, 183] width 273 height 32
click at [1404, 94] on link at bounding box center [1406, 100] width 16 height 16
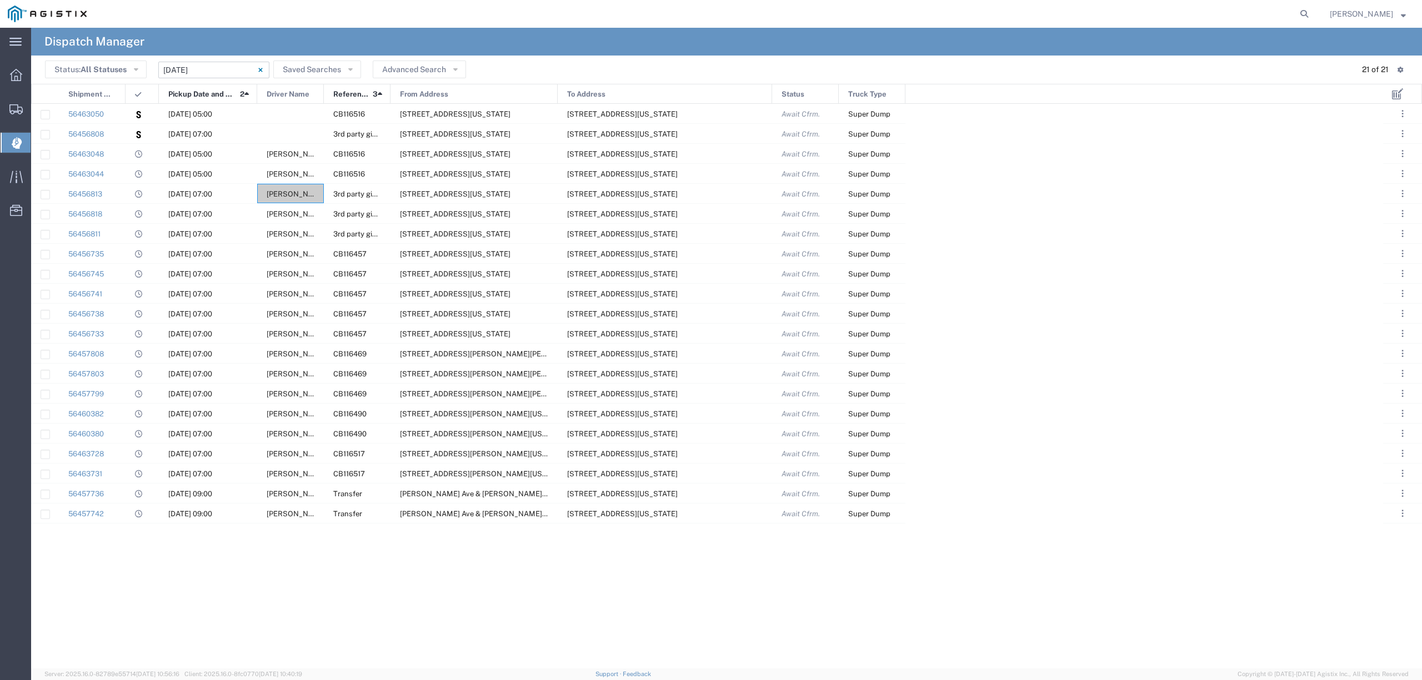
click at [192, 69] on input "[DATE] - [DATE]" at bounding box center [213, 70] width 111 height 17
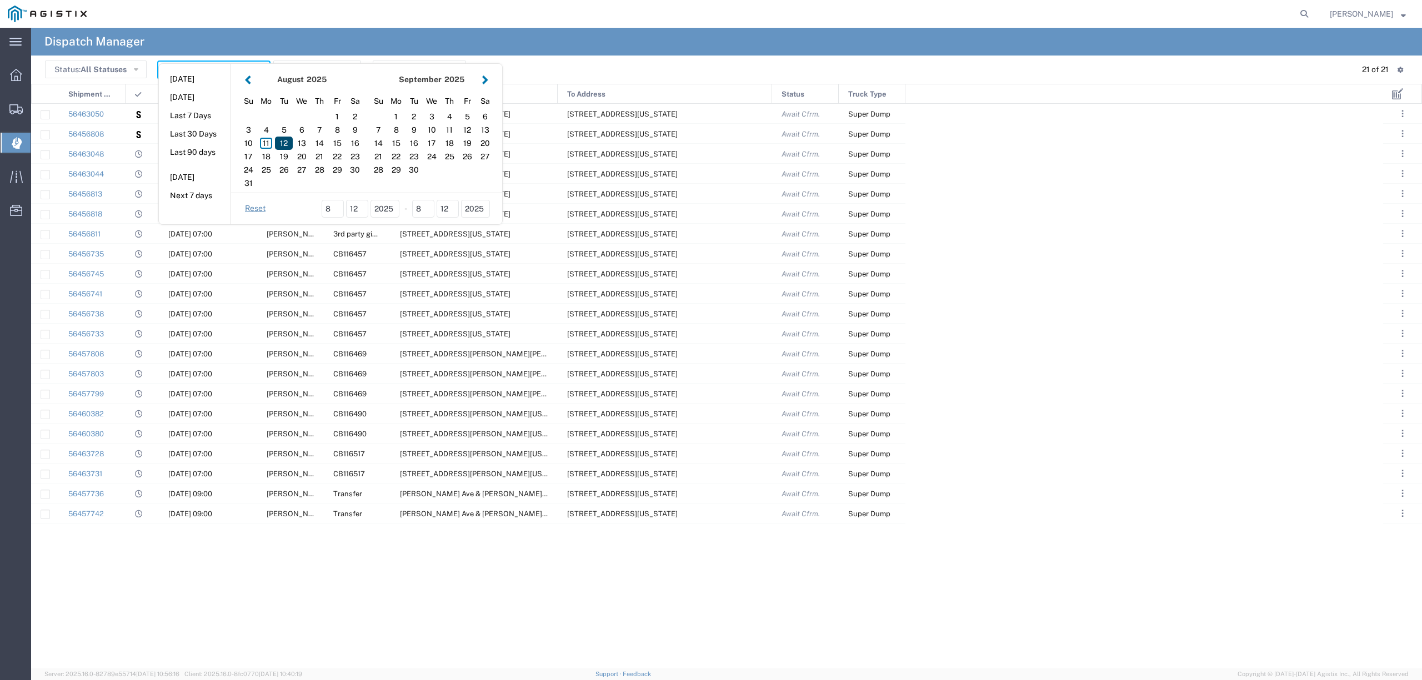
click at [279, 138] on div "12" at bounding box center [284, 143] width 18 height 13
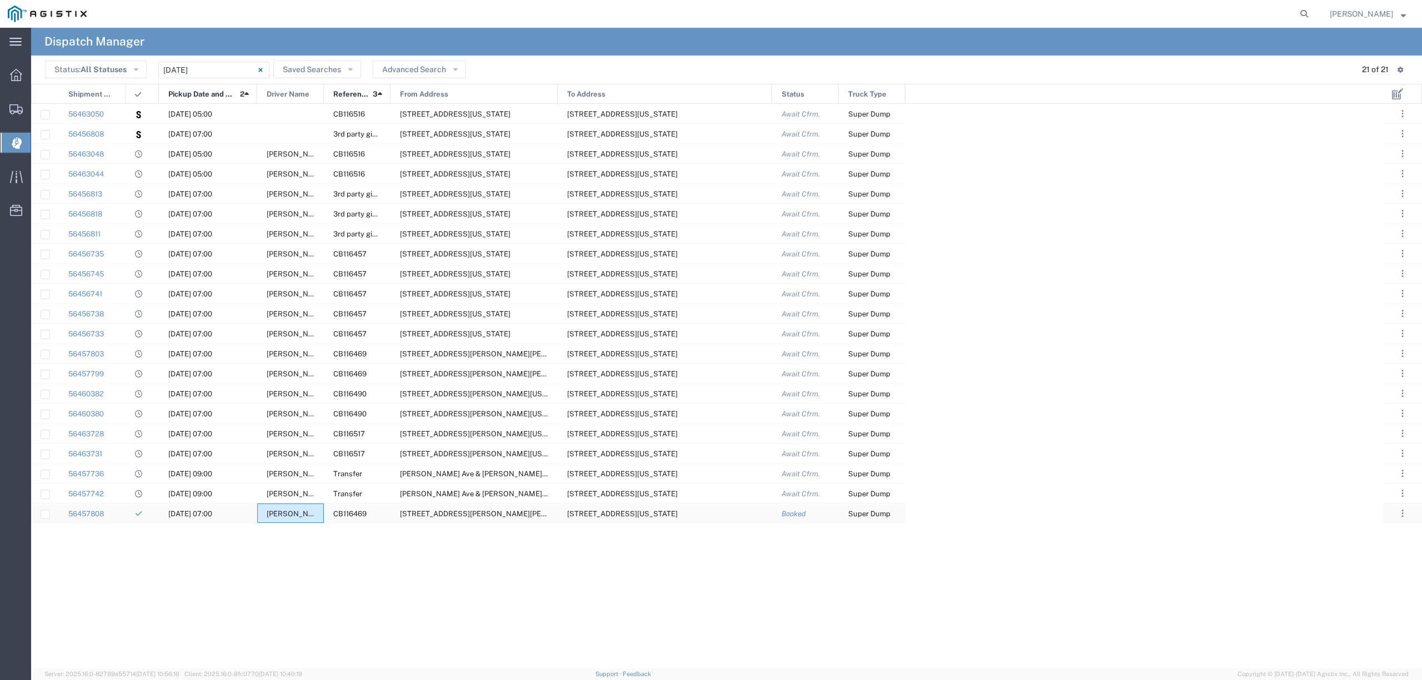
click at [292, 516] on span "[PERSON_NAME]" at bounding box center [297, 514] width 60 height 8
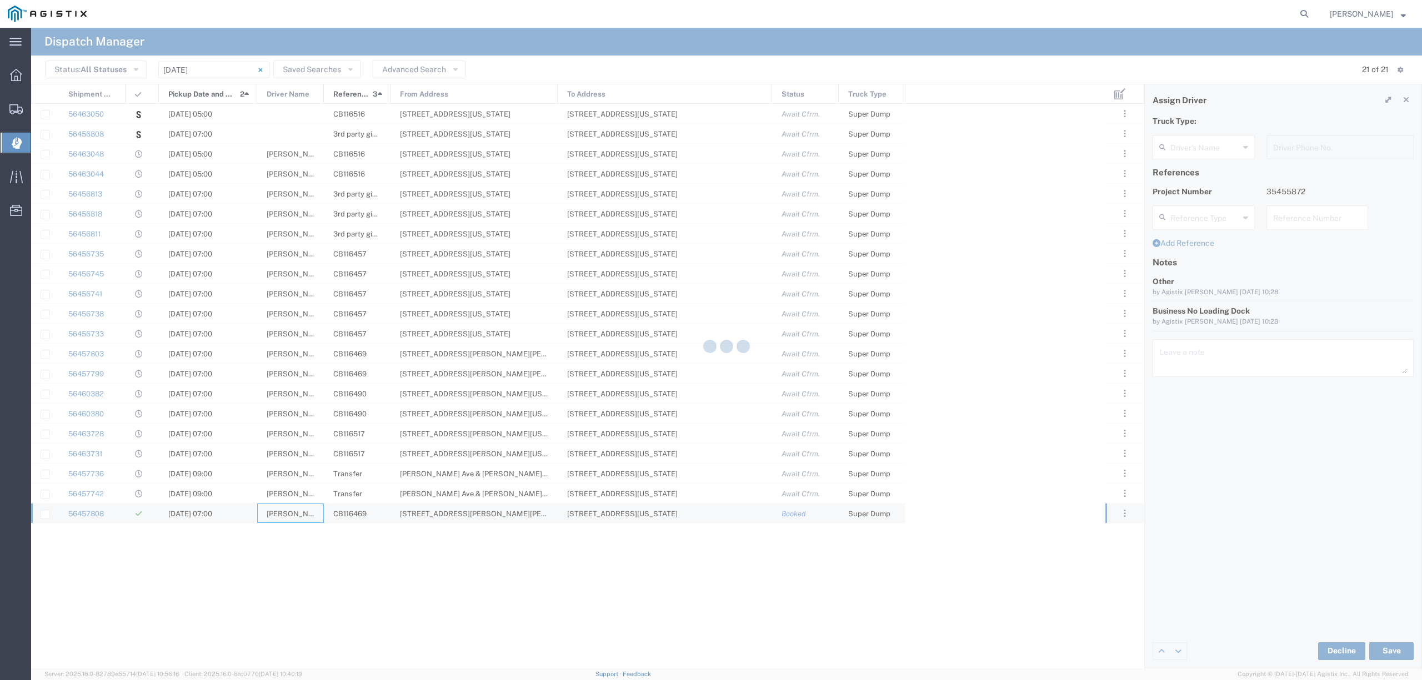
type input "[PERSON_NAME]"
type input "559-631-6547"
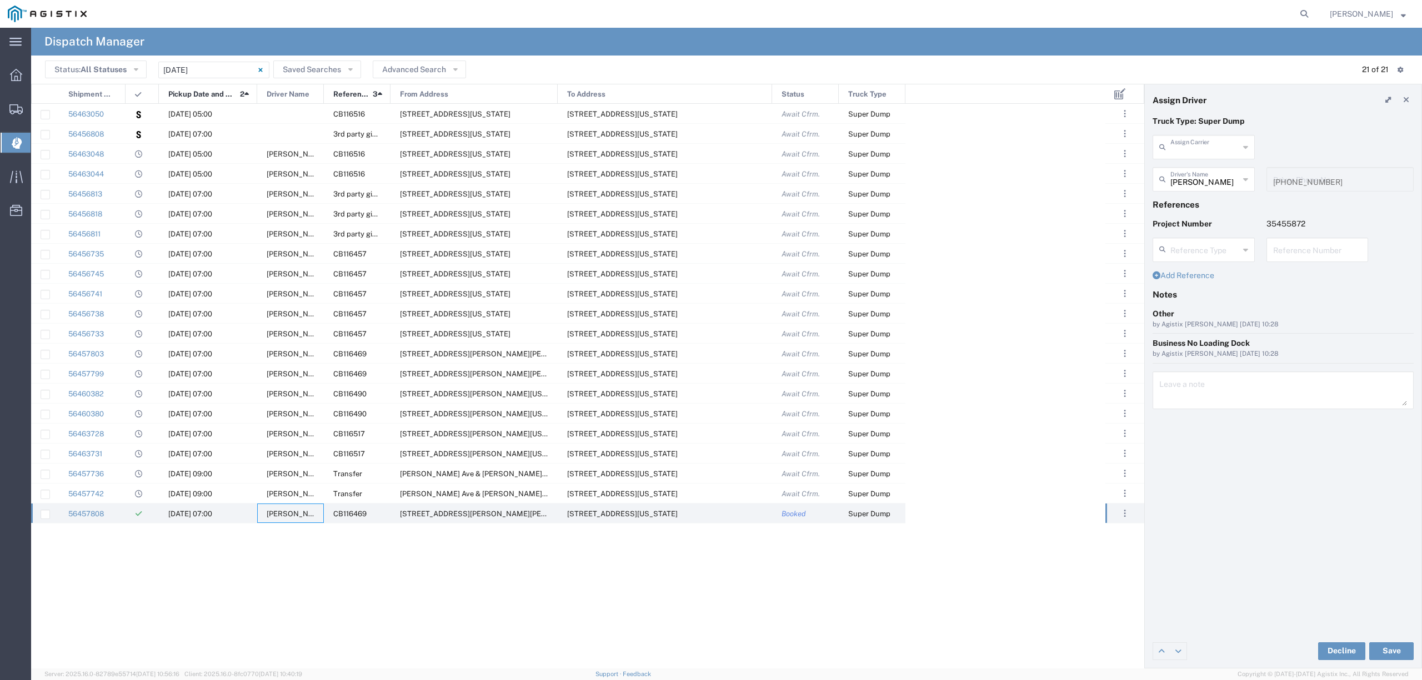
click at [1194, 148] on input "text" at bounding box center [1204, 146] width 69 height 19
click at [1222, 194] on span "Augies Transportation LLC" at bounding box center [1202, 180] width 99 height 34
type input "Augies Transportation LLC"
click at [1211, 180] on input "text" at bounding box center [1205, 178] width 70 height 19
click at [1408, 96] on link at bounding box center [1406, 100] width 16 height 16
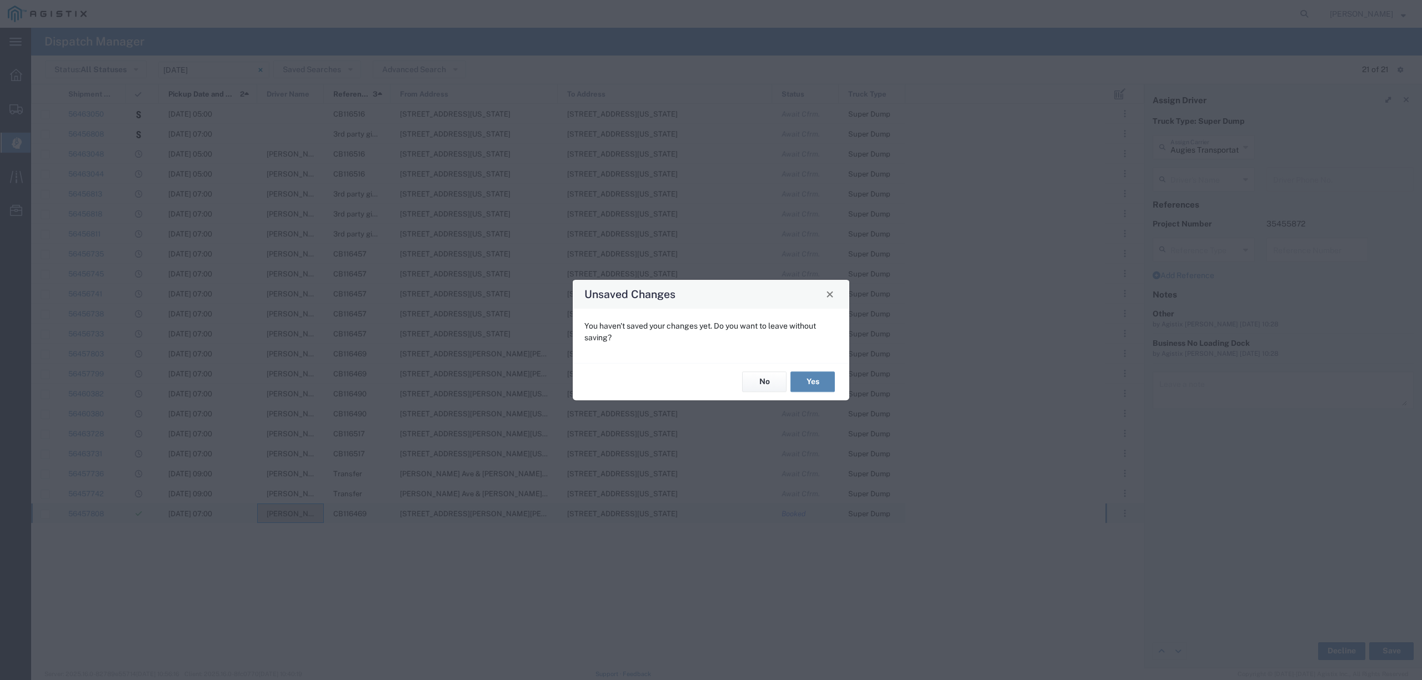
click at [819, 373] on button "Yes" at bounding box center [812, 382] width 44 height 21
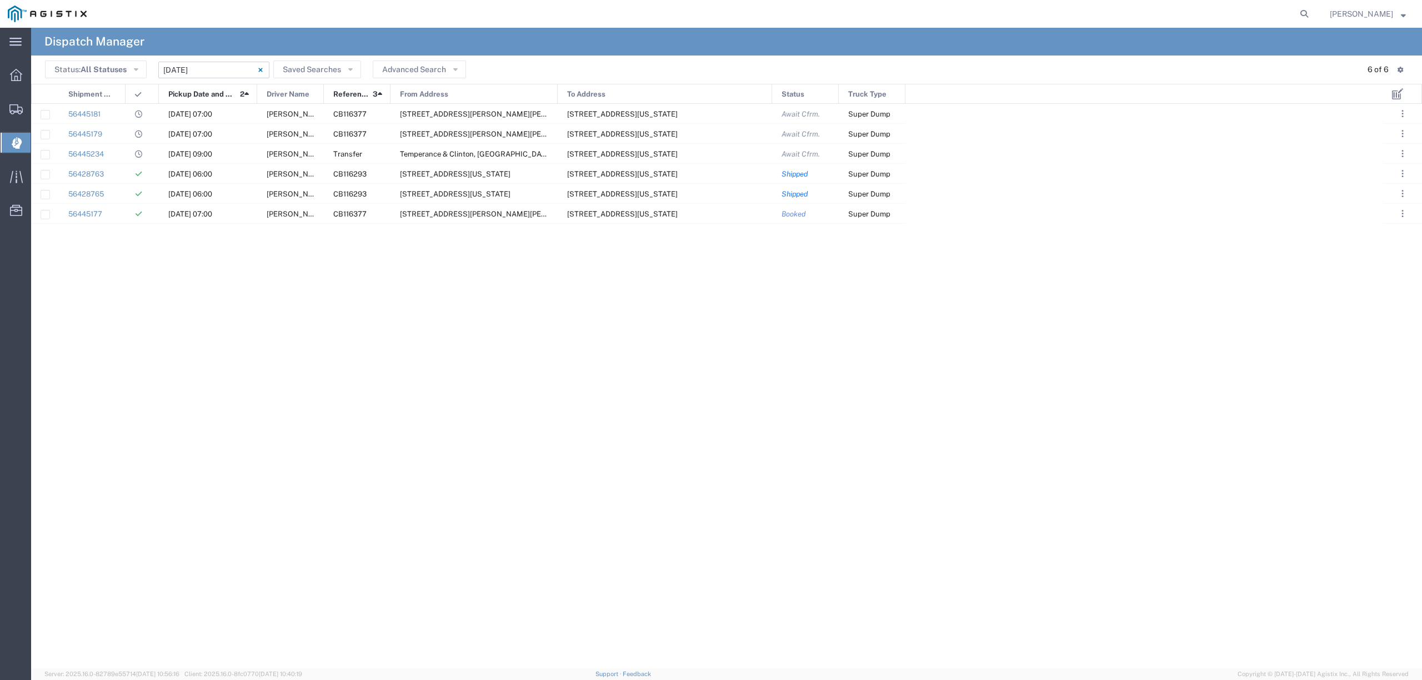
click at [196, 73] on input "08/11/2025 - 08/11/2025" at bounding box center [213, 70] width 111 height 17
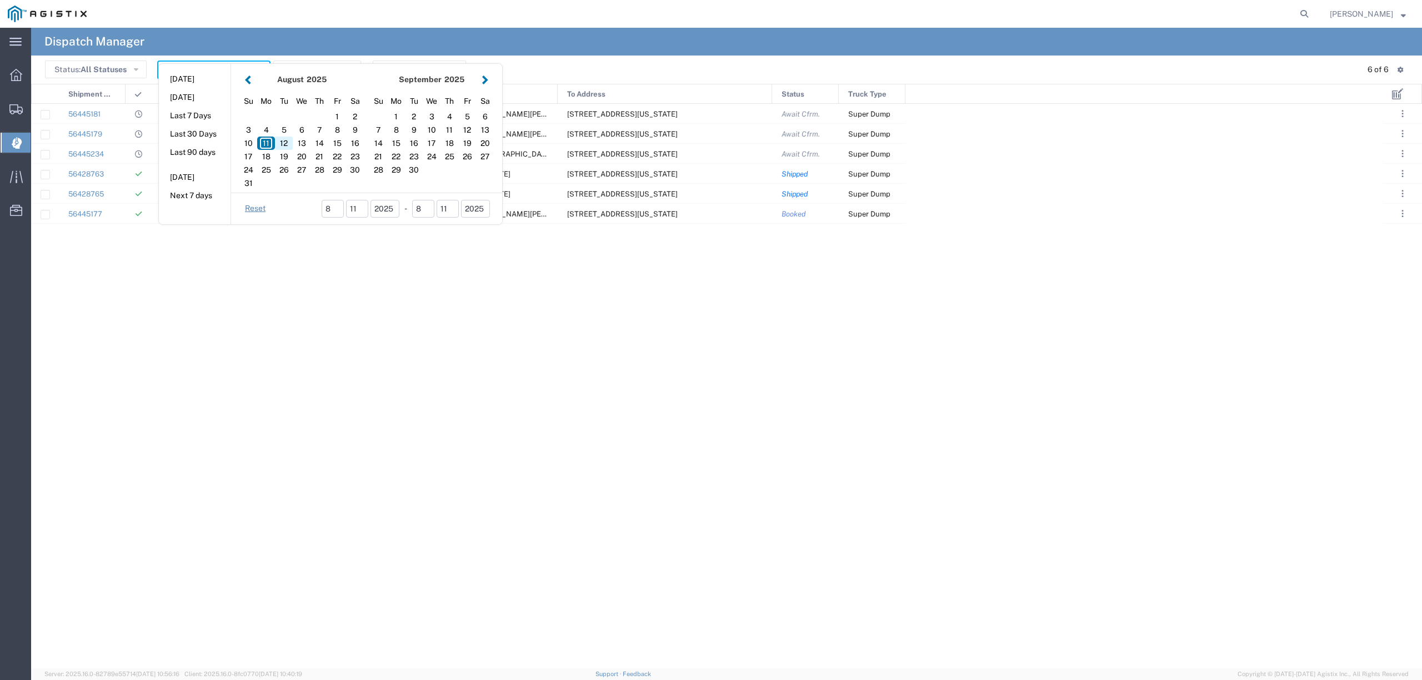
click at [282, 144] on div "12" at bounding box center [284, 143] width 18 height 13
type input "[DATE]"
type input "[DATE] - [DATE]"
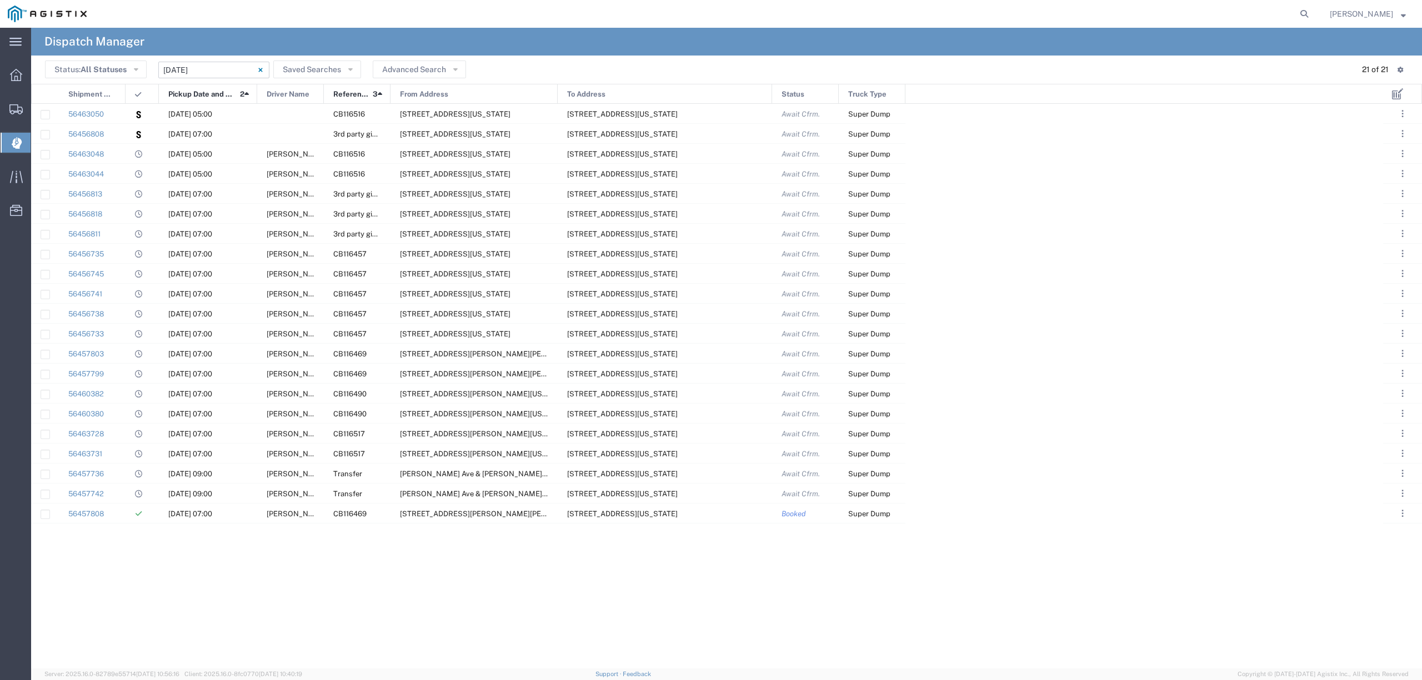
click at [463, 99] on div "From Address" at bounding box center [474, 94] width 167 height 20
click at [185, 62] on input "[DATE] - [DATE]" at bounding box center [213, 70] width 111 height 17
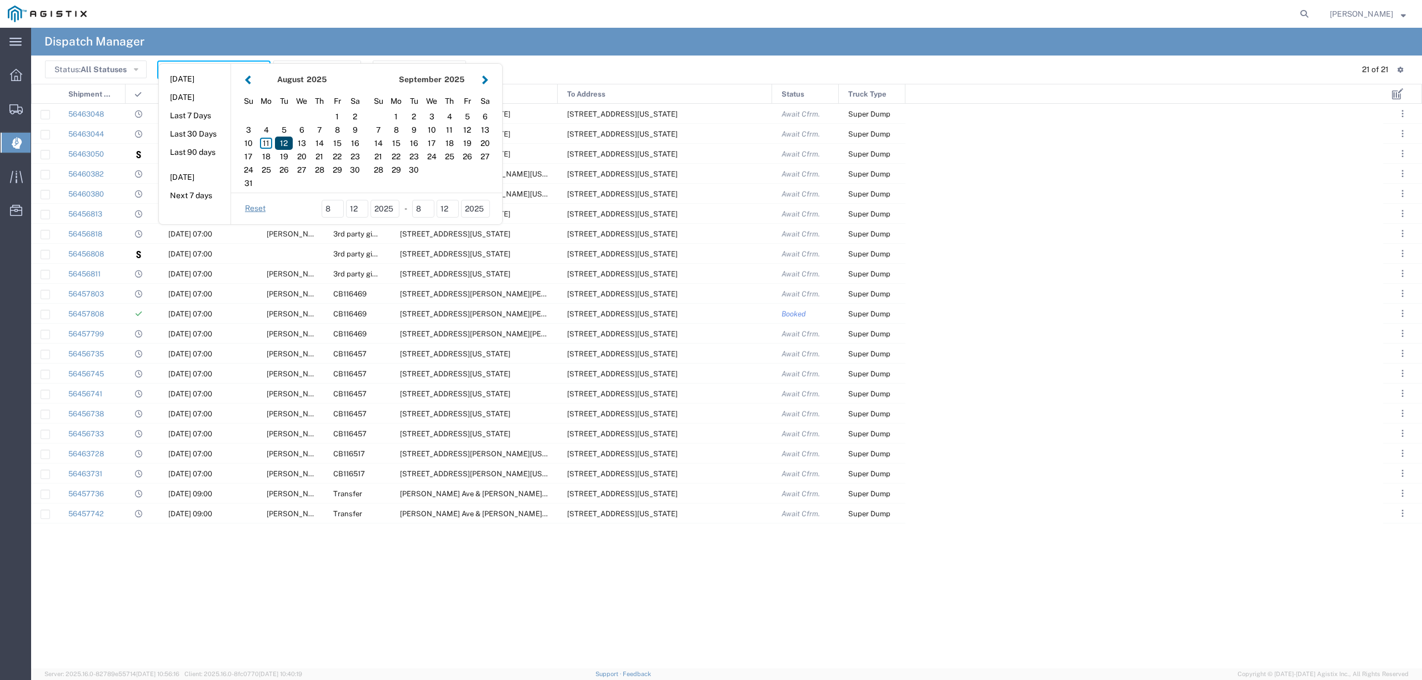
click at [285, 139] on div "12" at bounding box center [284, 143] width 18 height 13
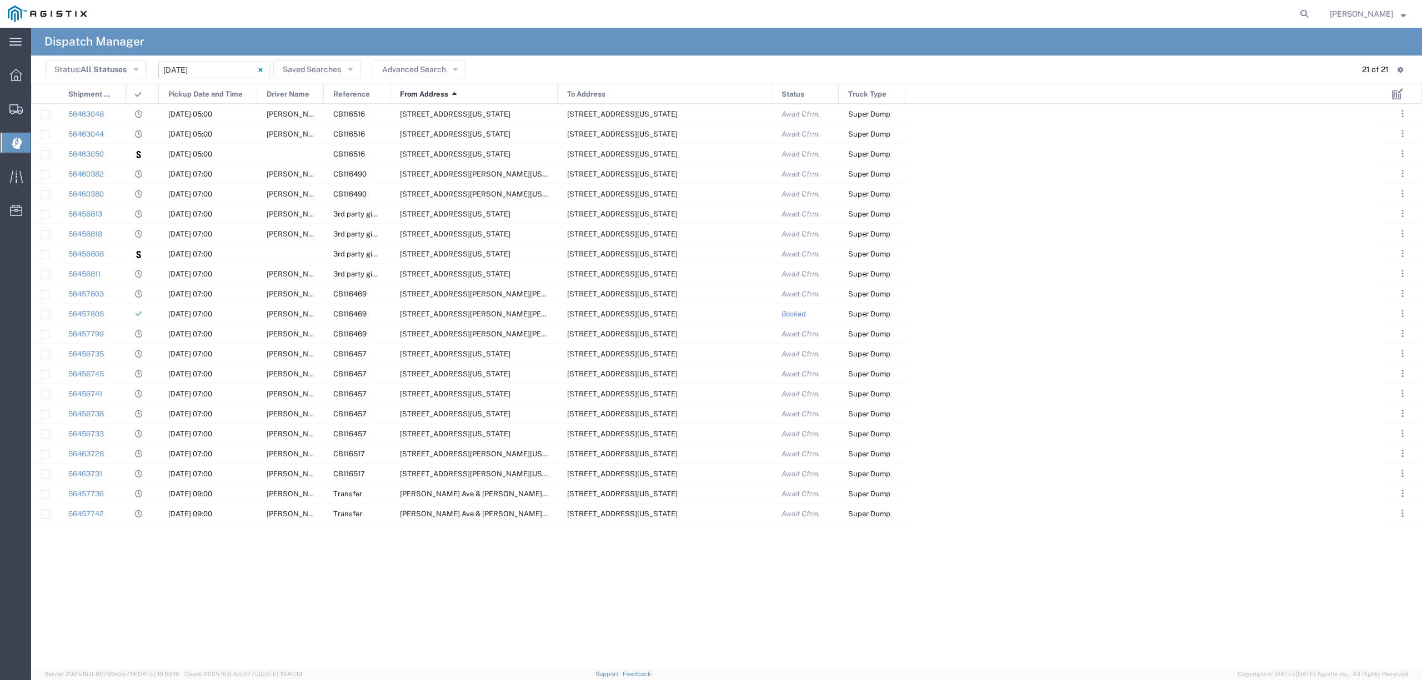
click at [192, 65] on input "[DATE] - [DATE]" at bounding box center [213, 70] width 111 height 17
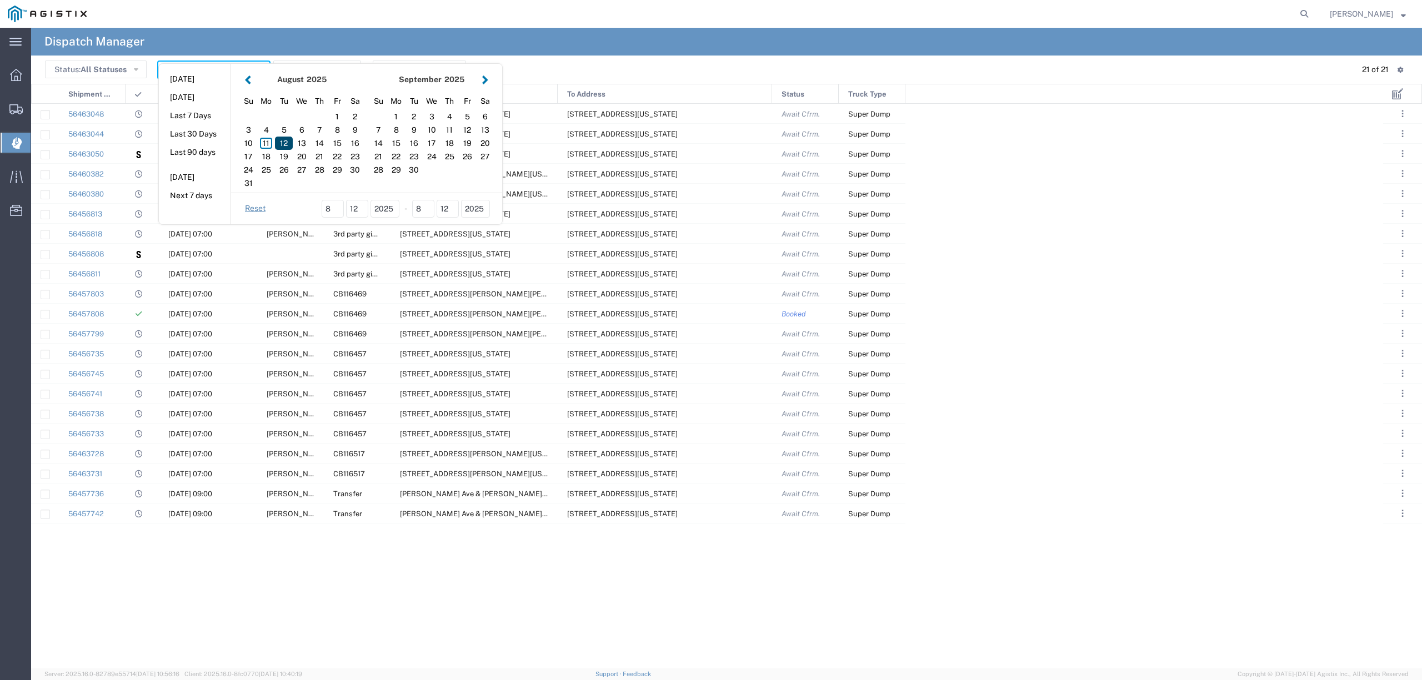
click at [281, 149] on div "12" at bounding box center [284, 143] width 18 height 13
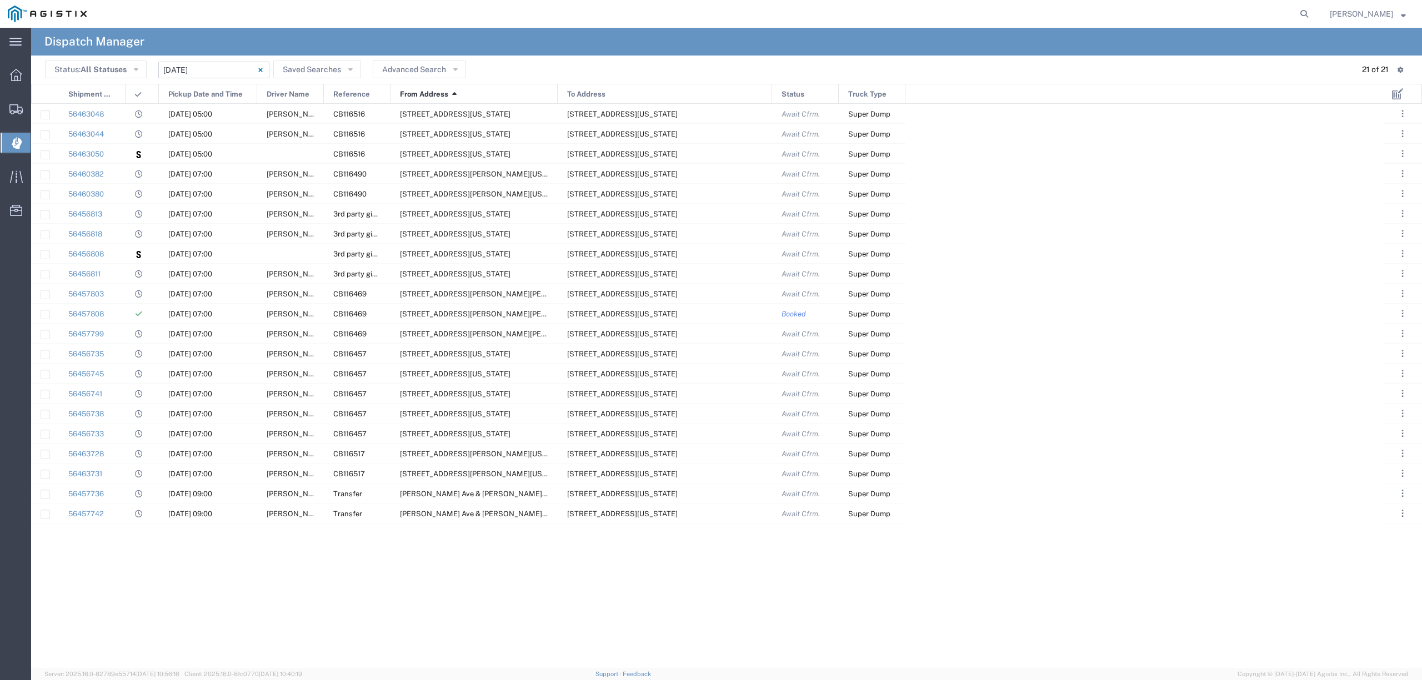
click at [227, 69] on input "[DATE] - [DATE]" at bounding box center [213, 70] width 111 height 17
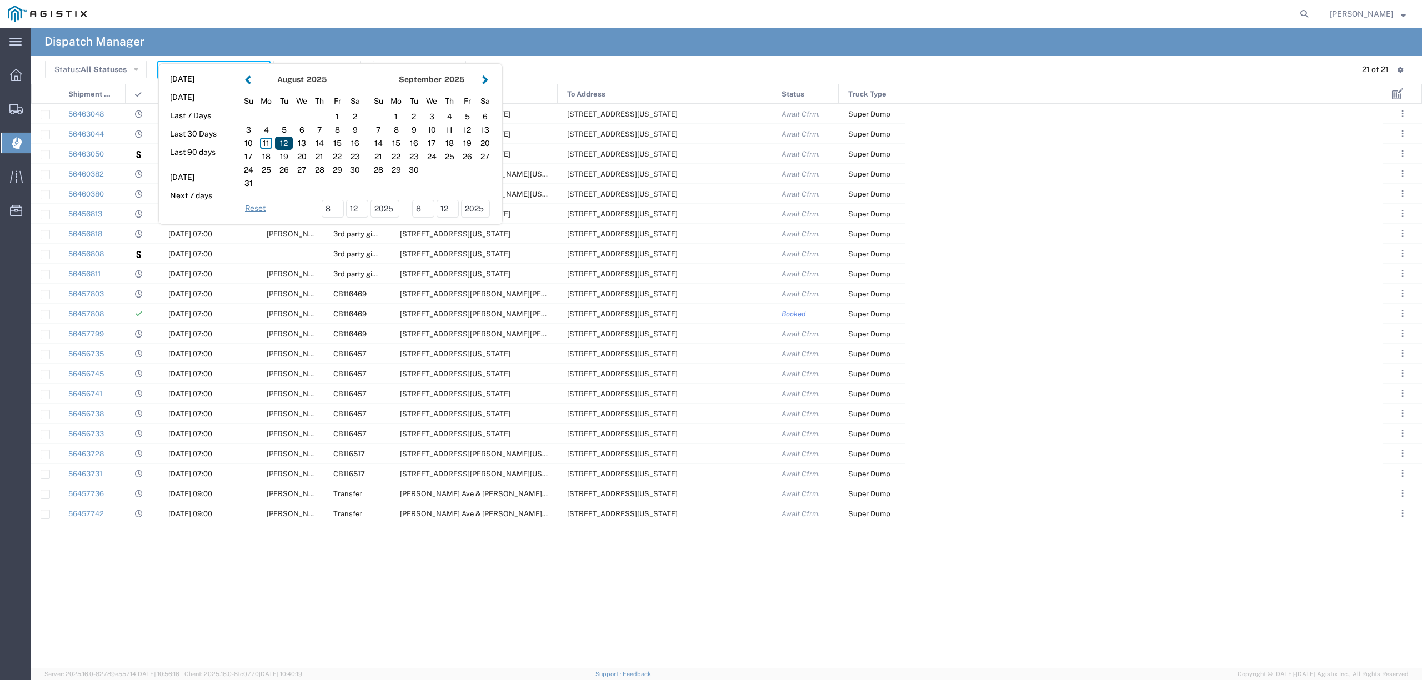
click at [288, 143] on div "12" at bounding box center [284, 143] width 18 height 13
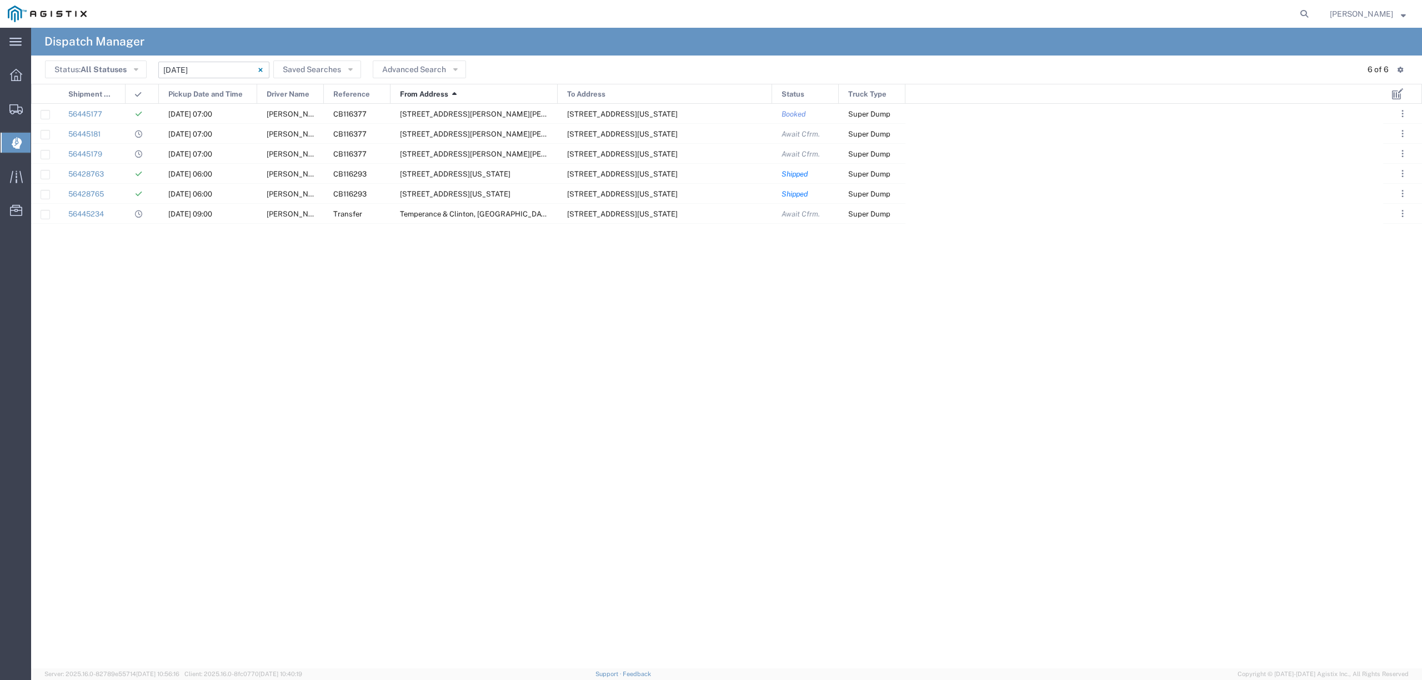
click at [205, 71] on input "[DATE] - [DATE]" at bounding box center [213, 70] width 111 height 17
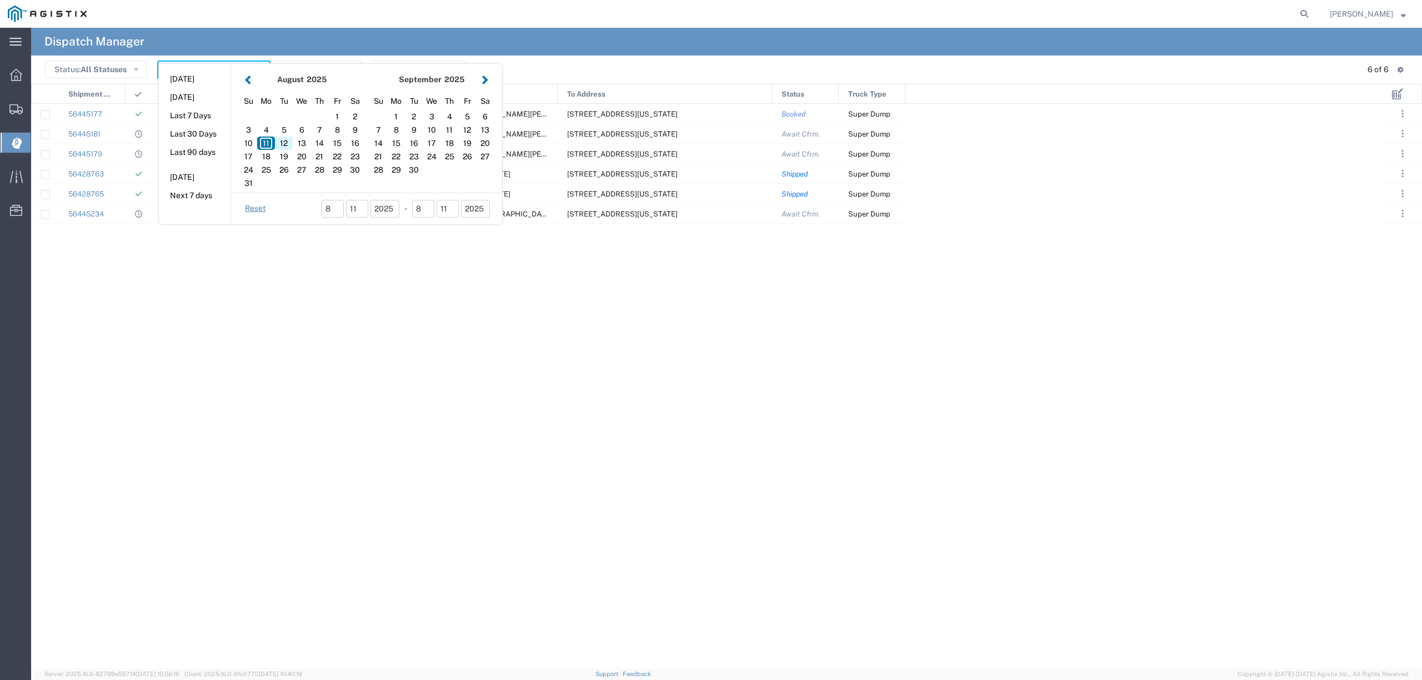
click at [289, 138] on div "12" at bounding box center [284, 143] width 18 height 13
type input "[DATE]"
type input "[DATE] - [DATE]"
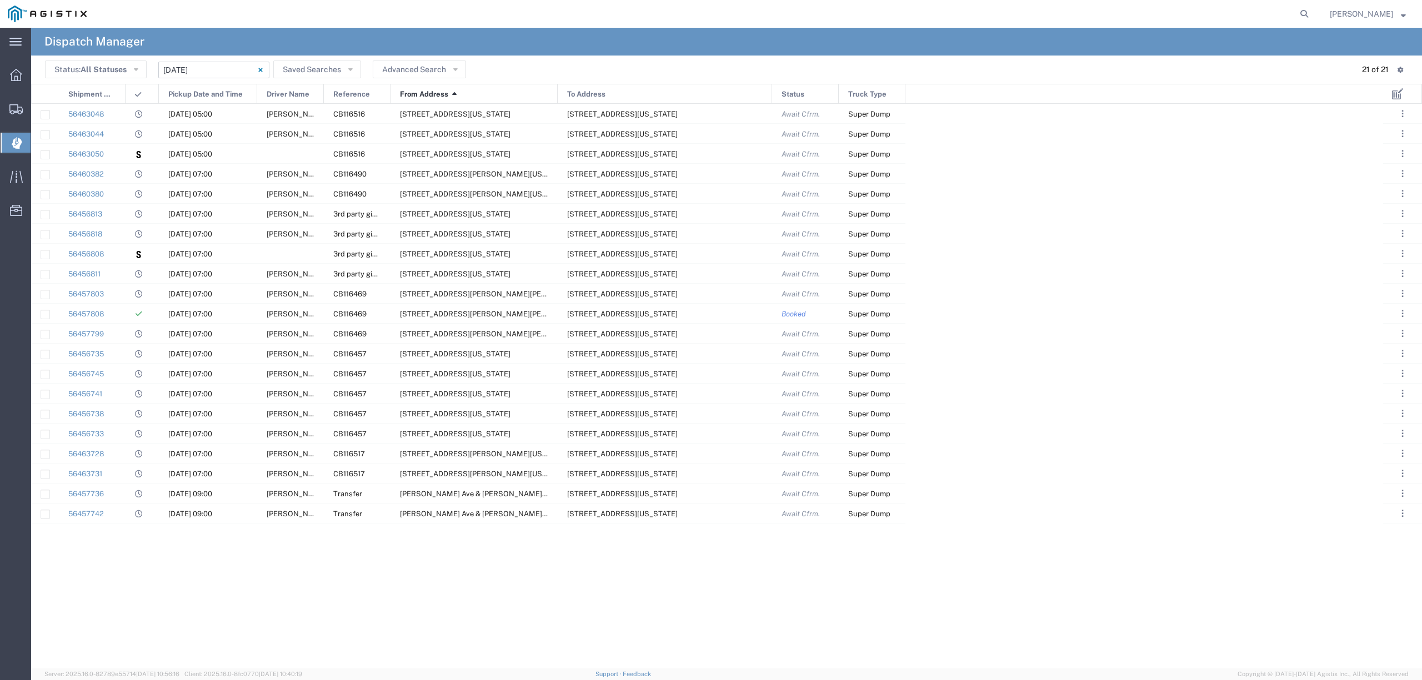
click at [149, 587] on div "56463048 [DATE] 05:00 [PERSON_NAME] CB116516 [STREET_ADDRESS][GEOGRAPHIC_DATA][…" at bounding box center [707, 386] width 1352 height 565
click at [190, 74] on input "[DATE] - [DATE]" at bounding box center [213, 70] width 111 height 17
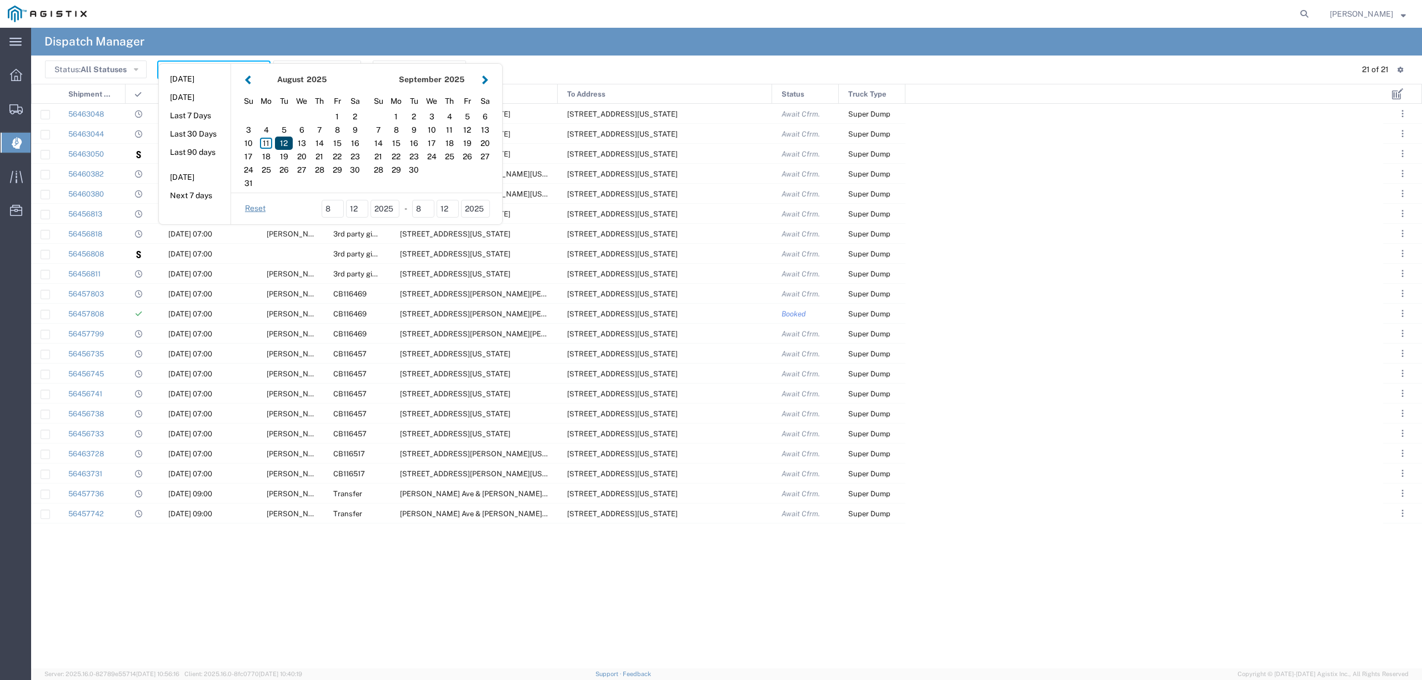
click at [280, 143] on div "12" at bounding box center [284, 143] width 18 height 13
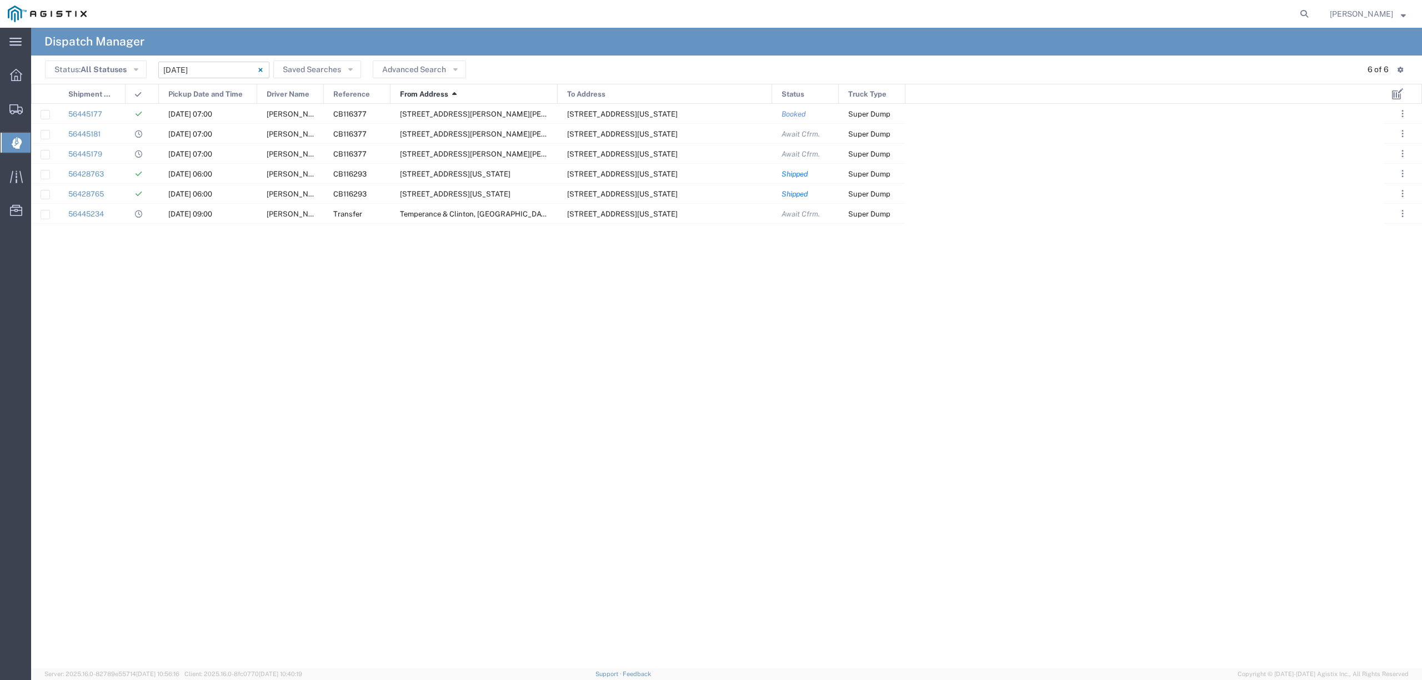
click at [212, 62] on input "[DATE] - [DATE]" at bounding box center [213, 70] width 111 height 17
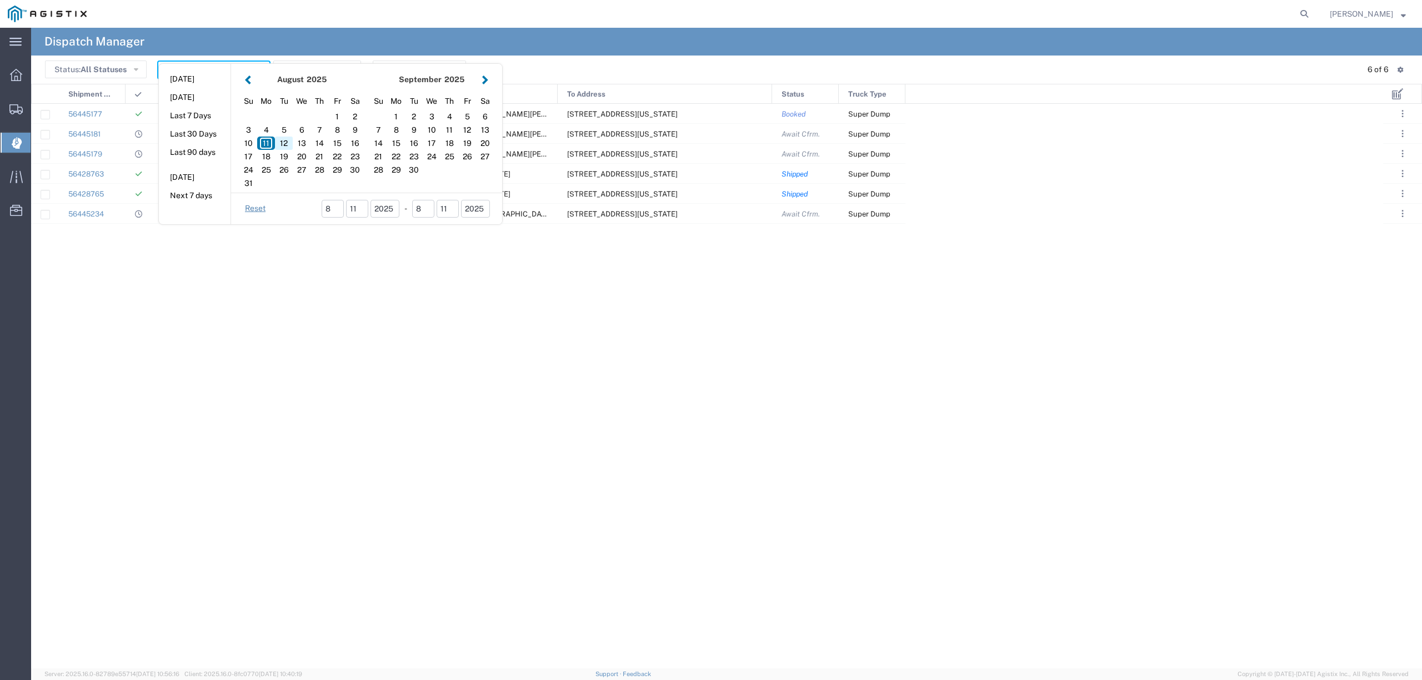
click at [284, 140] on div "12" at bounding box center [284, 143] width 18 height 13
type input "[DATE]"
type input "[DATE] - [DATE]"
